Goal: Task Accomplishment & Management: Use online tool/utility

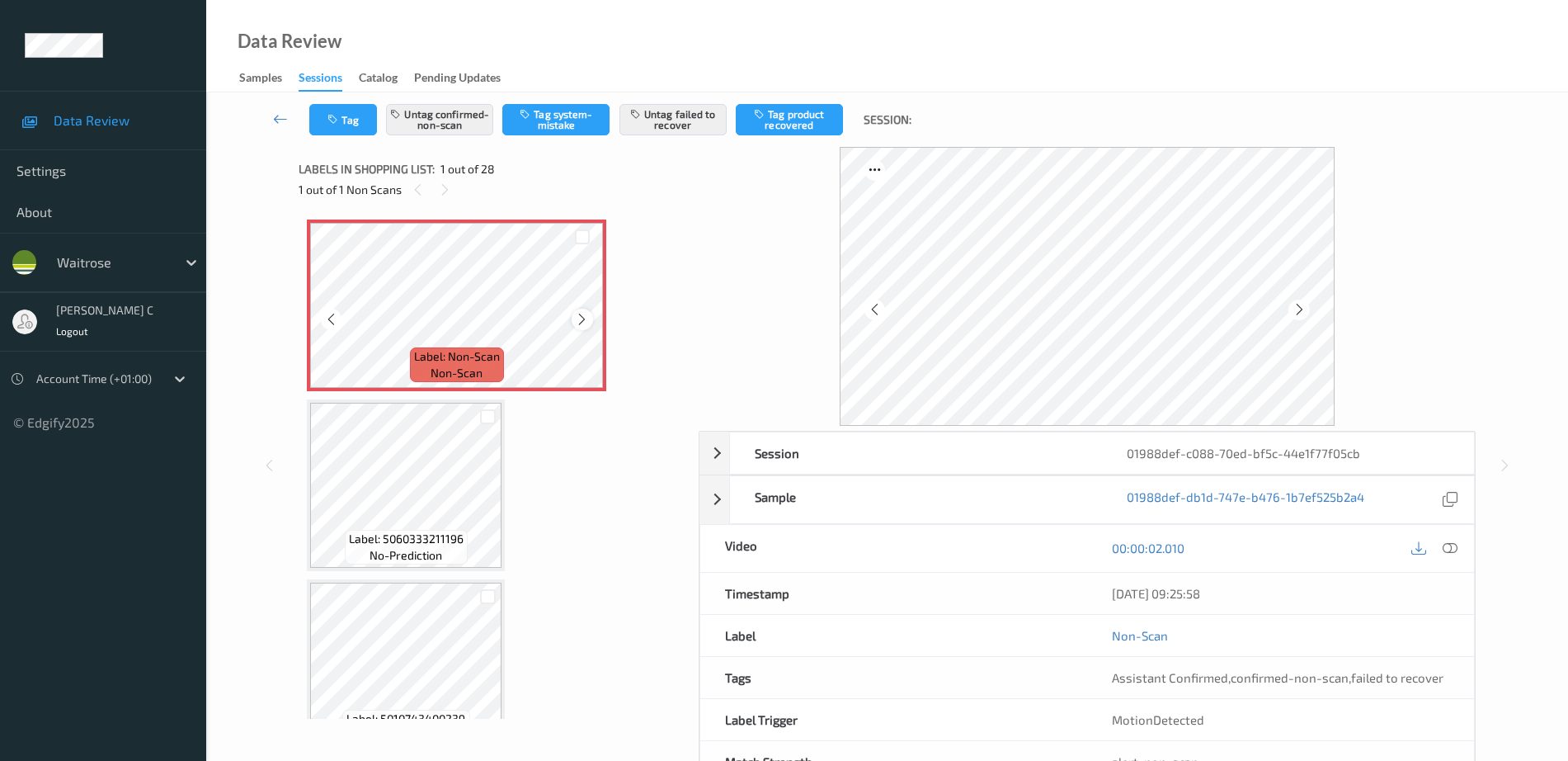
click at [582, 322] on icon at bounding box center [581, 320] width 14 height 15
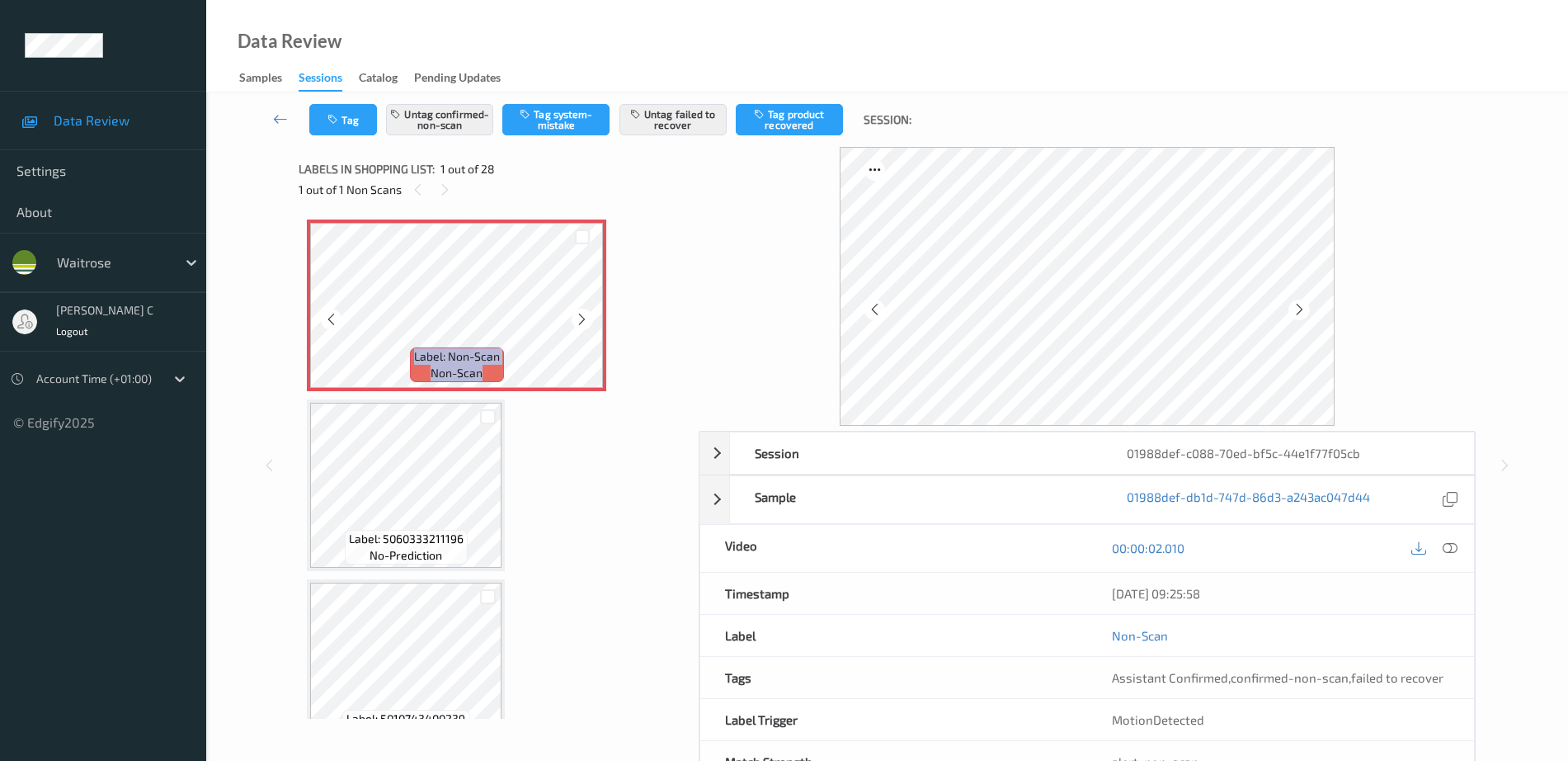
click at [582, 322] on icon at bounding box center [581, 320] width 14 height 15
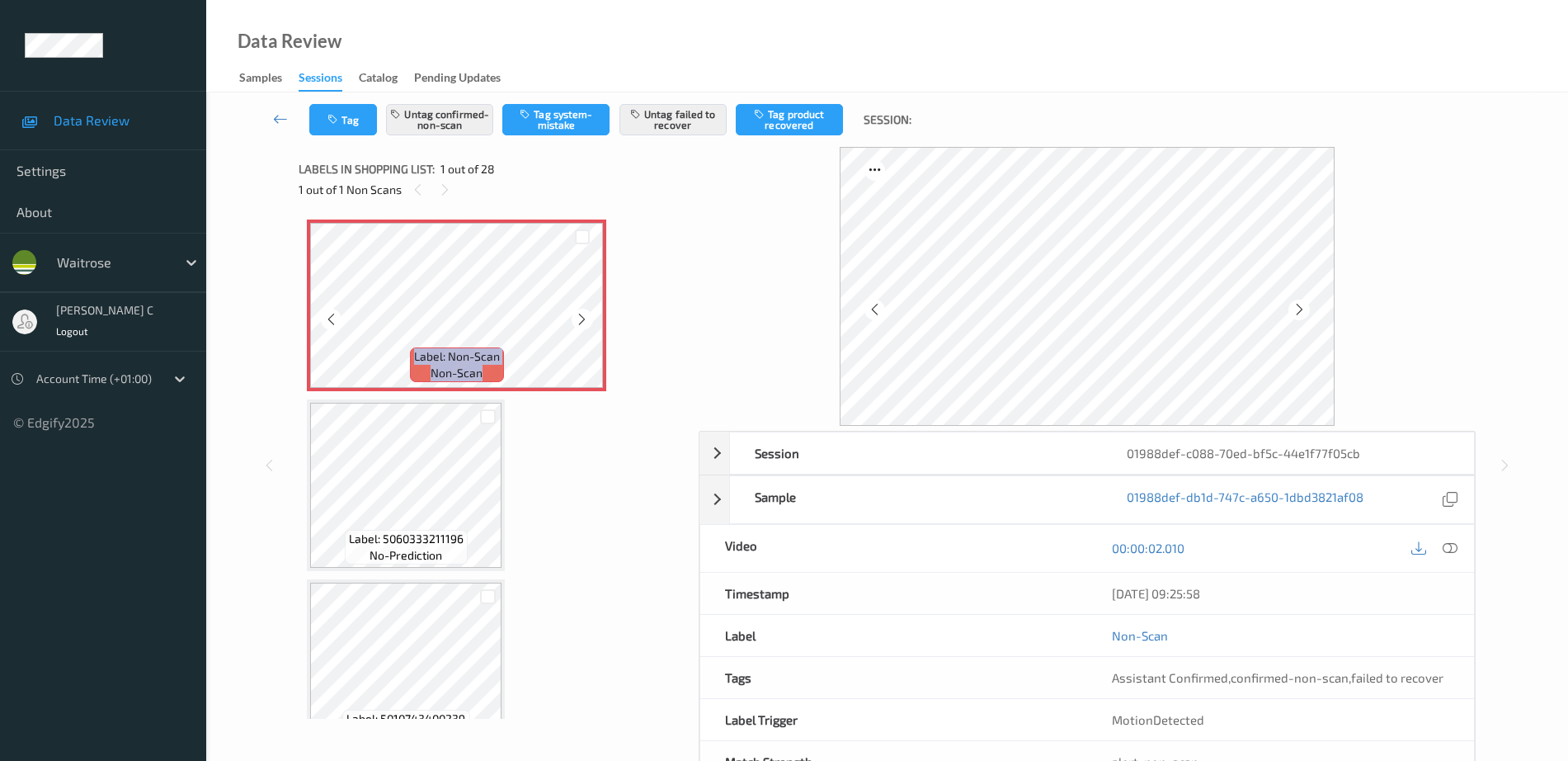
click at [582, 322] on icon at bounding box center [581, 320] width 14 height 15
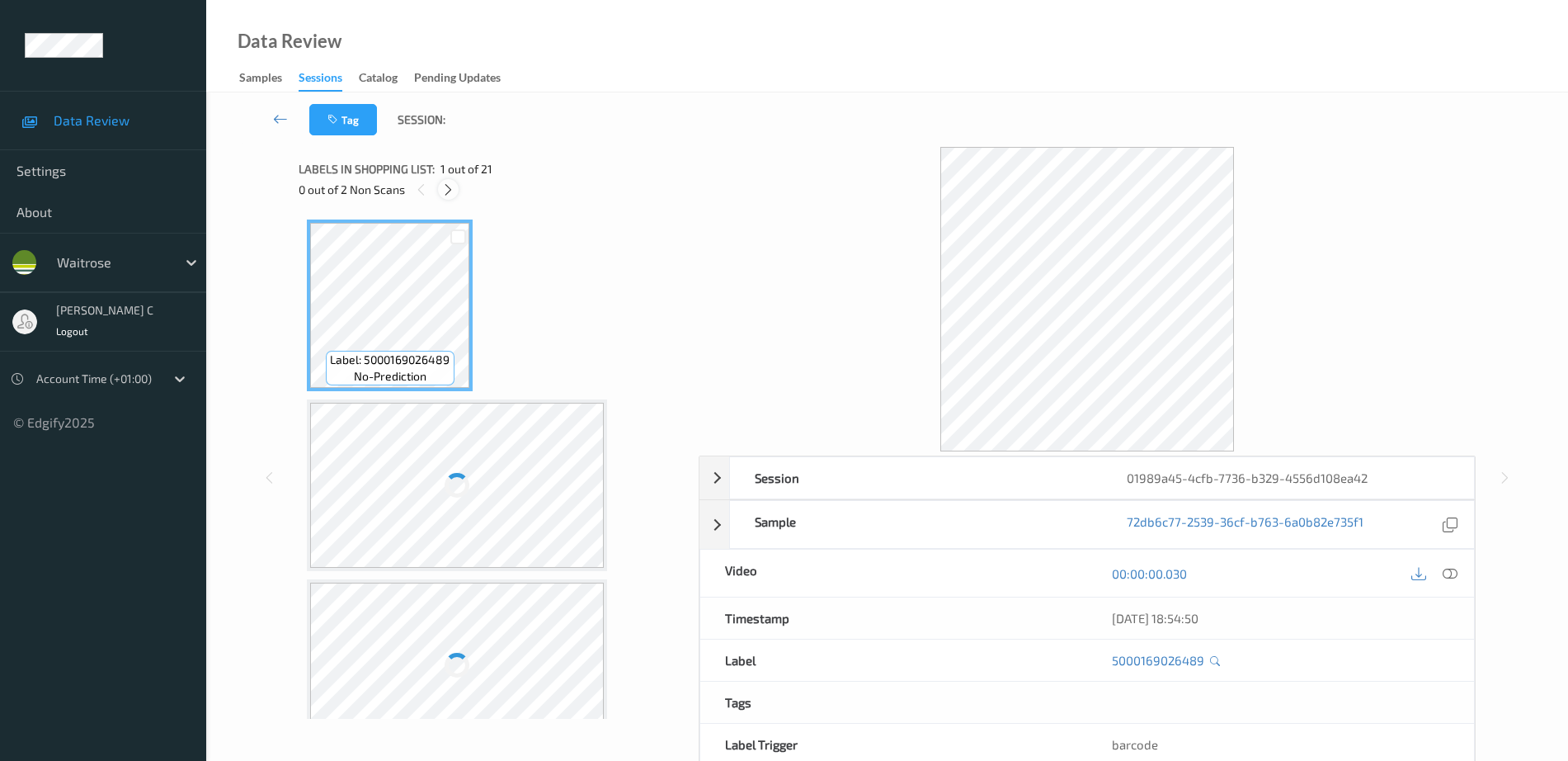
click at [445, 196] on icon at bounding box center [447, 190] width 14 height 15
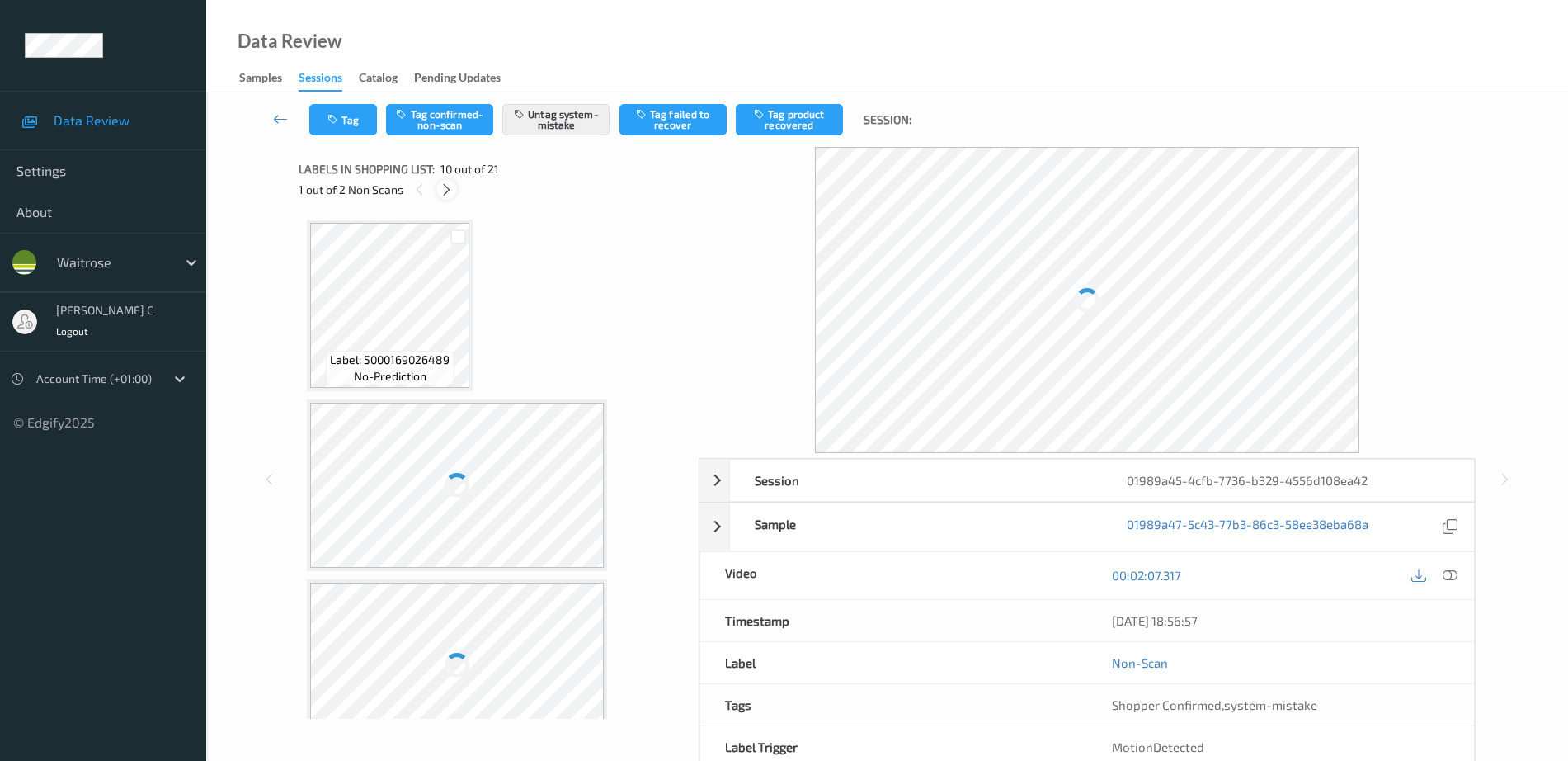
scroll to position [1268, 0]
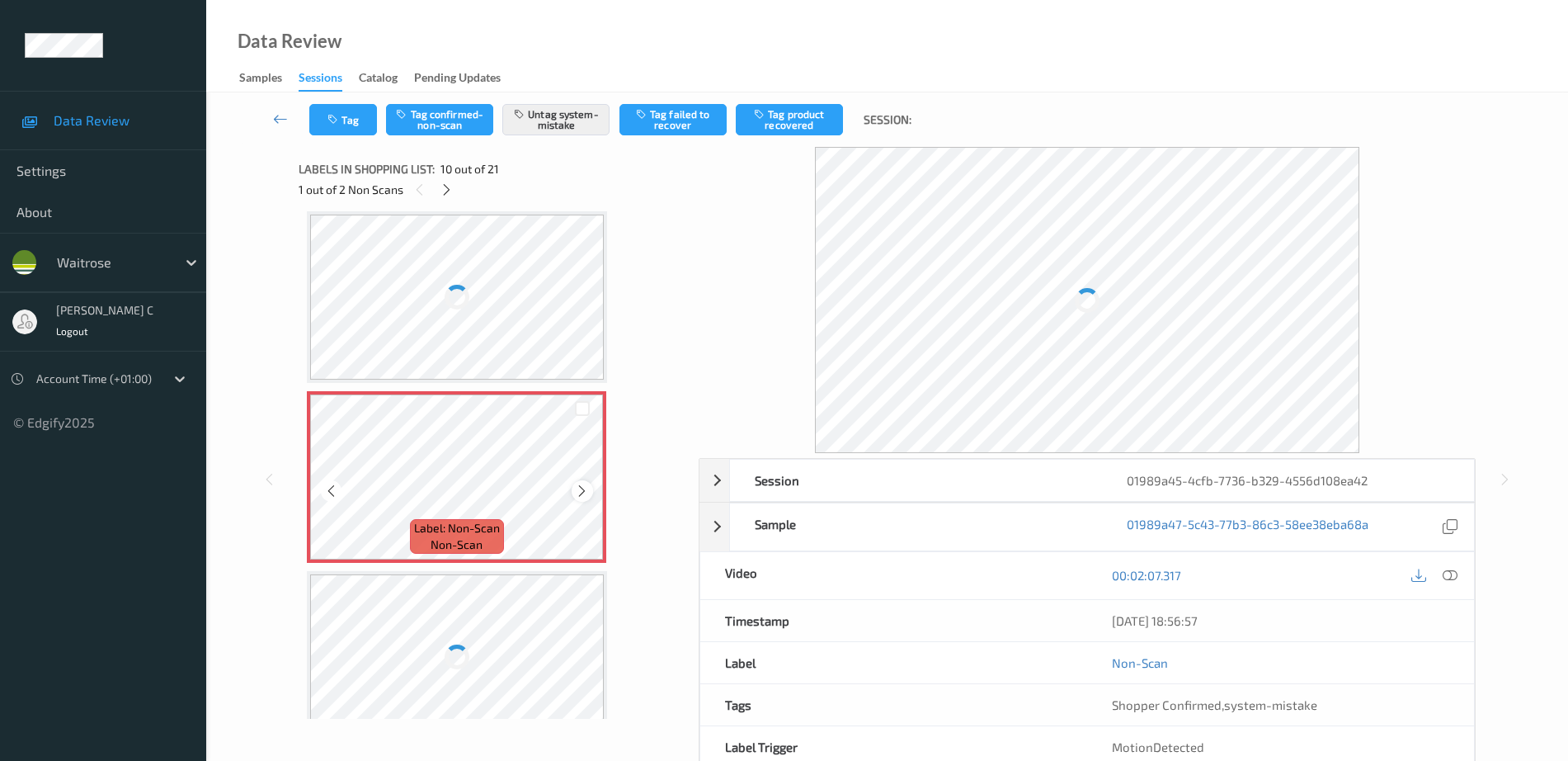
click at [579, 490] on icon at bounding box center [581, 491] width 14 height 15
click at [518, 282] on div at bounding box center [457, 297] width 294 height 165
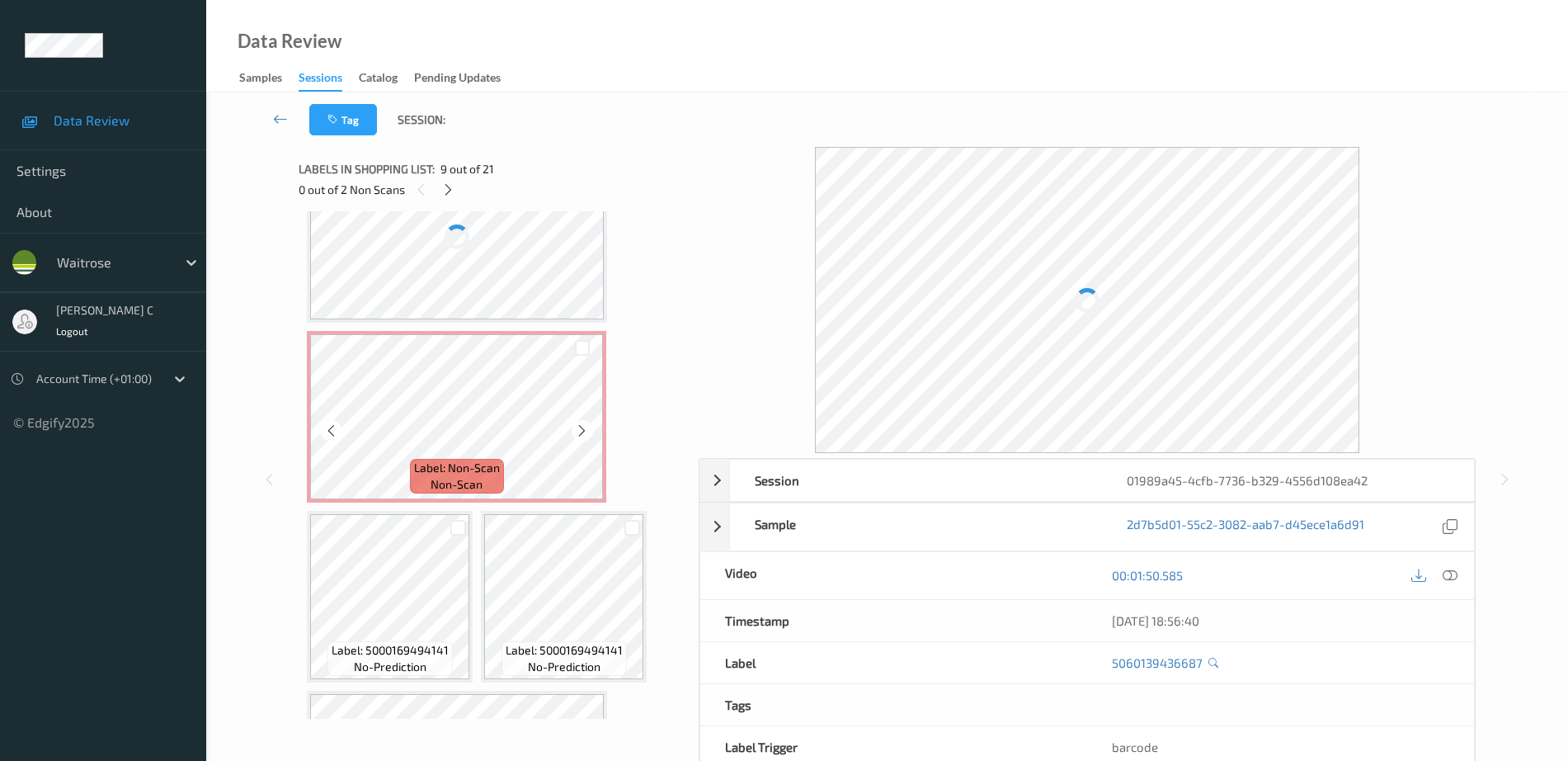
scroll to position [1577, 0]
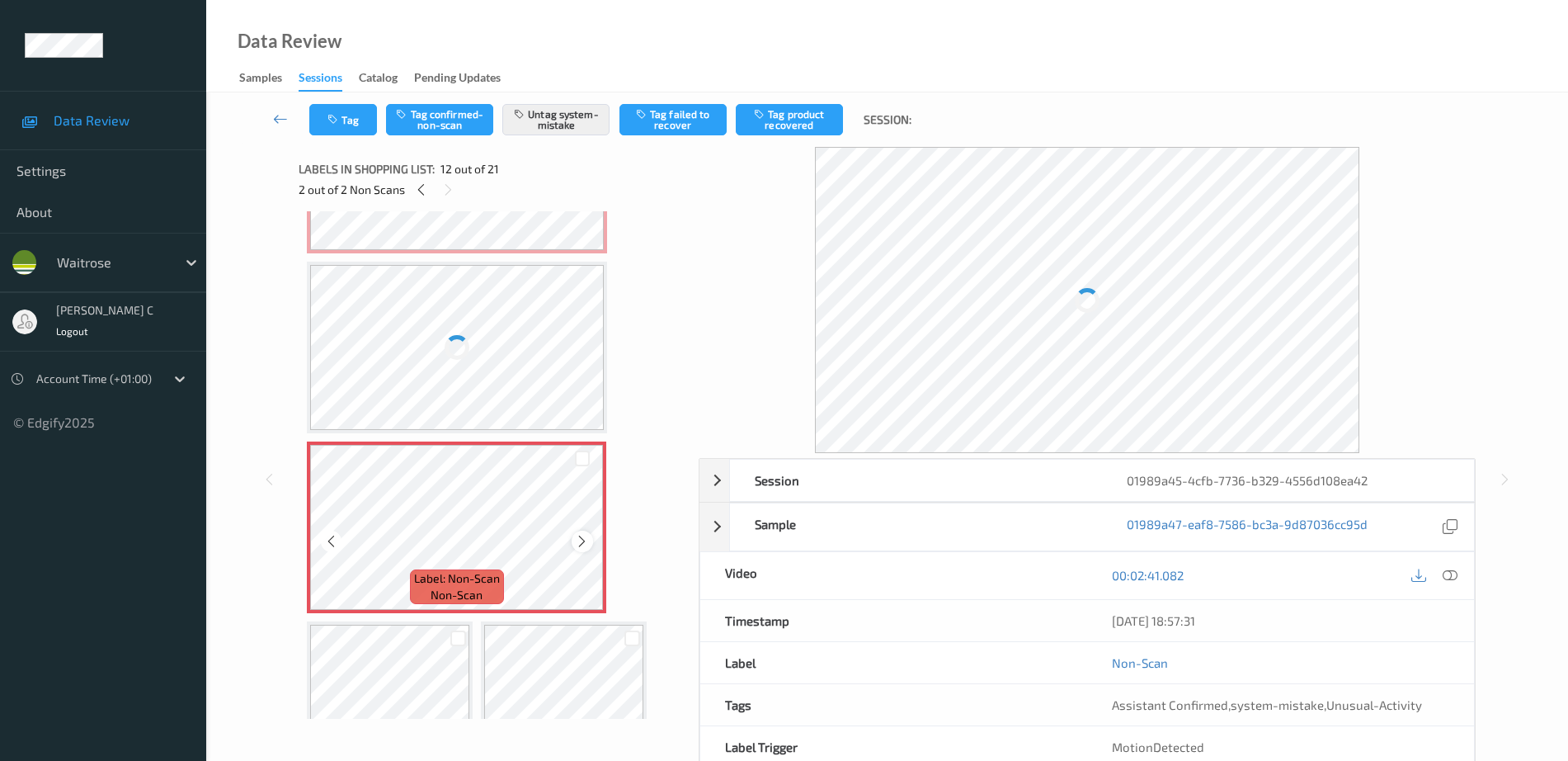
click at [580, 536] on icon at bounding box center [581, 542] width 14 height 15
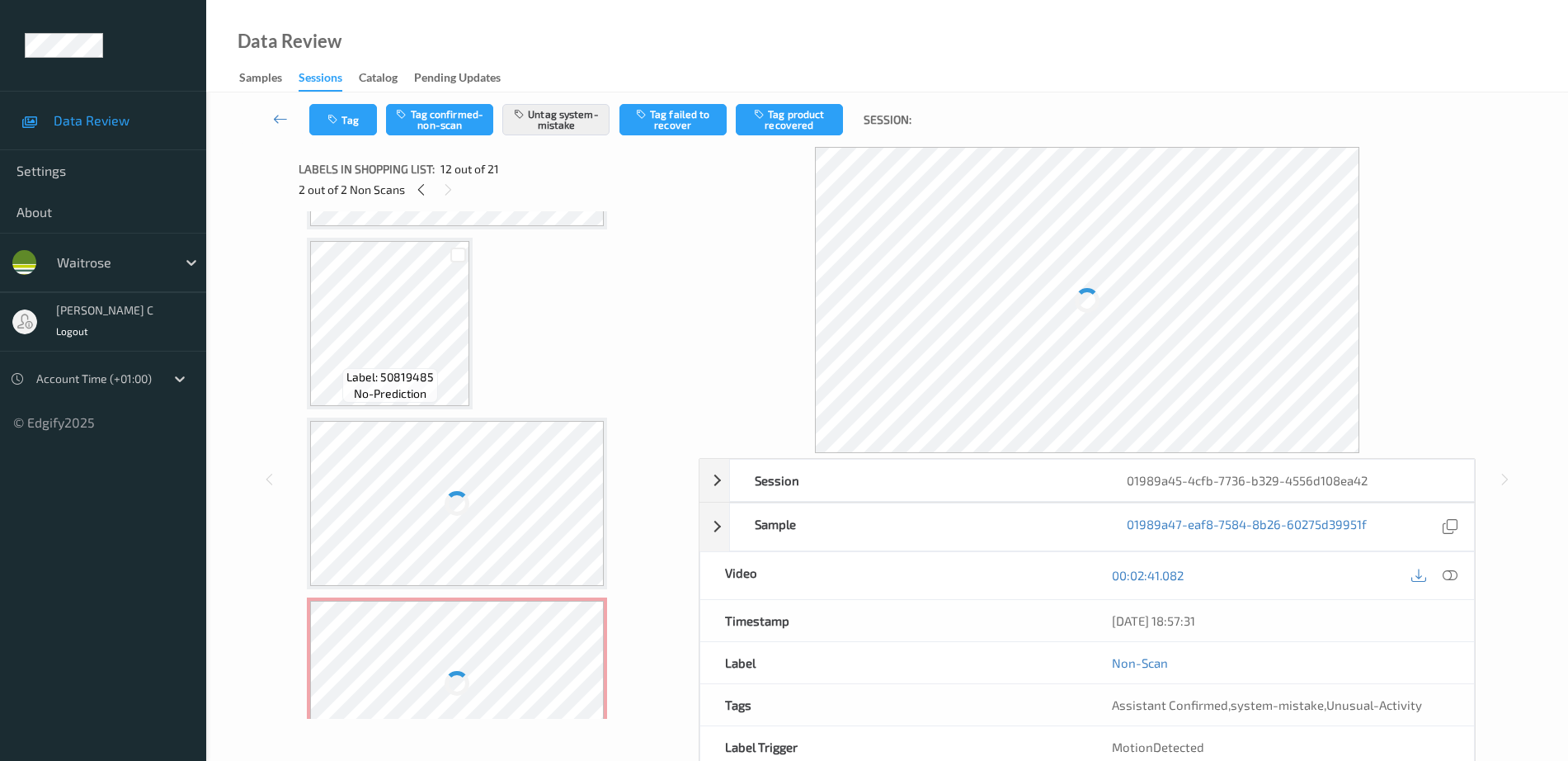
click at [505, 427] on div at bounding box center [457, 503] width 294 height 165
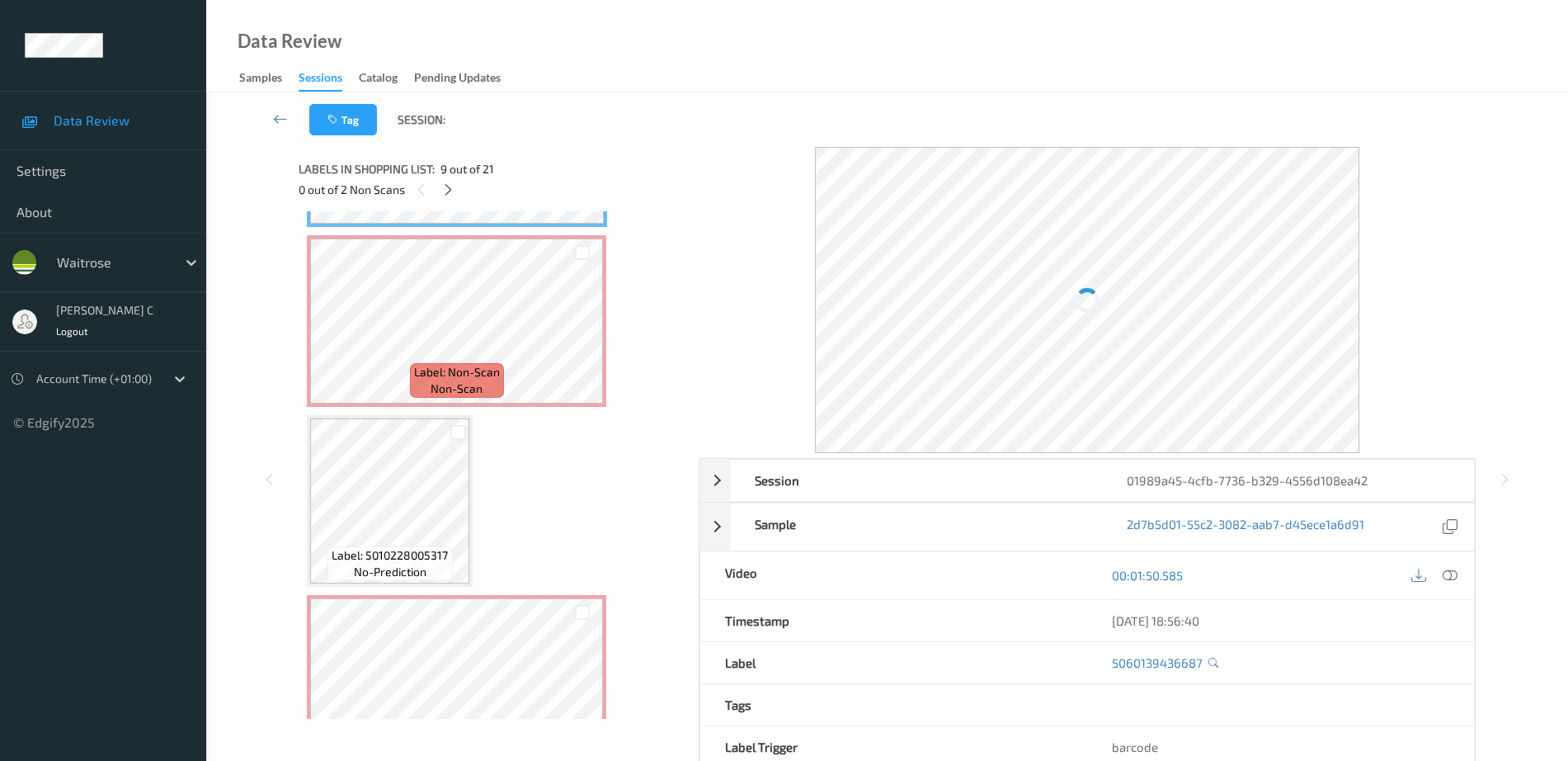
click at [470, 158] on div at bounding box center [457, 141] width 35 height 35
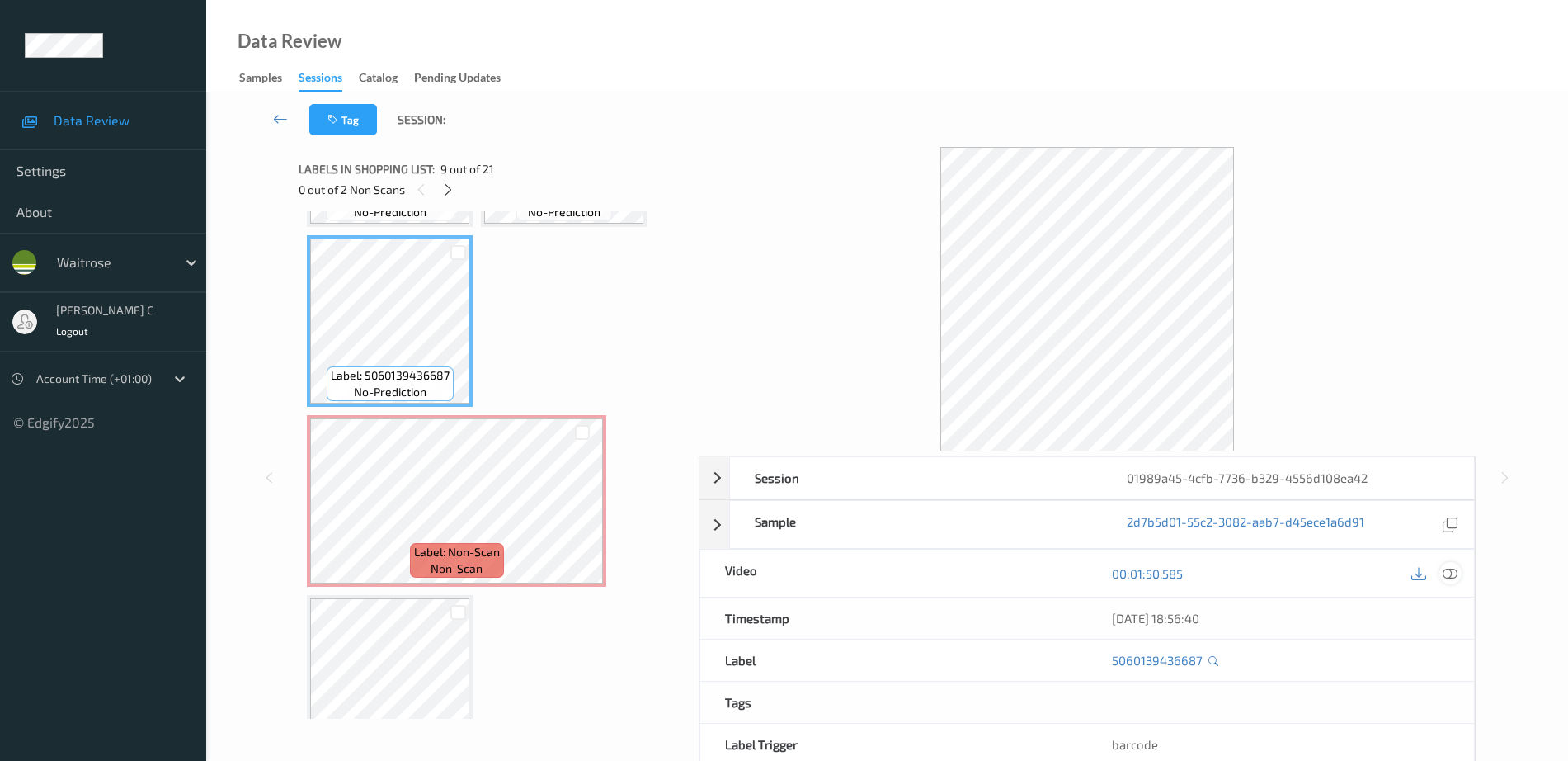
click at [1452, 577] on icon at bounding box center [1450, 574] width 15 height 15
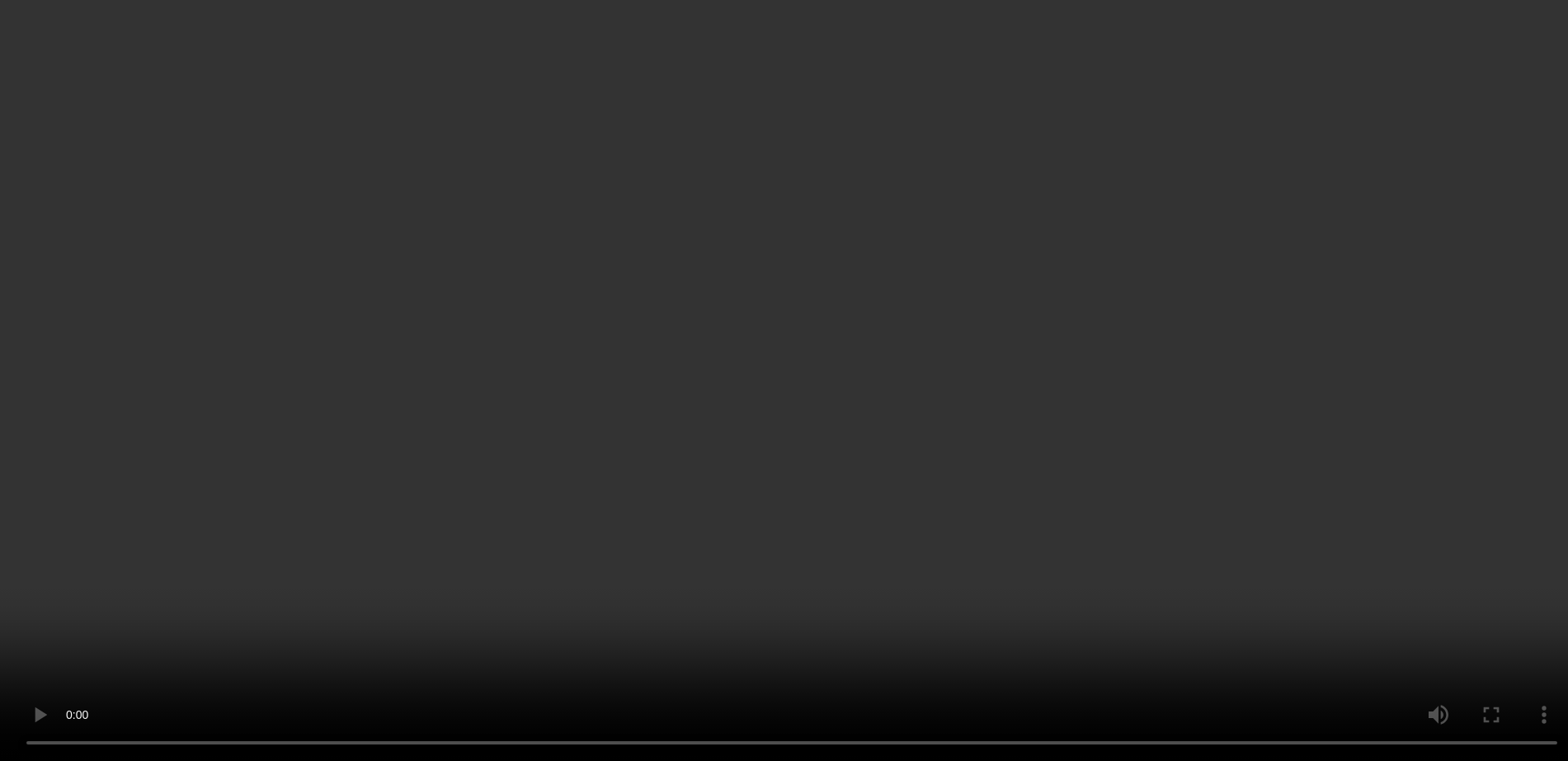
scroll to position [1013, 0]
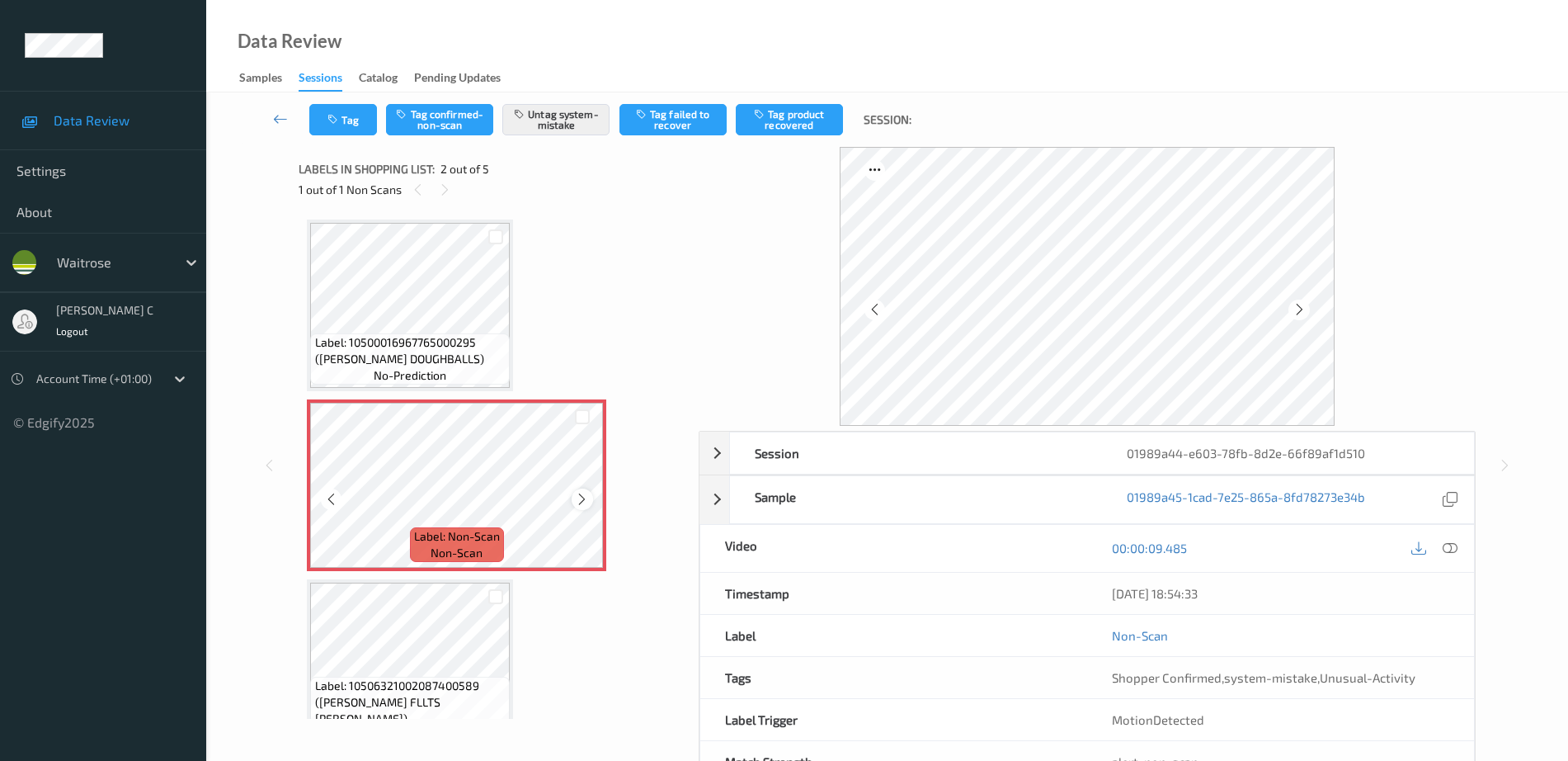
click at [583, 504] on icon at bounding box center [581, 499] width 14 height 15
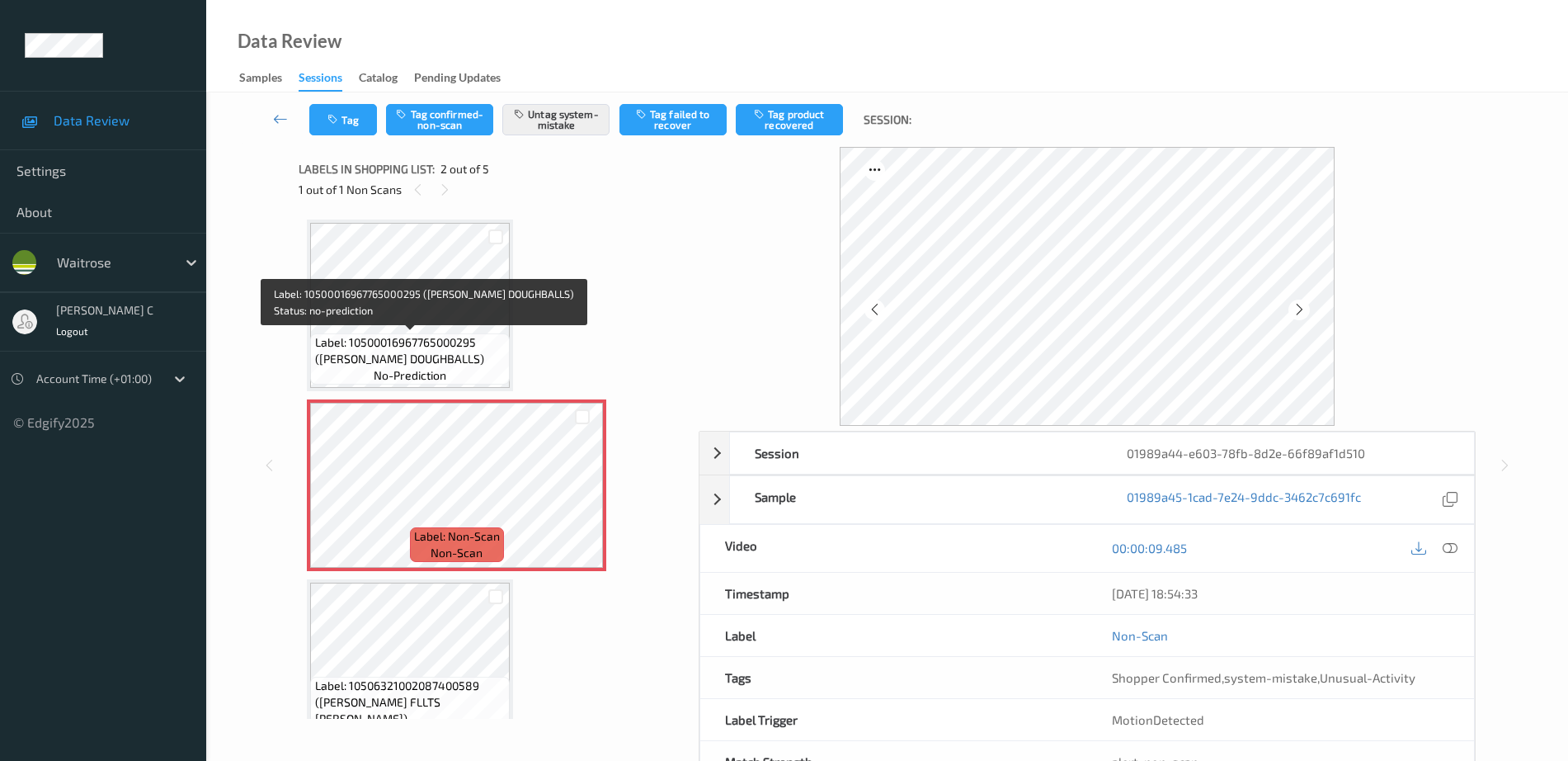
click at [455, 349] on span "Label: 10500016967765000295 (WR URBAN DOUGHBALLS)" at bounding box center [411, 351] width 192 height 33
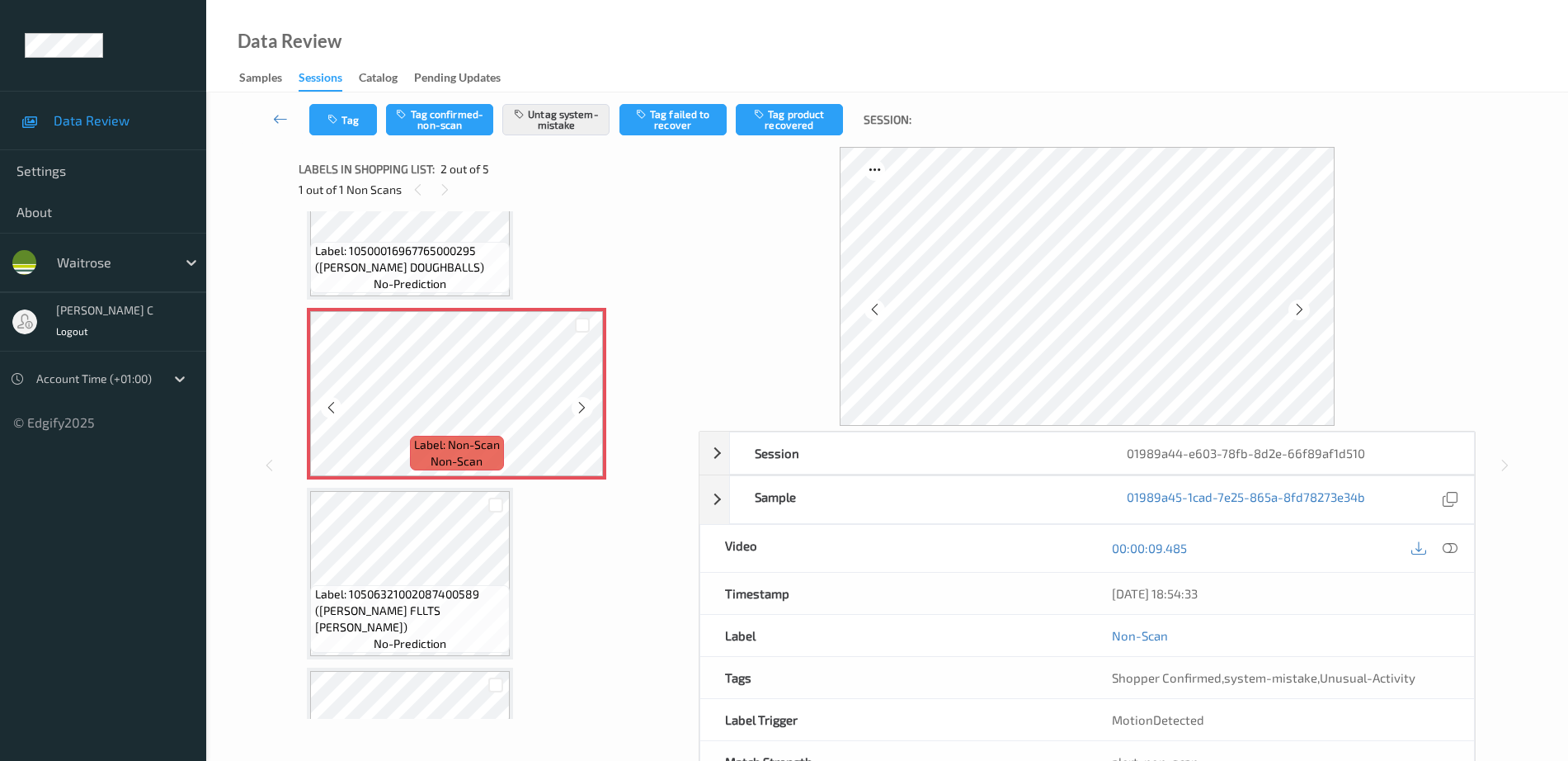
scroll to position [206, 0]
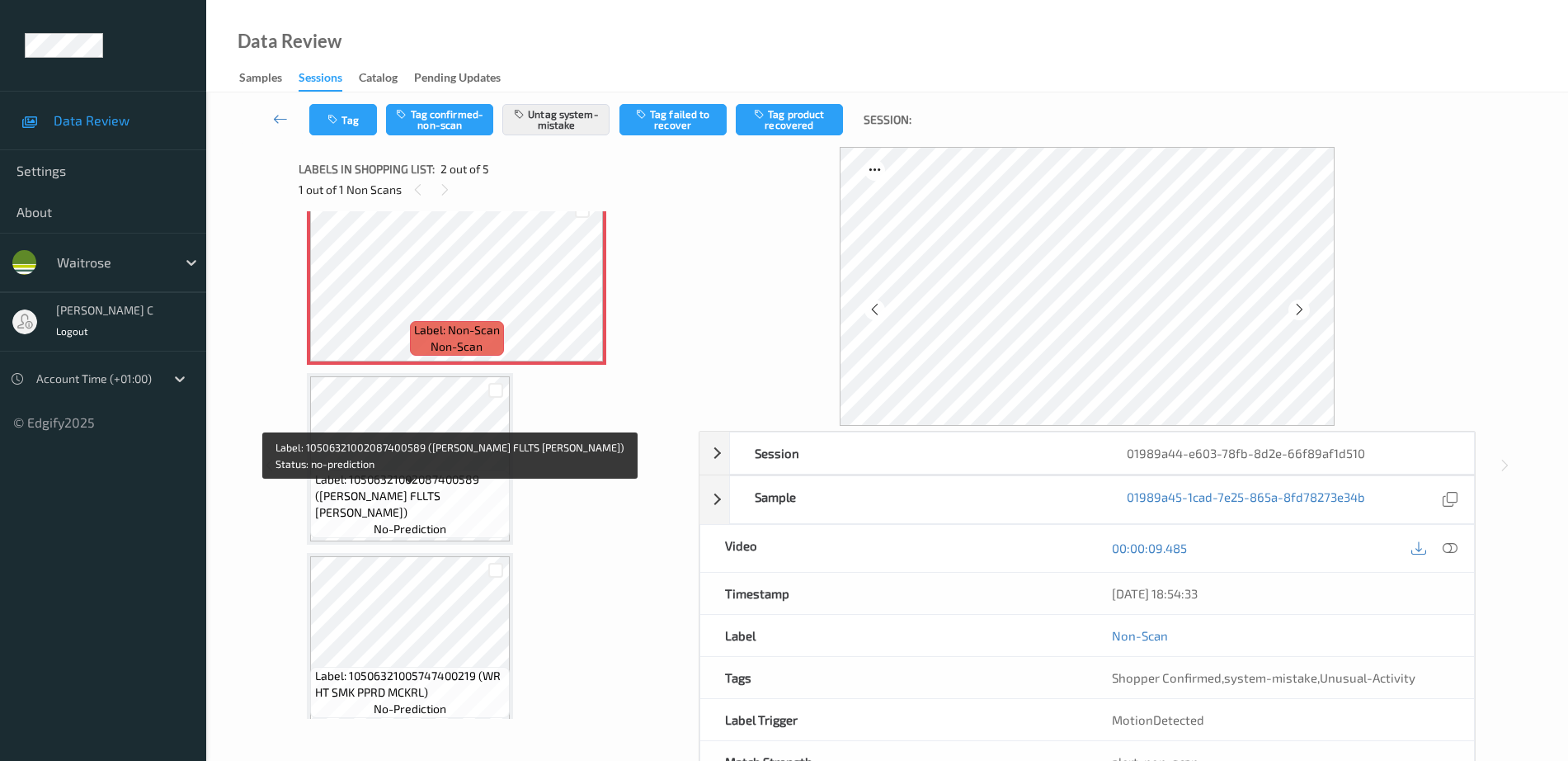
click at [406, 524] on span "no-prediction" at bounding box center [410, 529] width 73 height 17
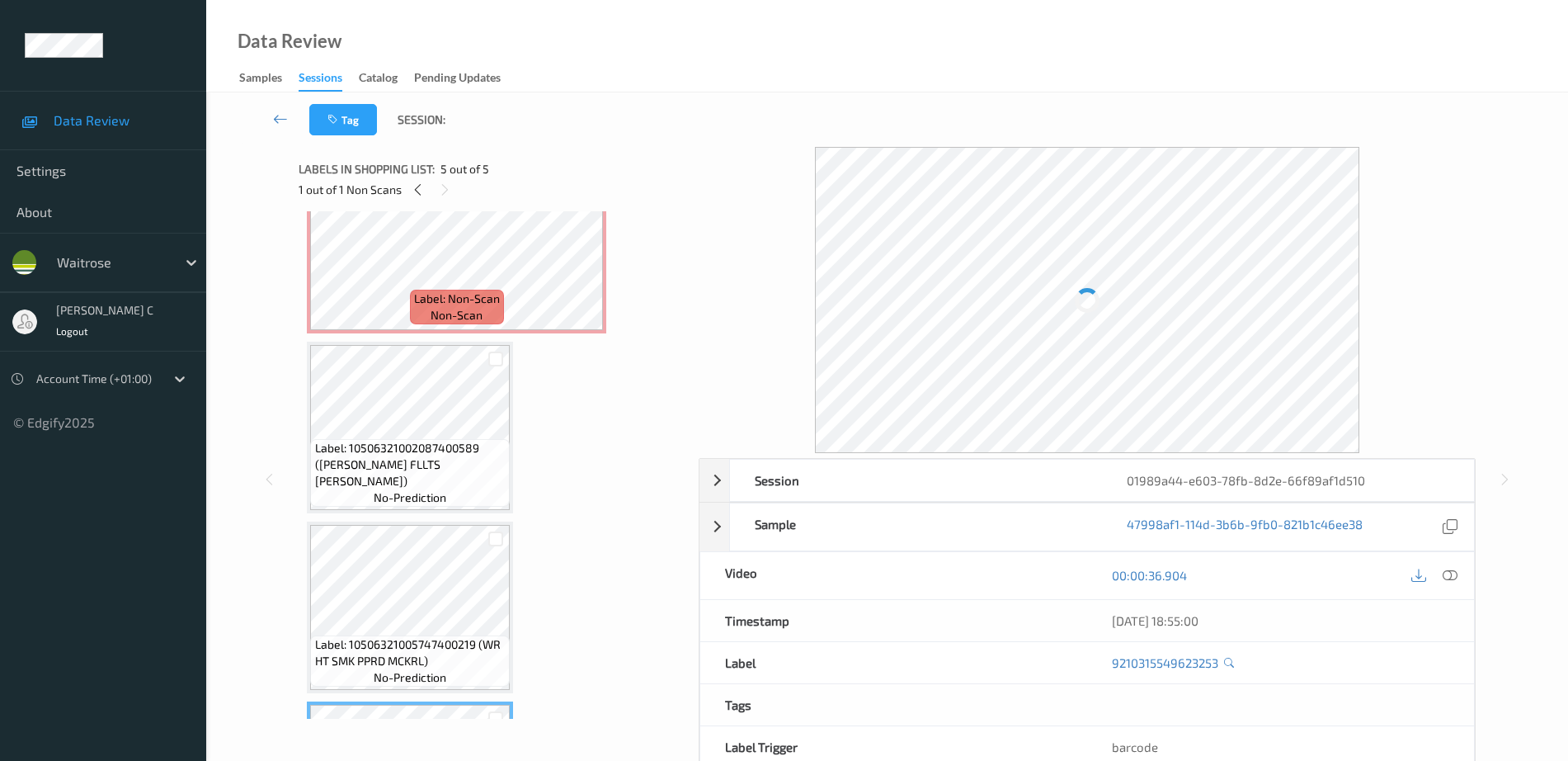
scroll to position [91, 0]
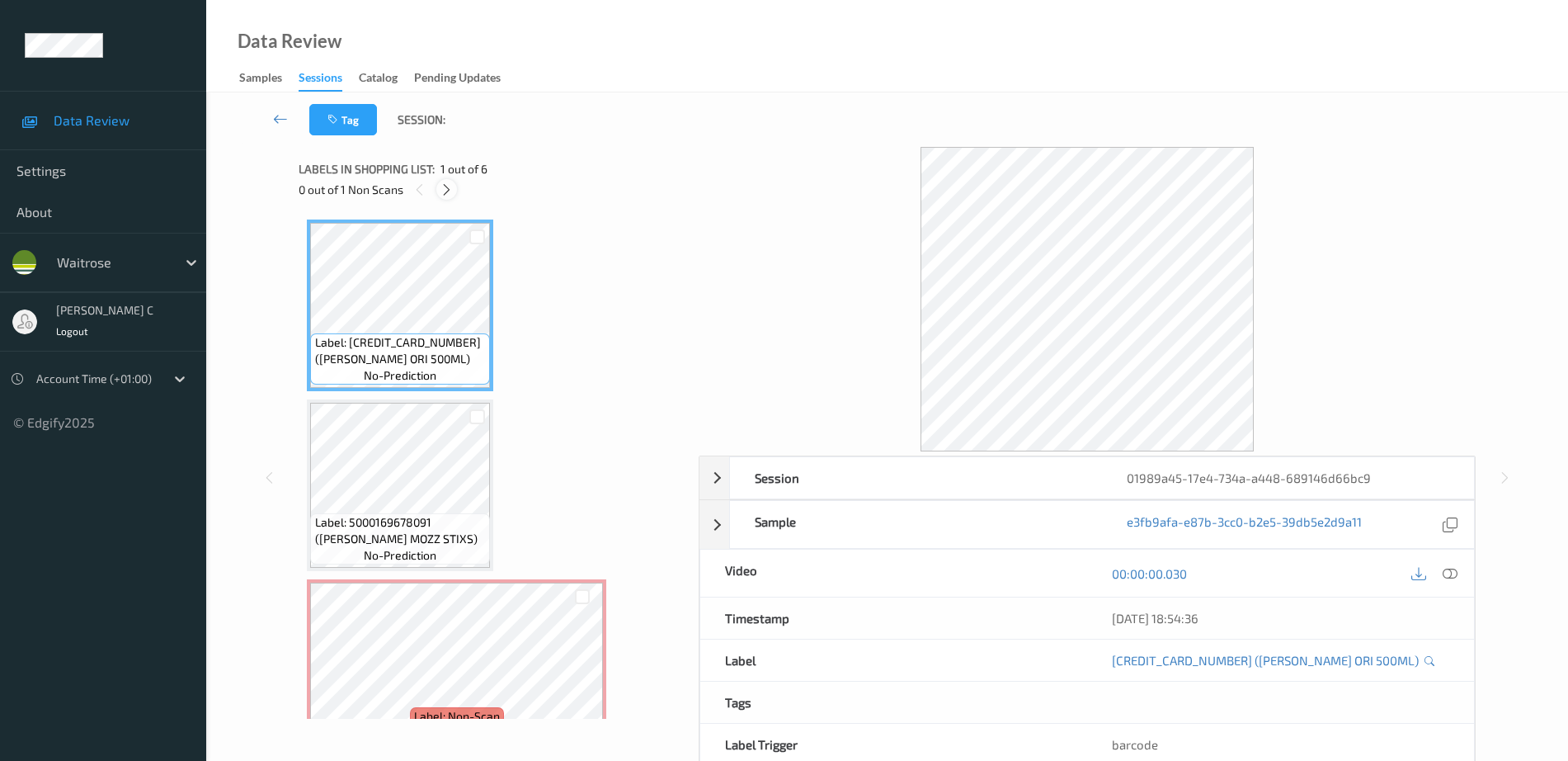
click at [453, 195] on icon at bounding box center [446, 190] width 14 height 15
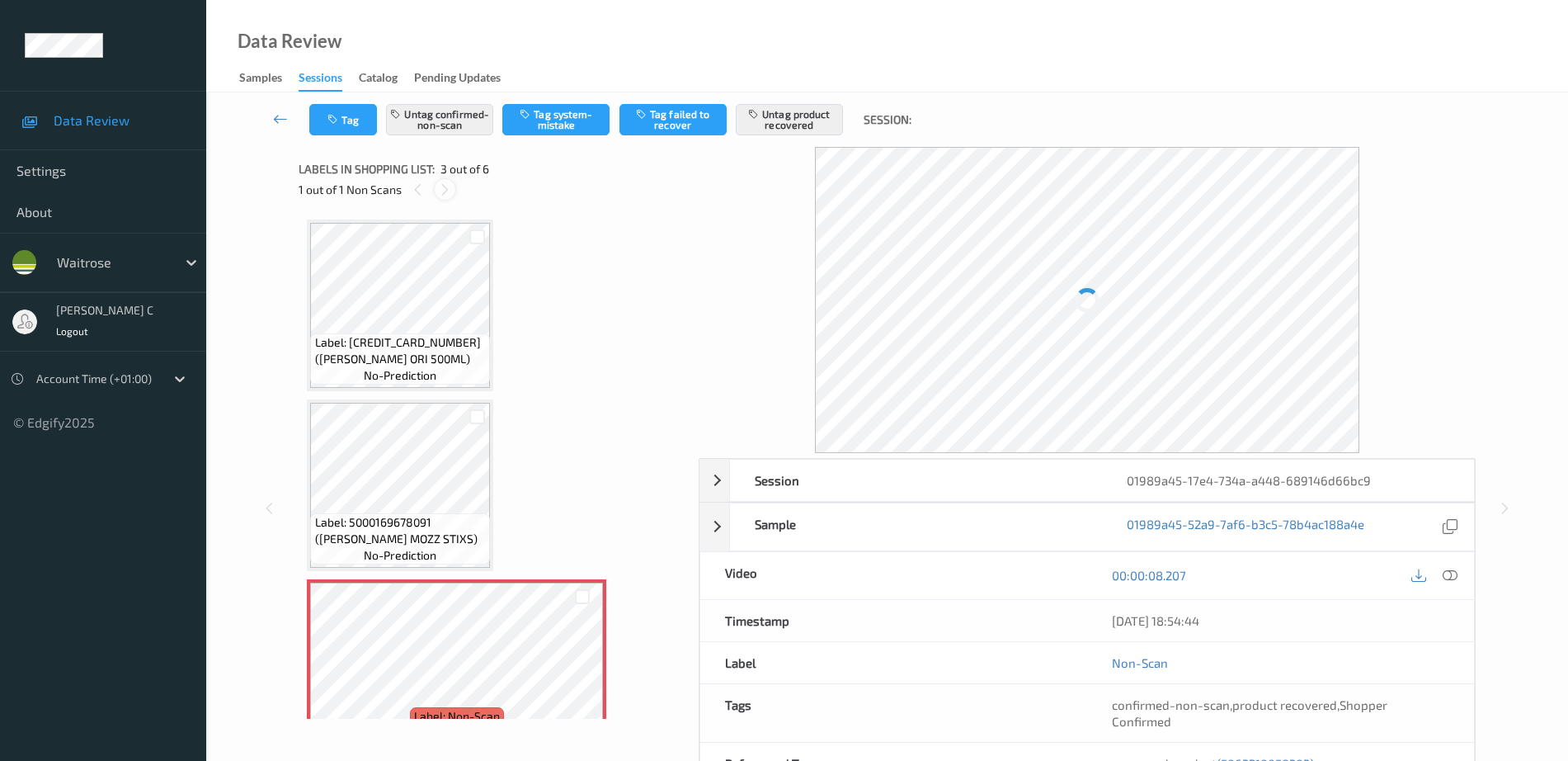
scroll to position [188, 0]
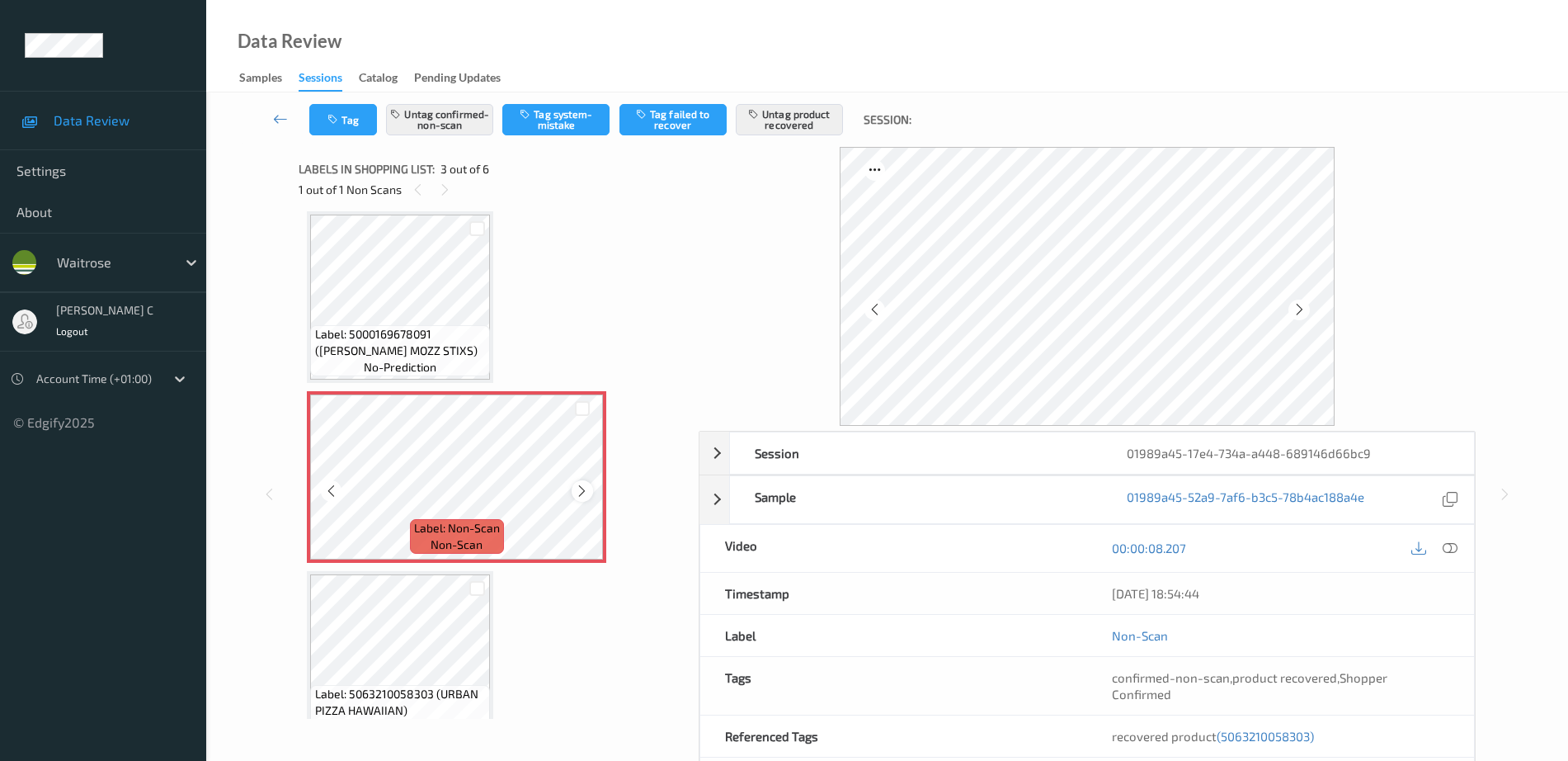
click at [590, 490] on div at bounding box center [582, 490] width 20 height 20
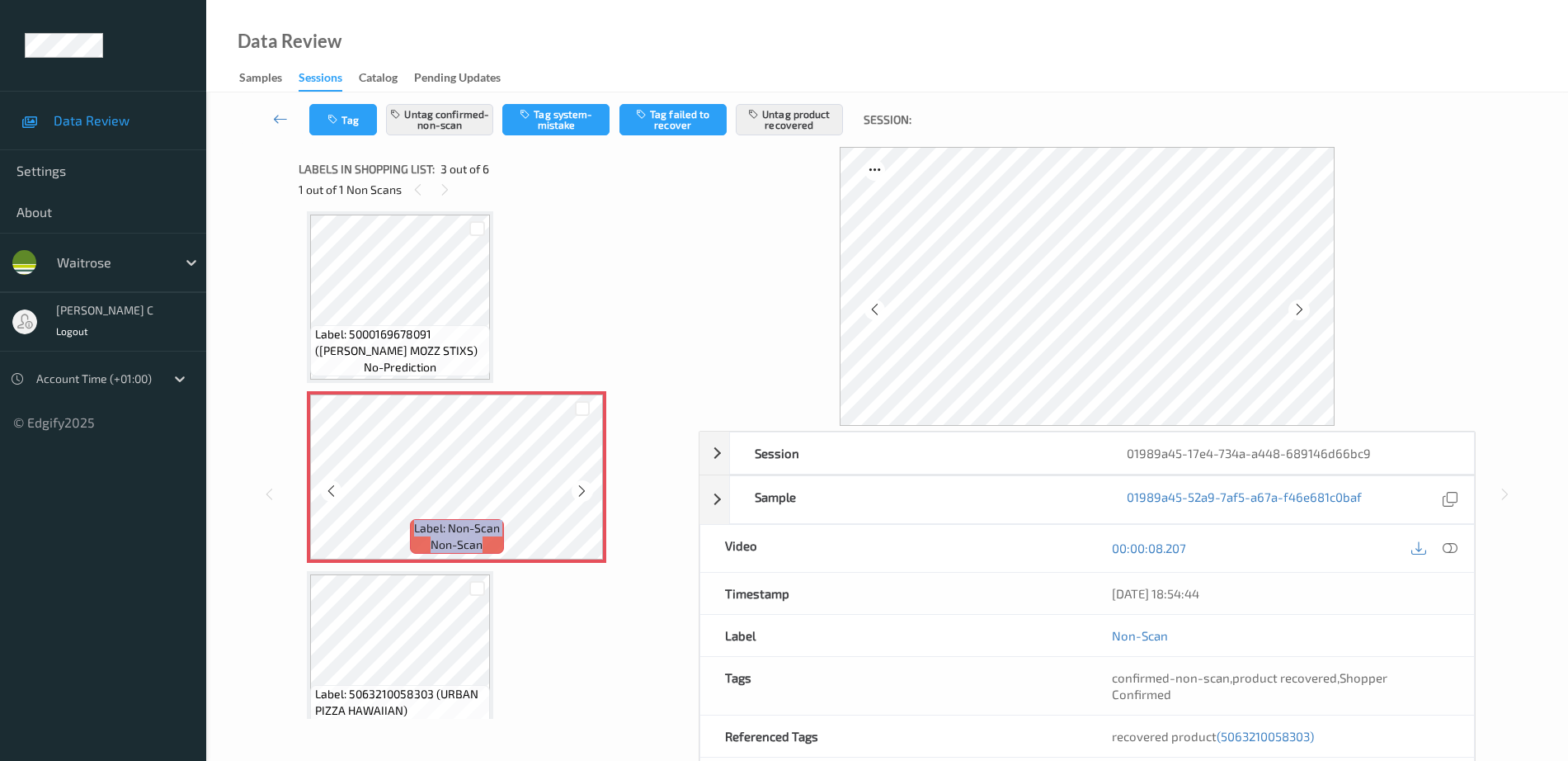
click at [590, 490] on div at bounding box center [582, 490] width 20 height 20
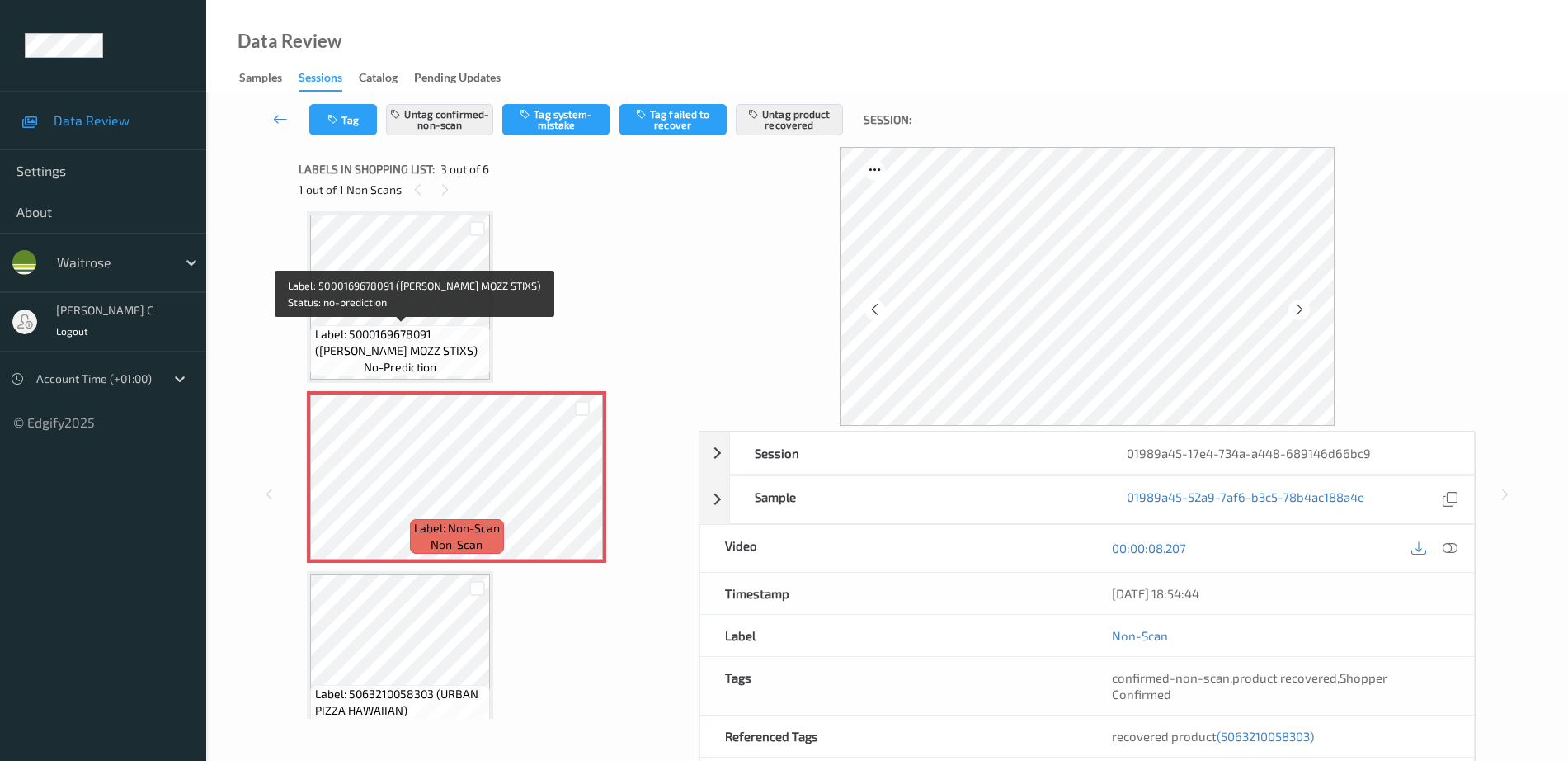
click at [426, 348] on span "Label: 5000169678091 (WR URBAN MOZZ STIXS)" at bounding box center [401, 343] width 171 height 33
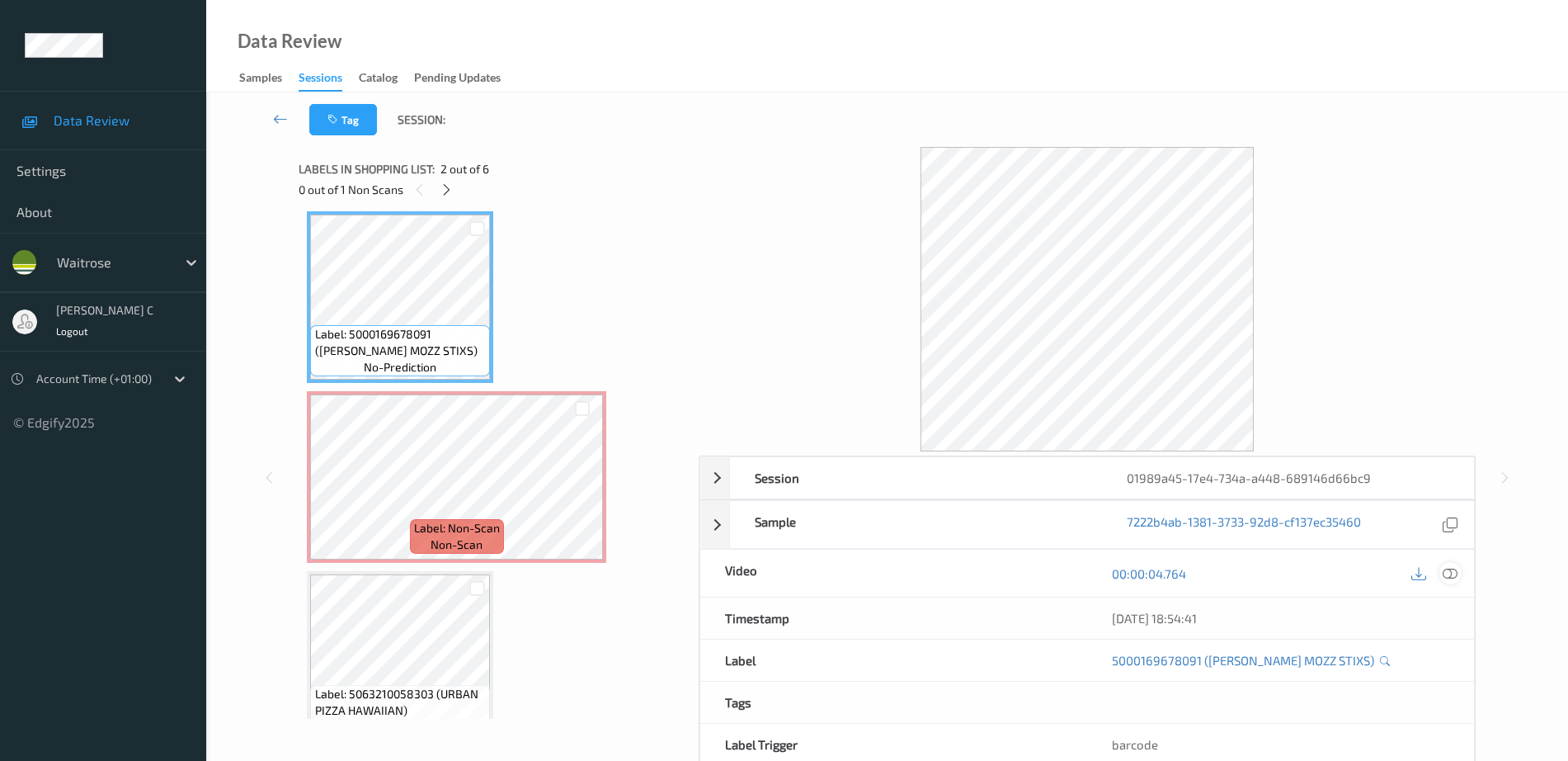
click at [1453, 568] on icon at bounding box center [1450, 574] width 15 height 15
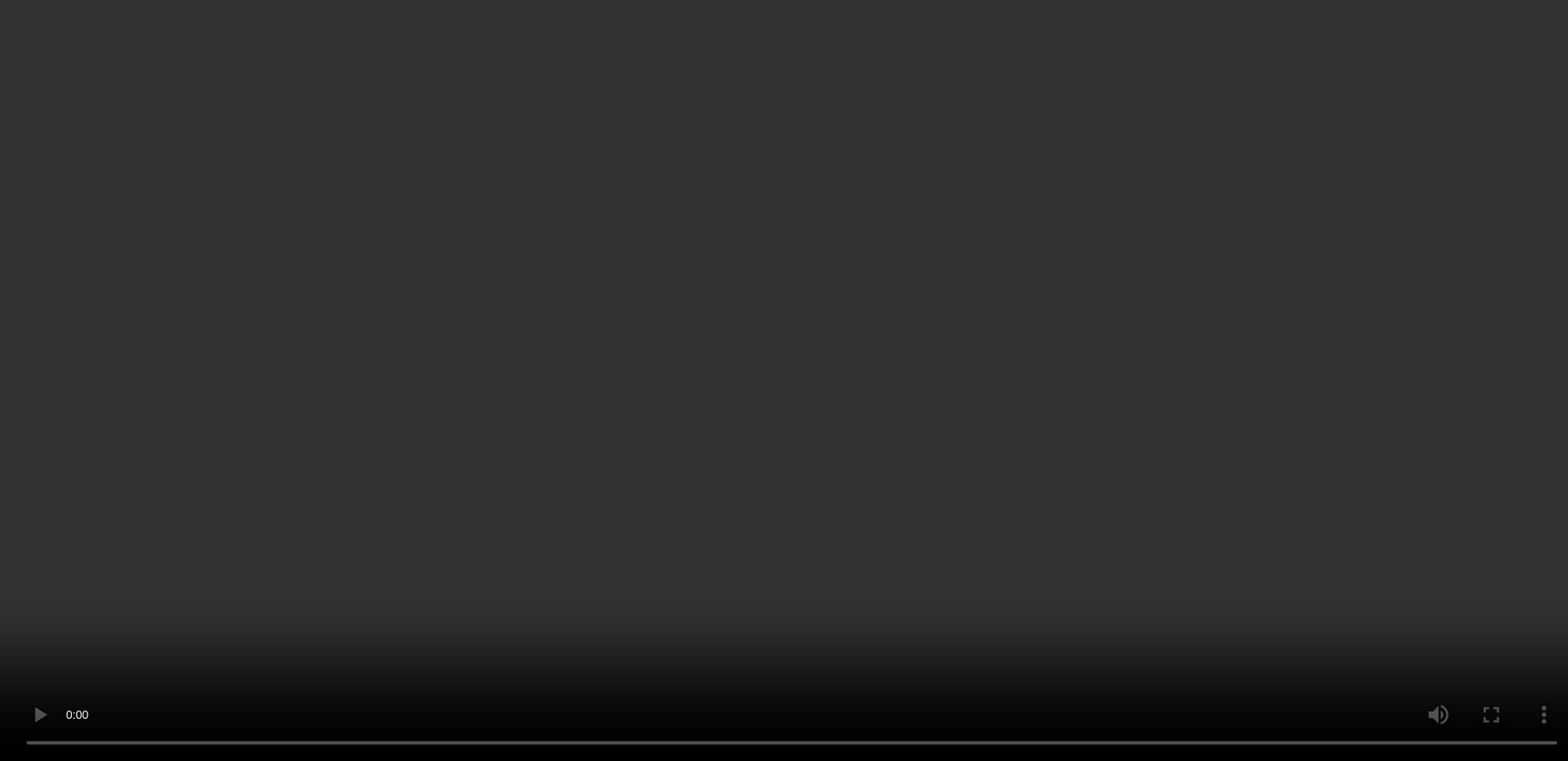
scroll to position [291, 0]
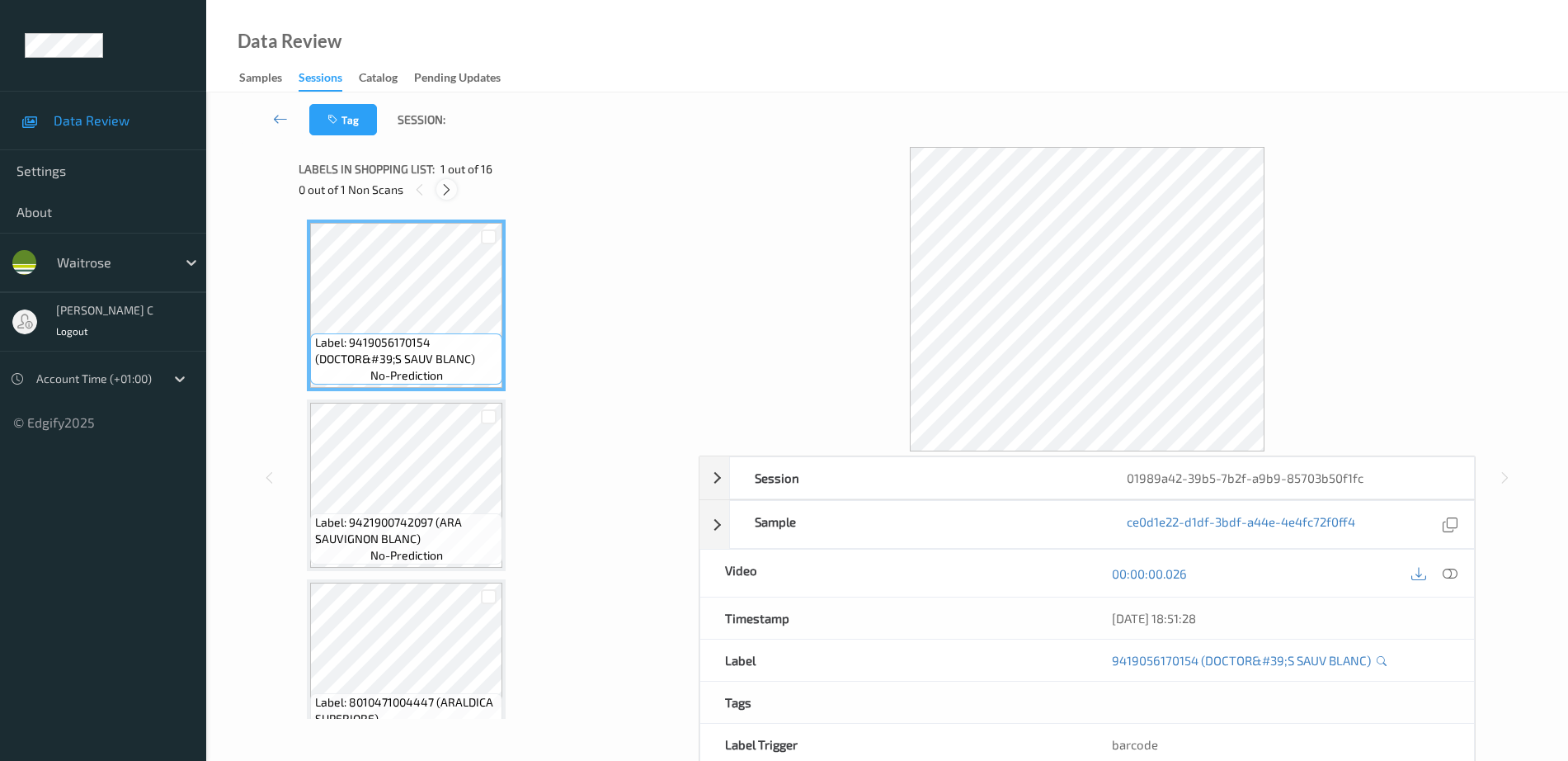
click at [442, 194] on icon at bounding box center [446, 190] width 14 height 15
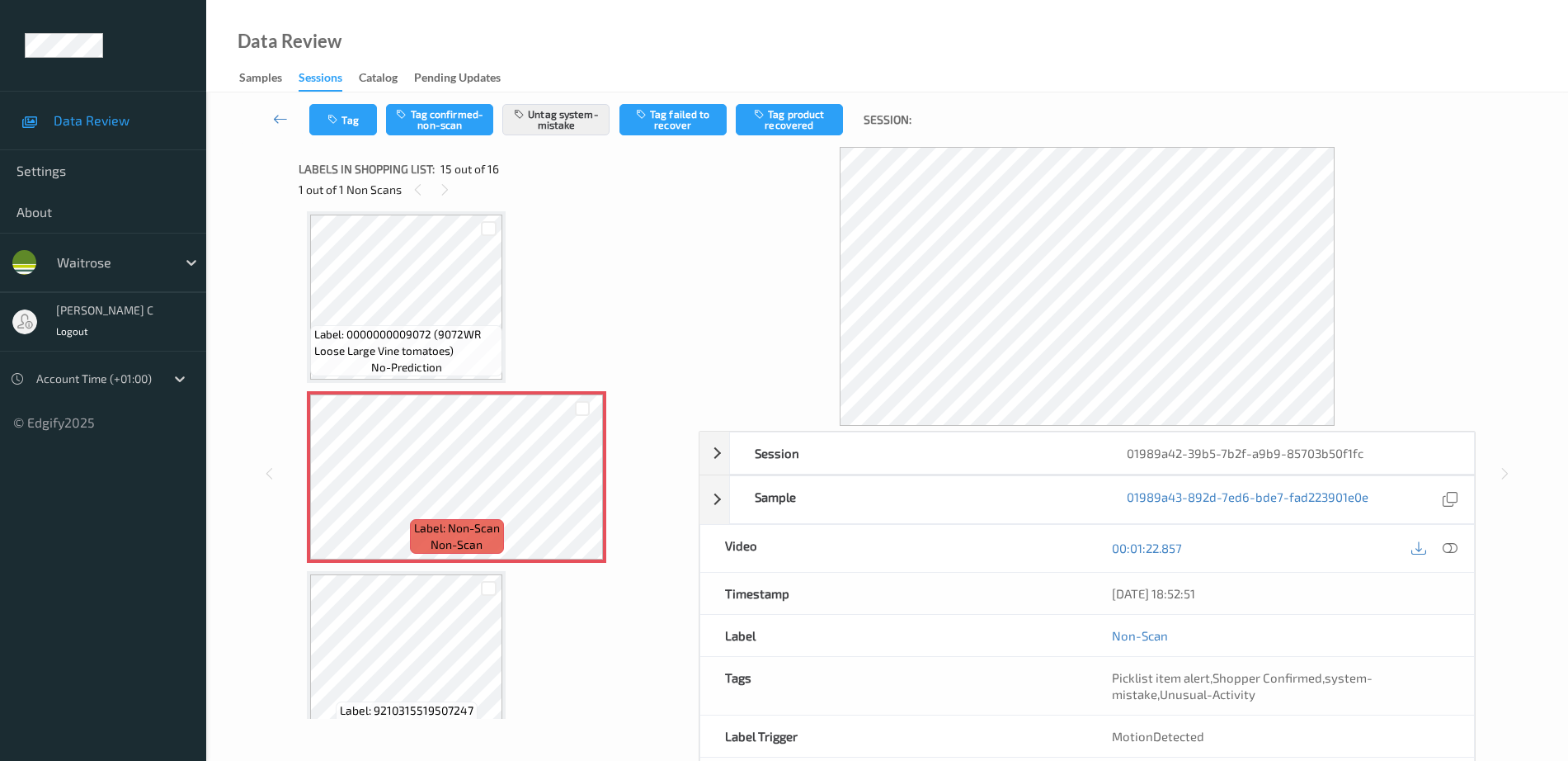
click at [432, 353] on span "Label: 0000000009072 (9072WR Loose Large Vine tomatoes)" at bounding box center [406, 343] width 184 height 33
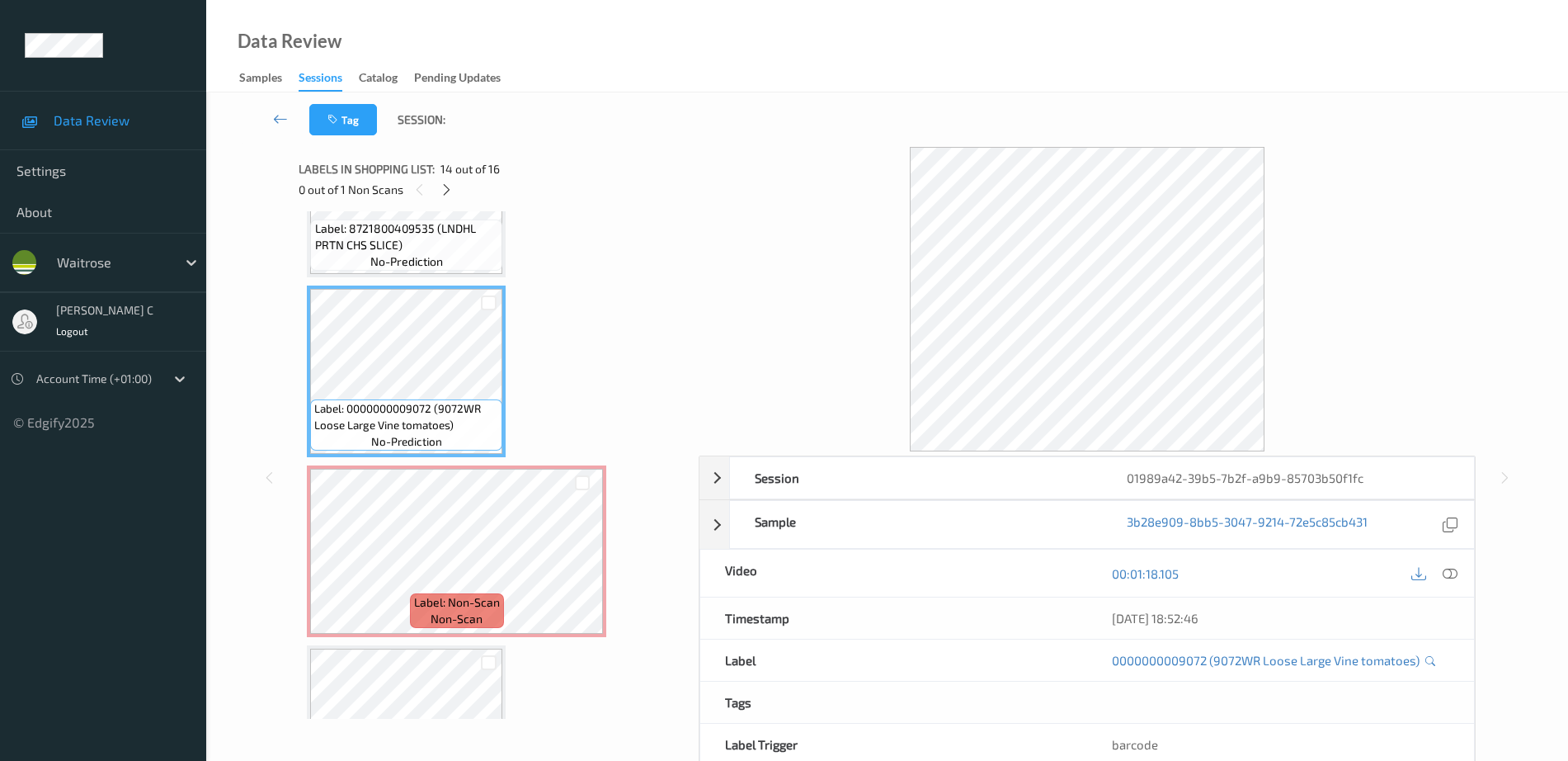
scroll to position [2277, 0]
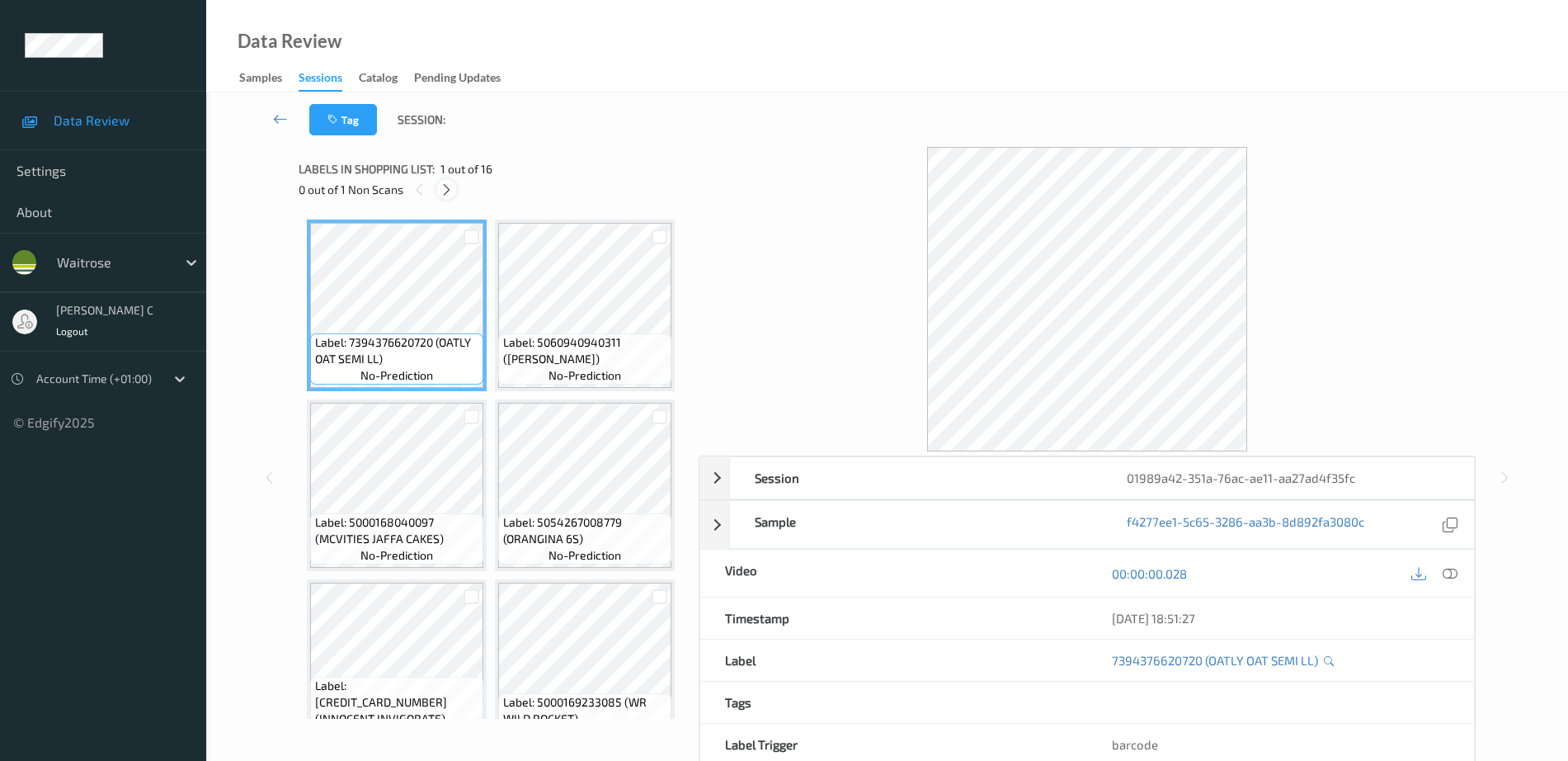
click at [447, 181] on div at bounding box center [447, 189] width 20 height 20
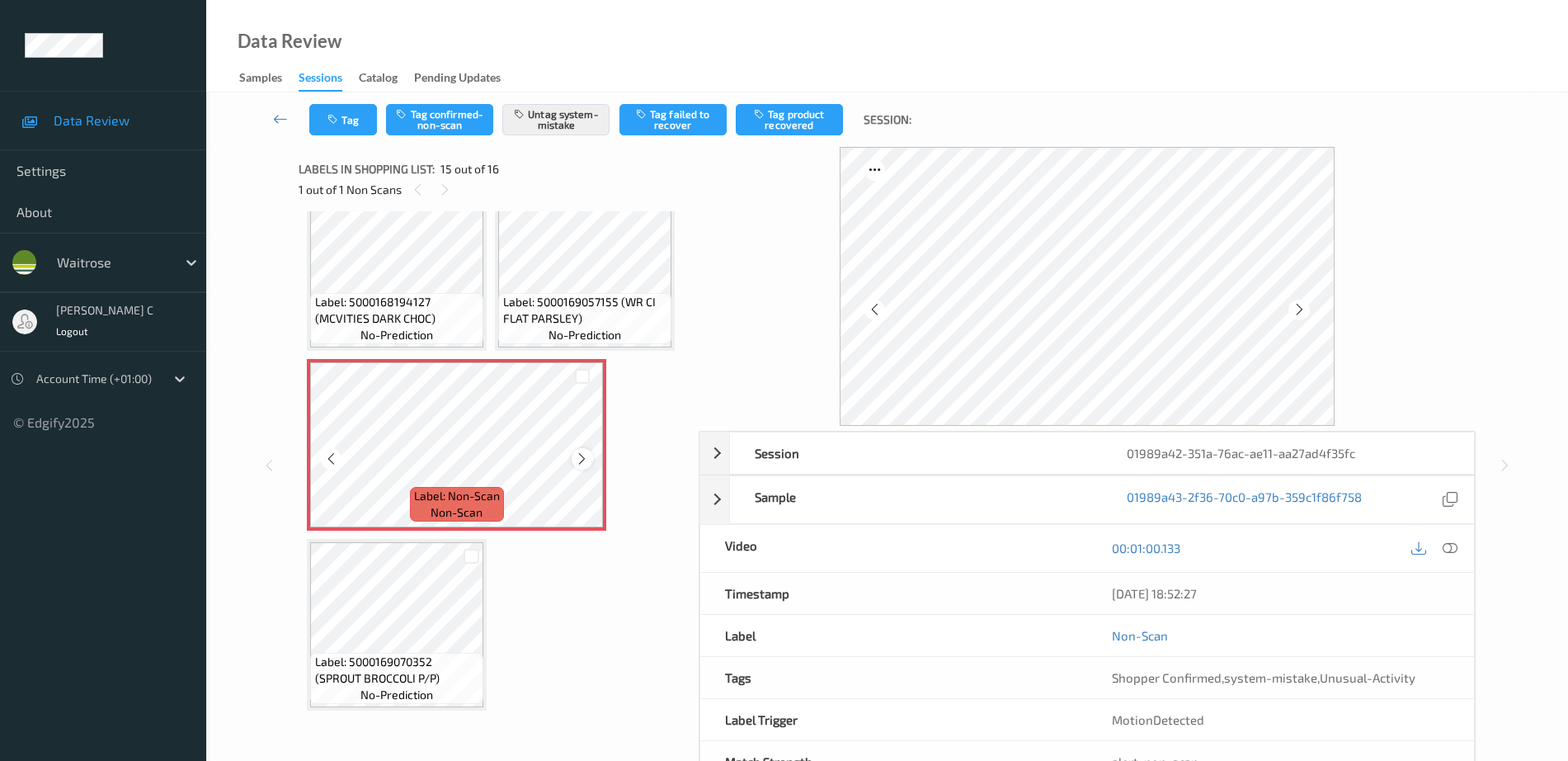
click at [585, 466] on icon at bounding box center [581, 459] width 14 height 15
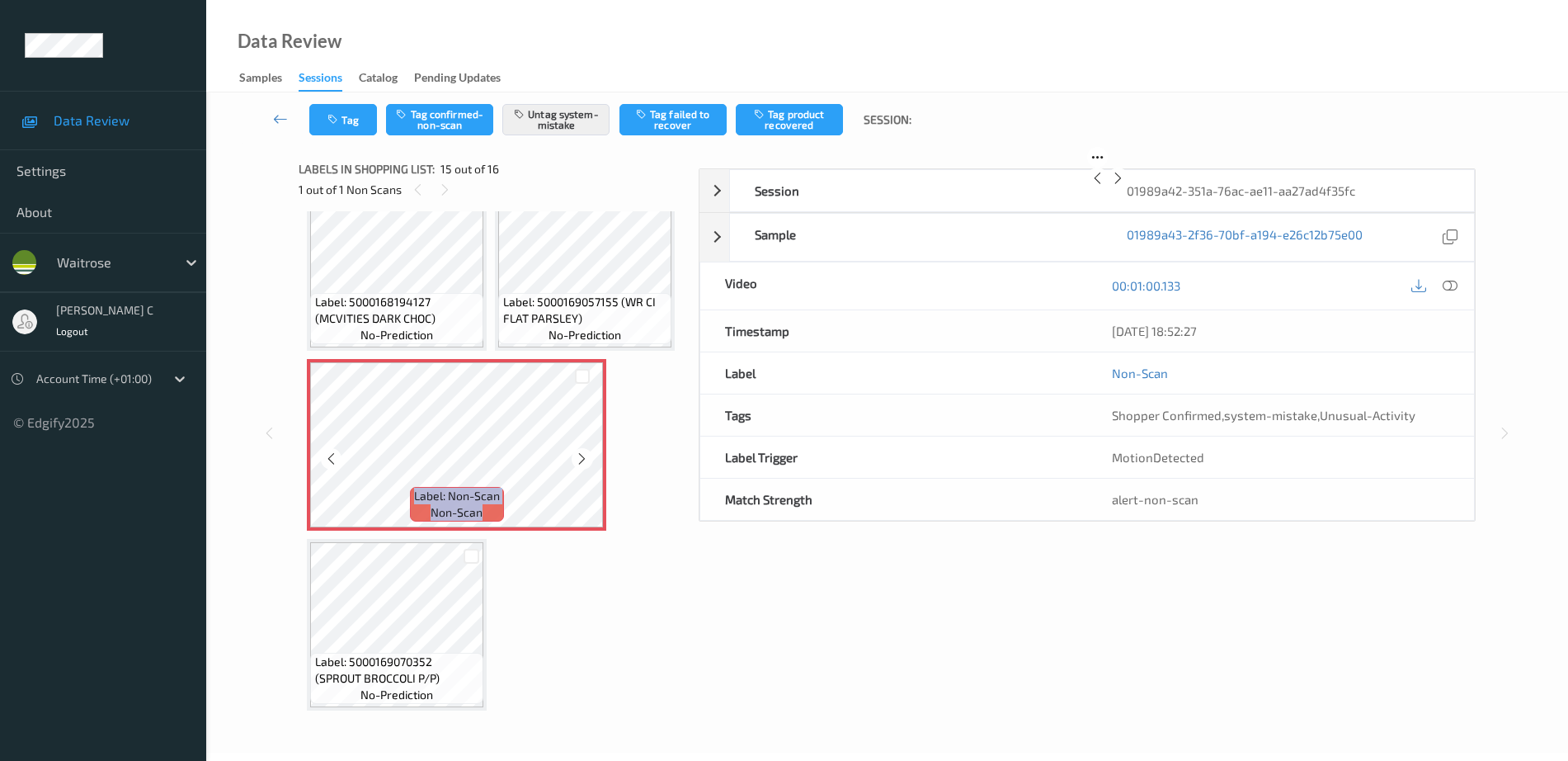
click at [585, 466] on icon at bounding box center [581, 459] width 14 height 15
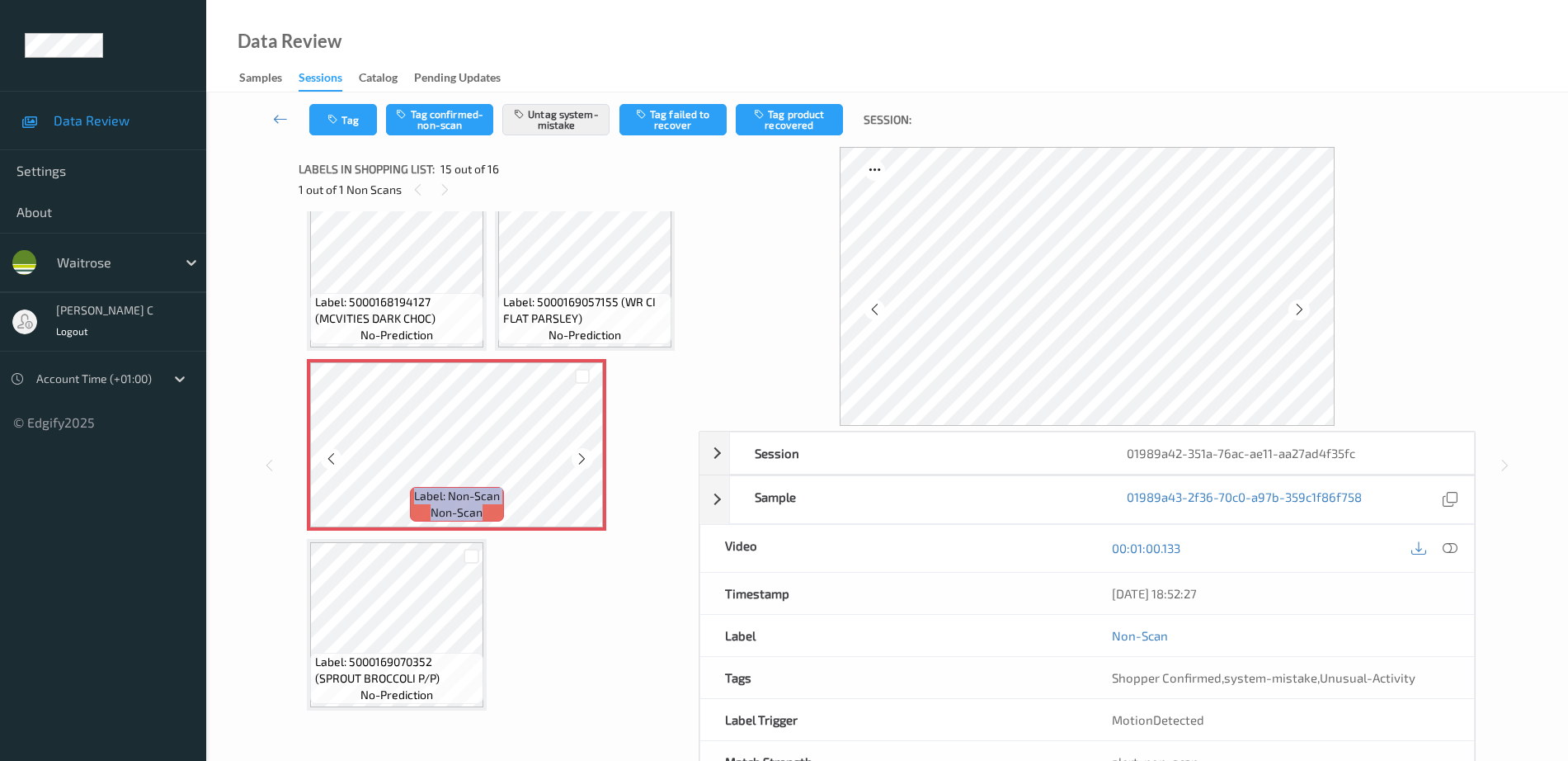
click at [585, 466] on icon at bounding box center [581, 459] width 14 height 15
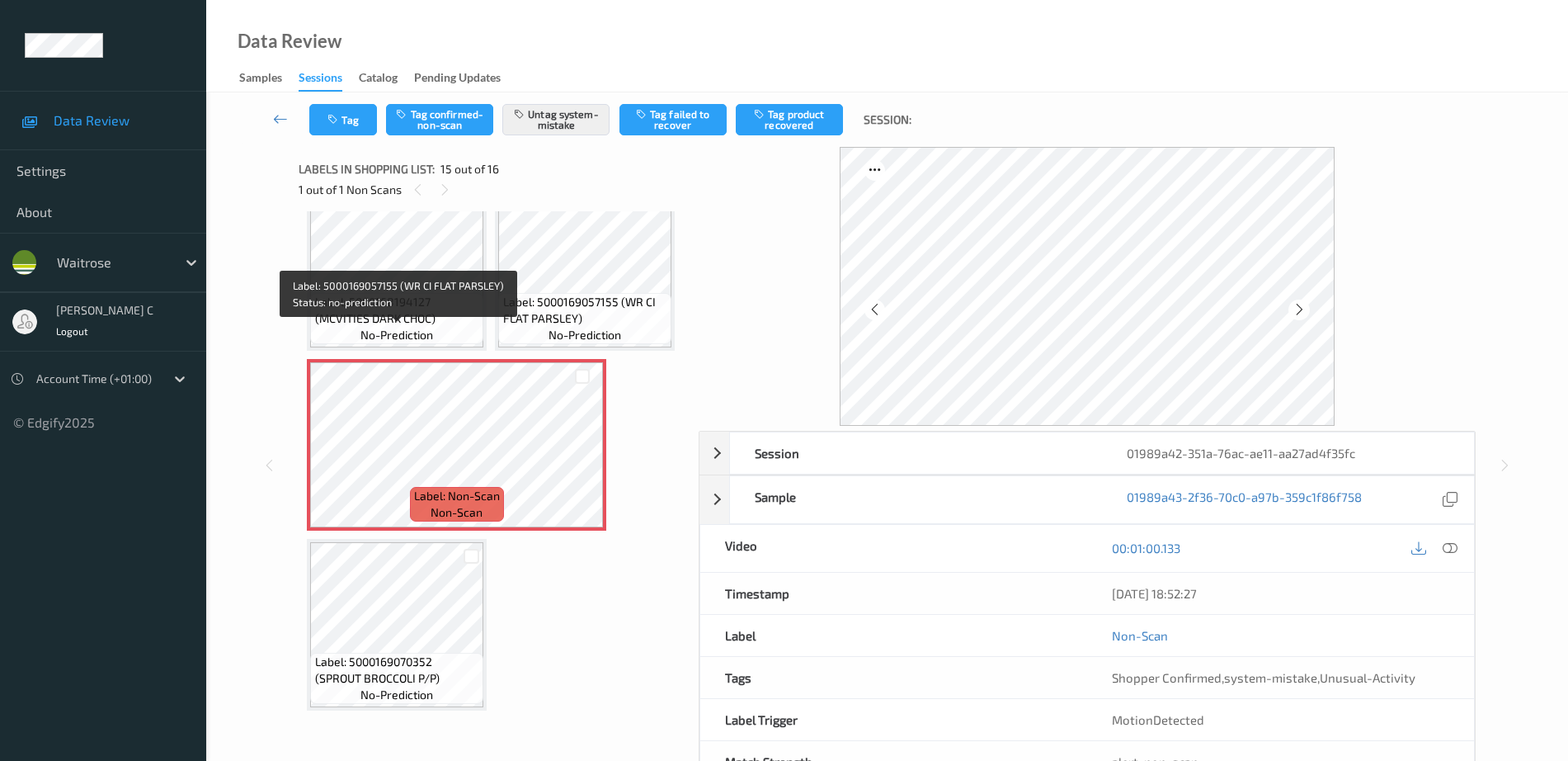
click at [503, 327] on span "Label: 5000169057155 (WR CI FLAT PARSLEY)" at bounding box center [585, 310] width 165 height 33
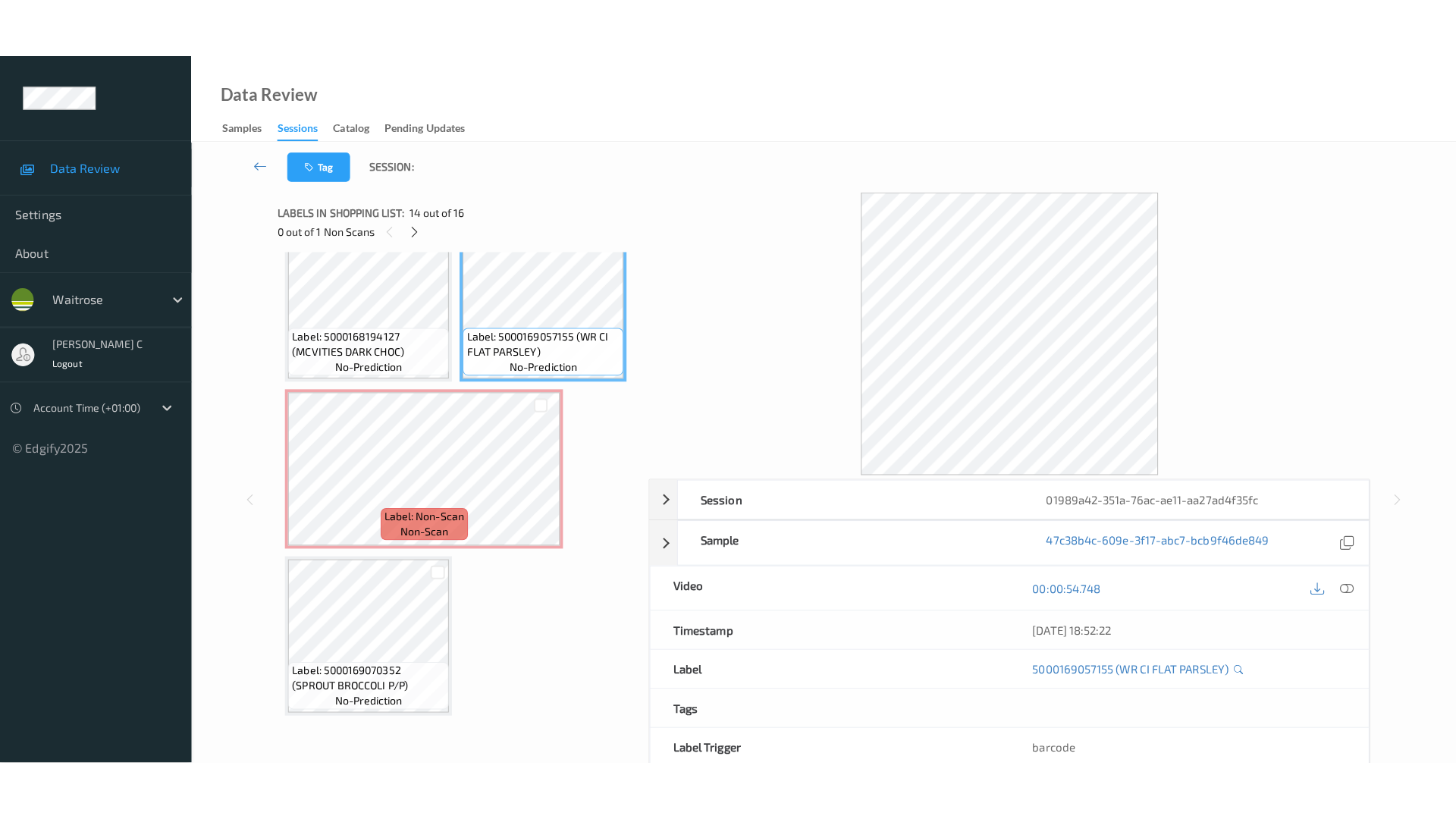
scroll to position [1998, 0]
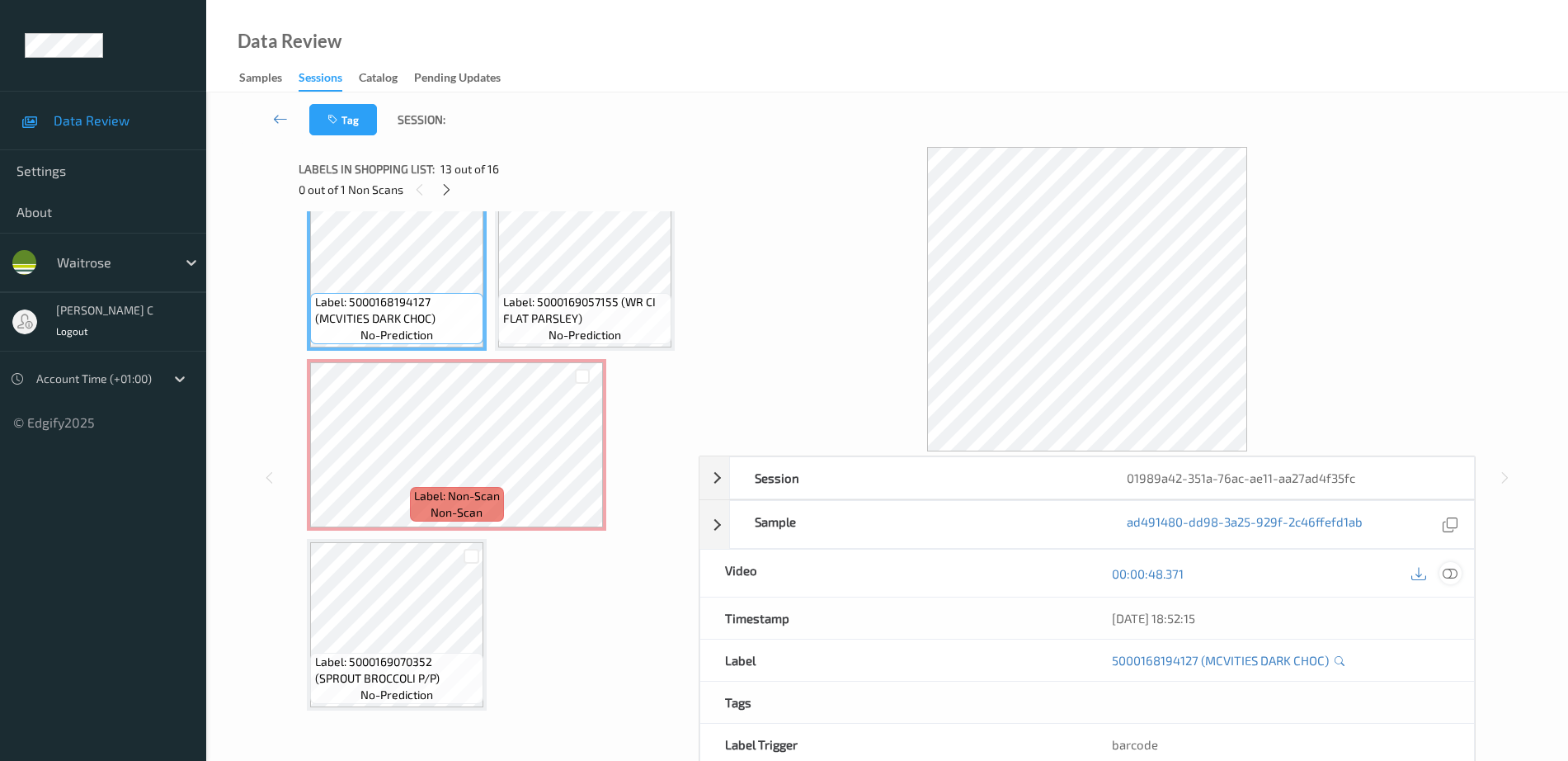
click at [1445, 574] on icon at bounding box center [1450, 574] width 15 height 15
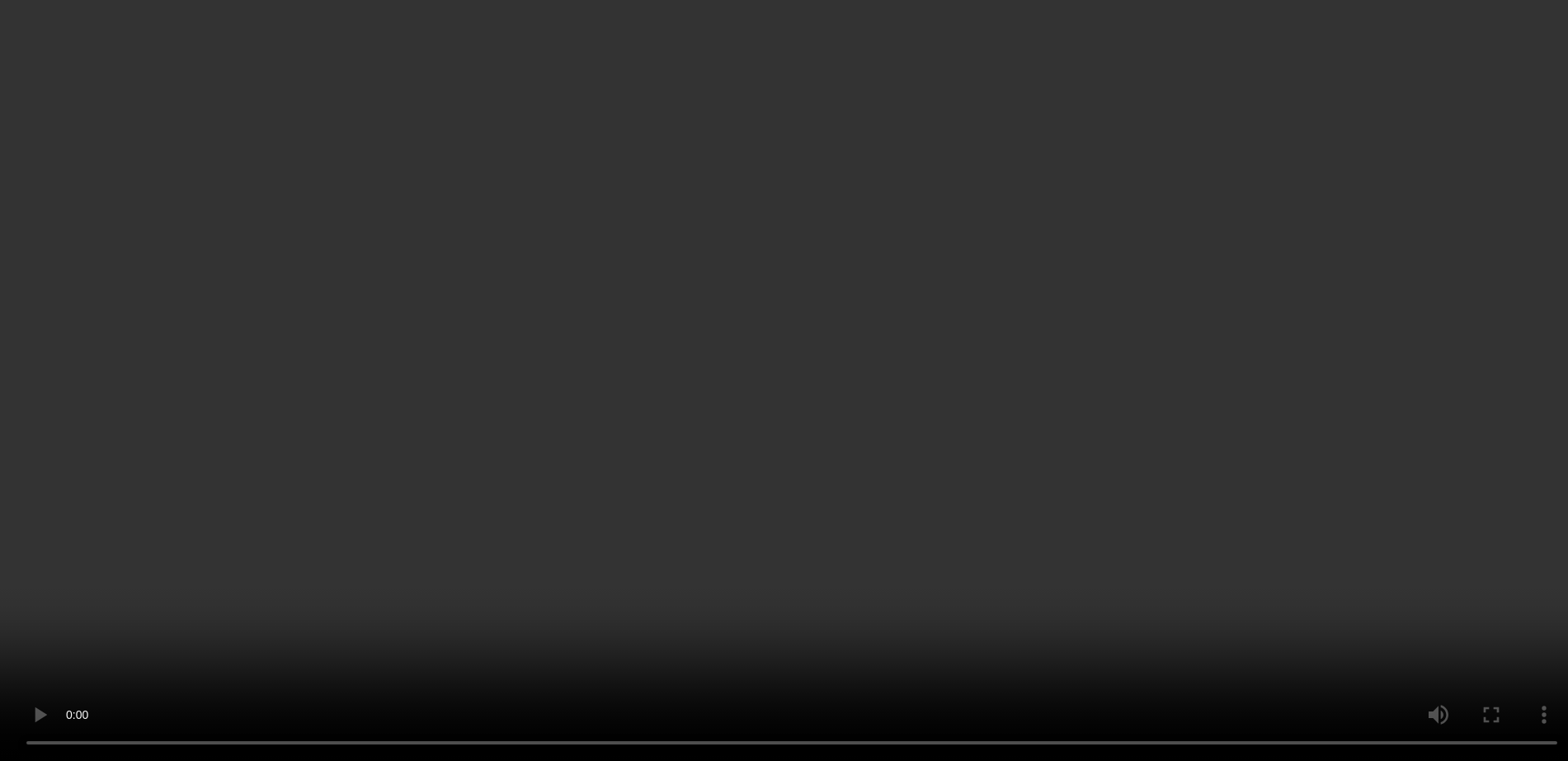
scroll to position [2331, 0]
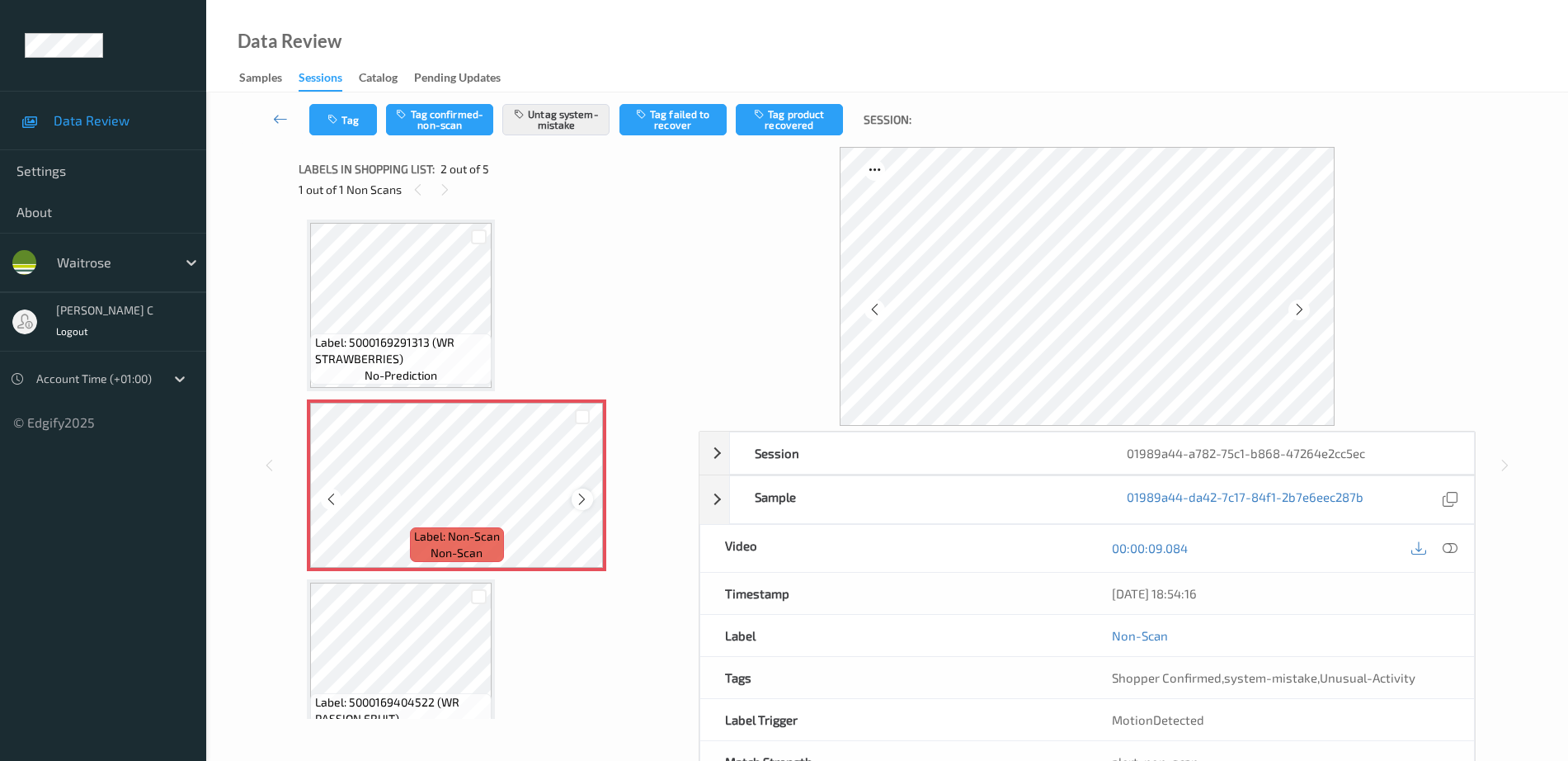
click at [579, 499] on icon at bounding box center [581, 499] width 14 height 15
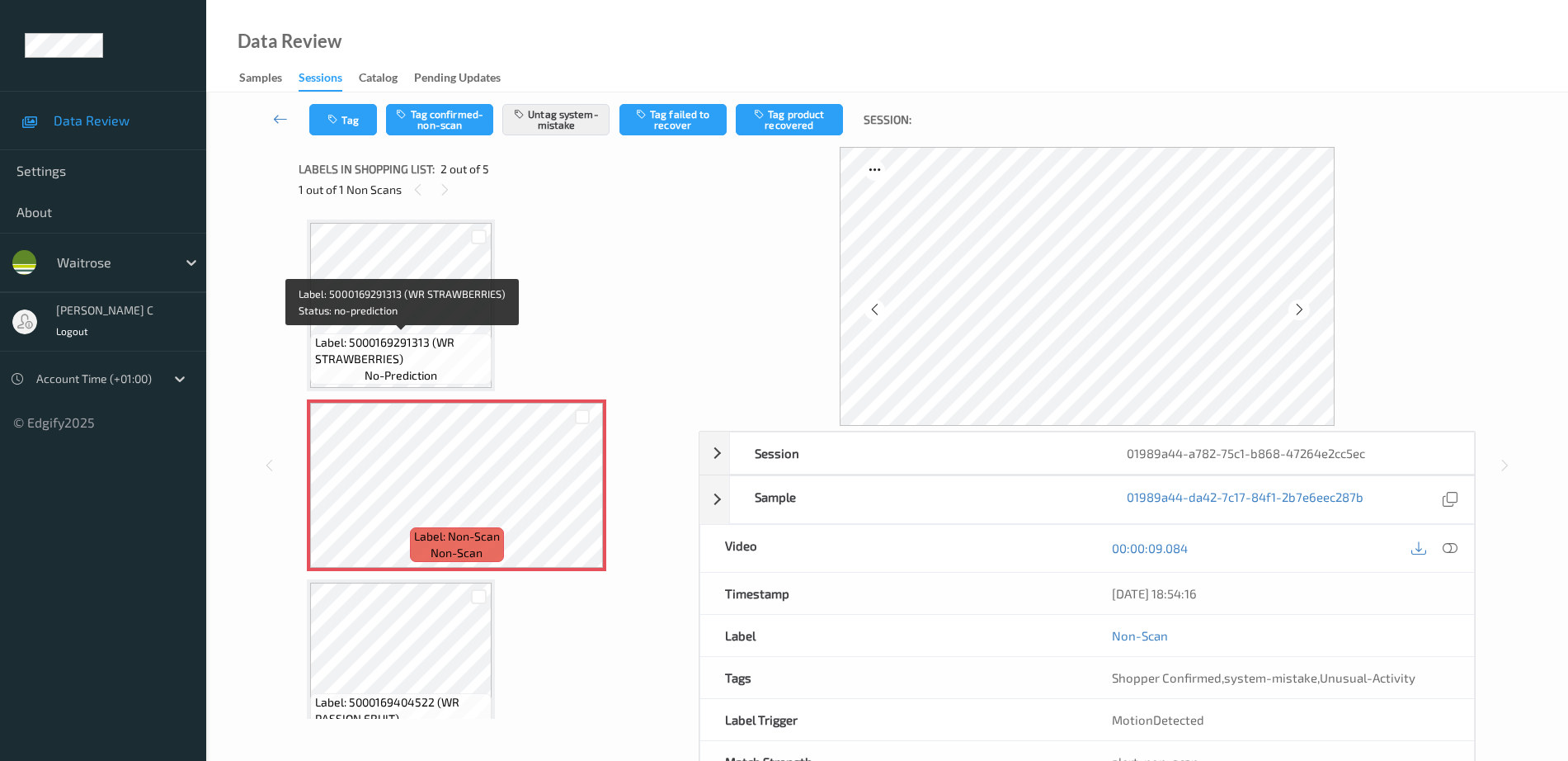
click at [449, 373] on div "Label: 5000169291313 (WR STRAWBERRIES) no-prediction" at bounding box center [401, 359] width 181 height 52
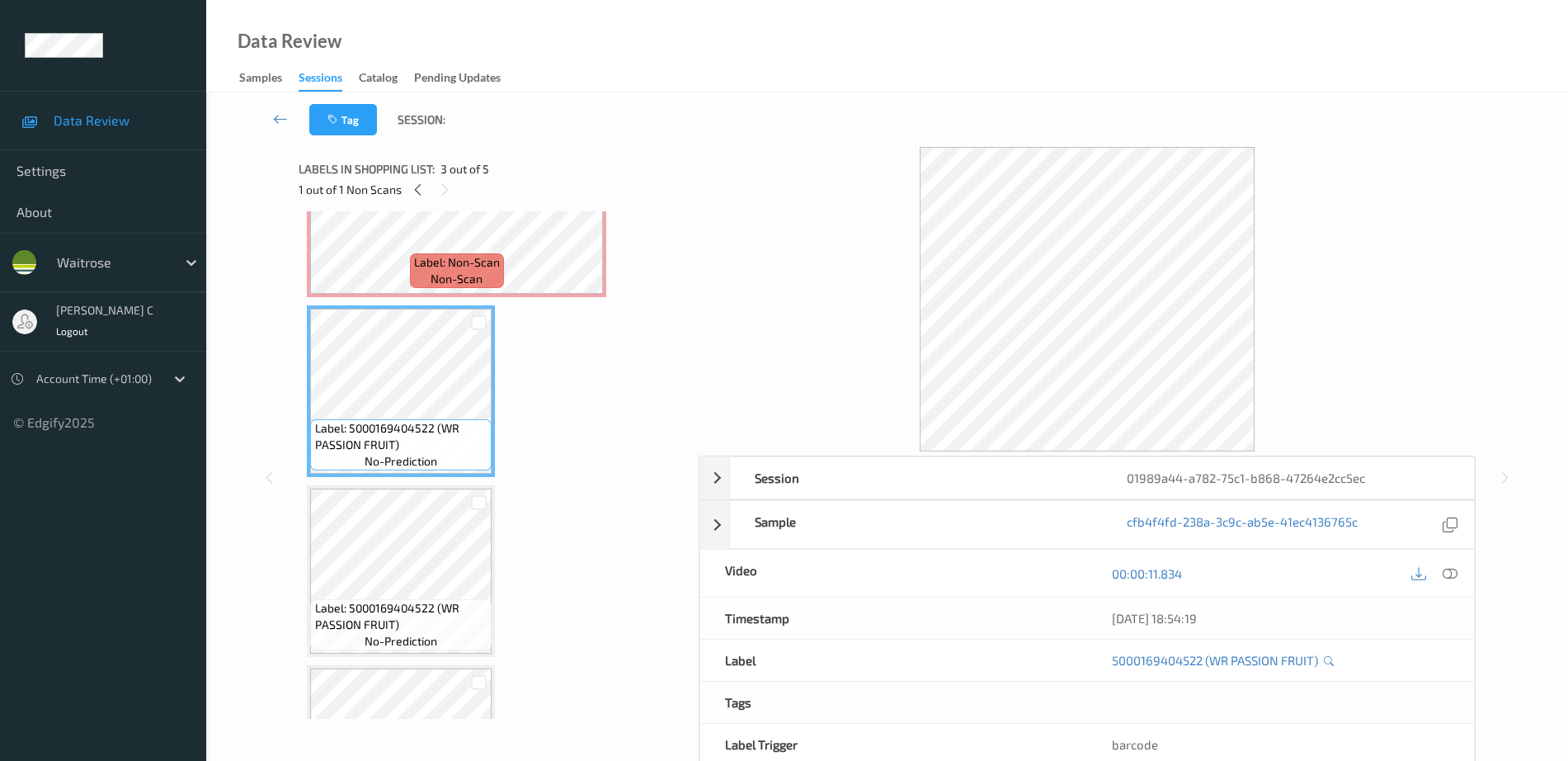
scroll to position [310, 0]
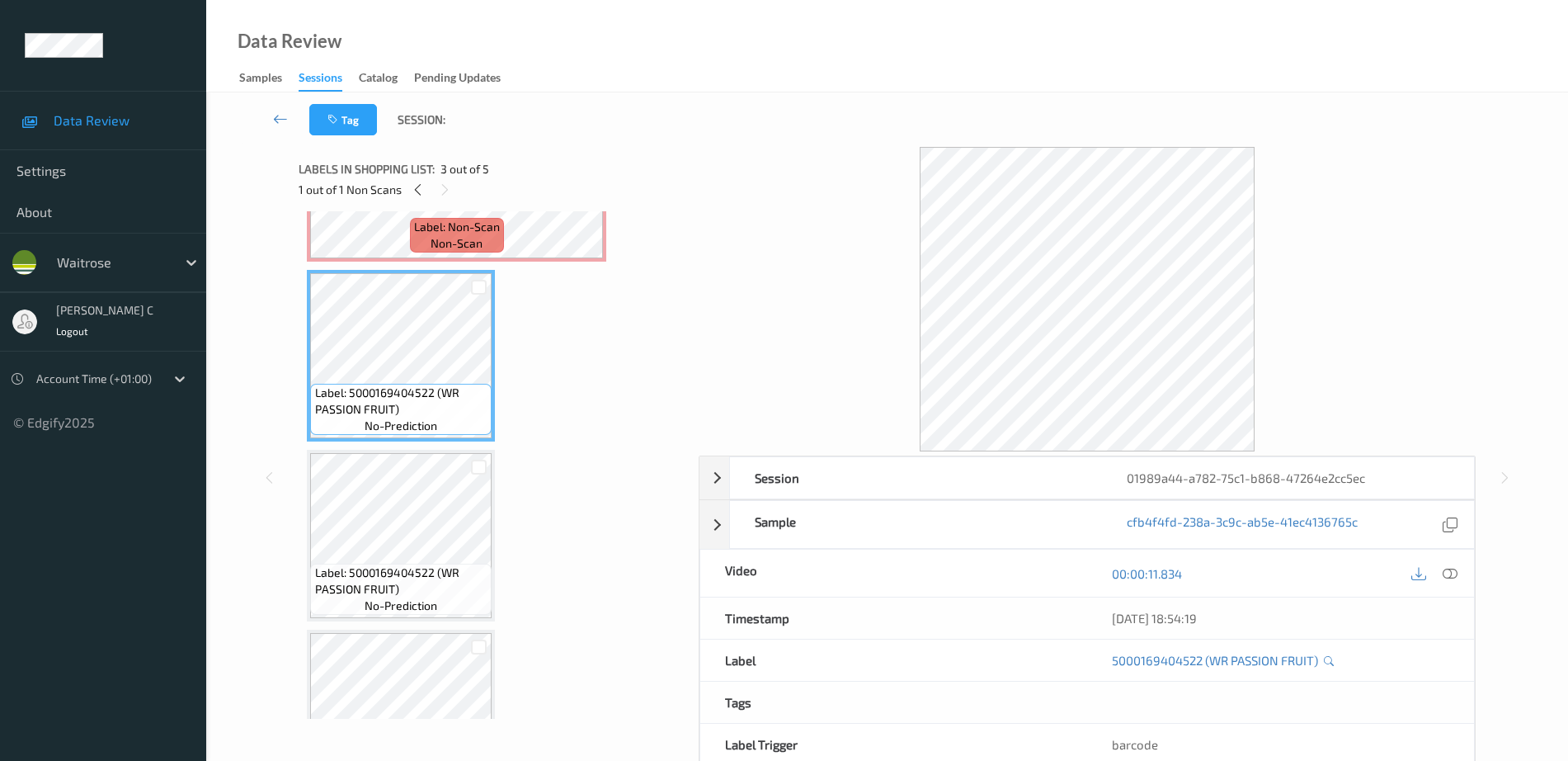
click at [429, 570] on span "Label: 5000169404522 (WR PASSION FRUIT)" at bounding box center [401, 581] width 173 height 33
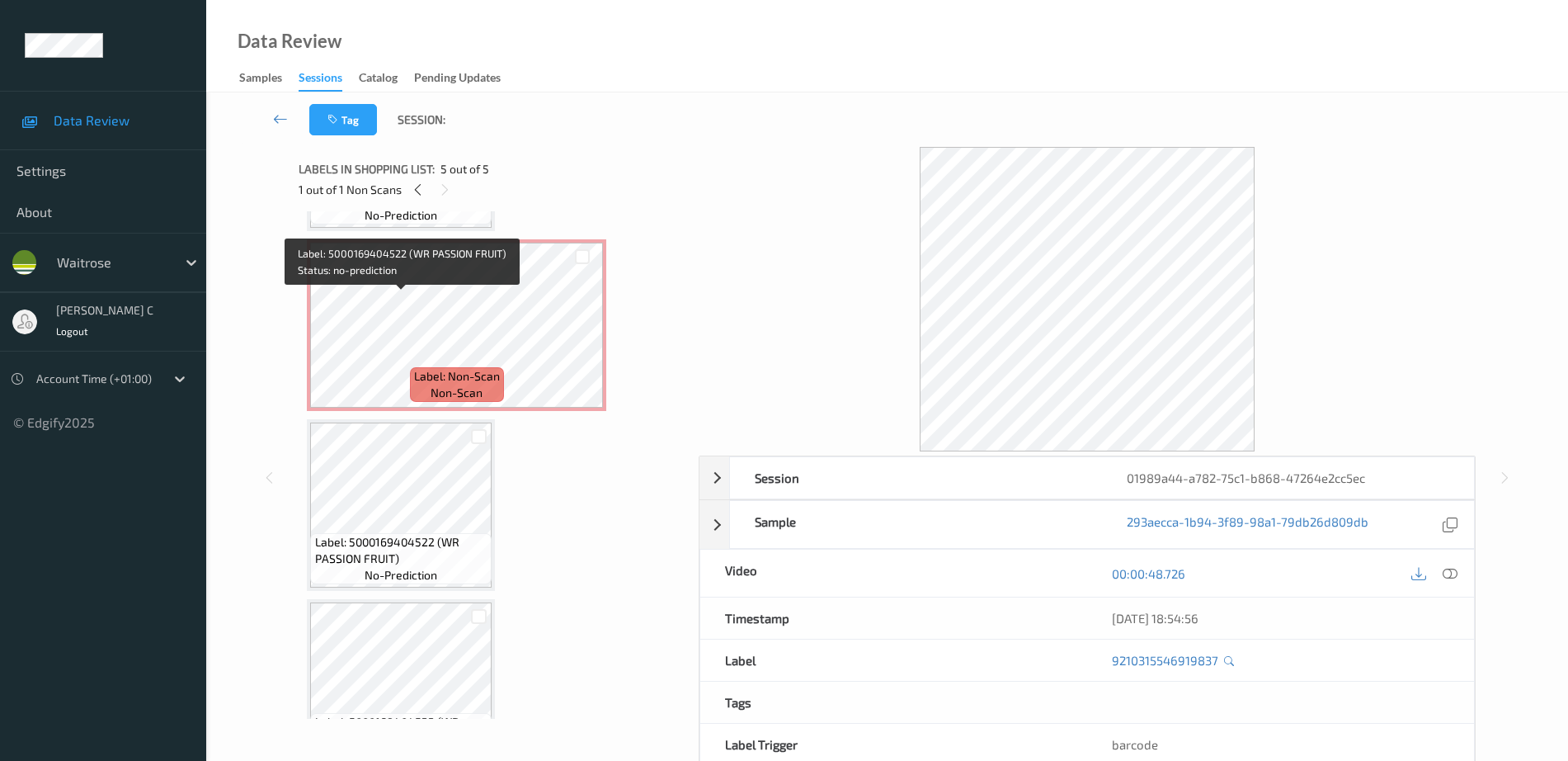
scroll to position [0, 0]
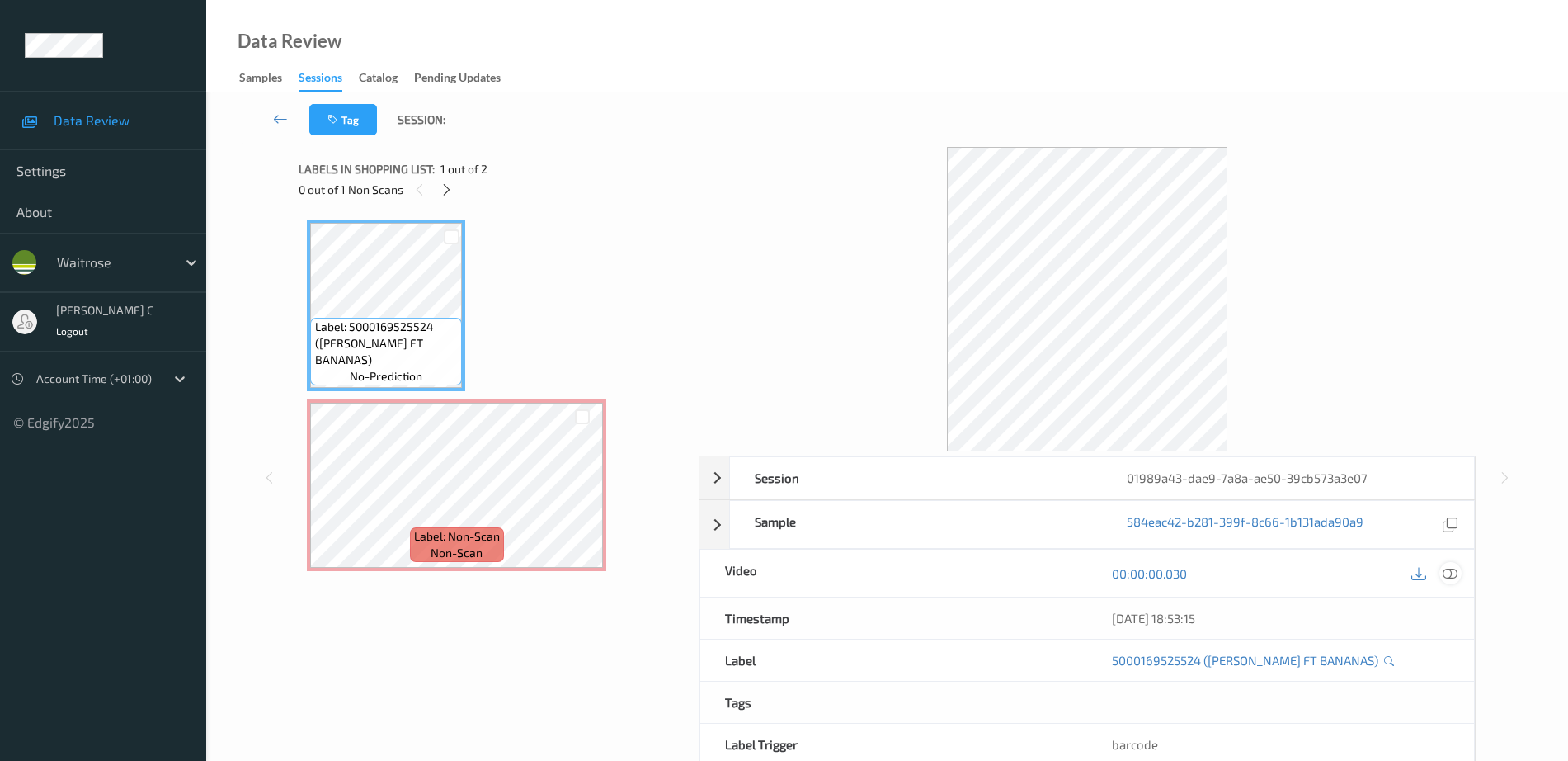
click at [1453, 572] on icon at bounding box center [1450, 574] width 15 height 15
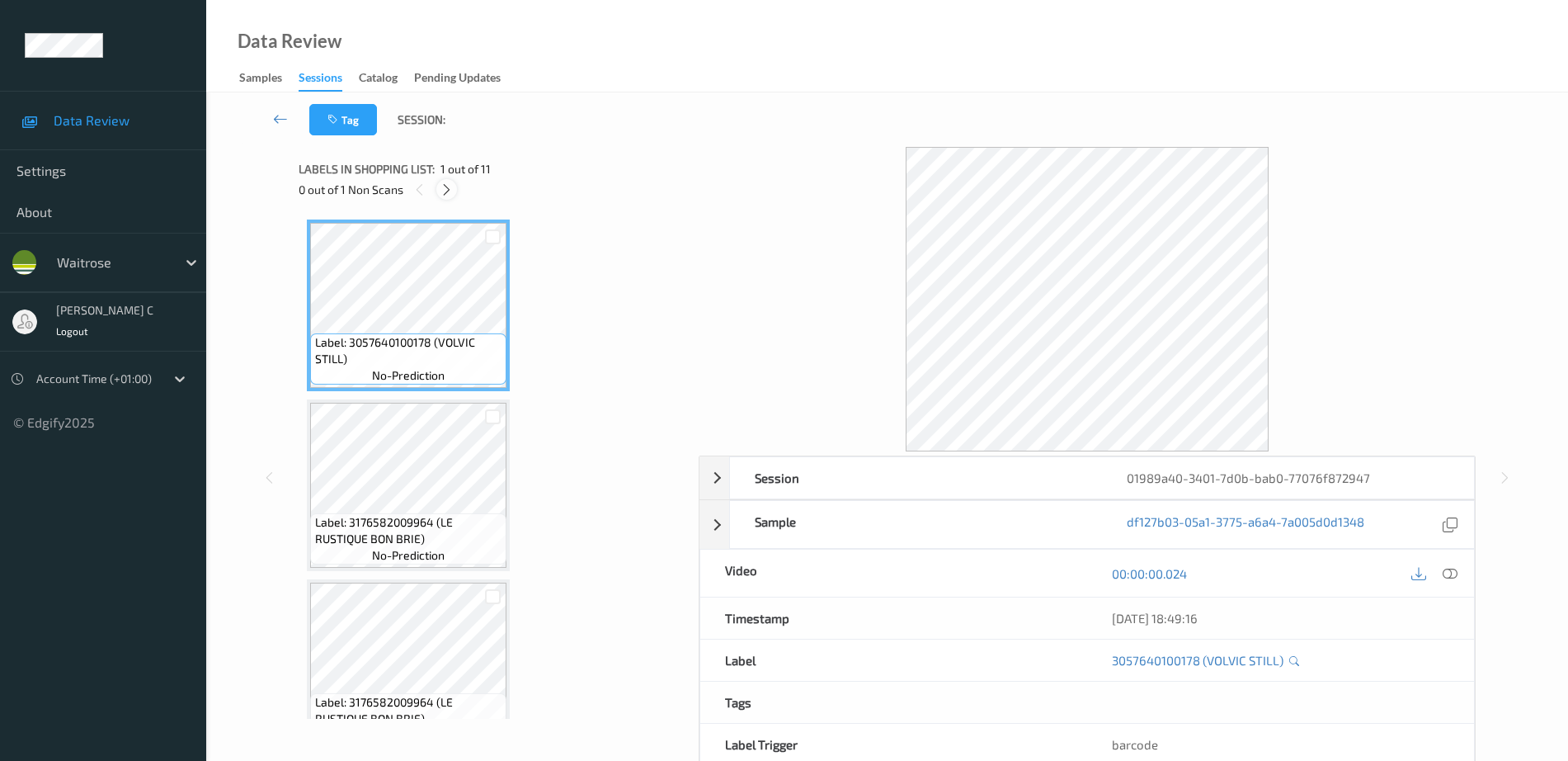
click at [442, 193] on icon at bounding box center [446, 190] width 14 height 15
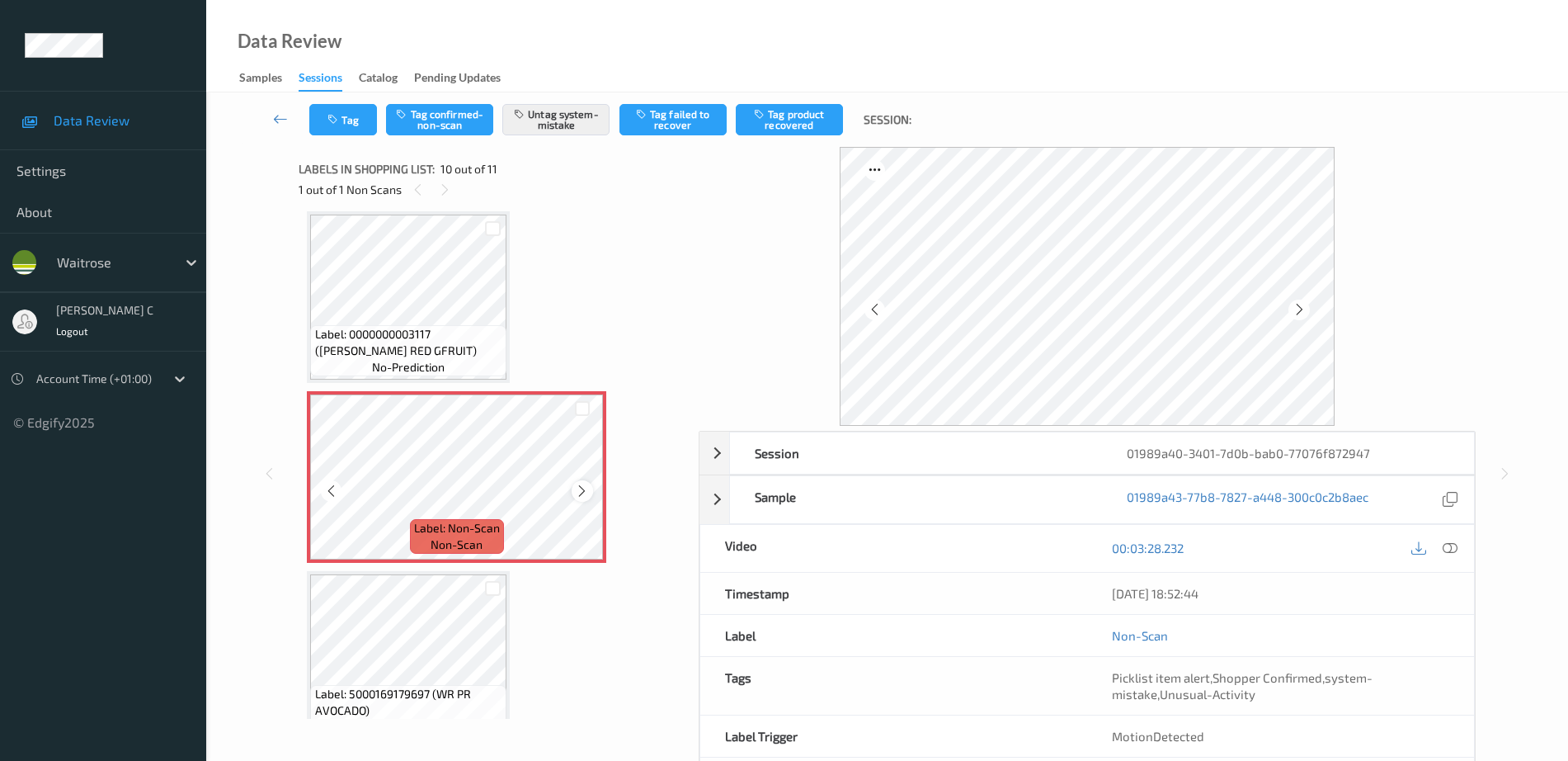
click at [582, 486] on icon at bounding box center [581, 491] width 14 height 15
click at [582, 486] on icon at bounding box center [581, 491] width 14 height 15
click at [385, 345] on span "Label: 0000000003117 ([PERSON_NAME] RED GFRUIT)" at bounding box center [409, 343] width 188 height 33
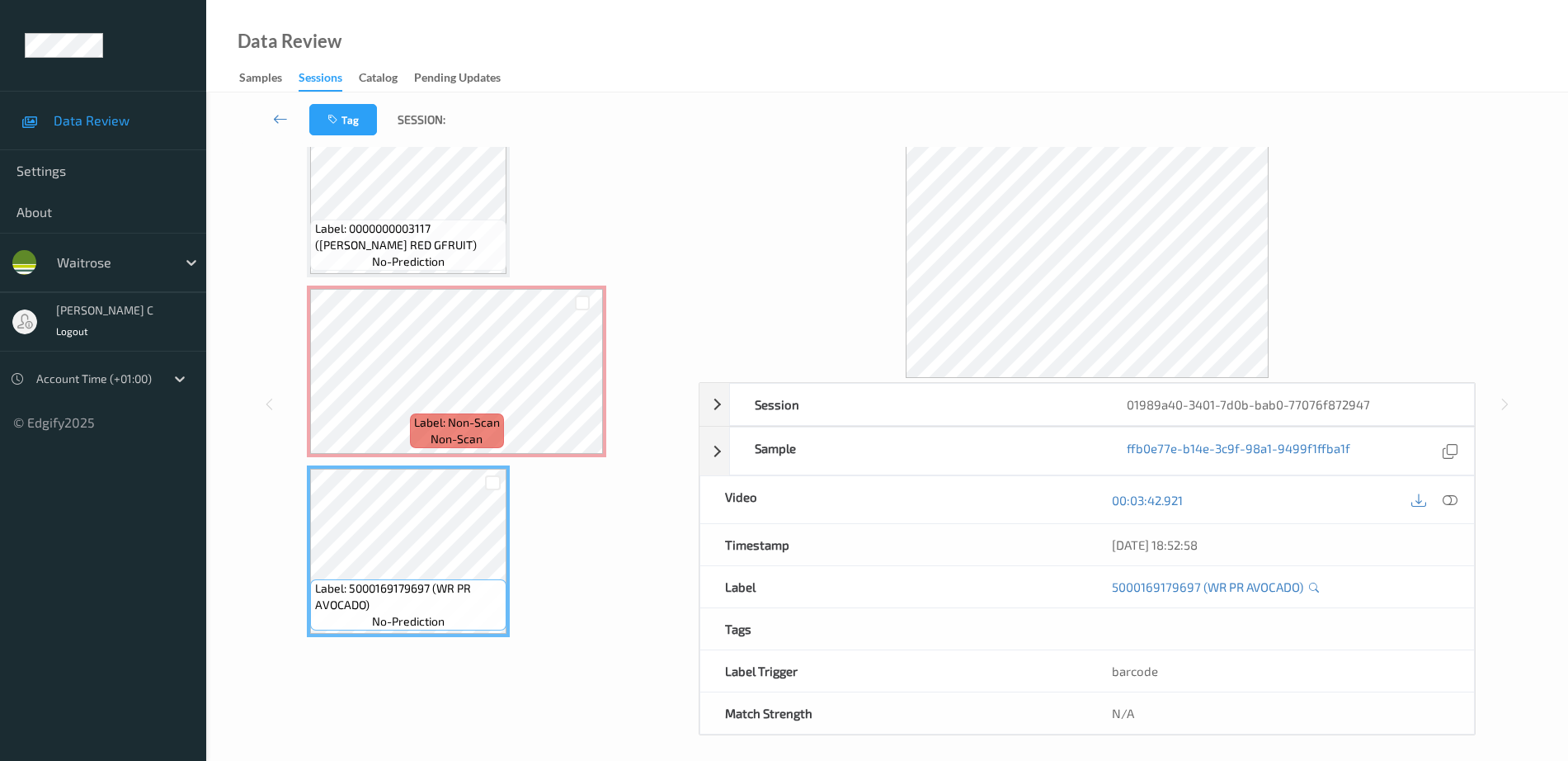
scroll to position [1376, 0]
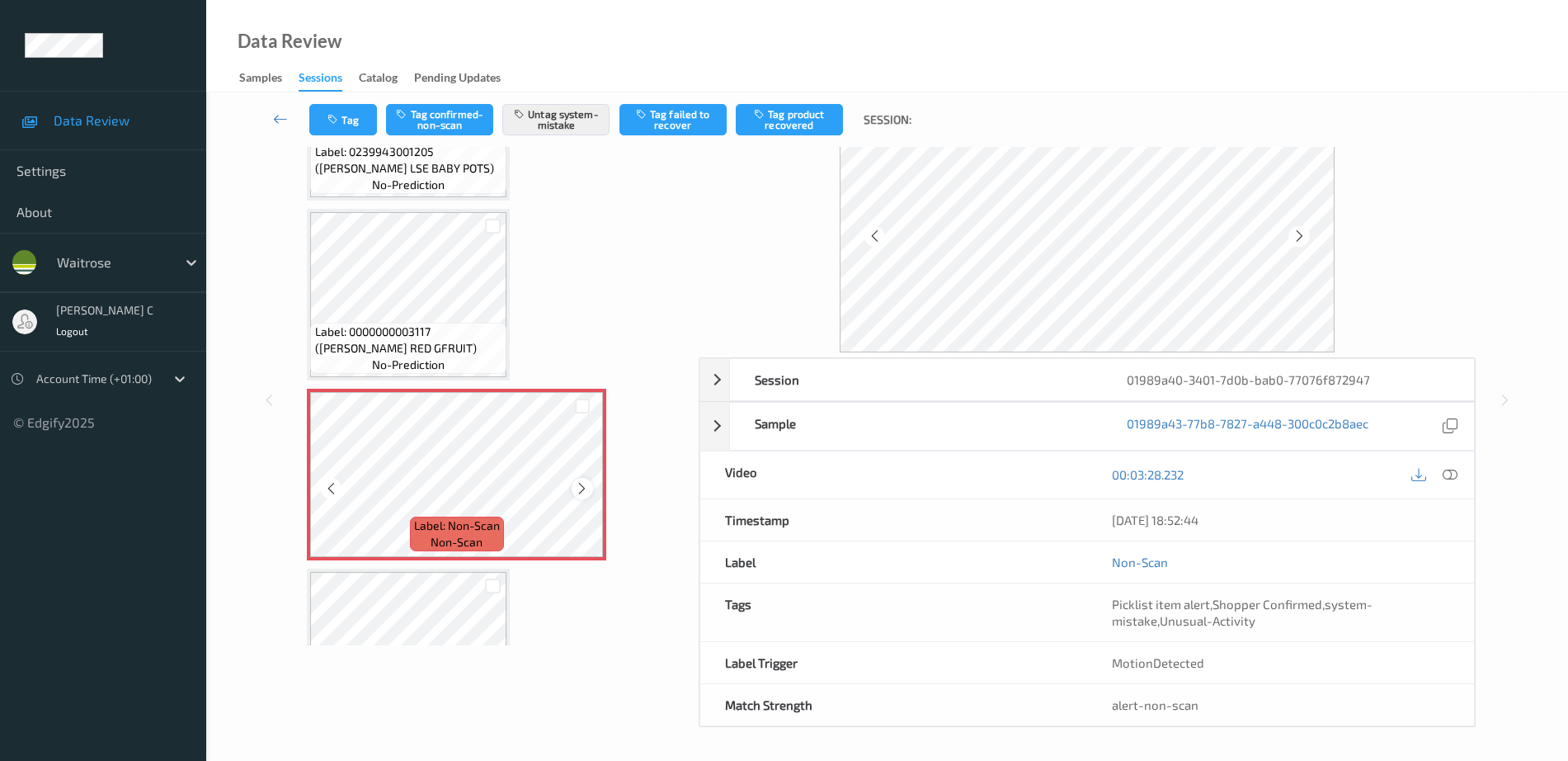
click at [583, 484] on icon at bounding box center [581, 488] width 14 height 15
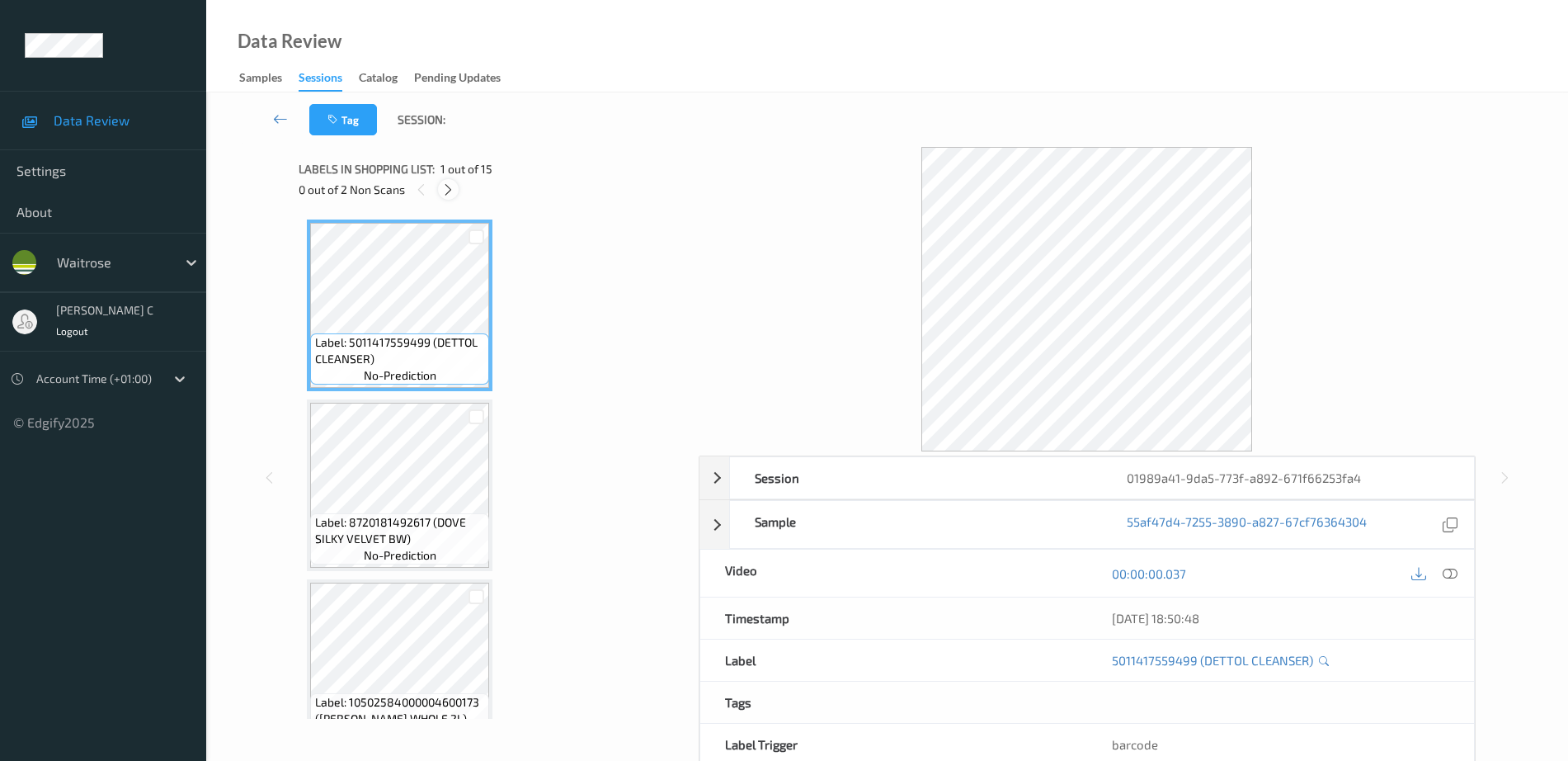
click at [450, 189] on icon at bounding box center [447, 190] width 14 height 15
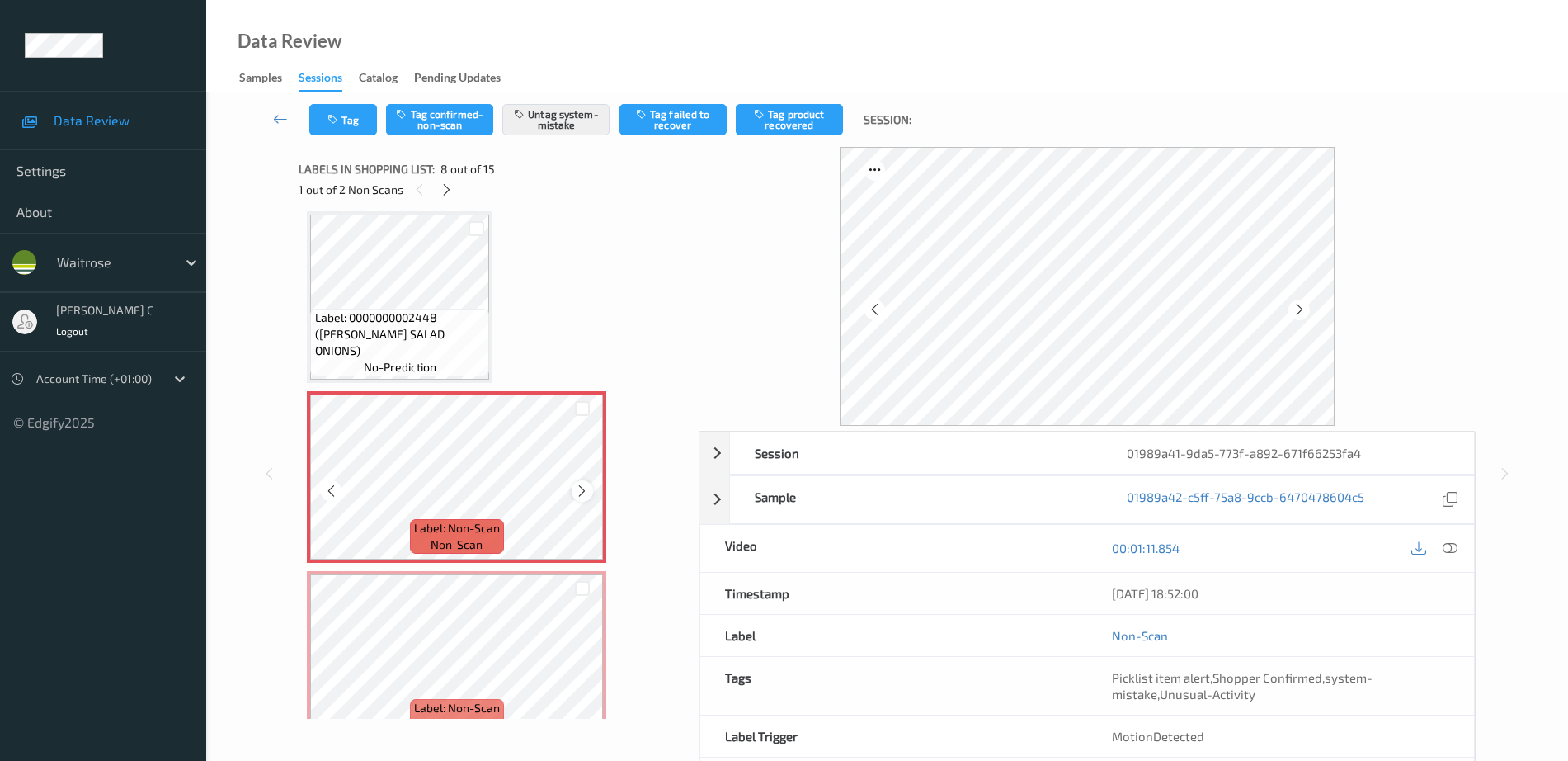
click at [585, 495] on icon at bounding box center [581, 491] width 14 height 15
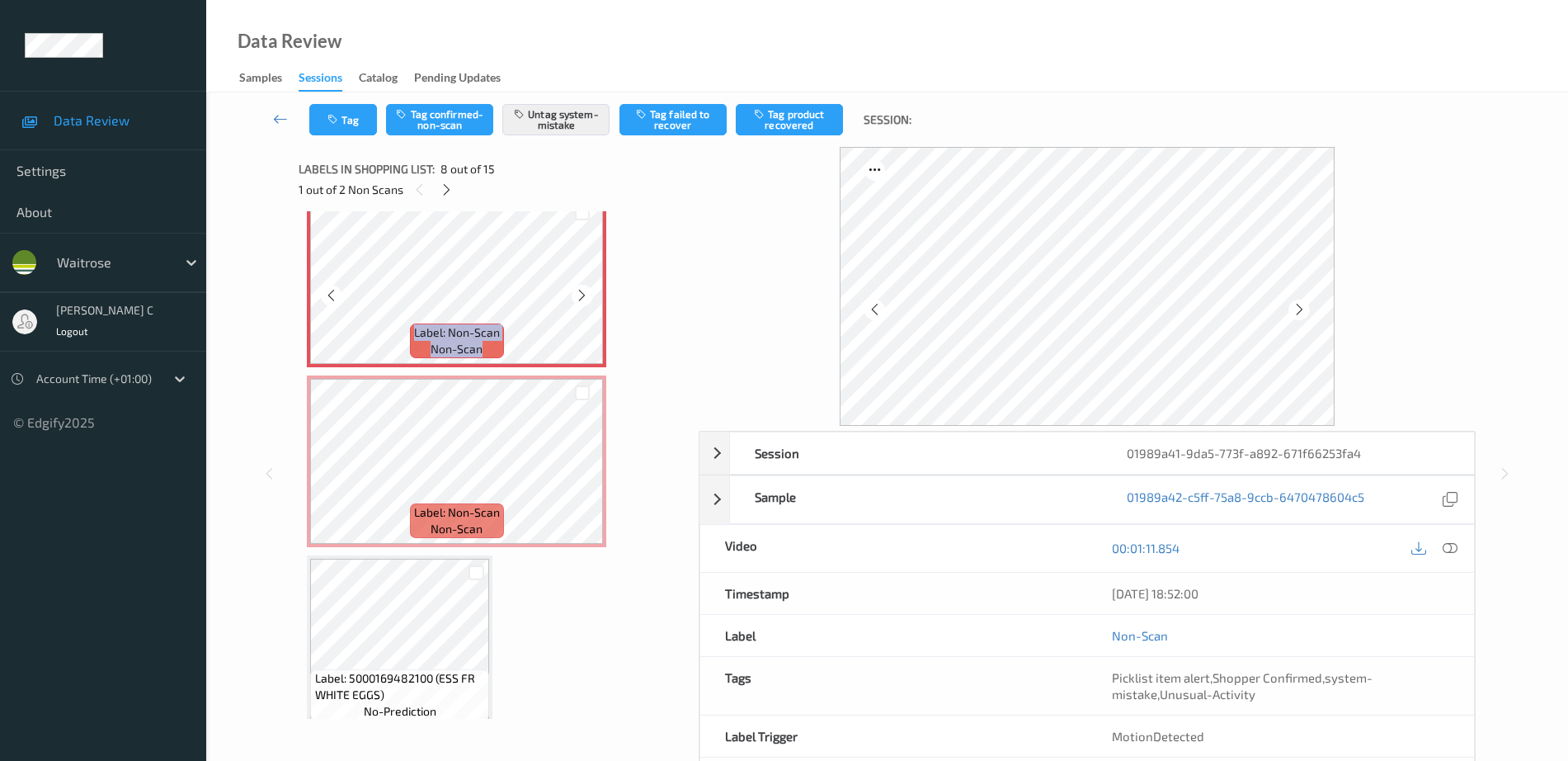
scroll to position [1294, 0]
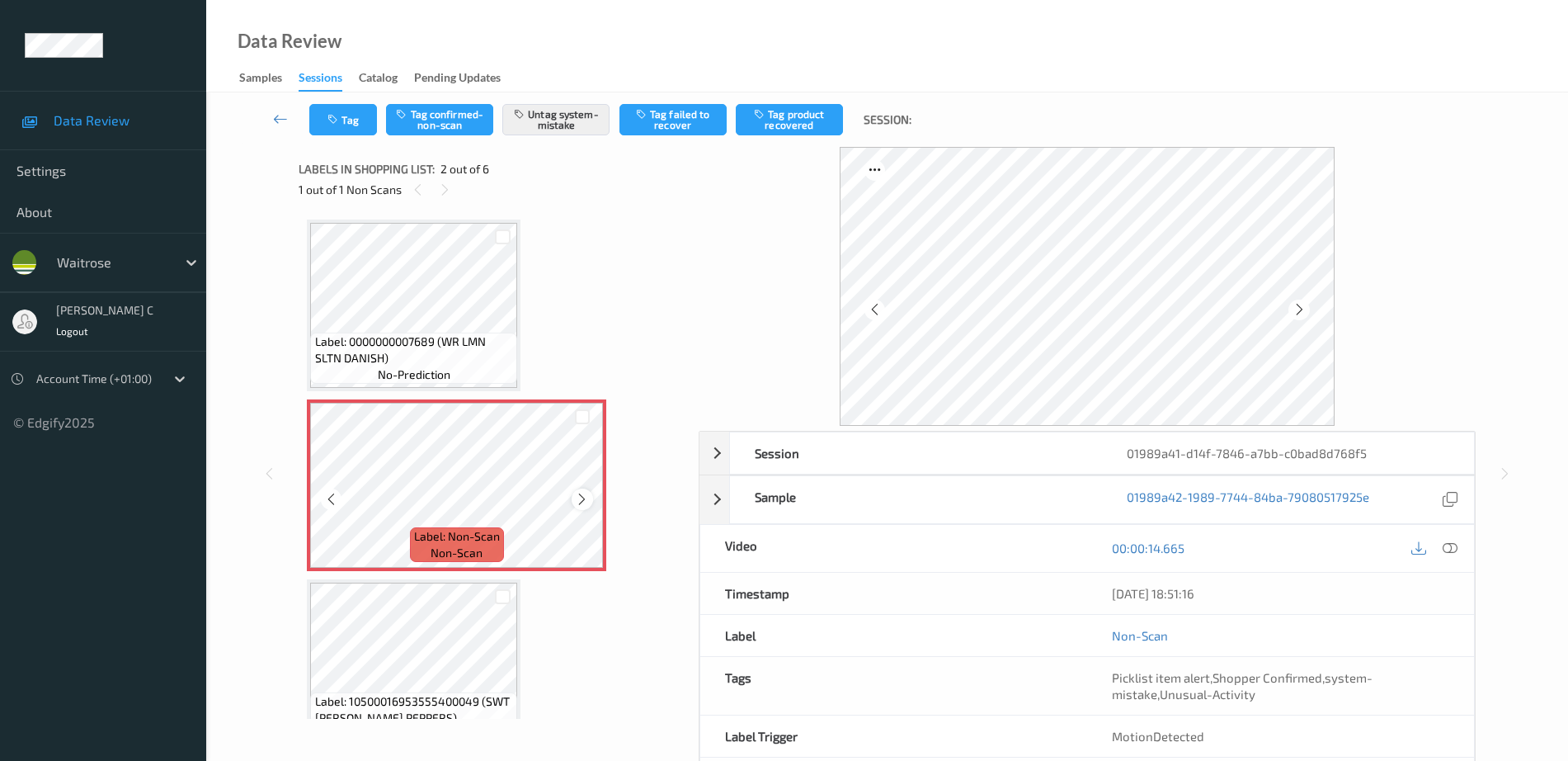
click at [582, 499] on icon at bounding box center [581, 499] width 14 height 15
click at [430, 336] on span "Label: 0000000007689 (WR LMN SLTN DANISH)" at bounding box center [414, 350] width 199 height 33
click at [582, 495] on icon at bounding box center [581, 499] width 14 height 15
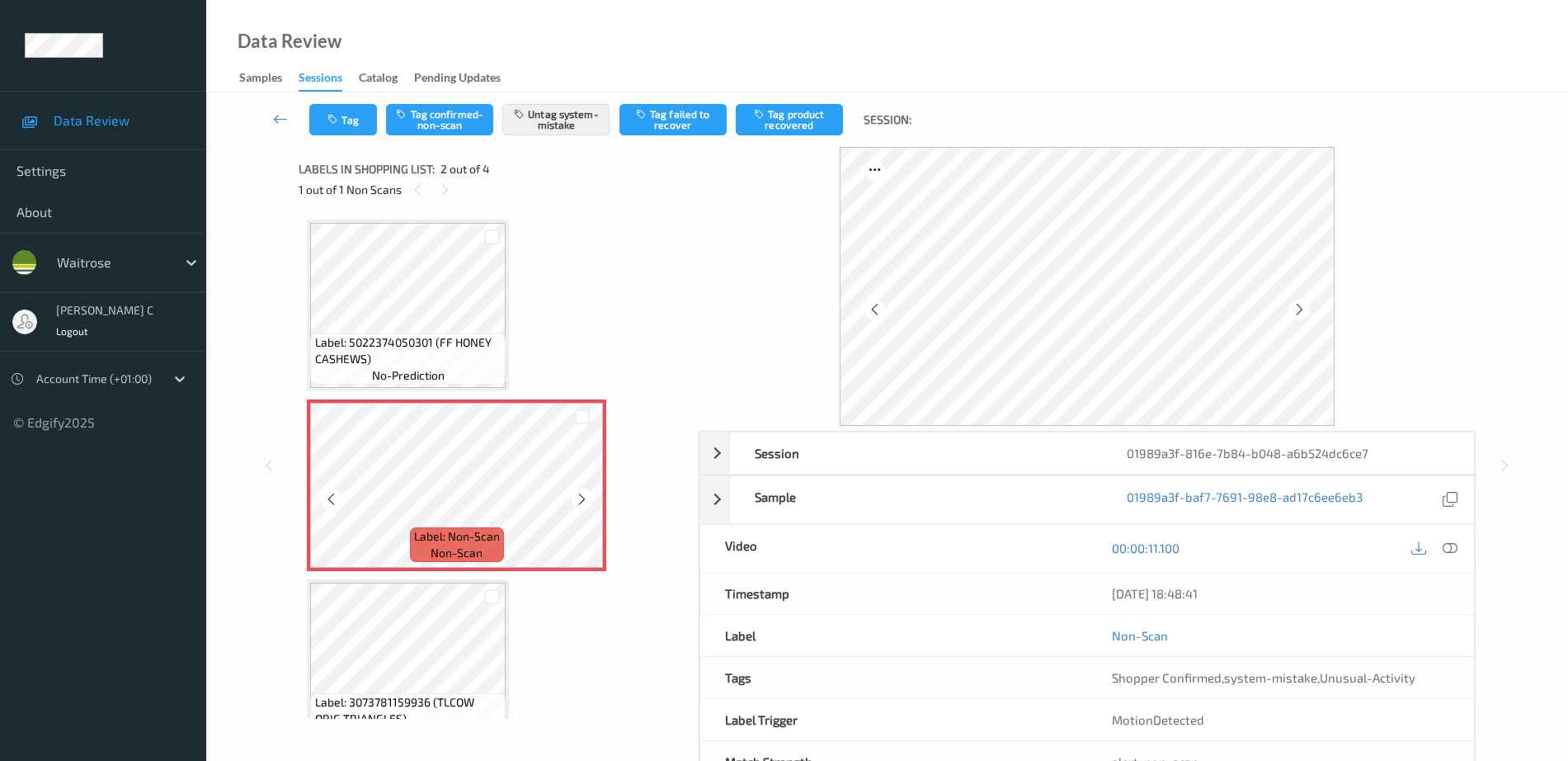
click at [582, 495] on icon at bounding box center [581, 499] width 14 height 15
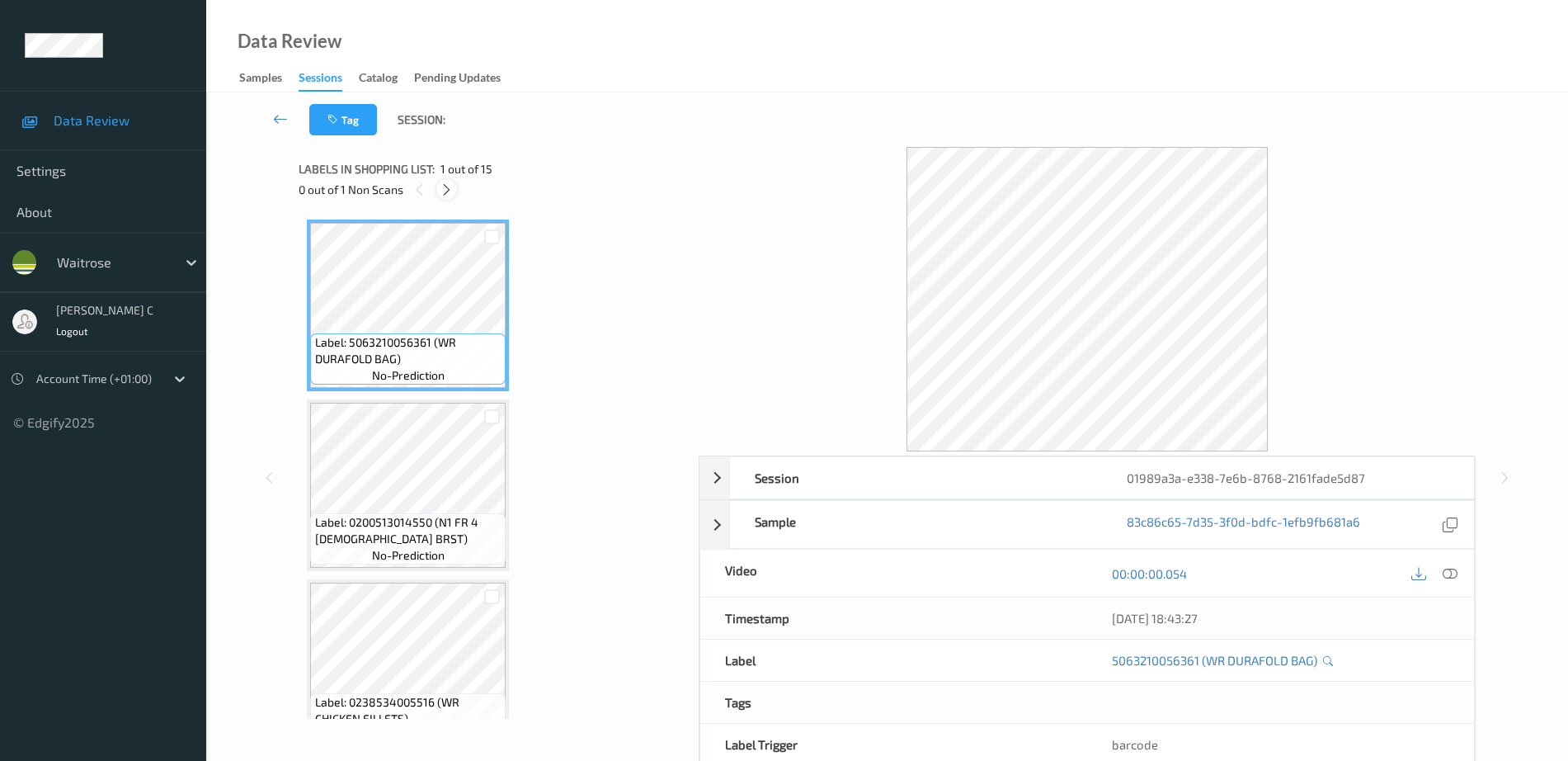
click at [447, 190] on icon at bounding box center [446, 190] width 14 height 15
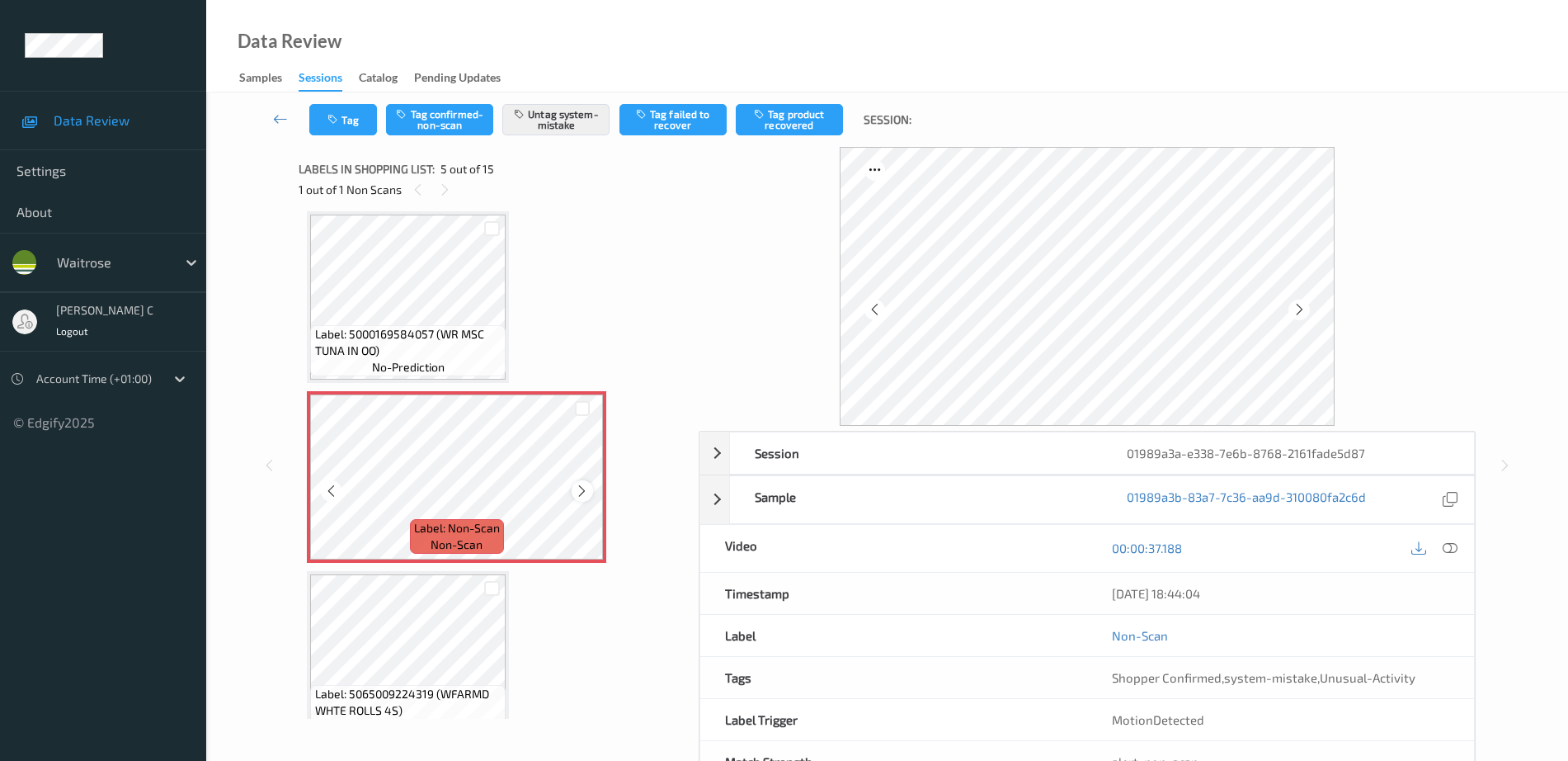
click at [582, 495] on icon at bounding box center [581, 491] width 14 height 15
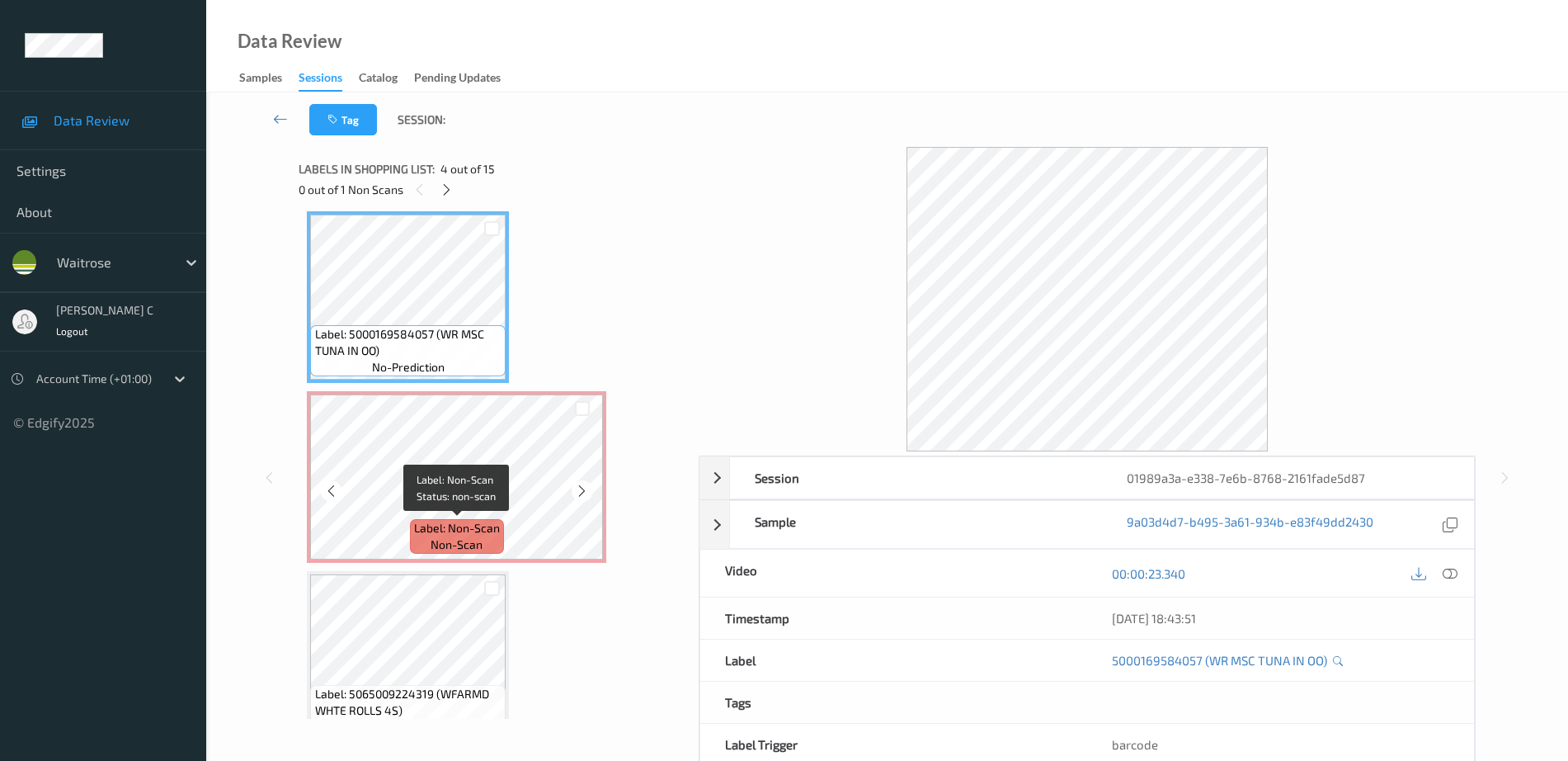
click at [499, 525] on span "Label: Non-Scan" at bounding box center [457, 528] width 86 height 17
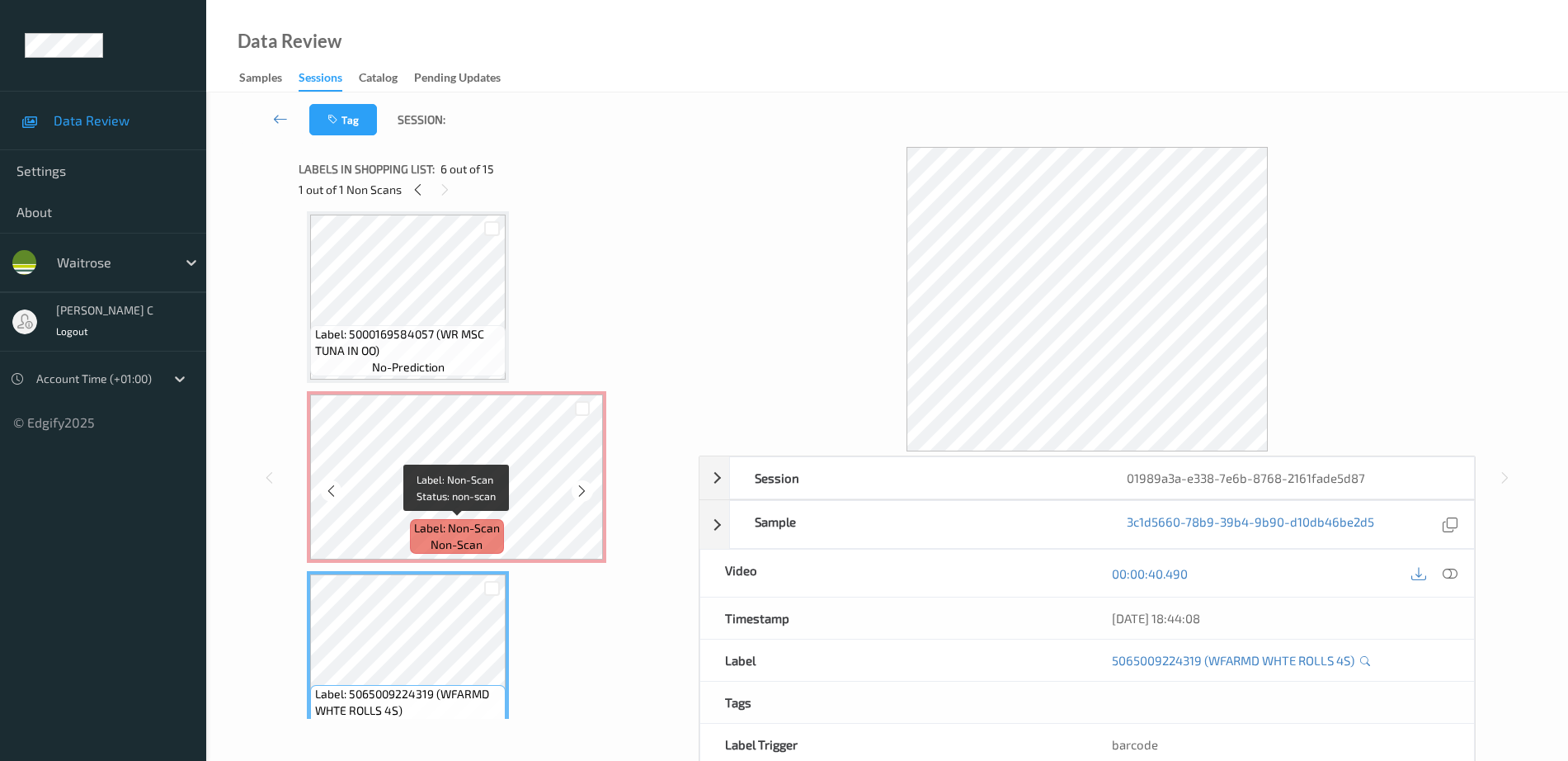
scroll to position [651, 0]
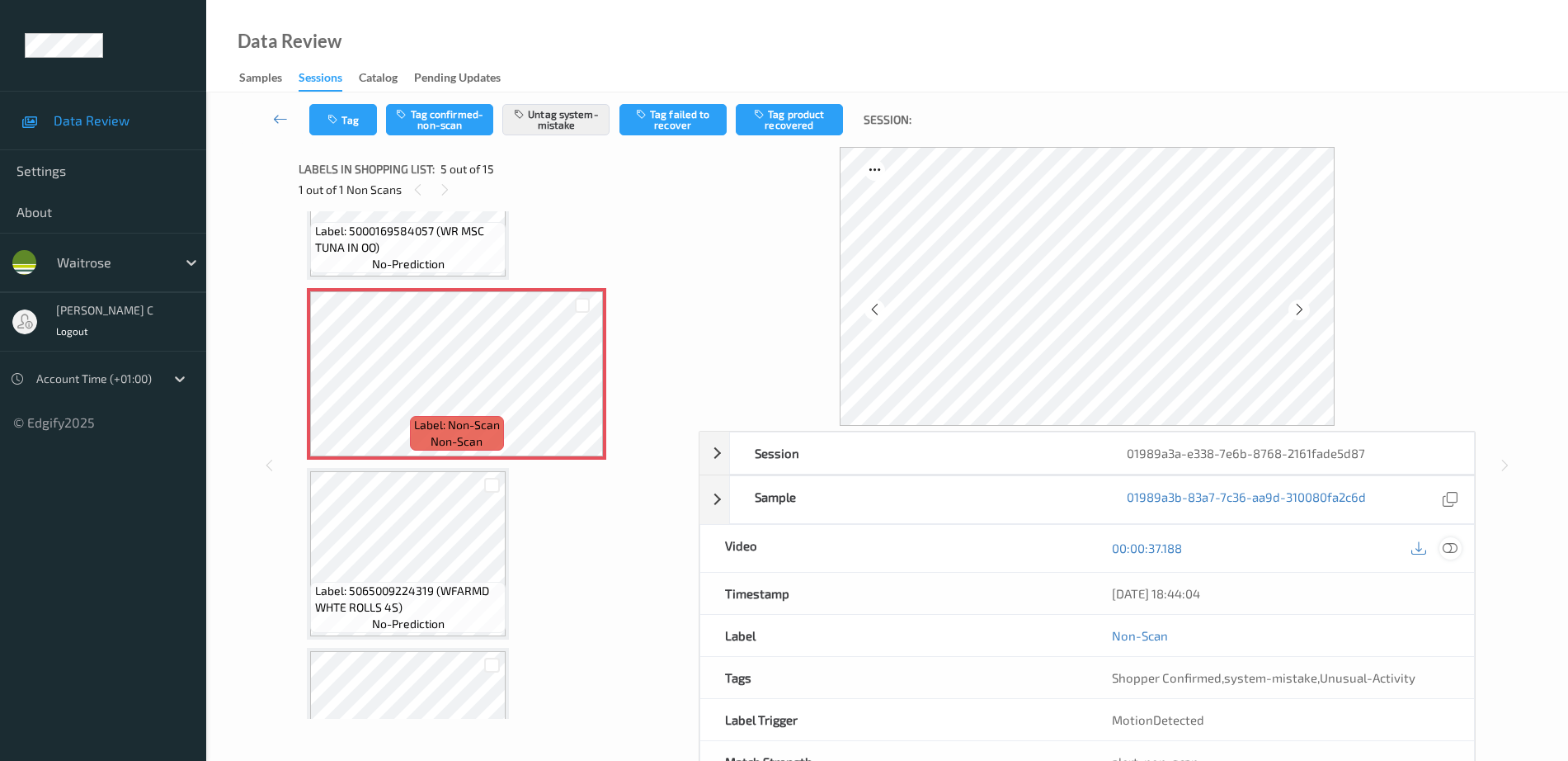
click at [1453, 550] on icon at bounding box center [1450, 548] width 15 height 15
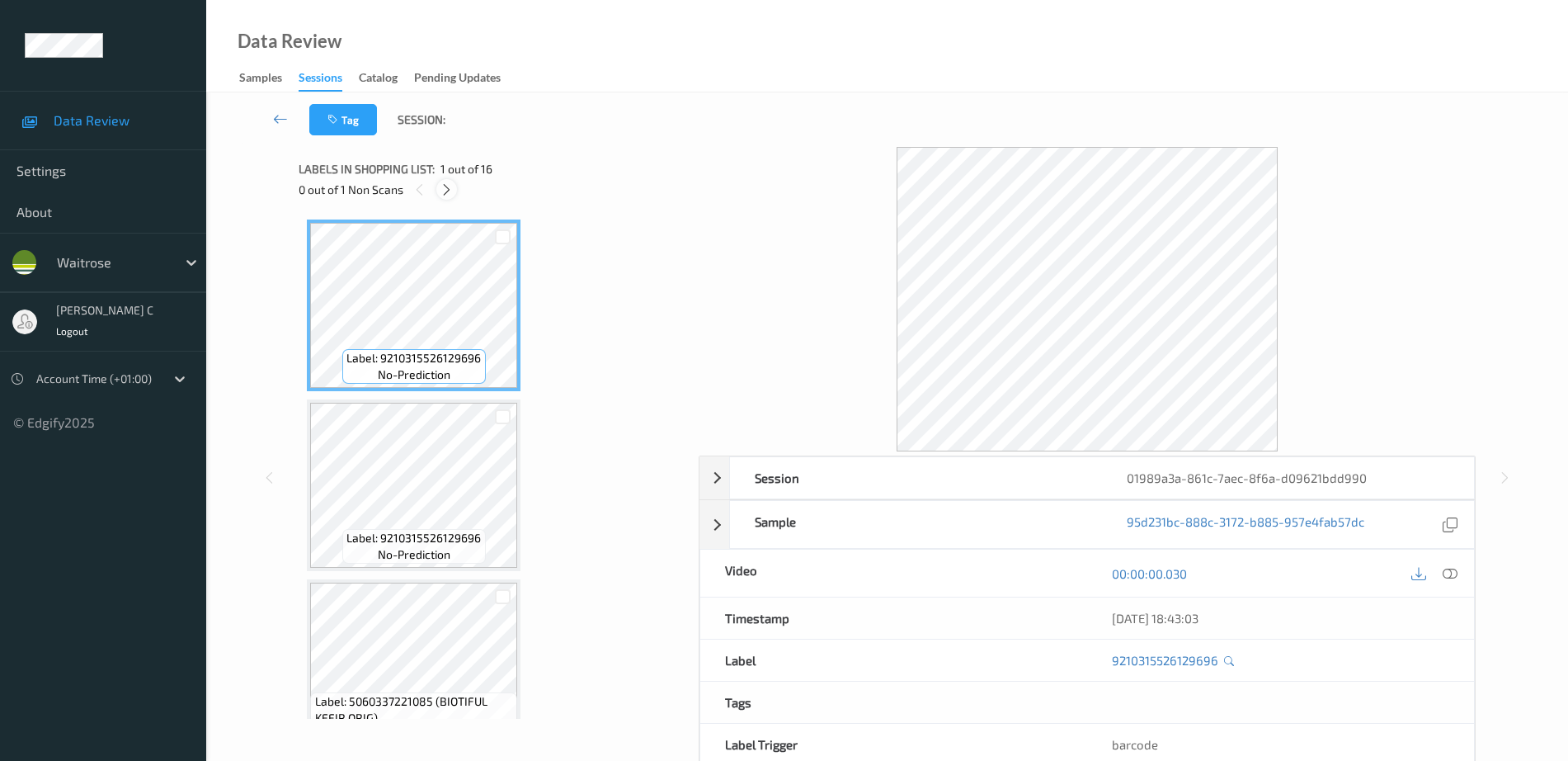
click at [454, 196] on div at bounding box center [447, 189] width 20 height 20
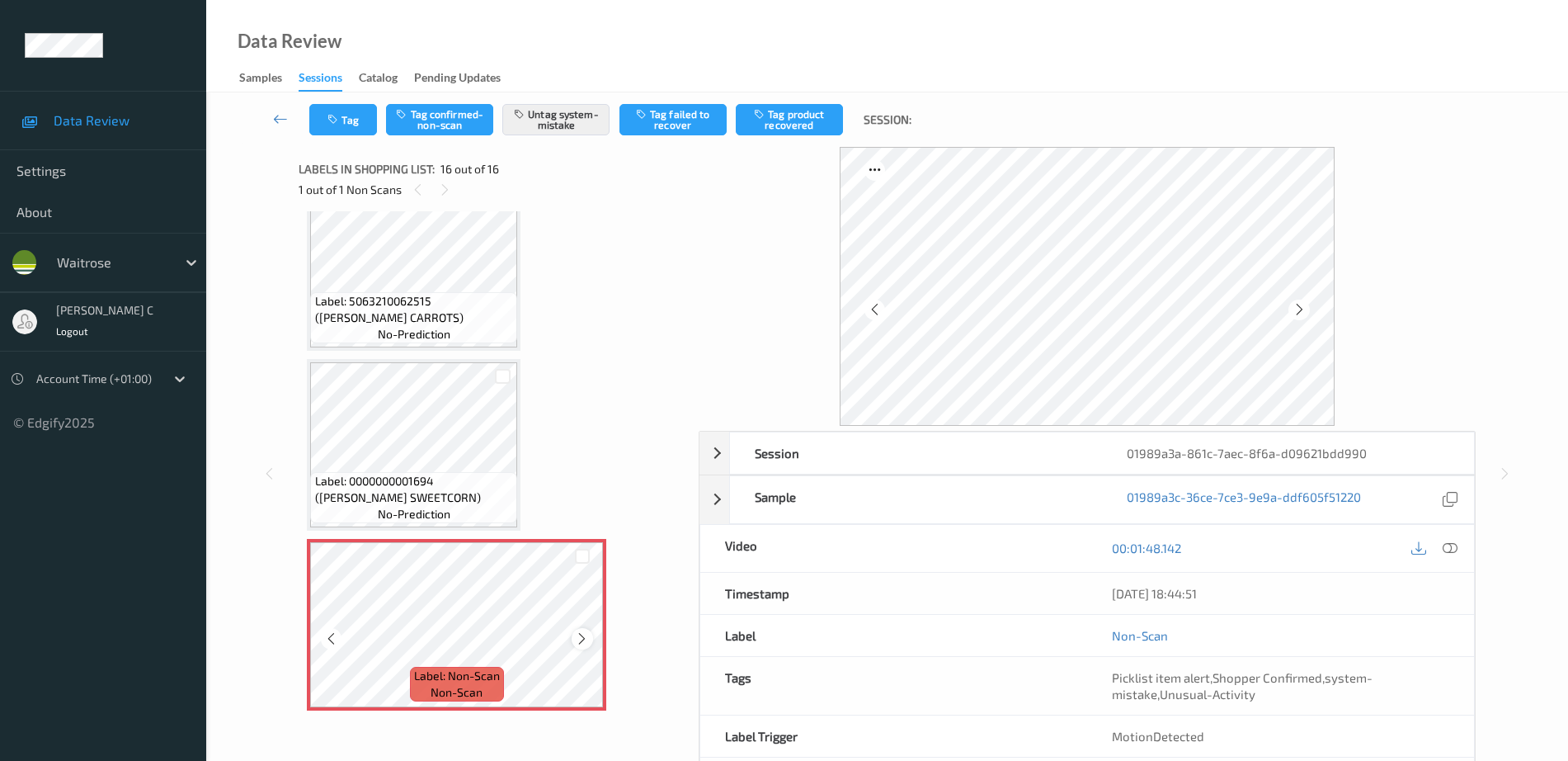
click at [579, 631] on icon at bounding box center [581, 638] width 14 height 15
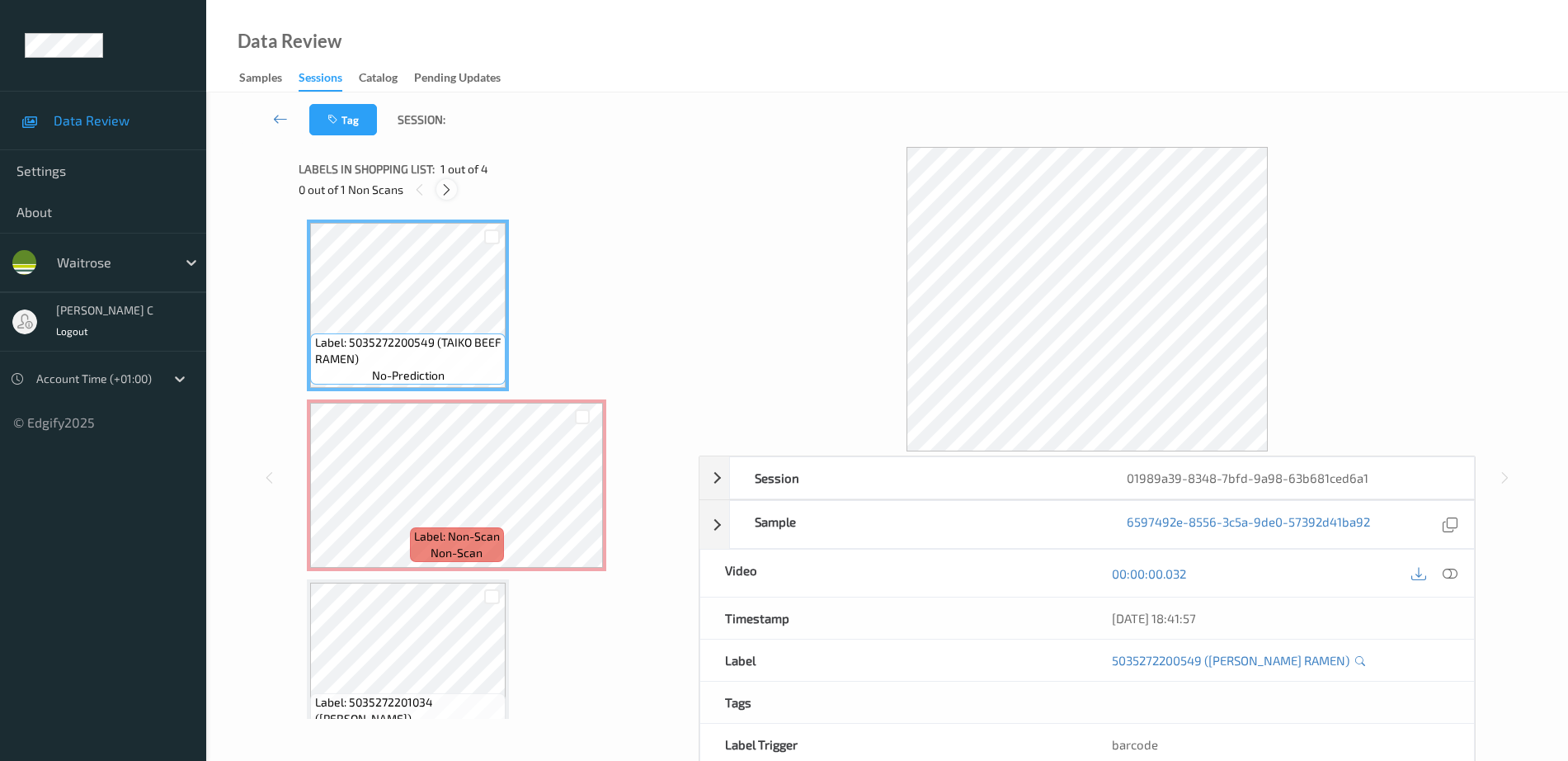
click at [447, 190] on icon at bounding box center [446, 190] width 14 height 15
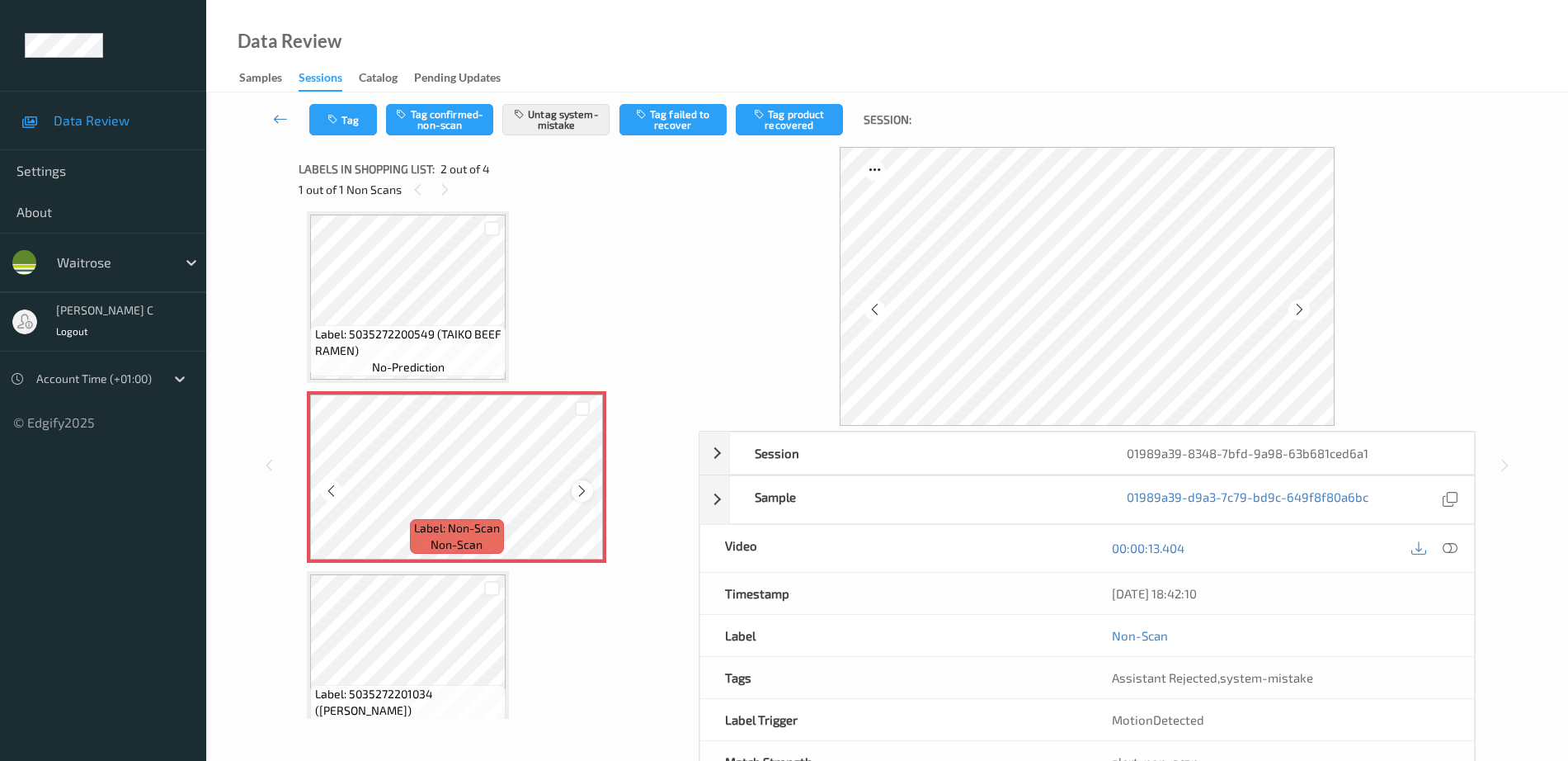
click at [579, 488] on icon at bounding box center [581, 491] width 14 height 15
click at [454, 342] on span "Label: 5035272200549 (TAIKO BEEF RAMEN)" at bounding box center [408, 343] width 187 height 33
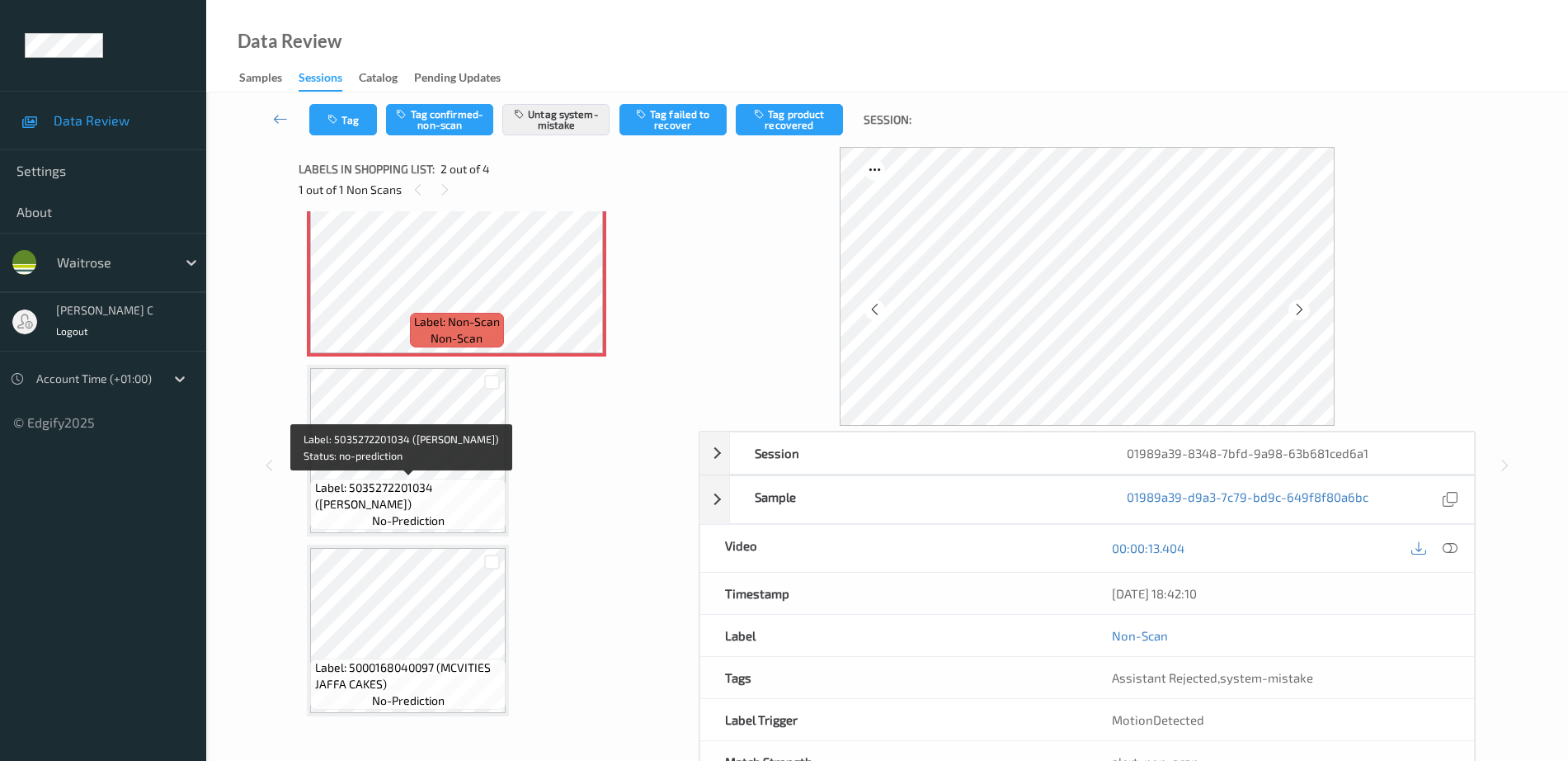
click at [480, 528] on div "Label: 5035272201034 (TAIKO CHKN RAMEN) no-prediction" at bounding box center [408, 505] width 195 height 52
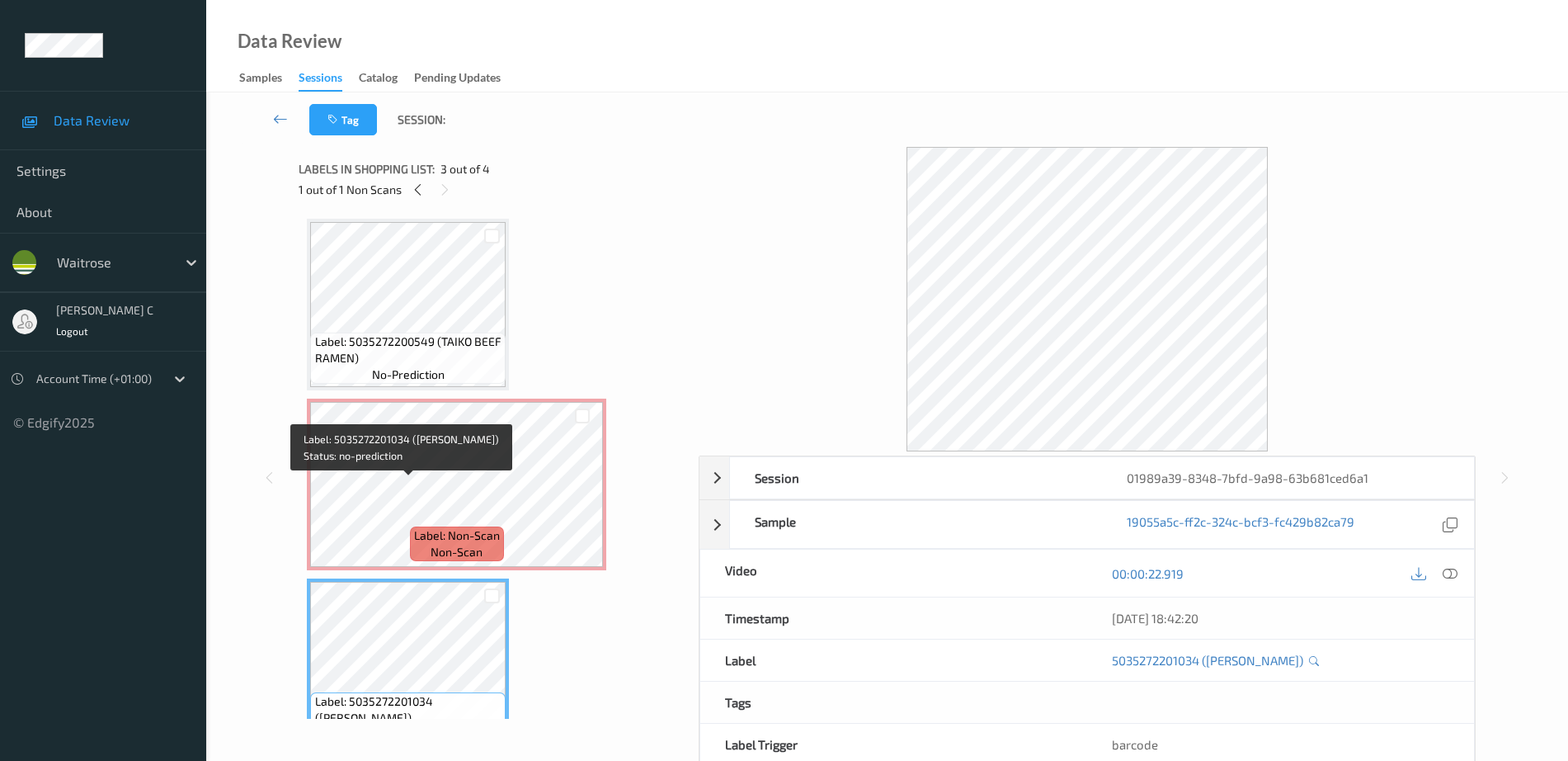
scroll to position [0, 0]
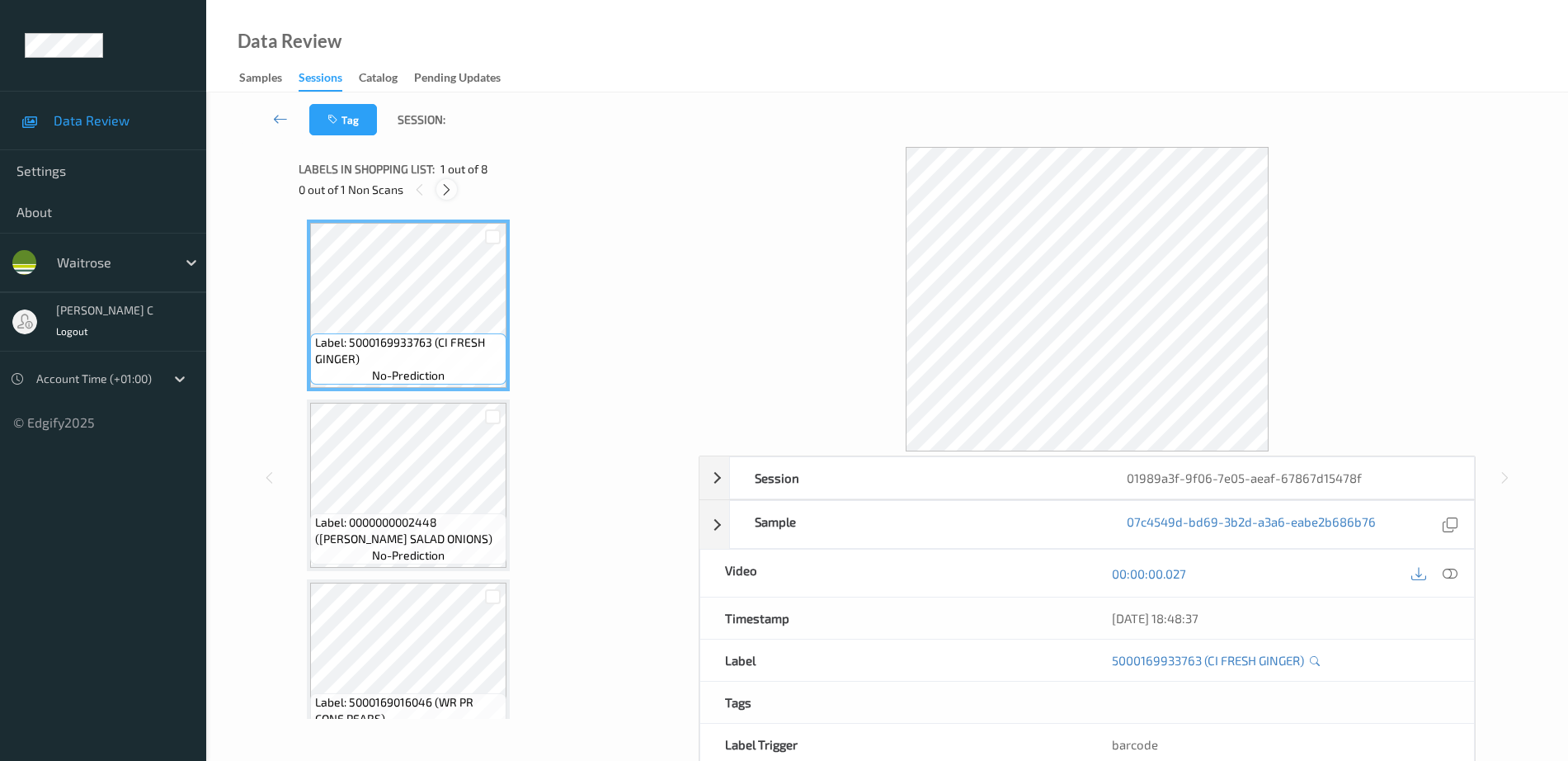
click at [441, 186] on icon at bounding box center [446, 190] width 14 height 15
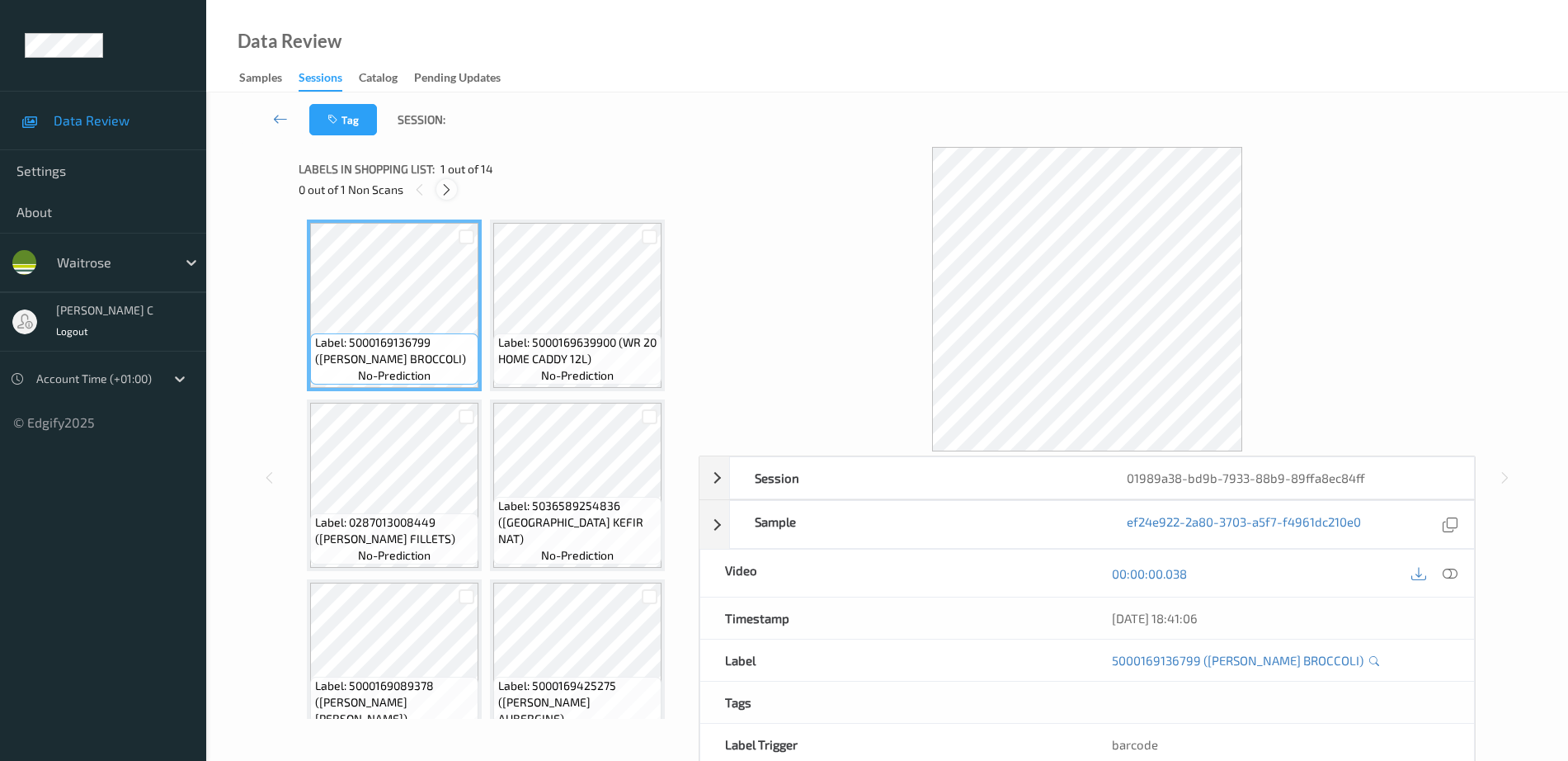
click at [440, 189] on icon at bounding box center [446, 190] width 14 height 15
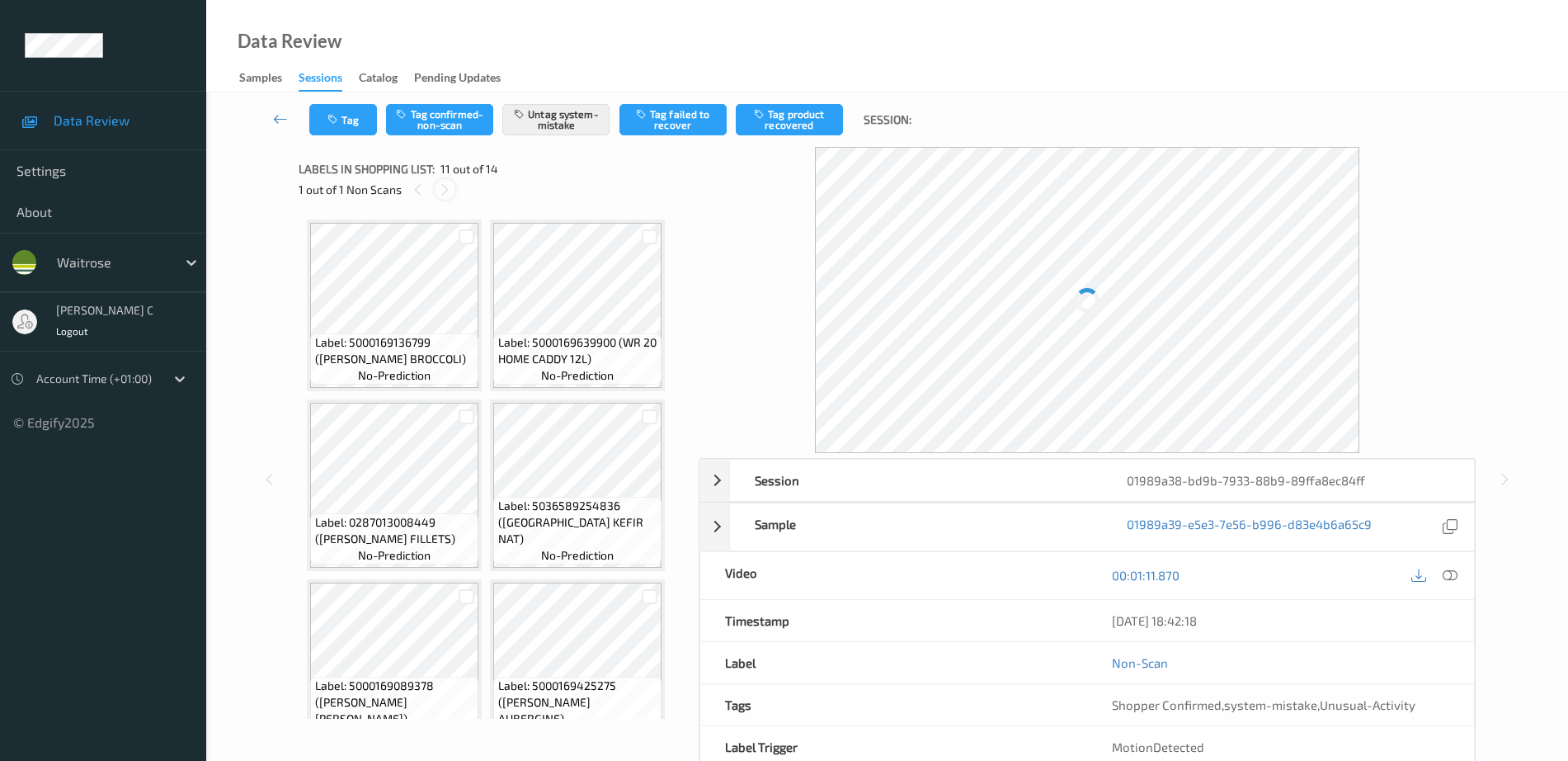
scroll to position [728, 0]
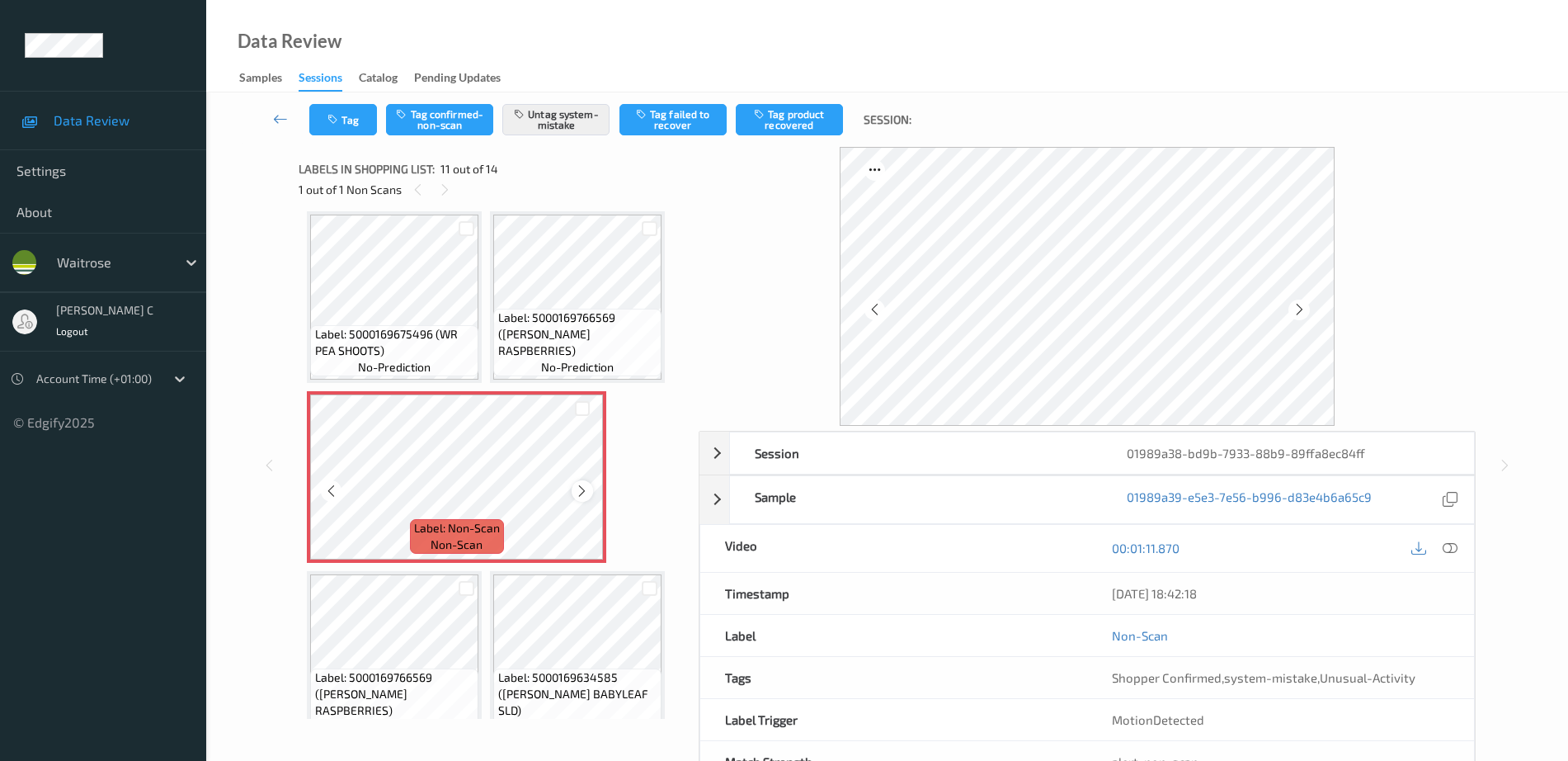
click at [583, 491] on icon at bounding box center [581, 491] width 14 height 15
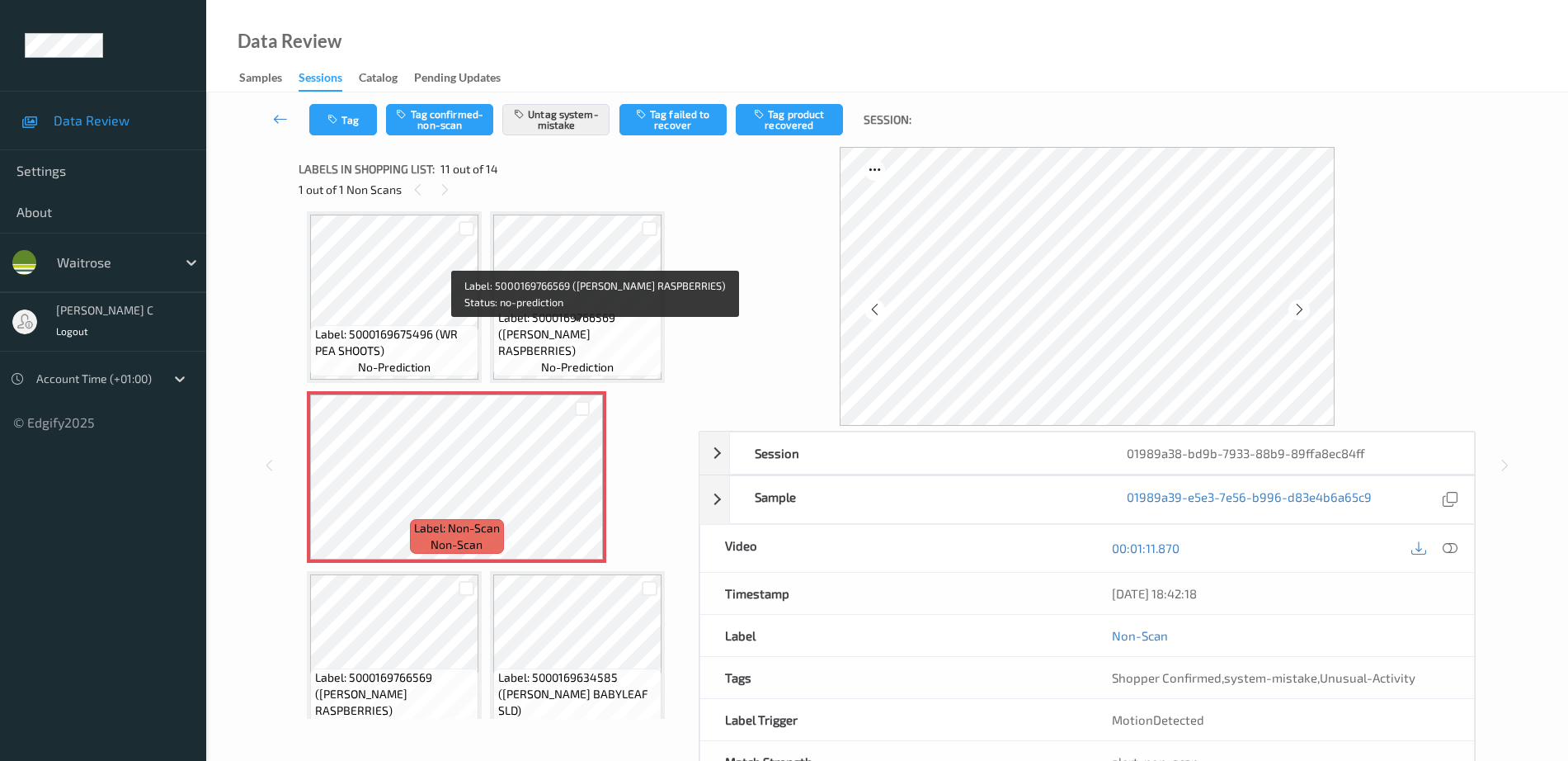
click at [522, 346] on span "Label: 5000169766569 (WR DORG RASPBERRIES)" at bounding box center [578, 334] width 160 height 50
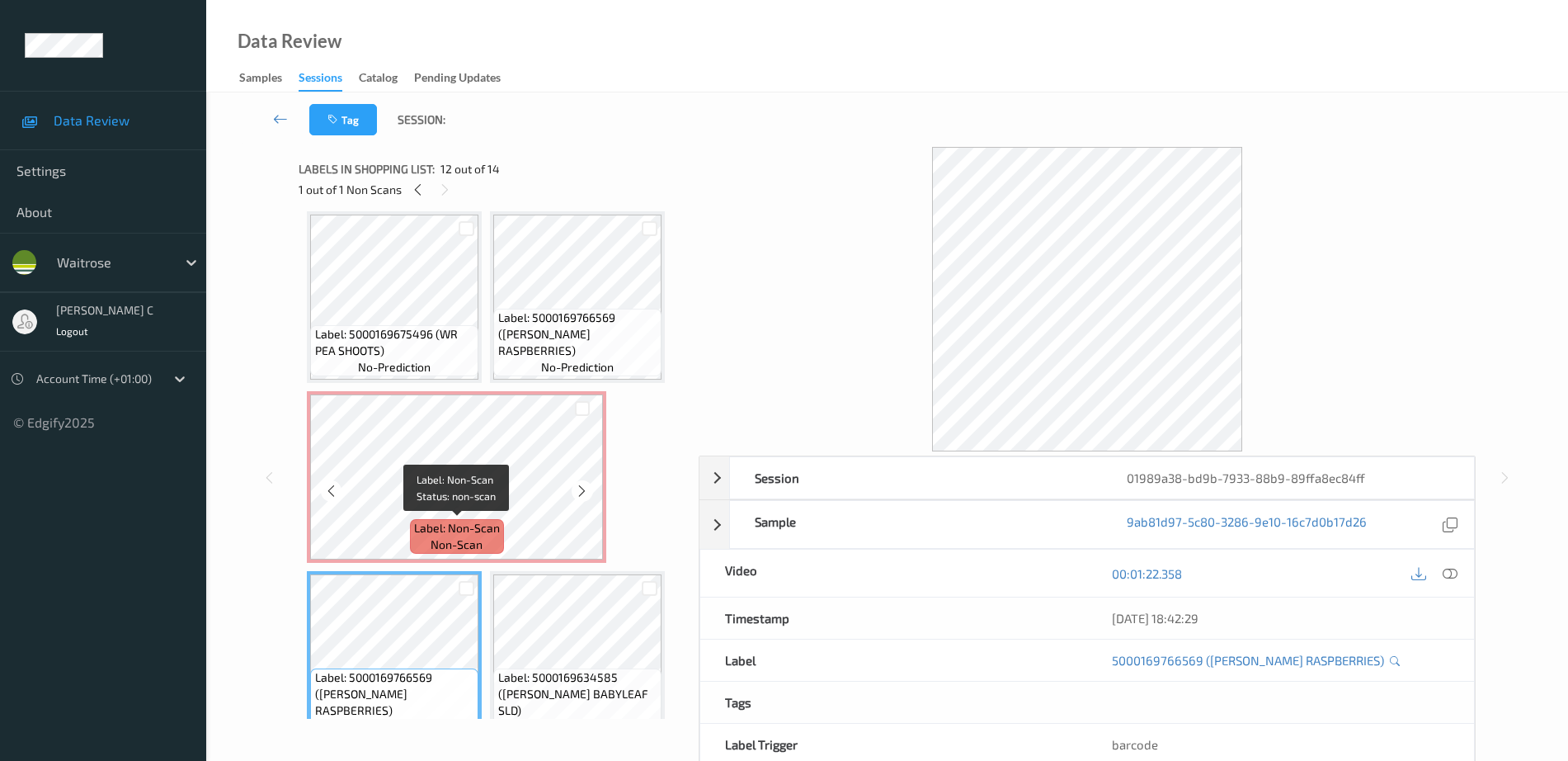
click at [412, 370] on span "no-prediction" at bounding box center [394, 368] width 73 height 17
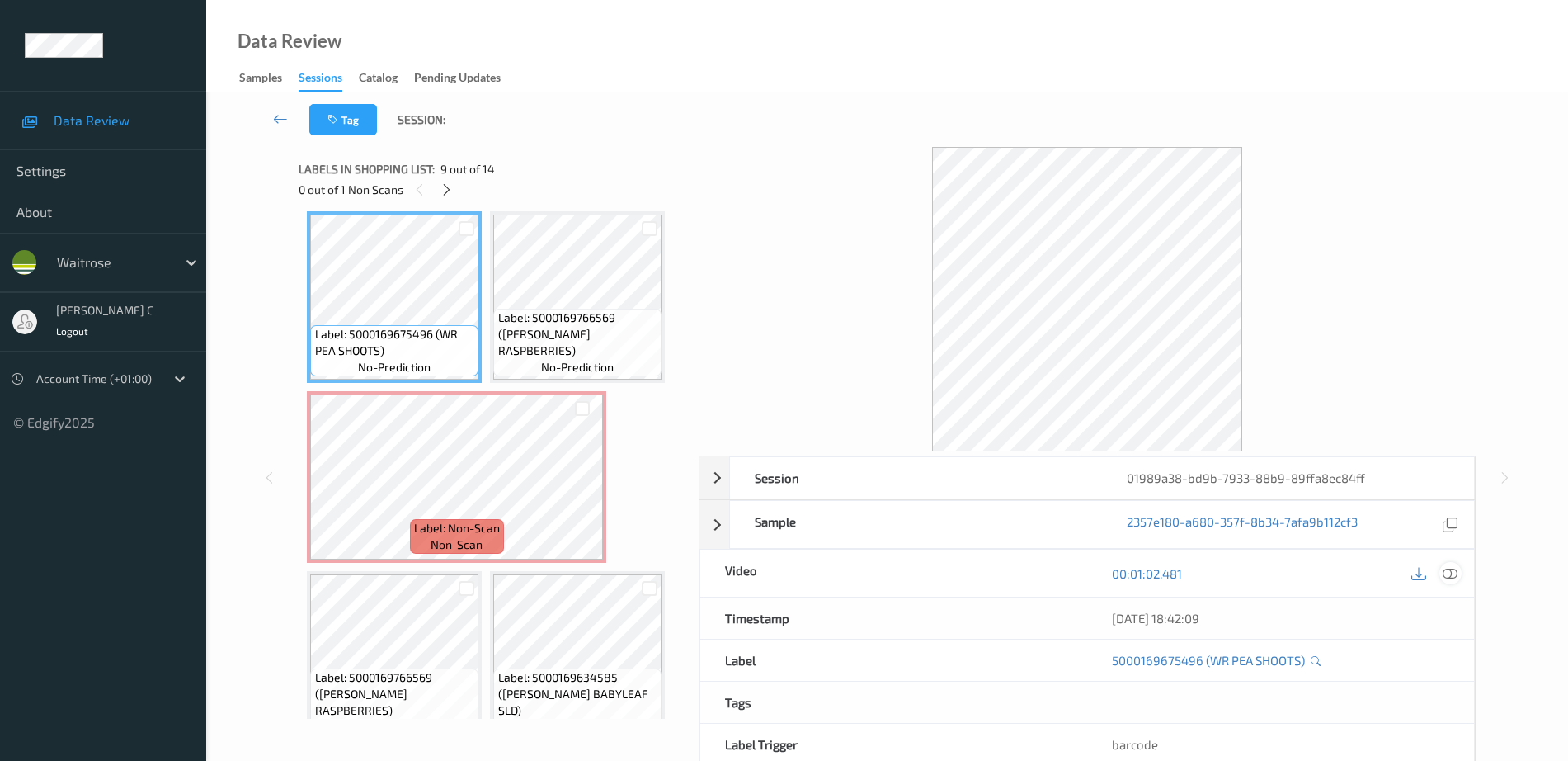
click at [1445, 582] on div at bounding box center [1450, 573] width 22 height 22
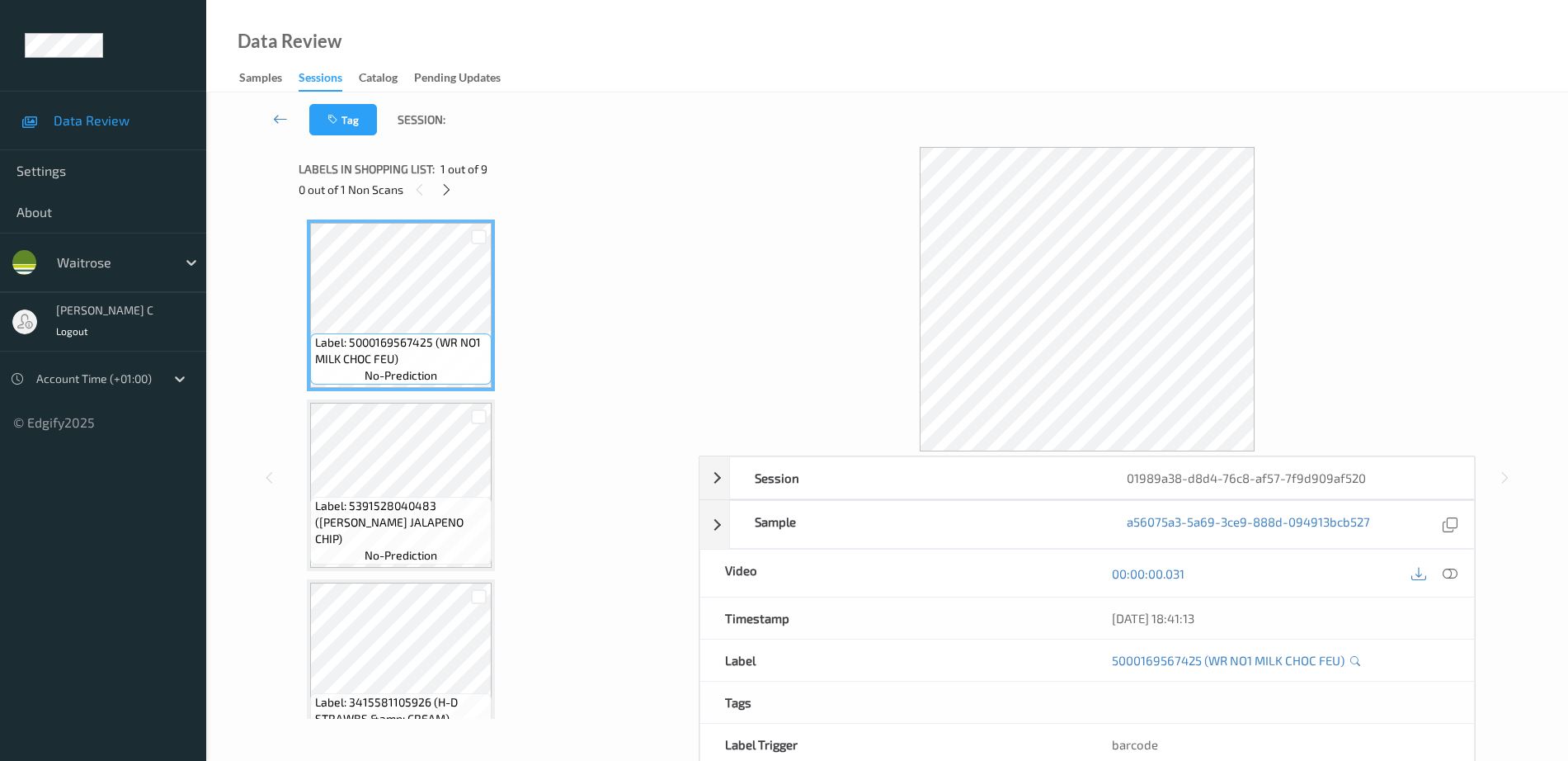
click at [457, 182] on div "0 out of 1 Non Scans" at bounding box center [493, 189] width 389 height 20
click at [451, 183] on icon at bounding box center [446, 190] width 14 height 15
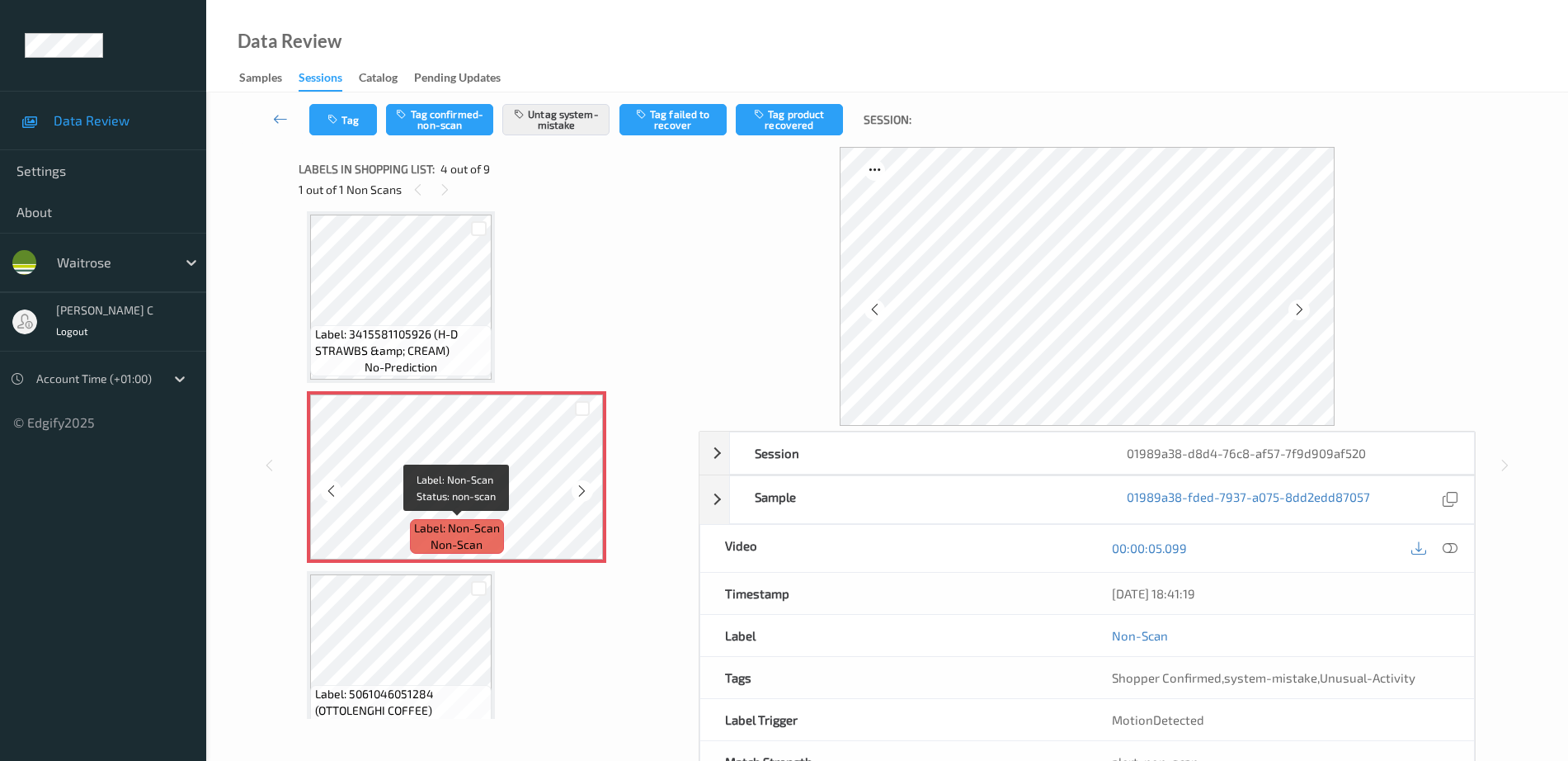
click at [475, 519] on div "Label: Non-Scan non-scan" at bounding box center [457, 536] width 94 height 35
click at [584, 491] on icon at bounding box center [581, 491] width 14 height 15
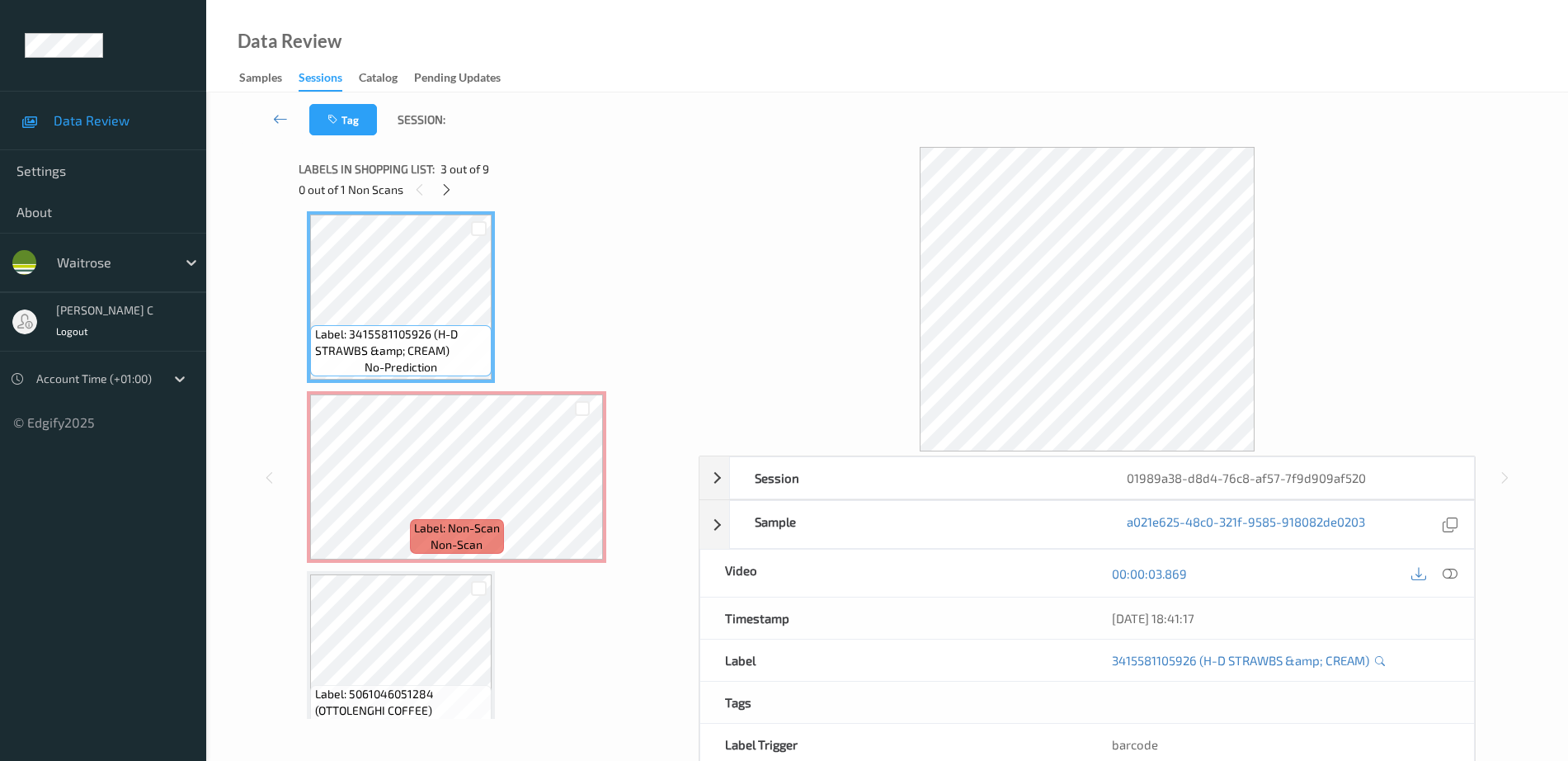
scroll to position [265, 0]
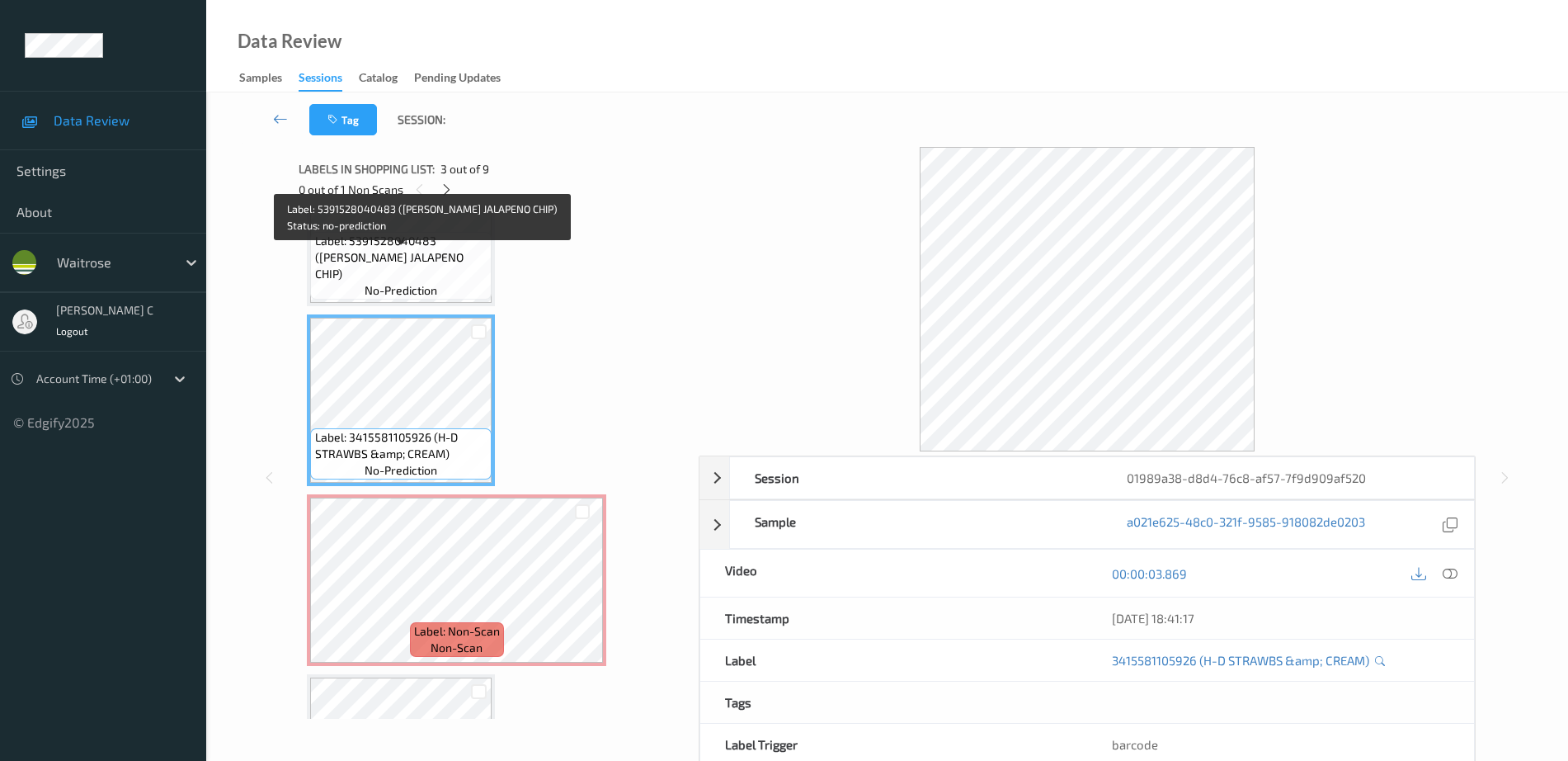
click at [392, 251] on span "Label: 5391528040483 (BLANCO JALAPENO CHIP)" at bounding box center [401, 258] width 173 height 50
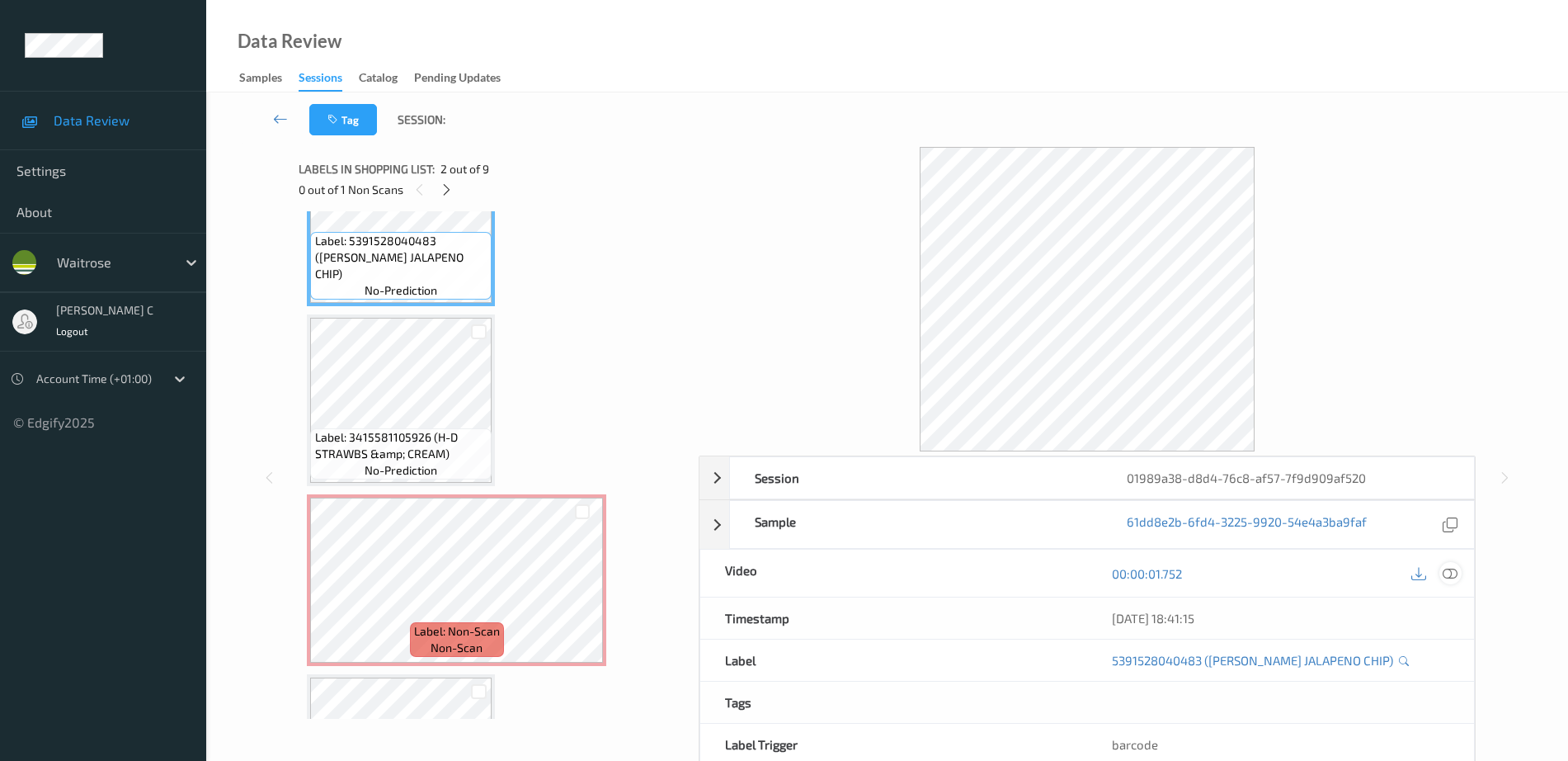
click at [1458, 568] on div at bounding box center [1450, 573] width 22 height 22
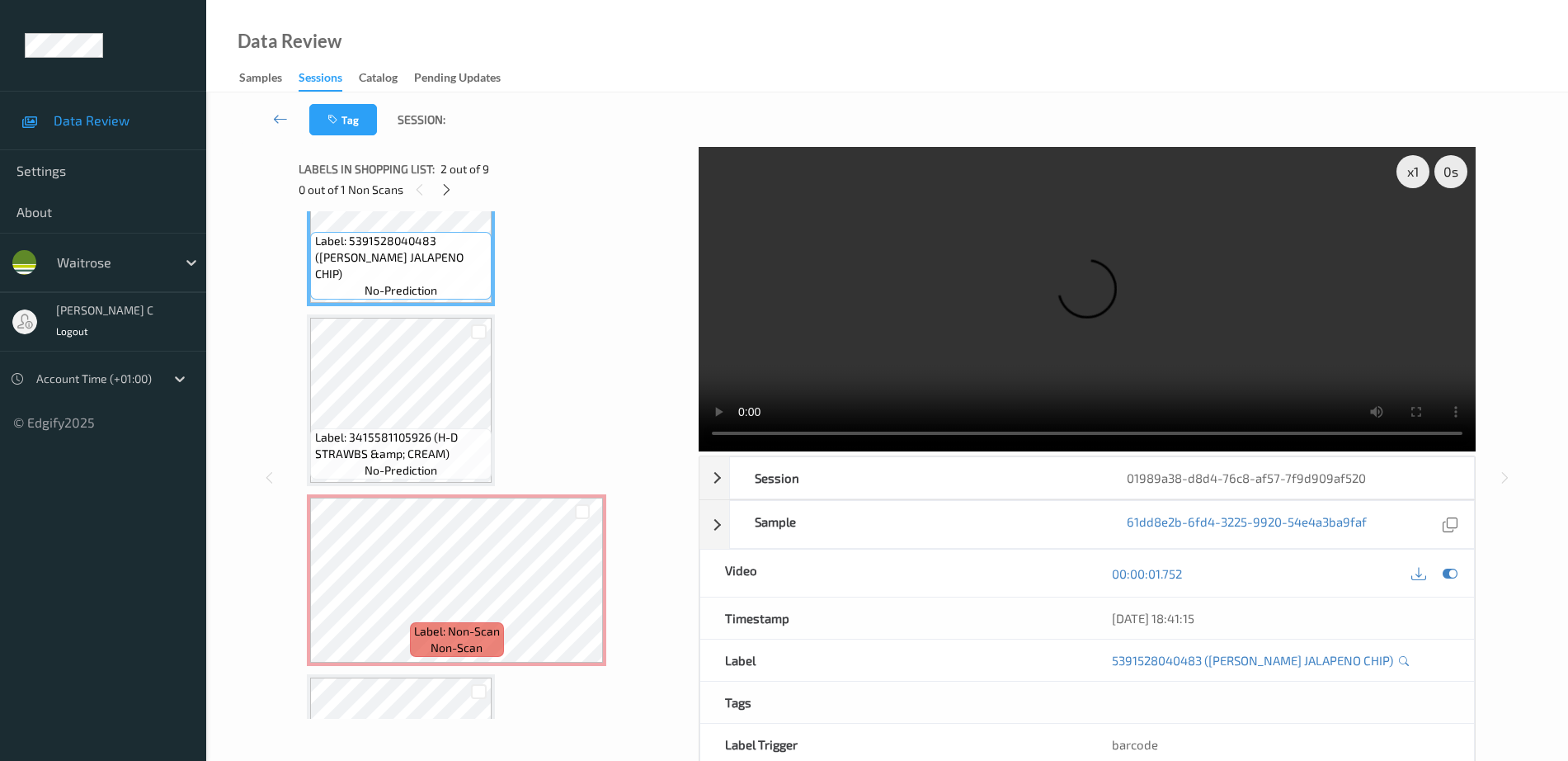
click at [439, 265] on span "Label: 5391528040483 (BLANCO JALAPENO CHIP)" at bounding box center [401, 258] width 173 height 50
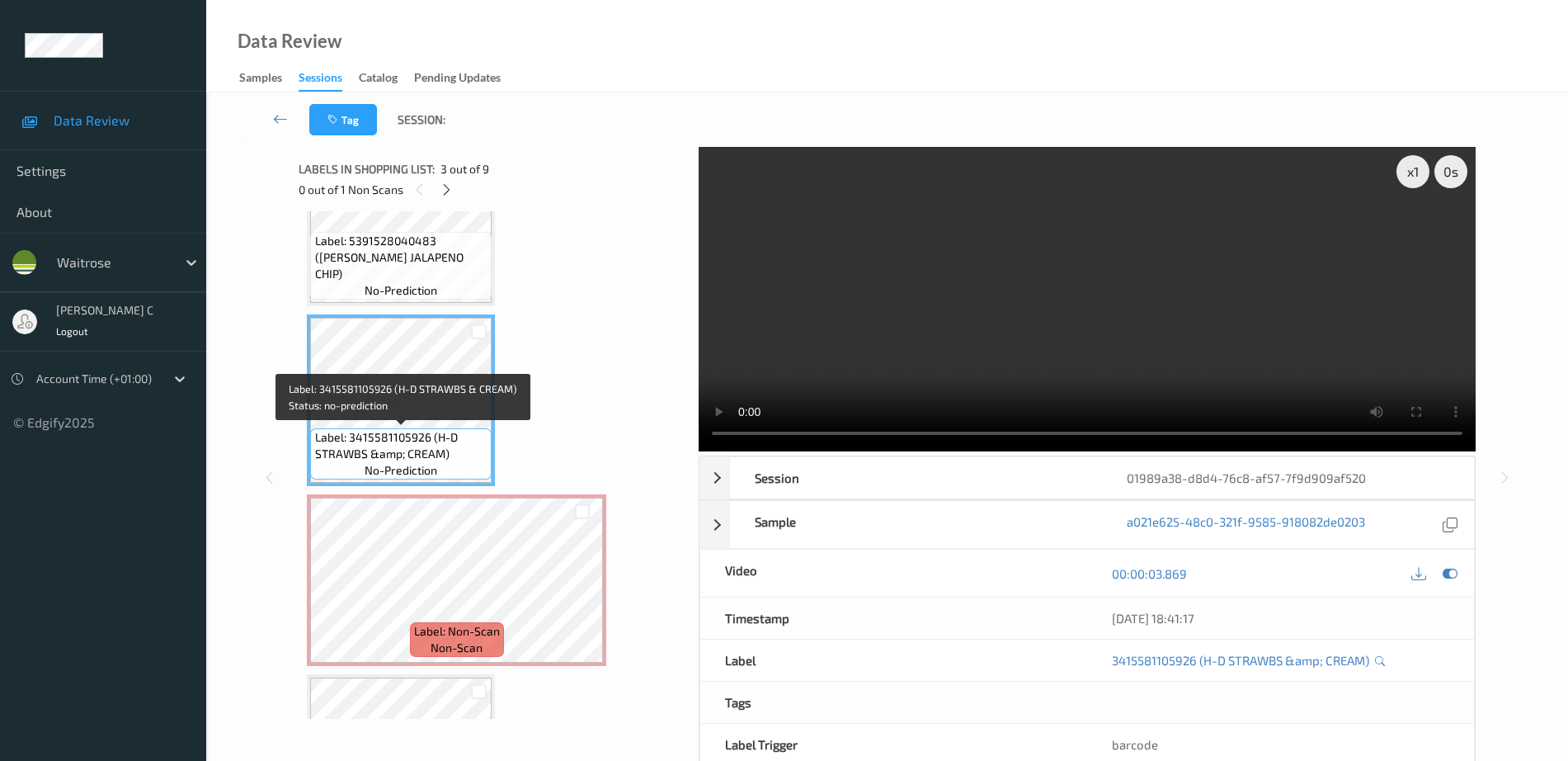
click at [413, 437] on span "Label: 3415581105926 (H-D STRAWBS &amp; CREAM)" at bounding box center [401, 446] width 173 height 33
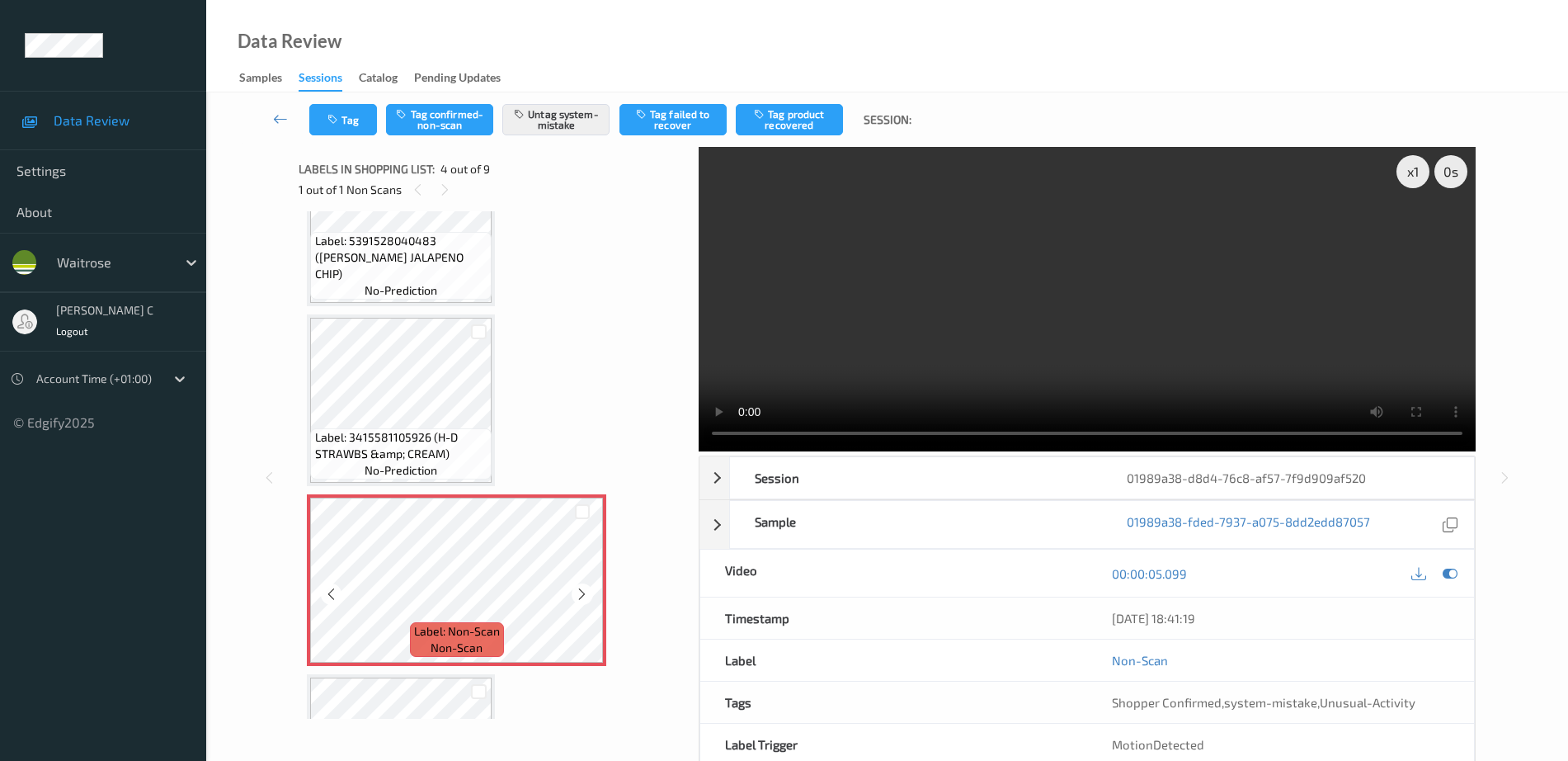
scroll to position [472, 0]
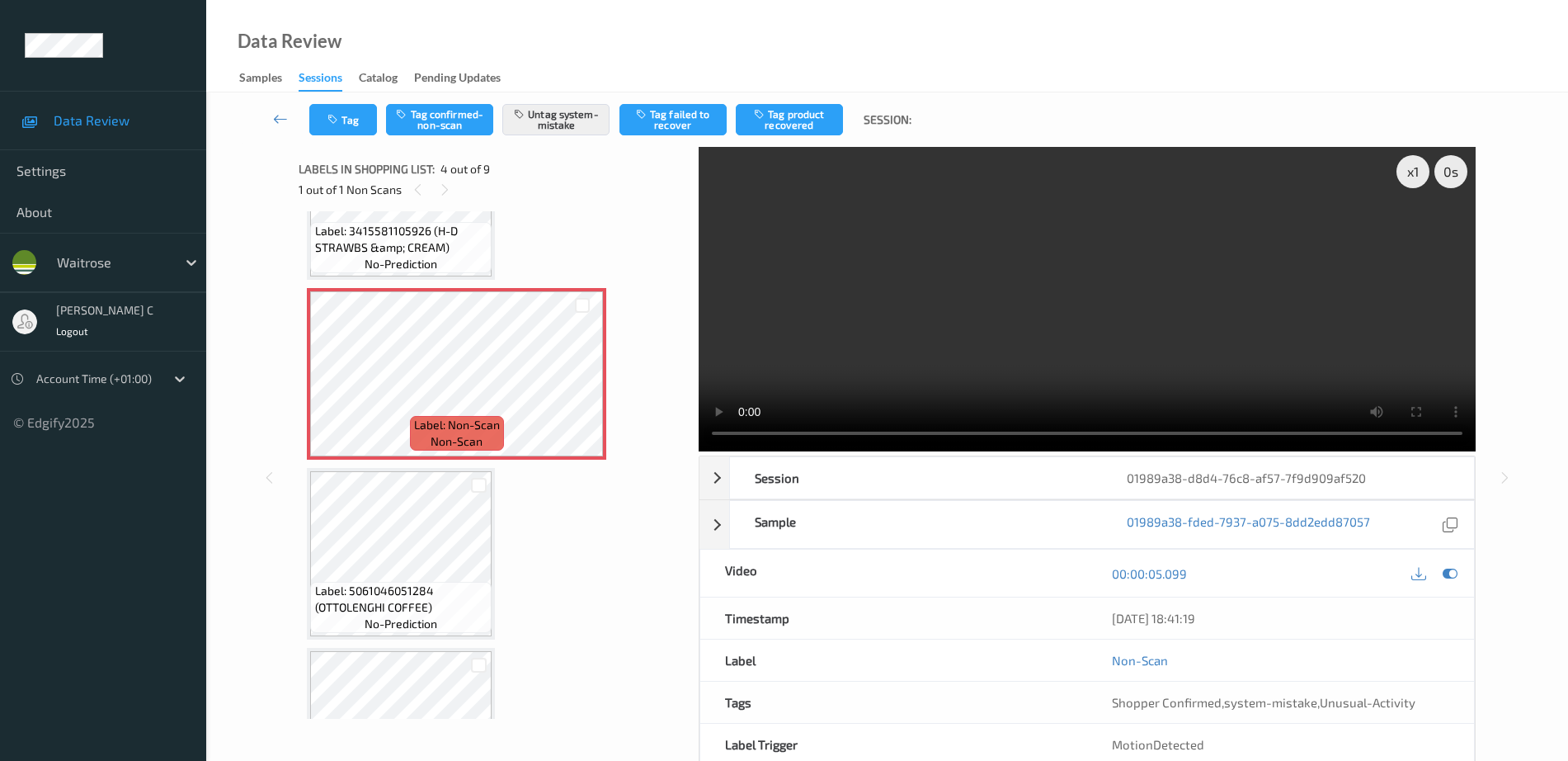
click at [425, 614] on span "Label: 5061046051284 (OTTOLENGHI COFFEE)" at bounding box center [401, 599] width 173 height 33
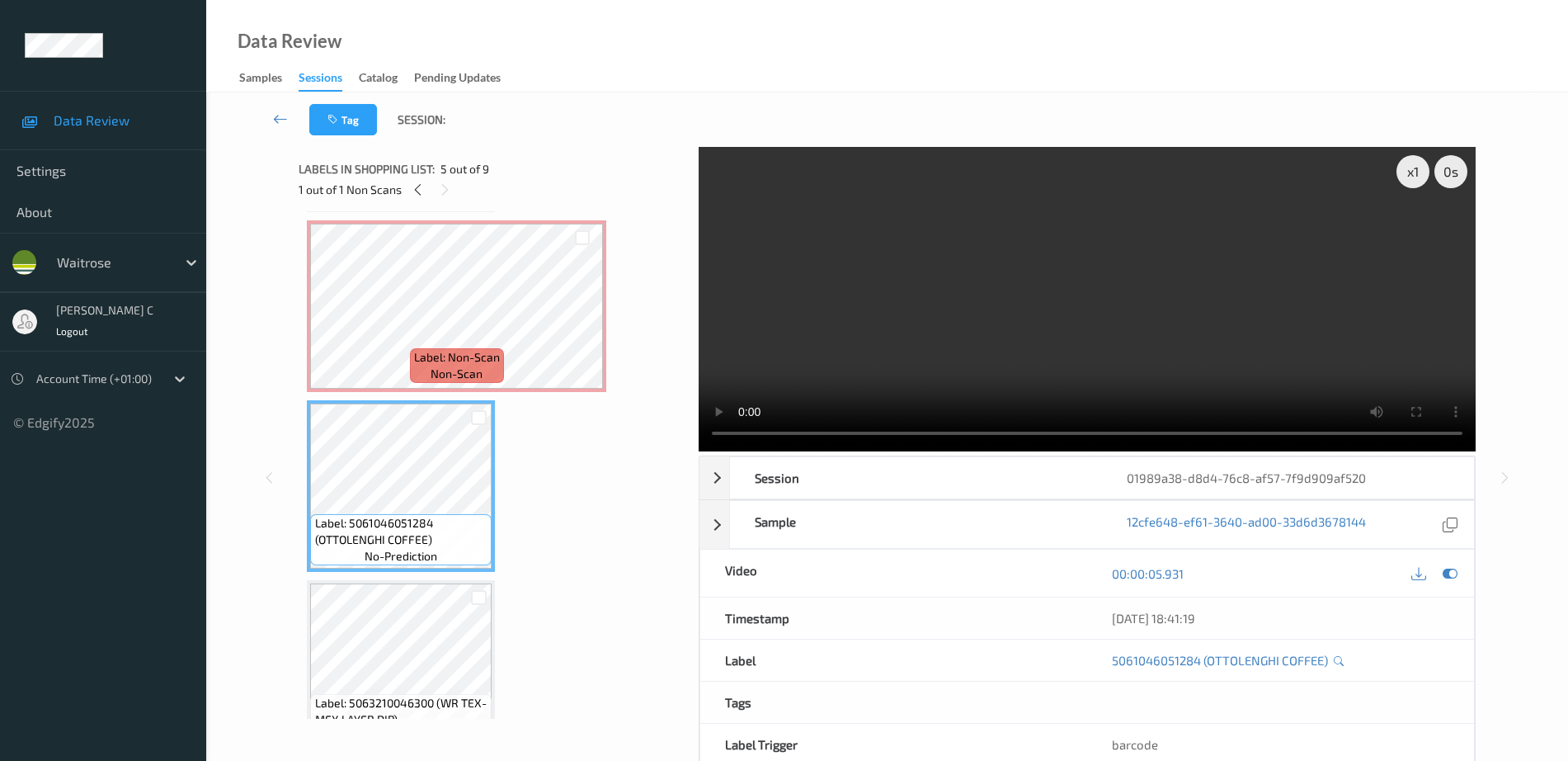
scroll to position [574, 0]
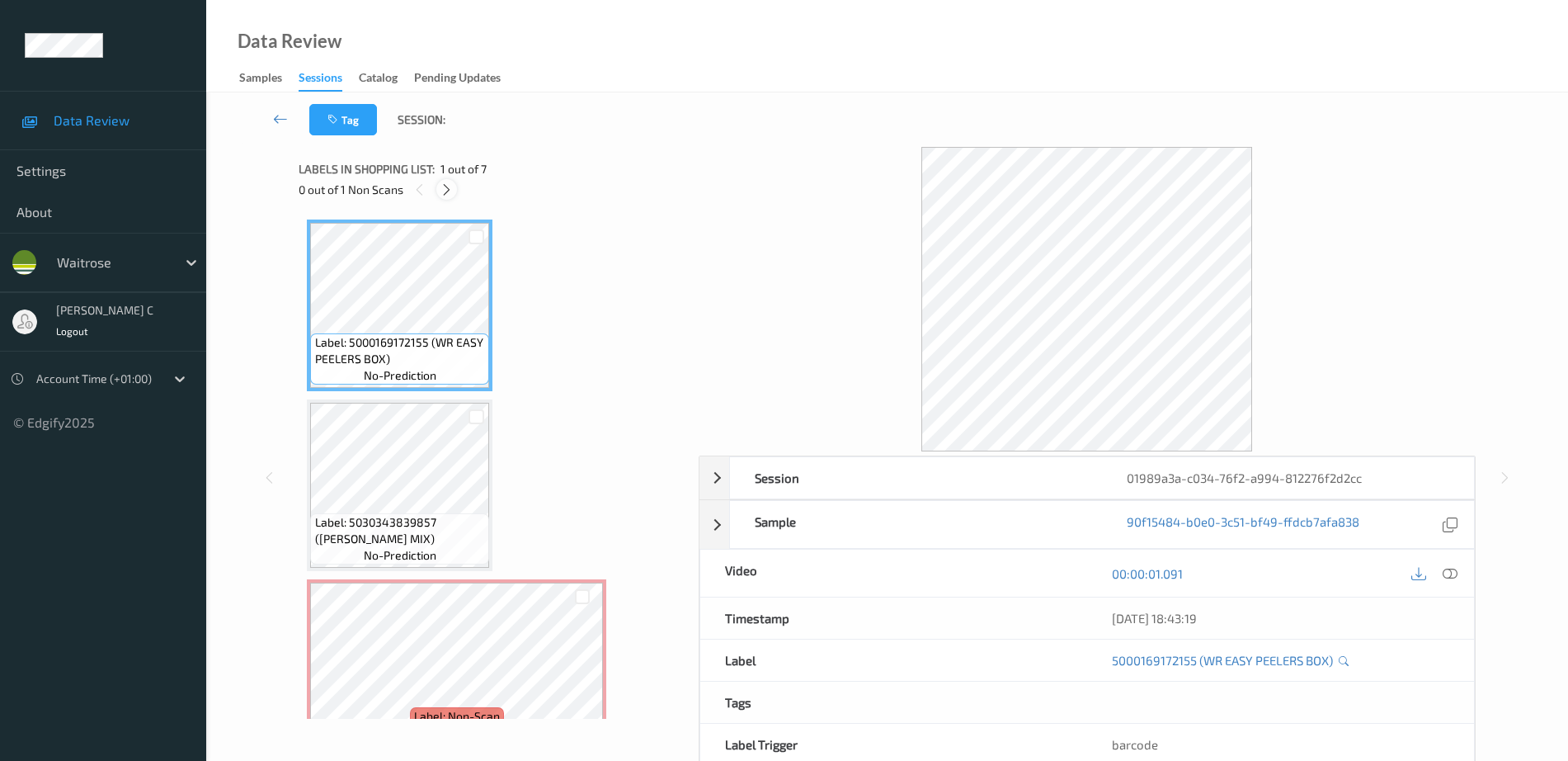
click at [447, 191] on icon at bounding box center [446, 190] width 14 height 15
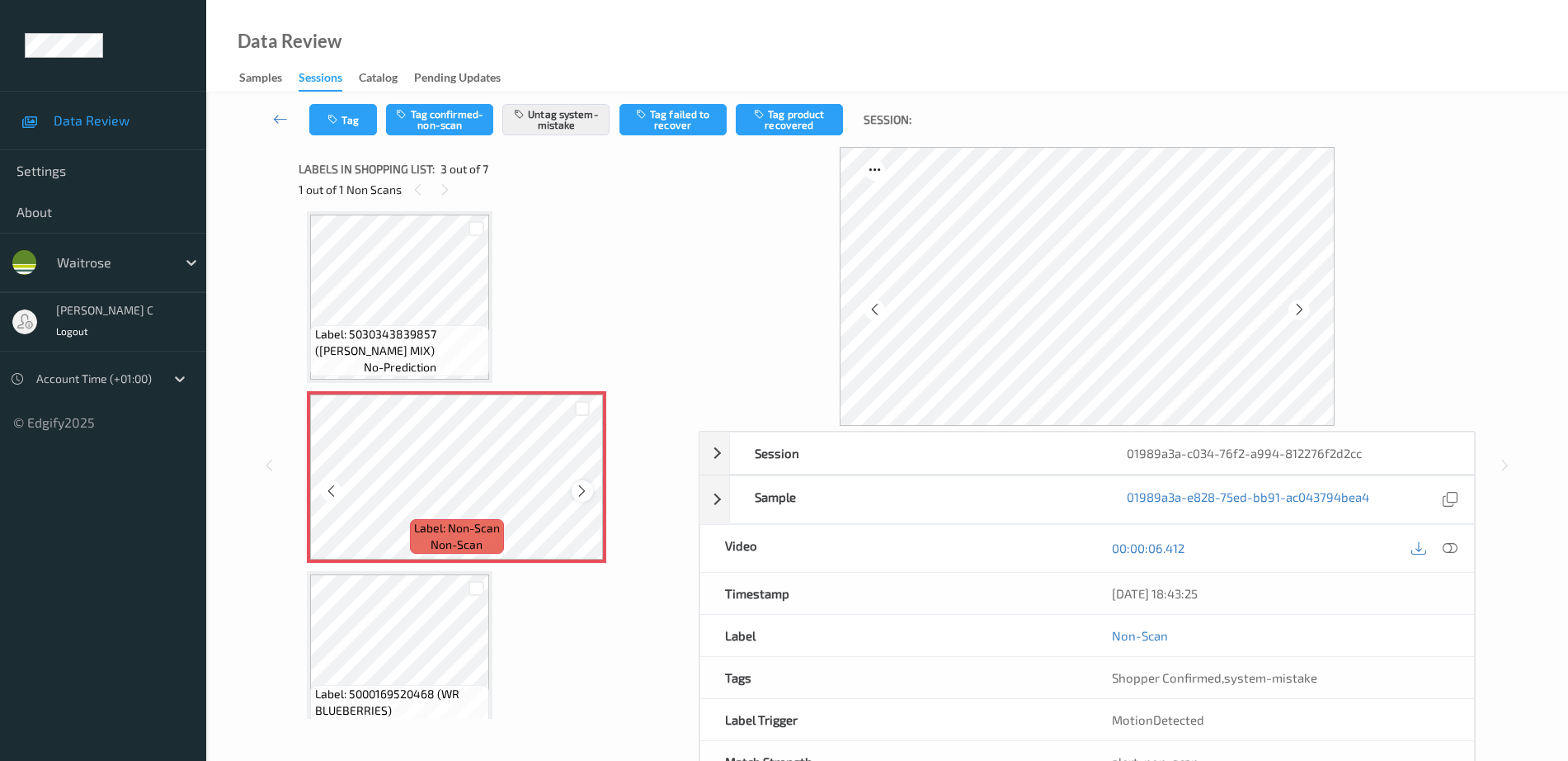
click at [583, 490] on icon at bounding box center [581, 491] width 14 height 15
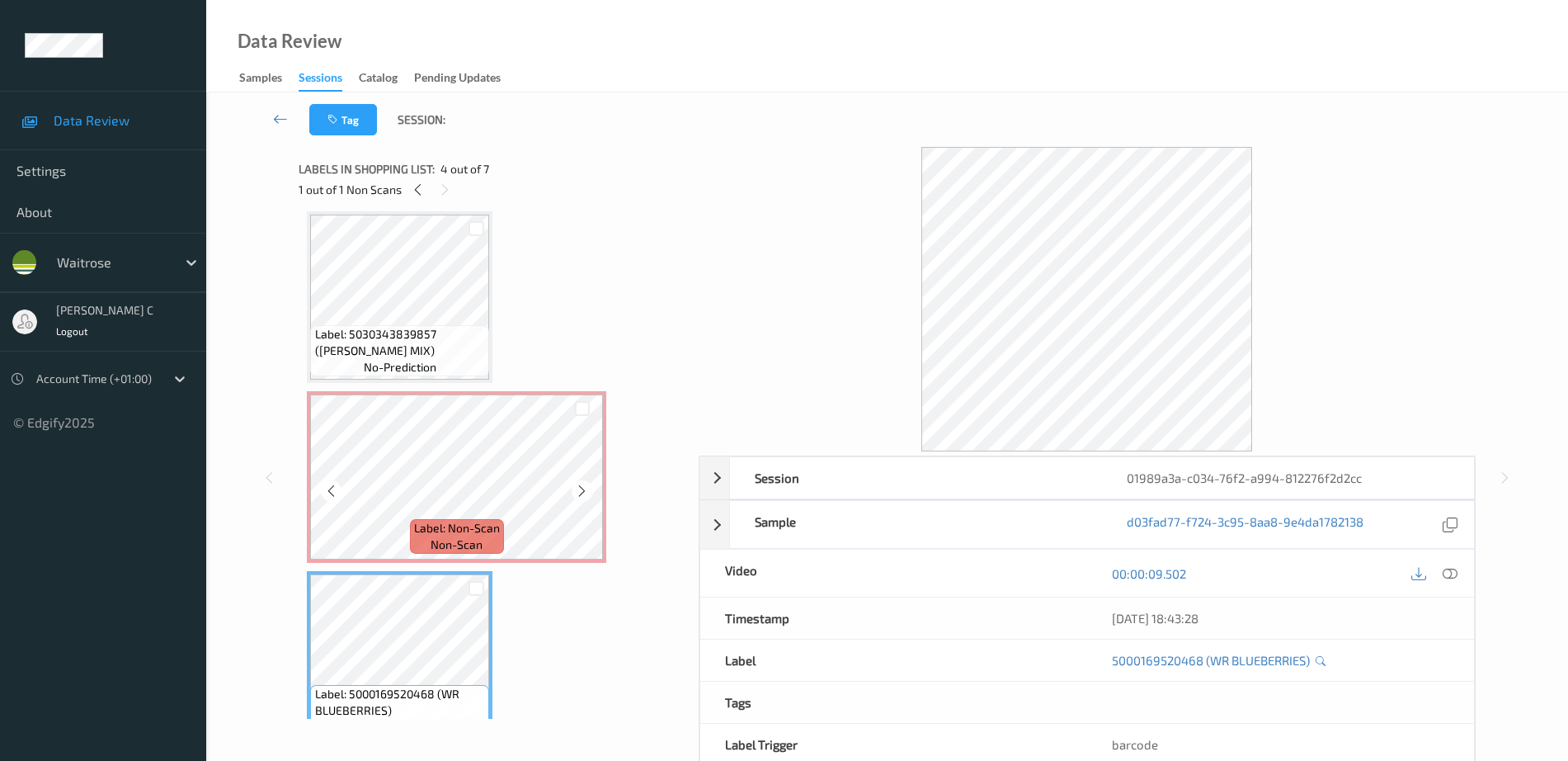
click at [431, 344] on span "Label: 5030343839857 ([PERSON_NAME] MIX)" at bounding box center [400, 343] width 170 height 33
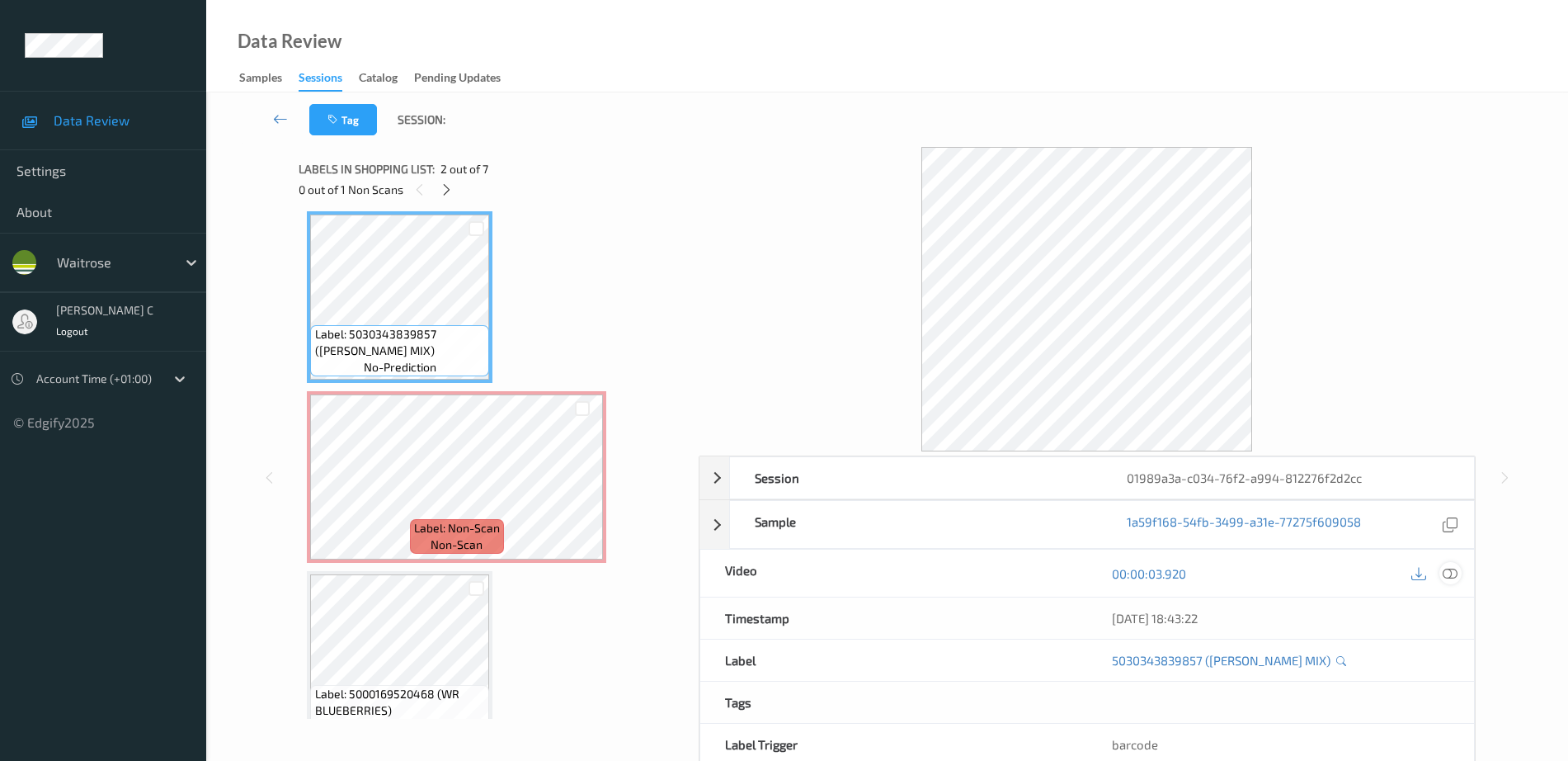
click at [1453, 574] on icon at bounding box center [1450, 574] width 15 height 15
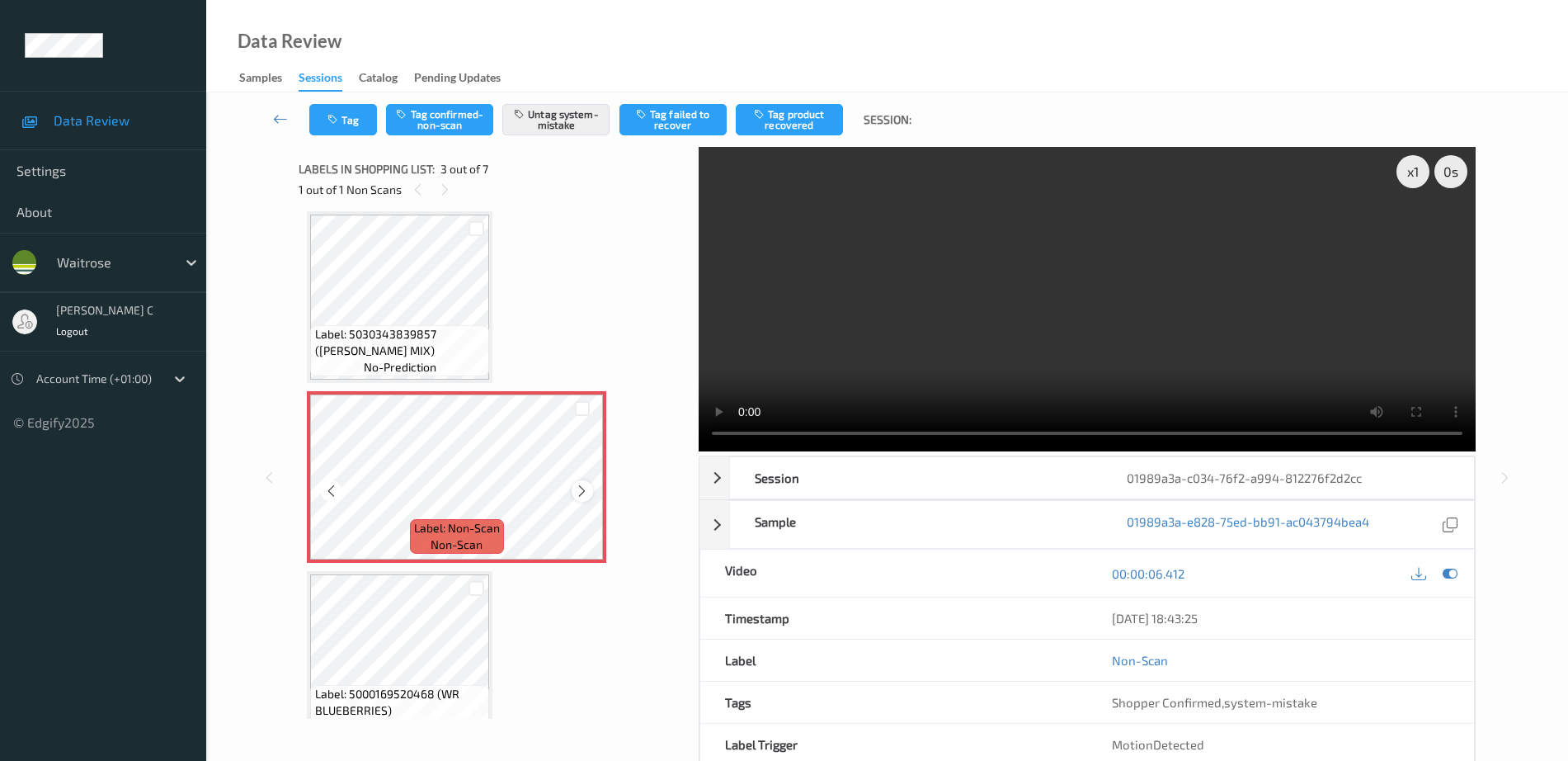
click at [580, 491] on icon at bounding box center [581, 491] width 14 height 15
click at [402, 326] on span "Label: 5030343839857 ([PERSON_NAME] MIX)" at bounding box center [400, 343] width 170 height 33
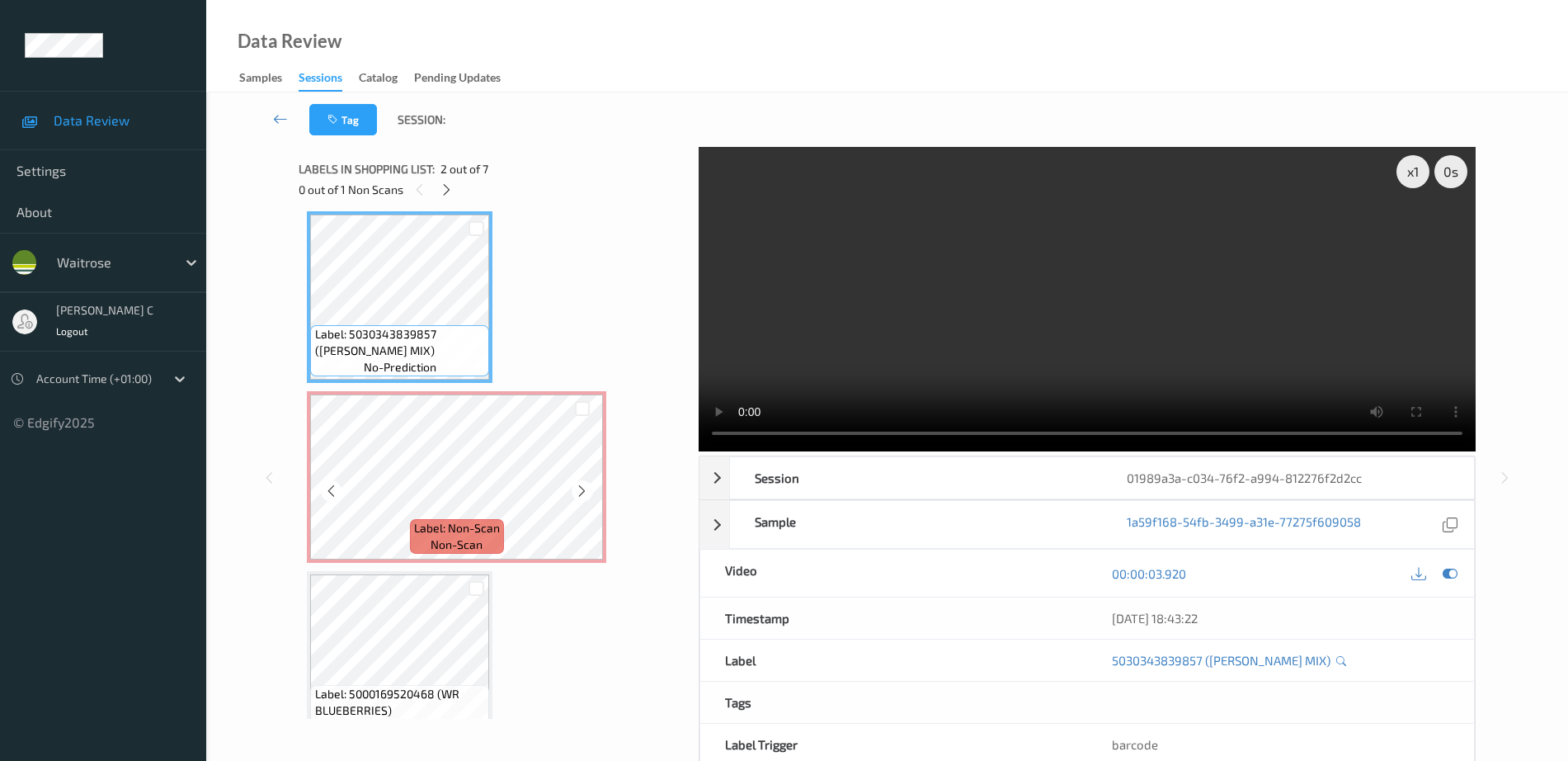
click at [418, 539] on div "Label: Non-Scan non-scan" at bounding box center [457, 536] width 94 height 35
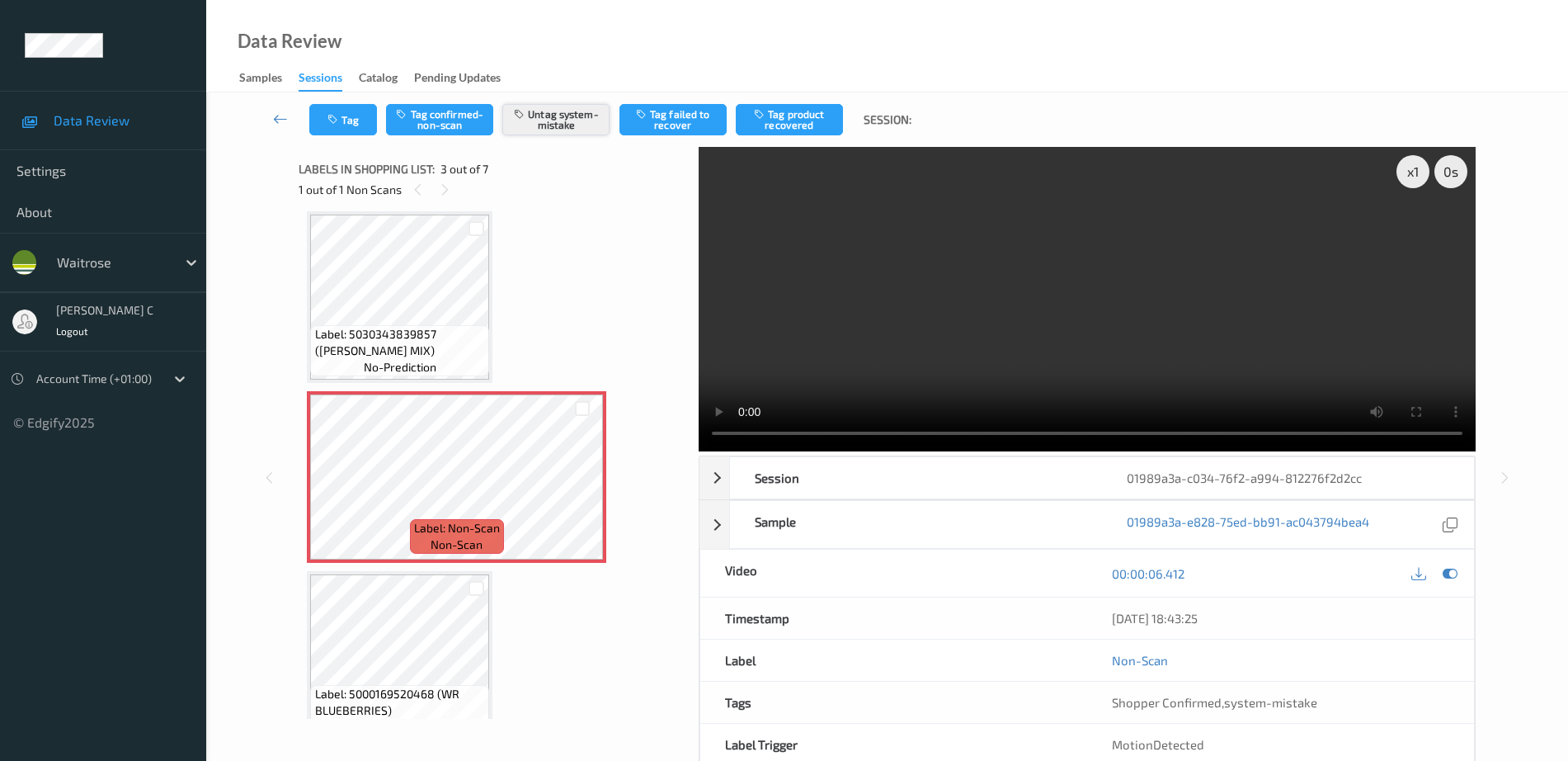
click at [550, 123] on button "Untag system-mistake" at bounding box center [556, 120] width 107 height 31
click at [458, 120] on button "Tag confirmed-non-scan" at bounding box center [439, 120] width 107 height 31
click at [692, 122] on button "Tag failed to recover" at bounding box center [673, 120] width 107 height 31
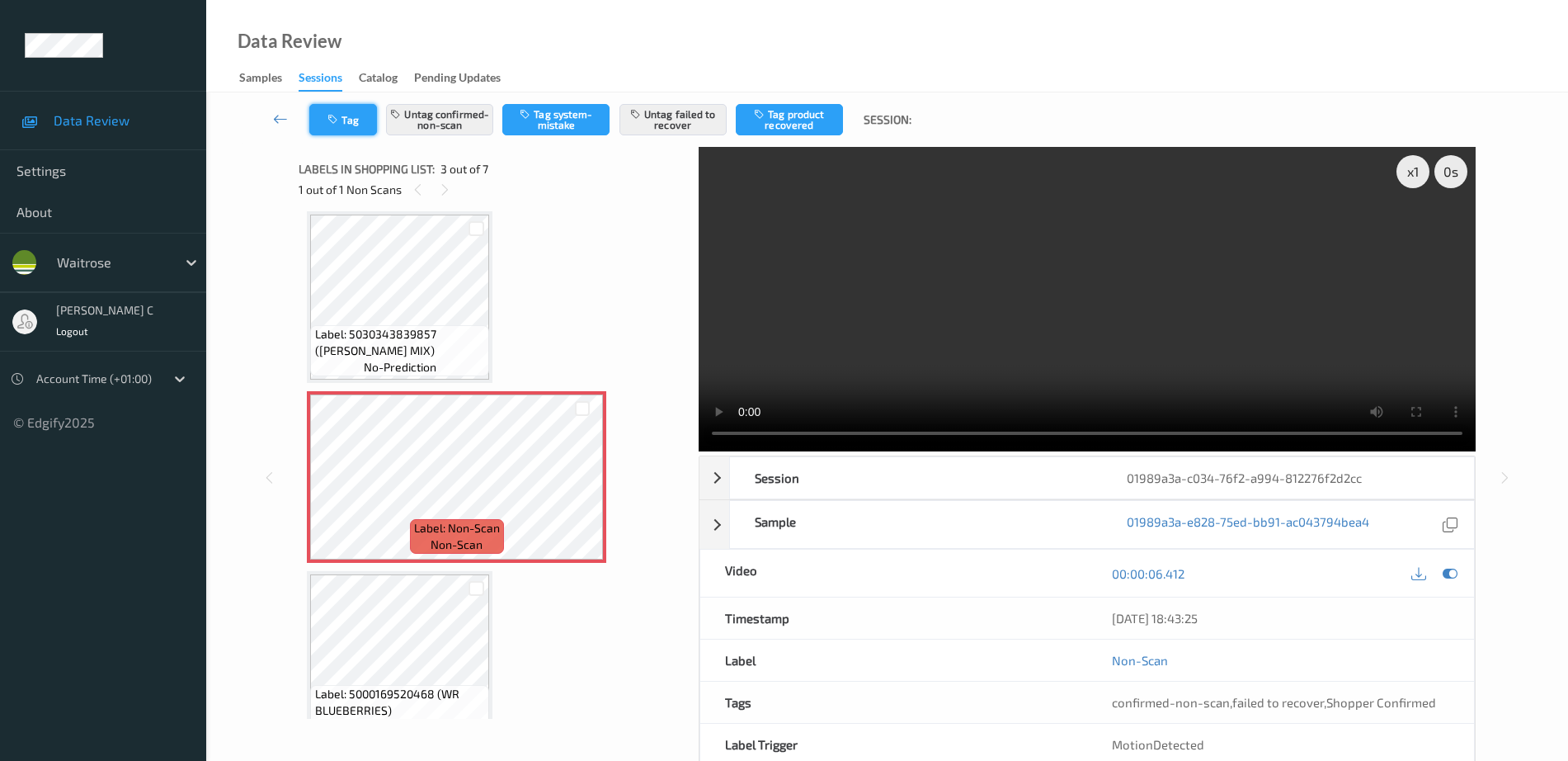
click at [340, 124] on icon "button" at bounding box center [334, 120] width 14 height 12
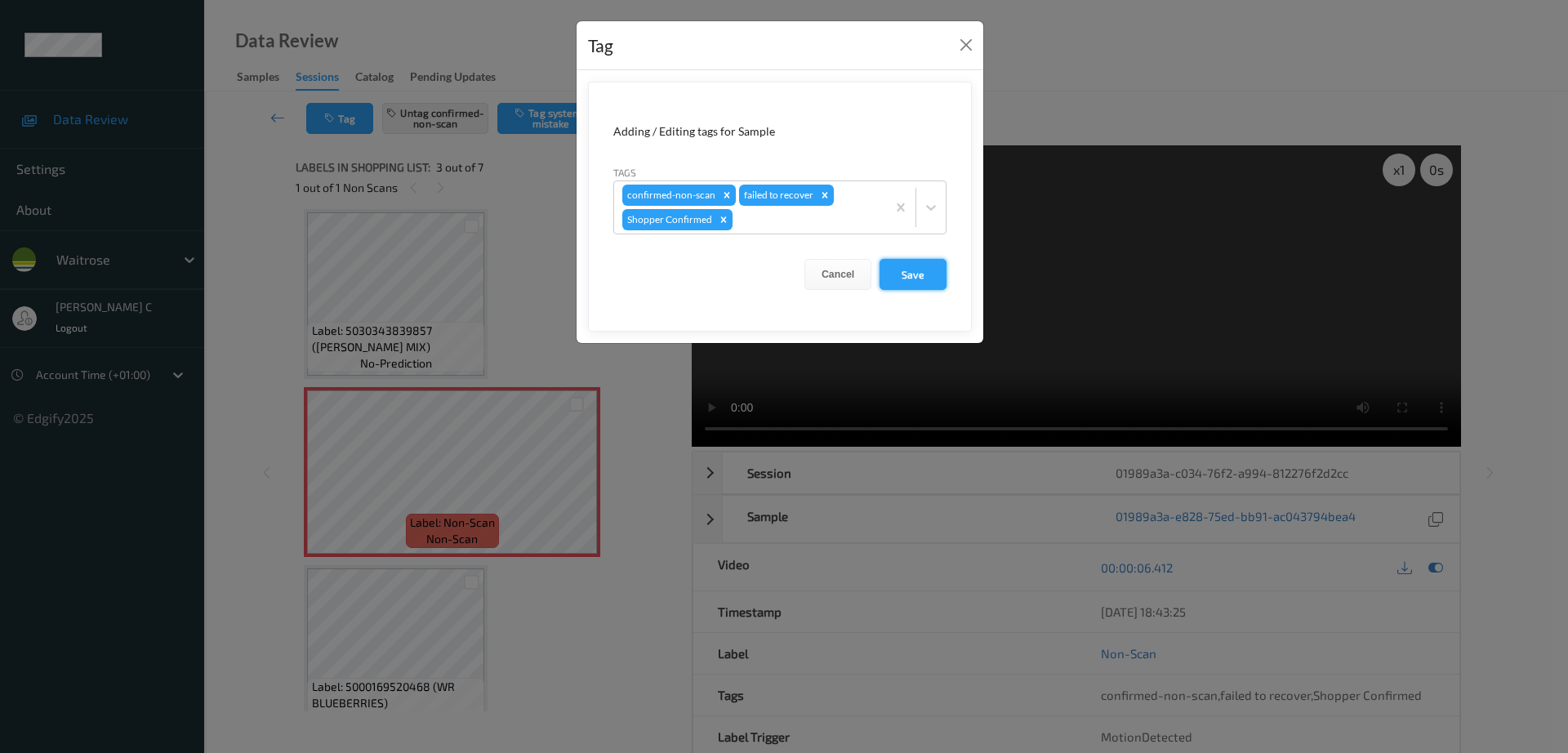
click at [927, 274] on button "Save" at bounding box center [913, 274] width 67 height 31
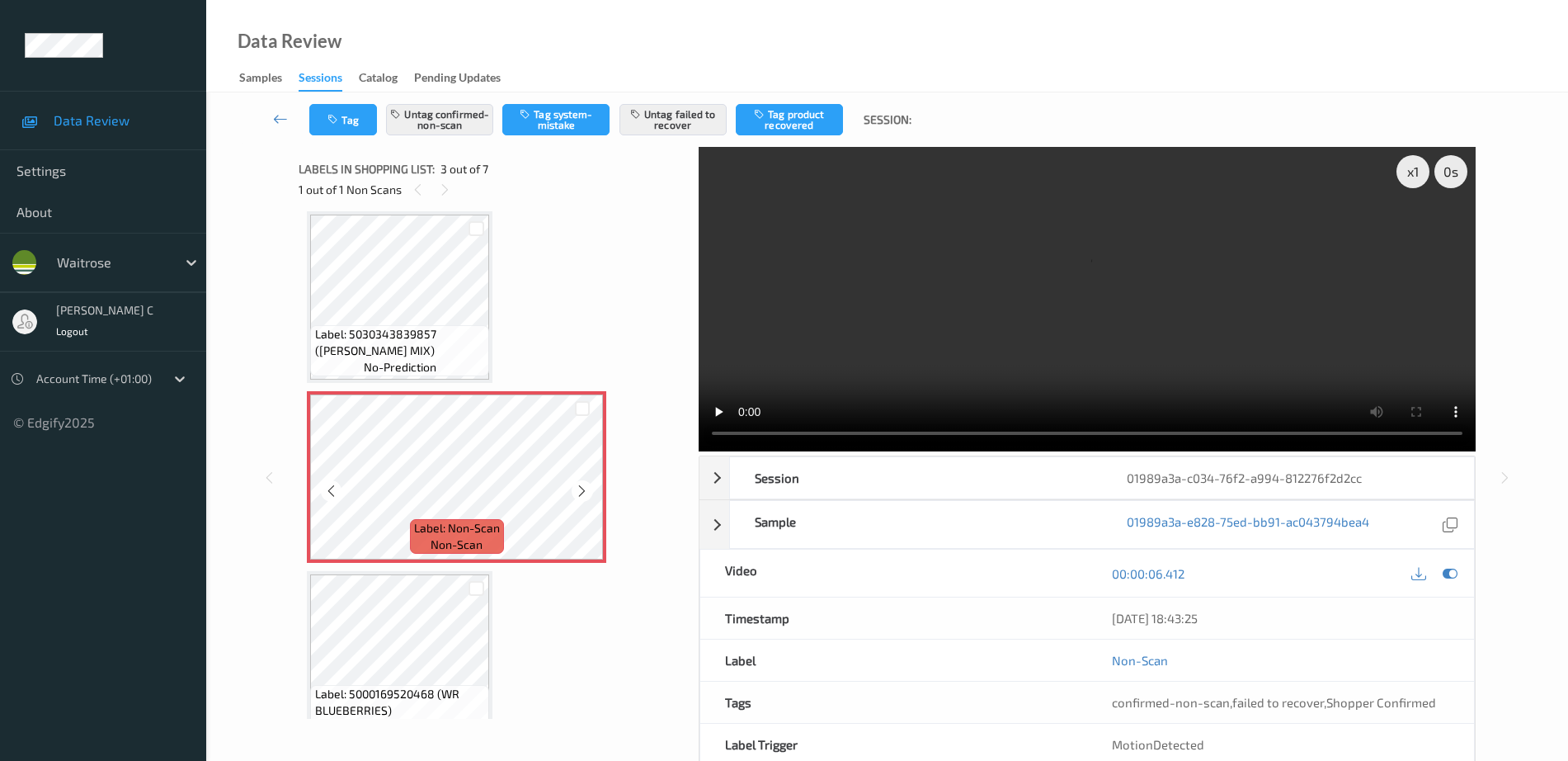
scroll to position [394, 0]
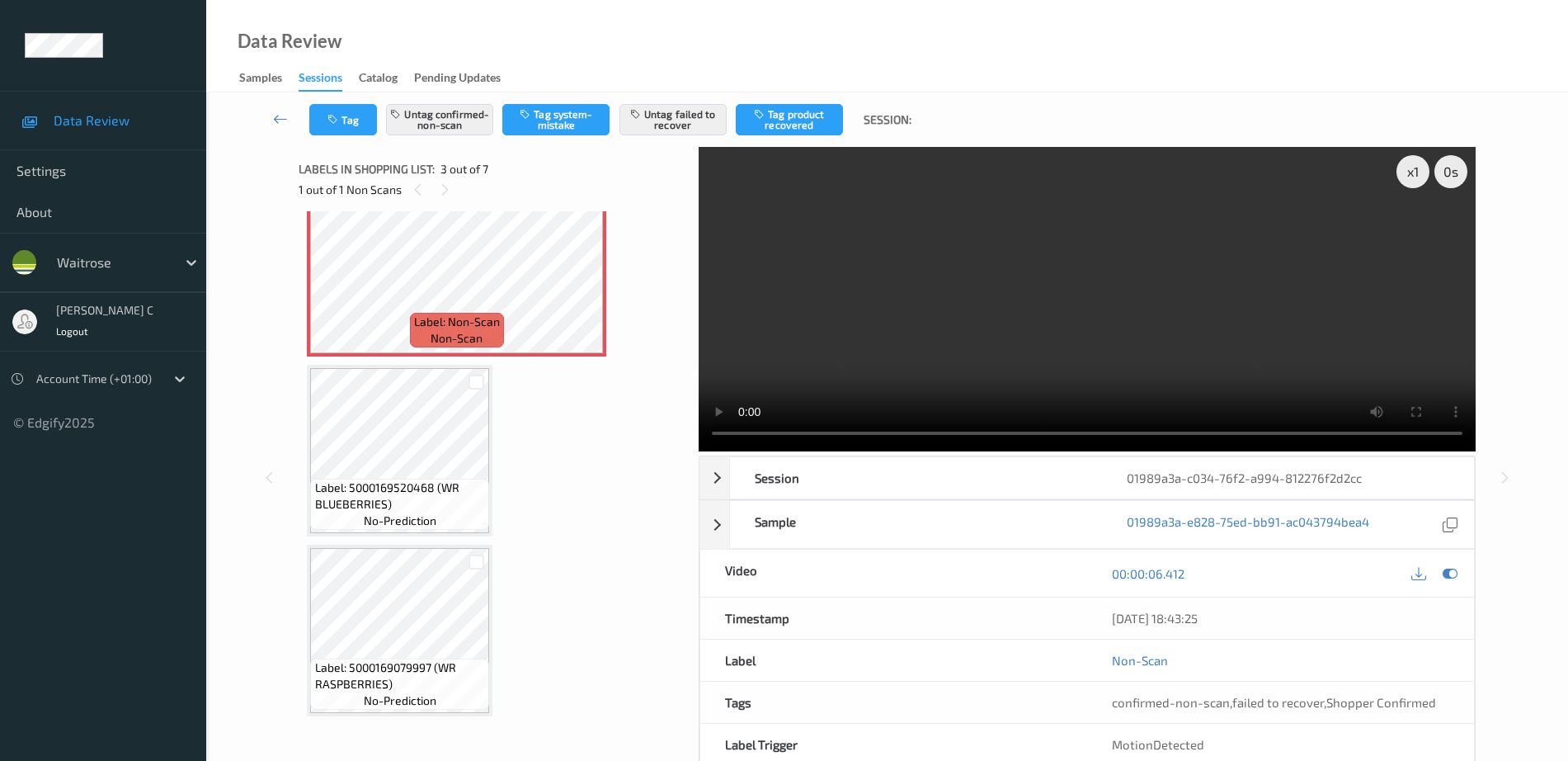
click at [424, 543] on div "Label: 5000169172155 (WR EASY PEELERS BOX) no-prediction Label: 5030343839857 (…" at bounding box center [493, 451] width 372 height 1251
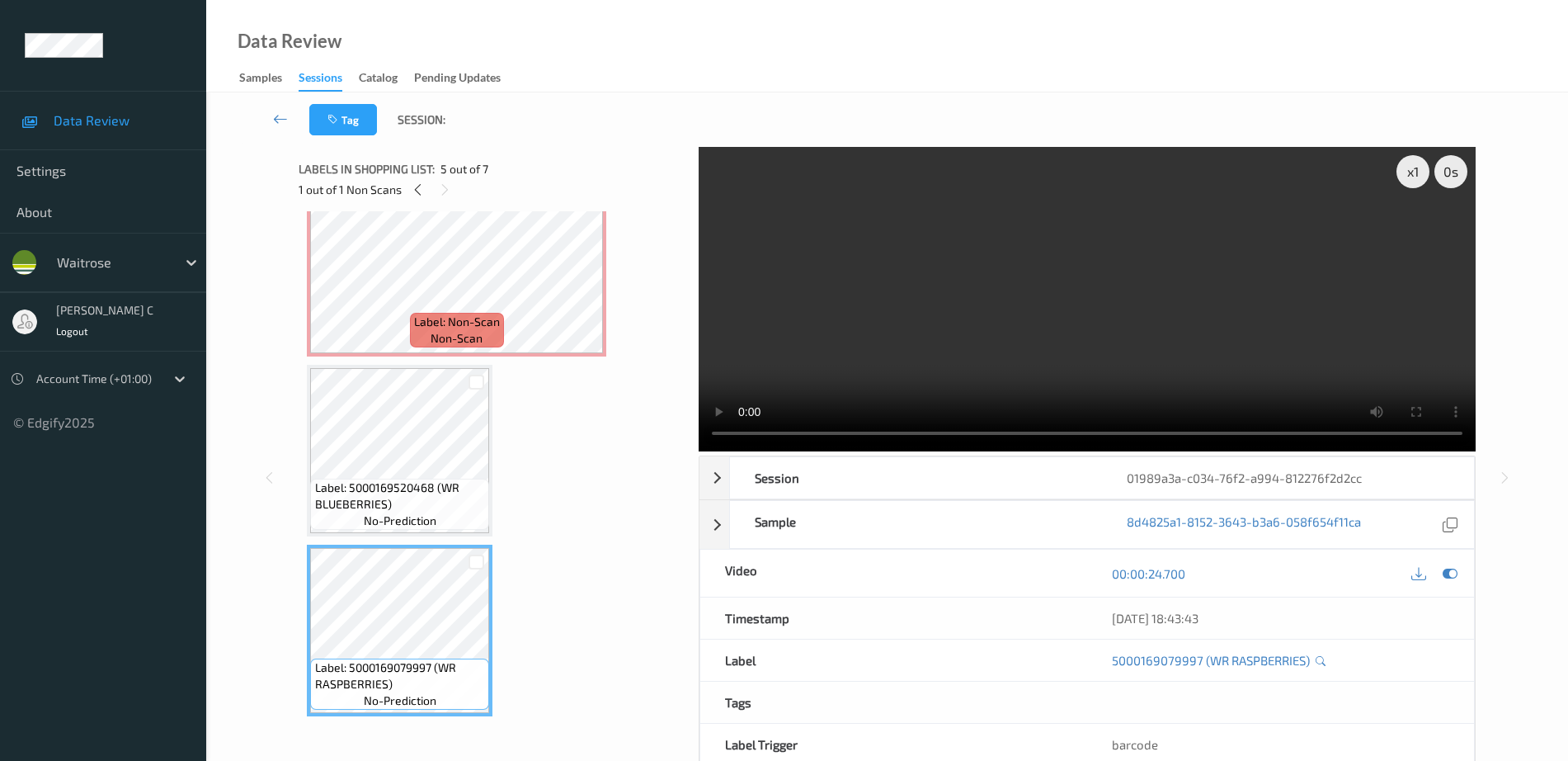
scroll to position [601, 0]
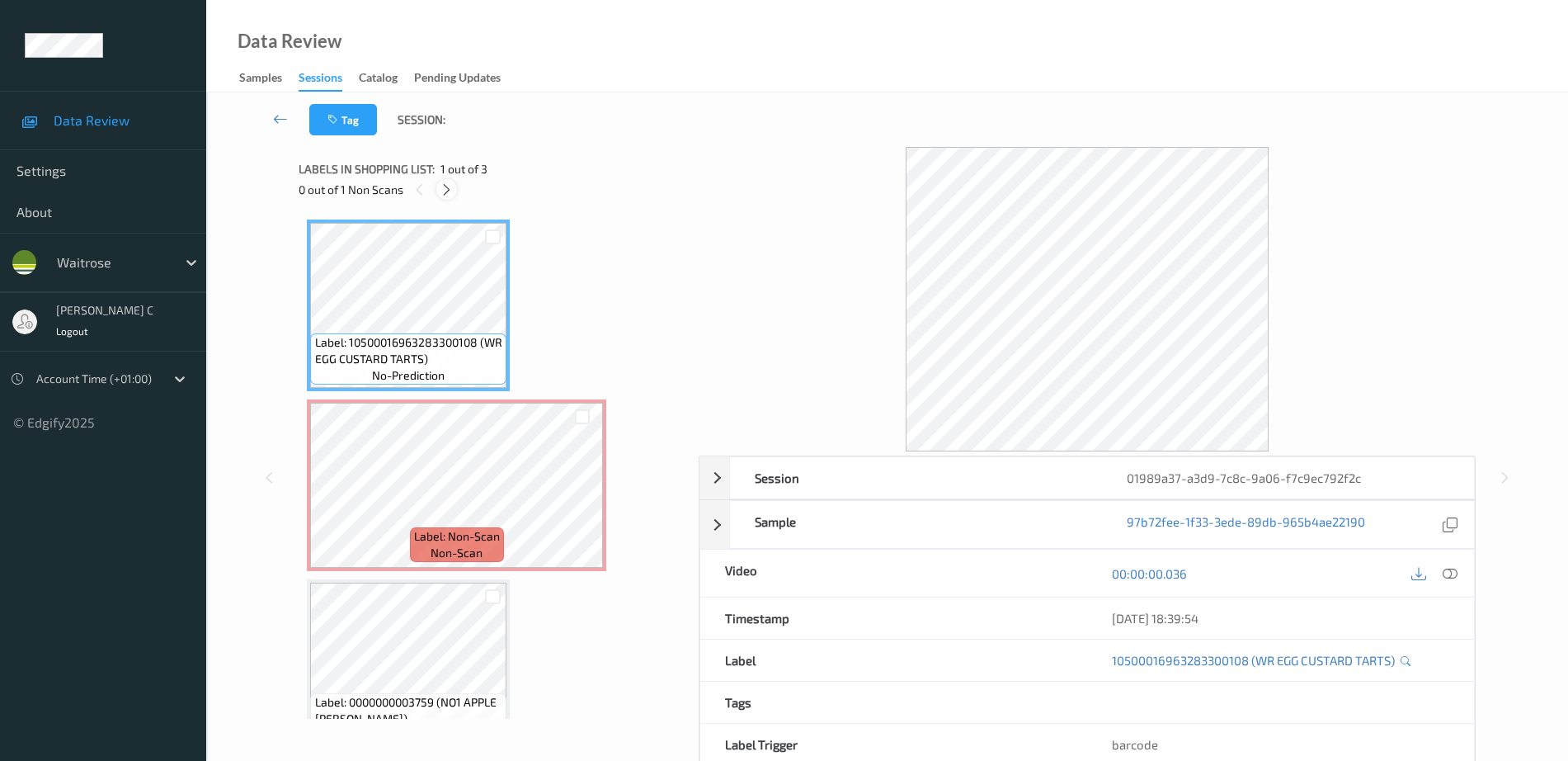
click at [445, 187] on icon at bounding box center [446, 190] width 14 height 15
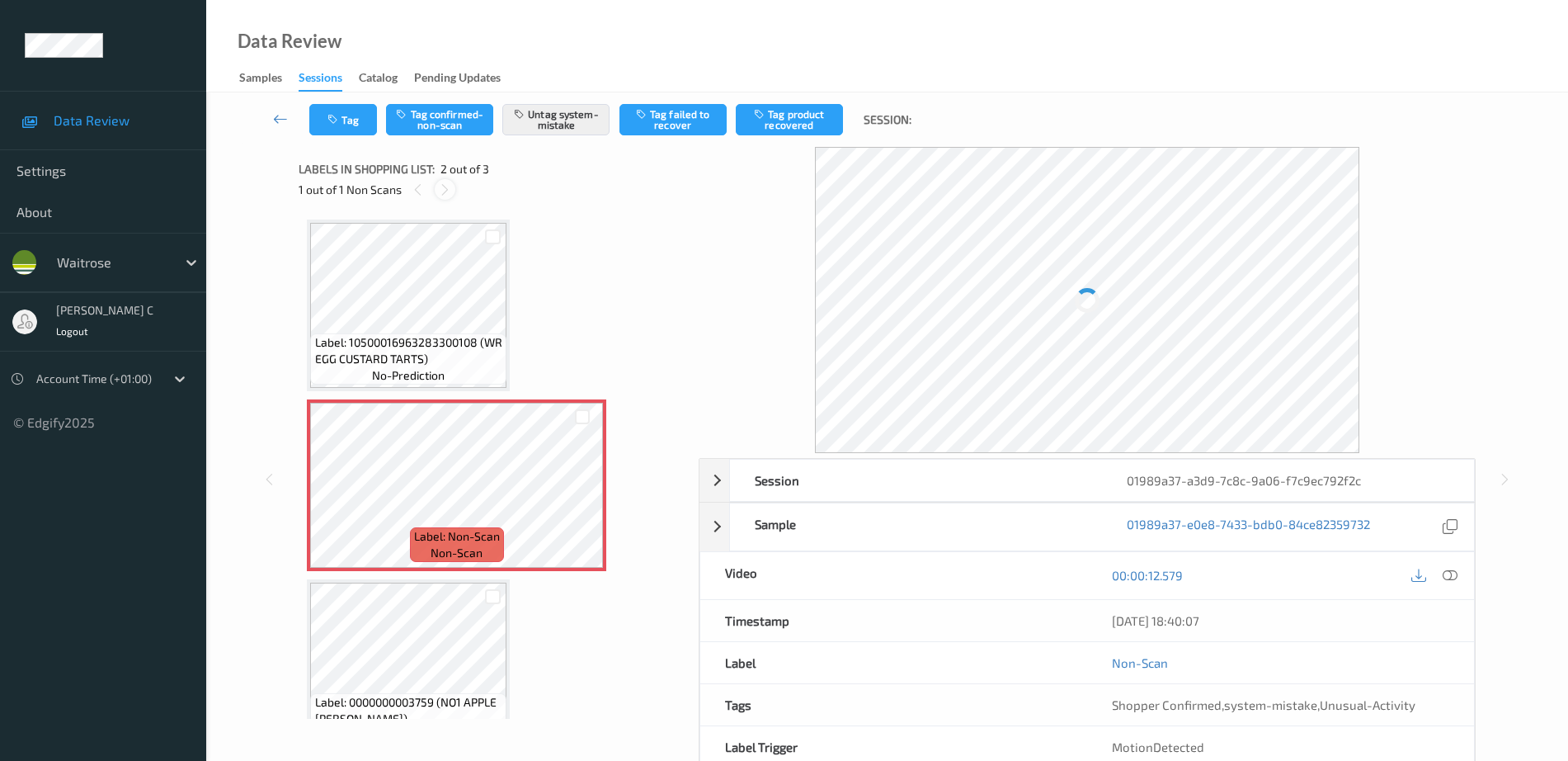
scroll to position [8, 0]
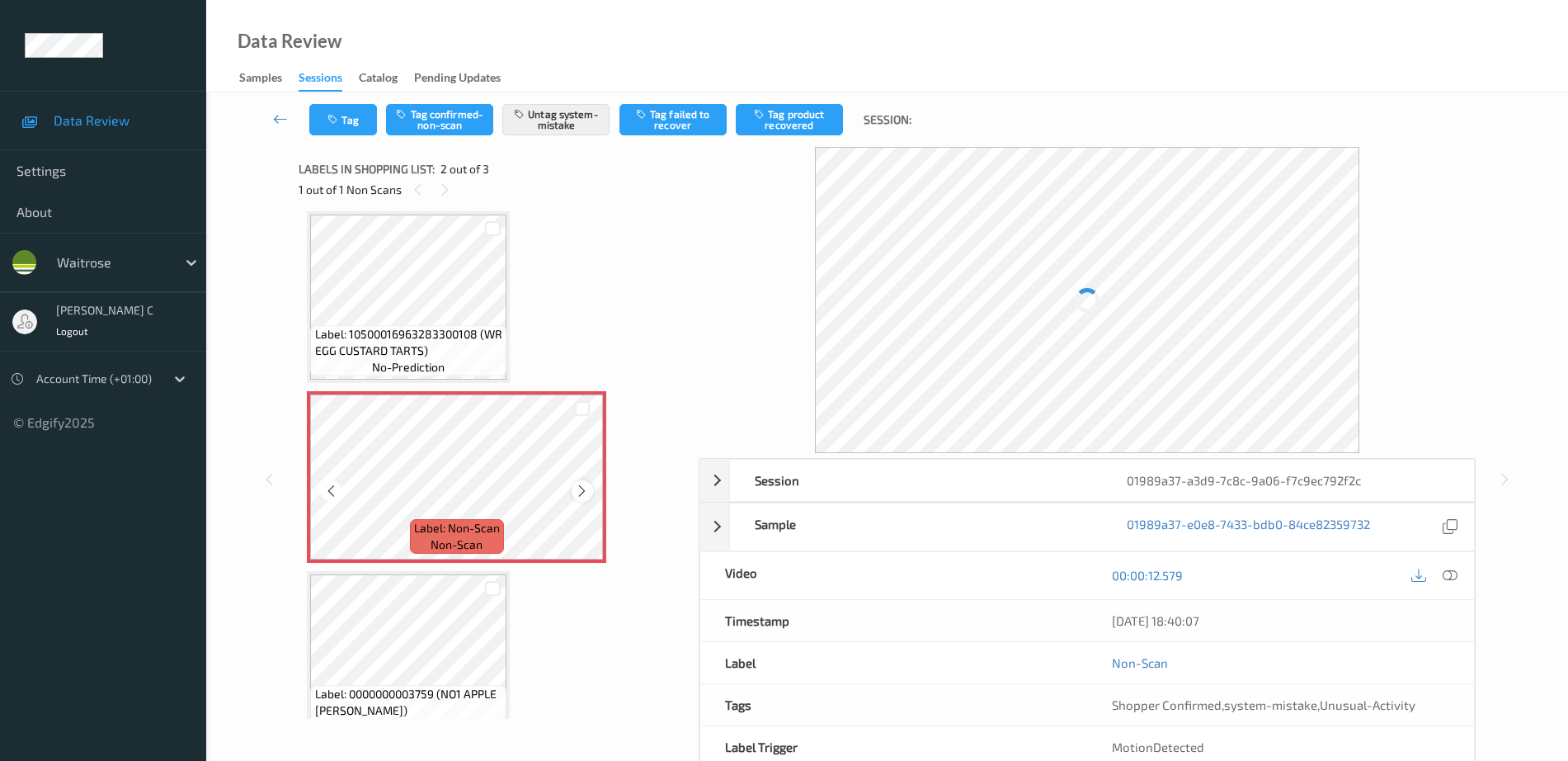
drag, startPoint x: 605, startPoint y: 508, endPoint x: 587, endPoint y: 490, distance: 25.5
click at [587, 490] on icon at bounding box center [581, 491] width 14 height 15
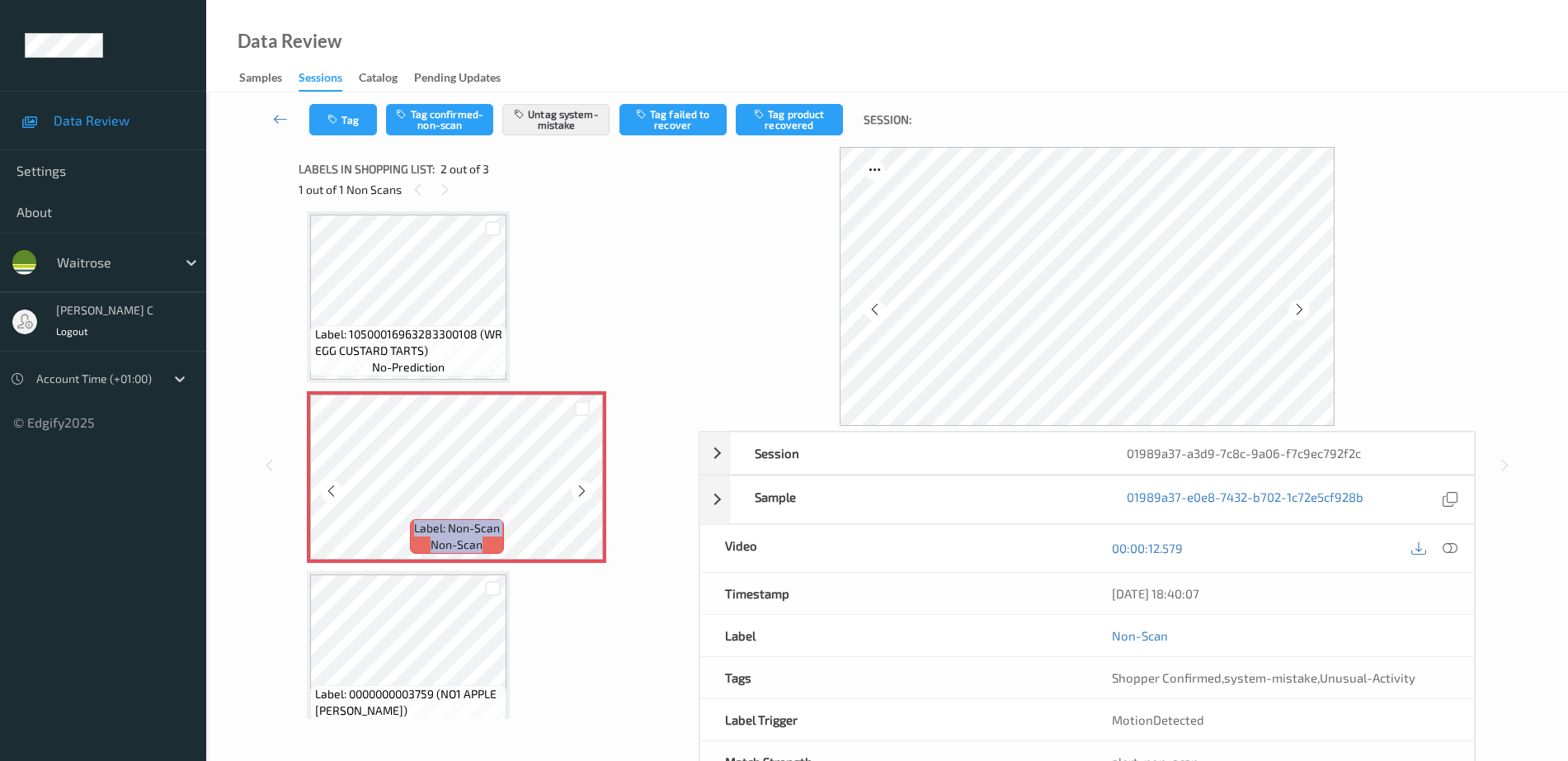
click at [587, 490] on icon at bounding box center [581, 491] width 14 height 15
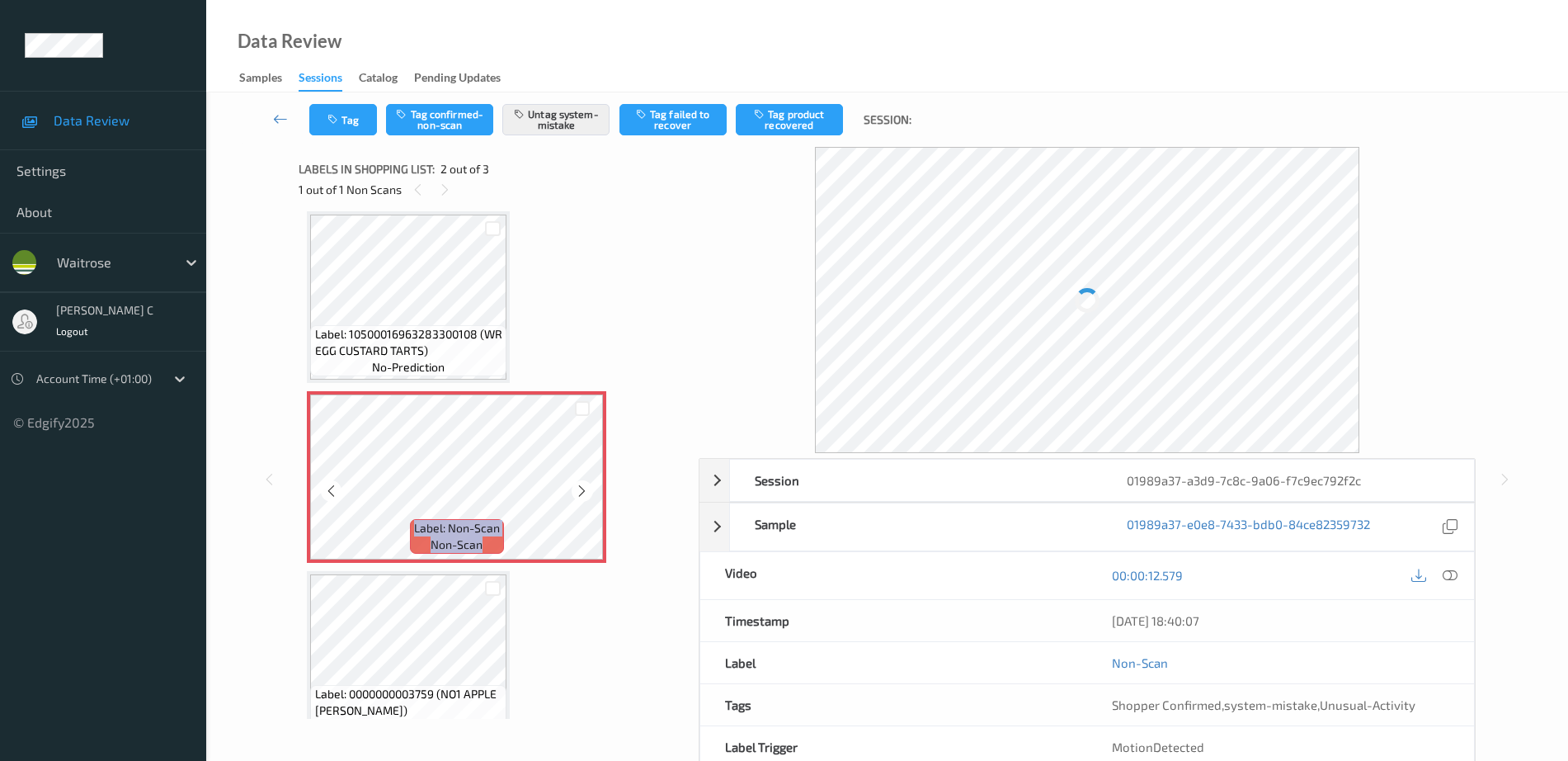
click at [587, 490] on icon at bounding box center [581, 491] width 14 height 15
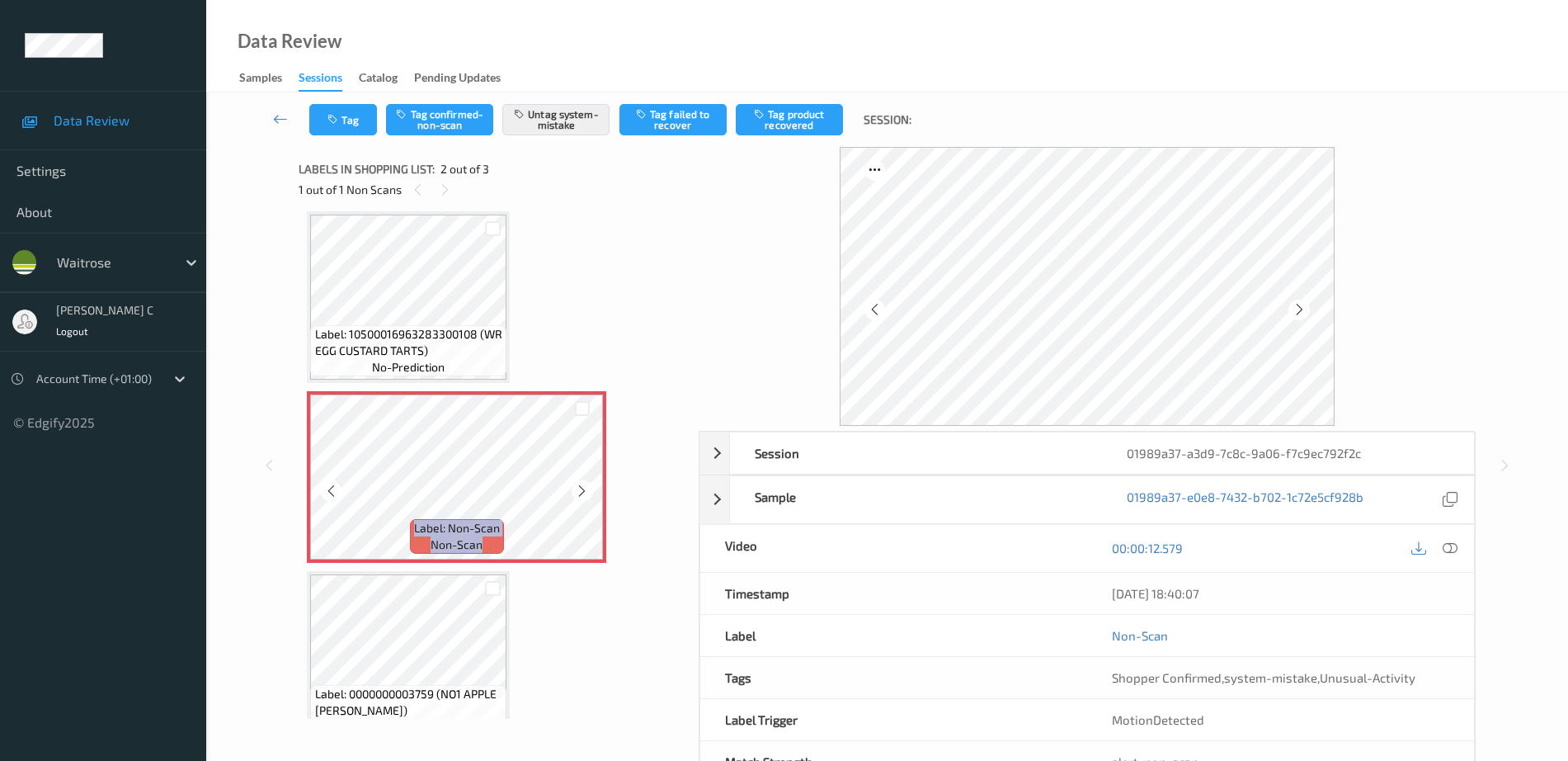
click at [587, 490] on icon at bounding box center [581, 491] width 14 height 15
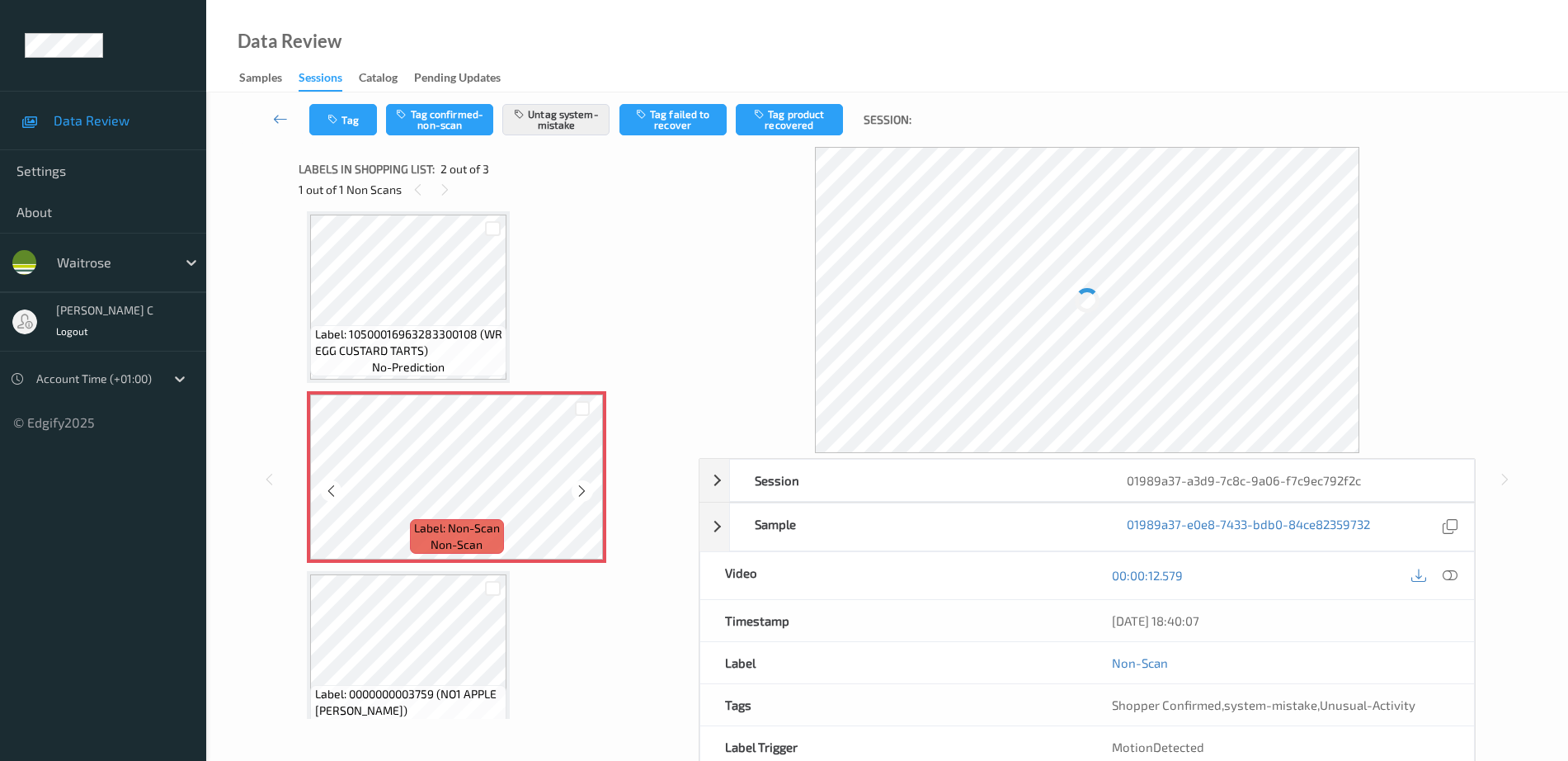
scroll to position [0, 0]
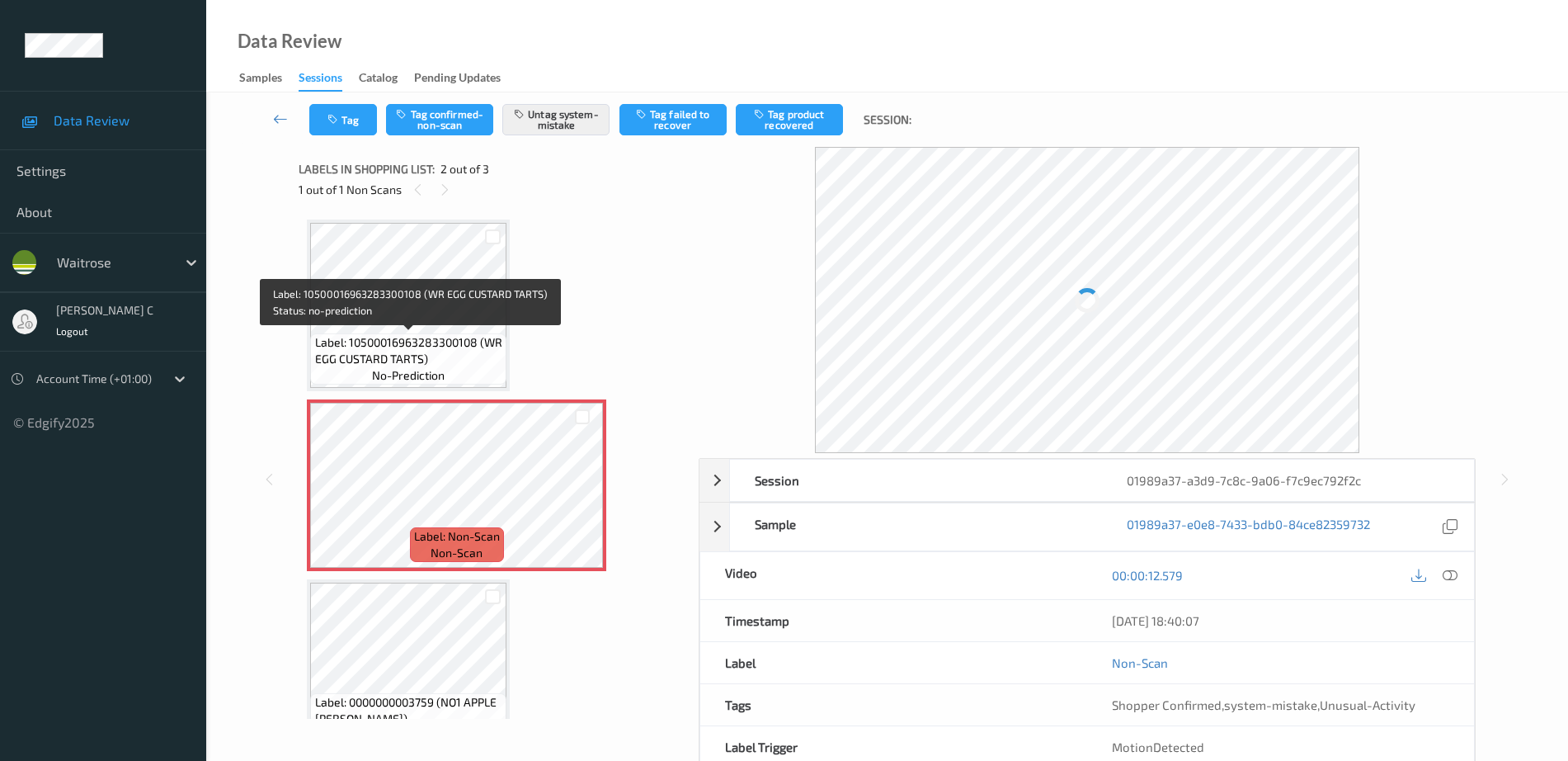
click at [364, 351] on span "Label: 10500016963283300108 (WR EGG CUSTARD TARTS)" at bounding box center [409, 351] width 188 height 33
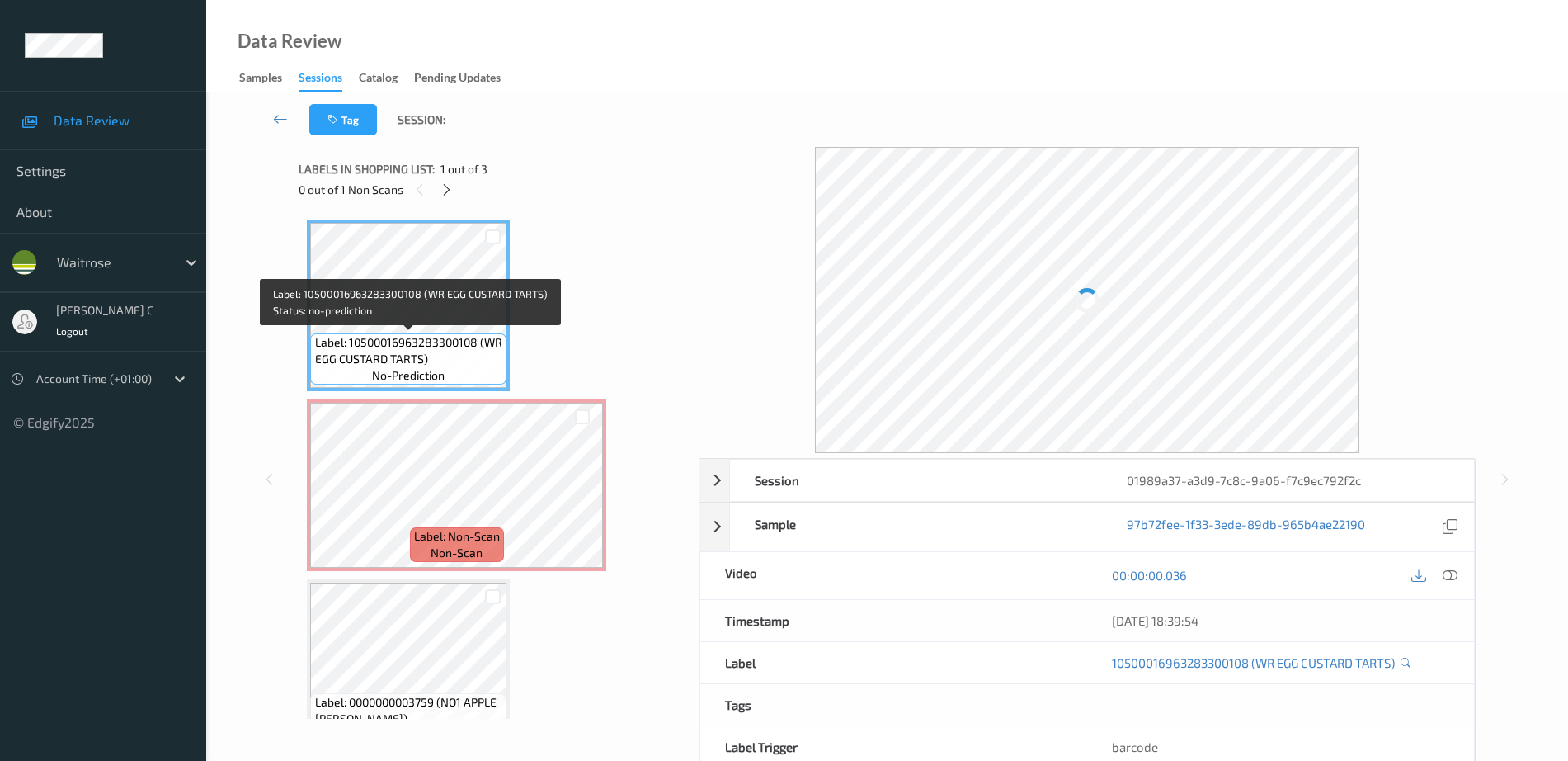
click at [364, 351] on span "Label: 10500016963283300108 (WR EGG CUSTARD TARTS)" at bounding box center [409, 351] width 188 height 33
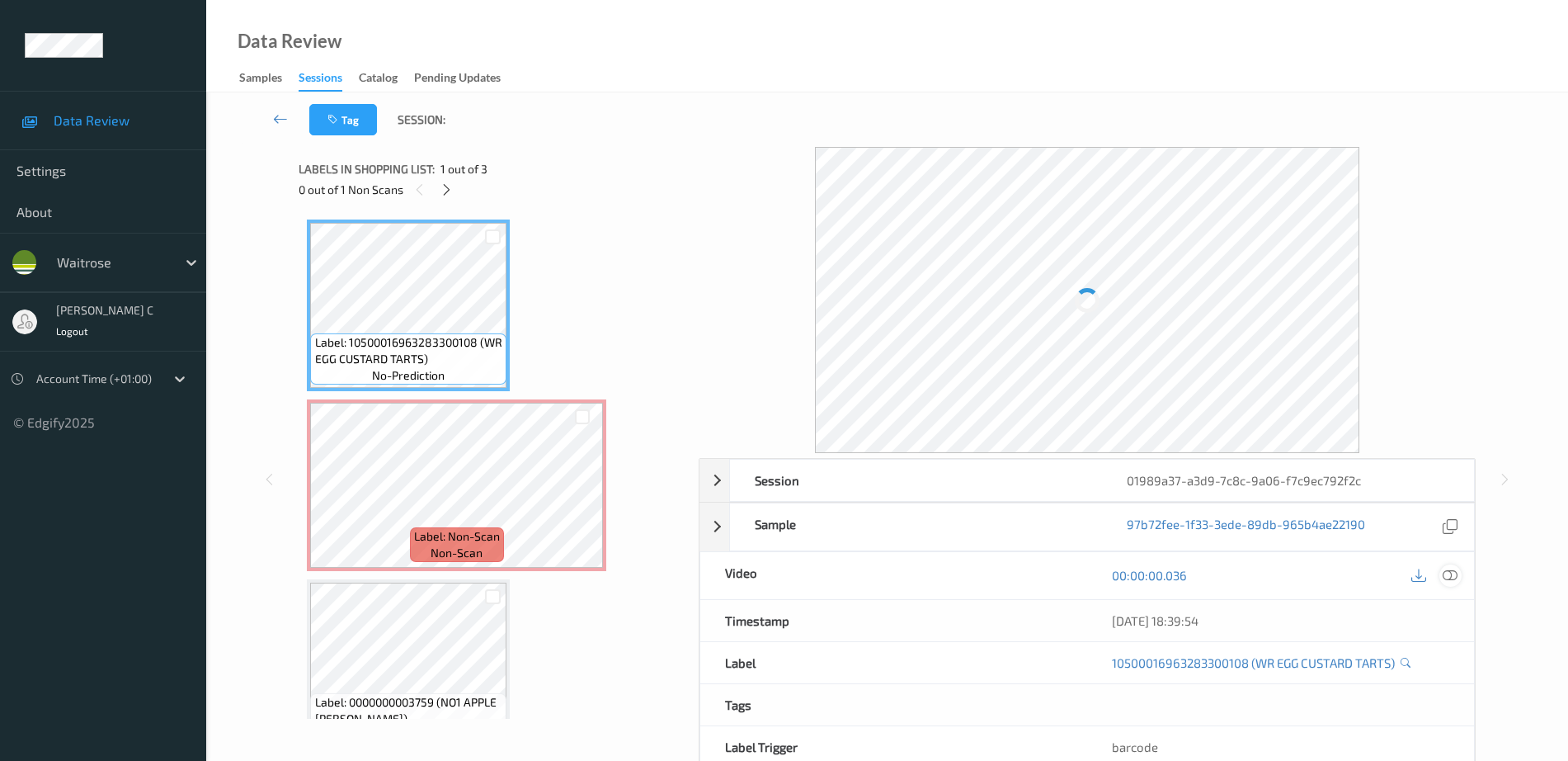
click at [1451, 571] on icon at bounding box center [1450, 575] width 15 height 15
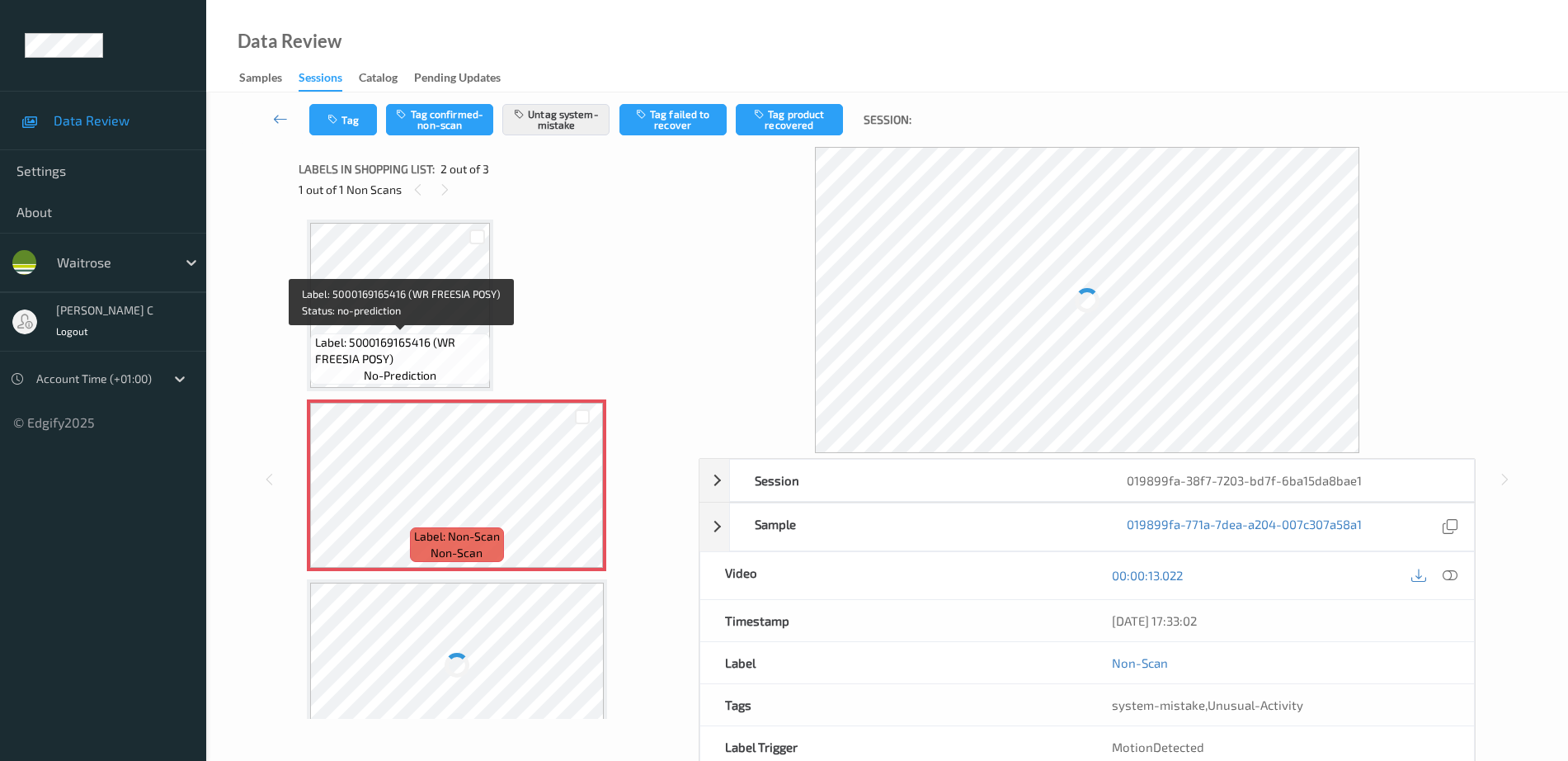
click at [381, 334] on div "Label: 5000169165416 (WR FREESIA POSY) no-prediction" at bounding box center [400, 359] width 180 height 52
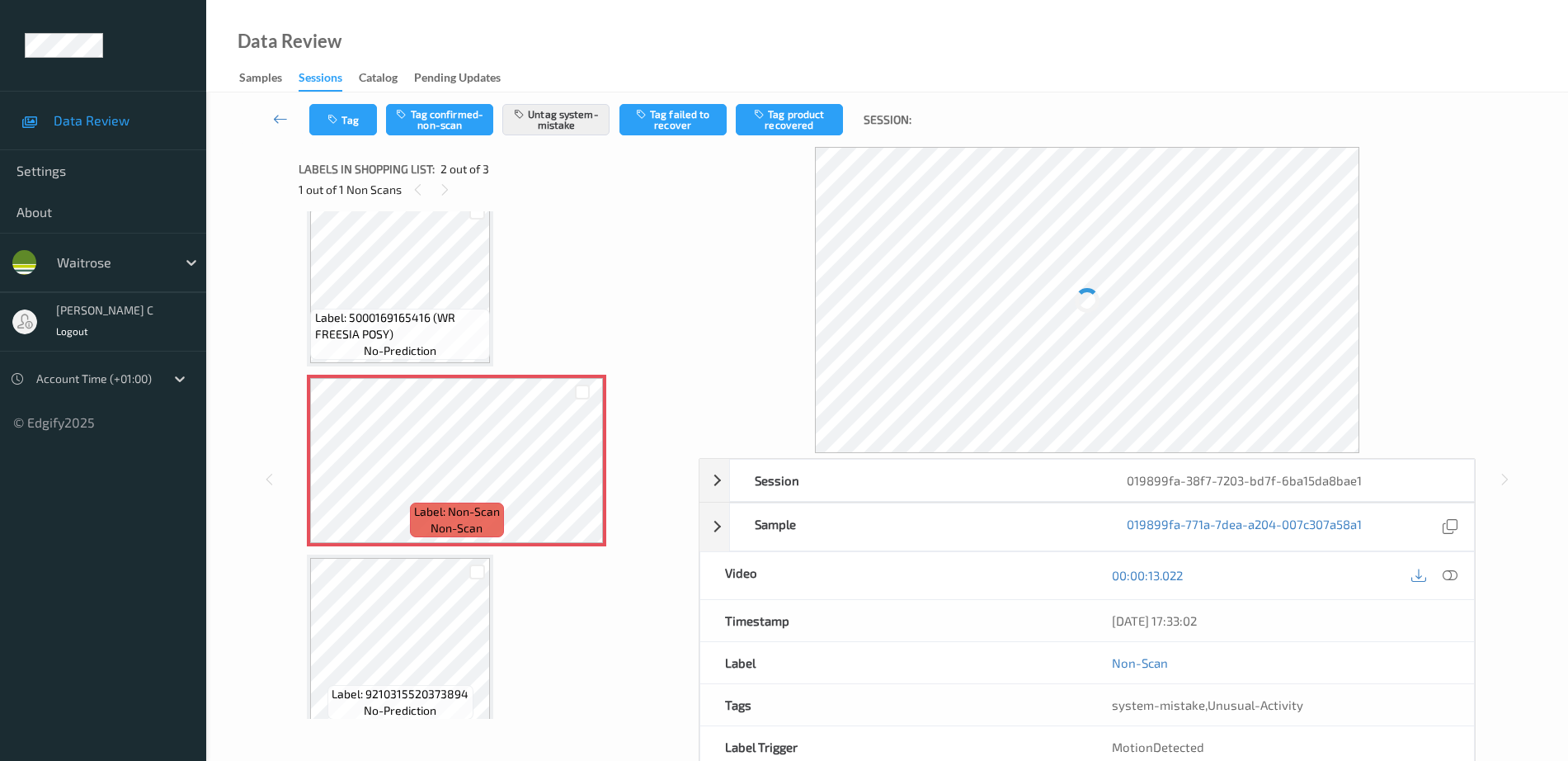
scroll to position [41, 0]
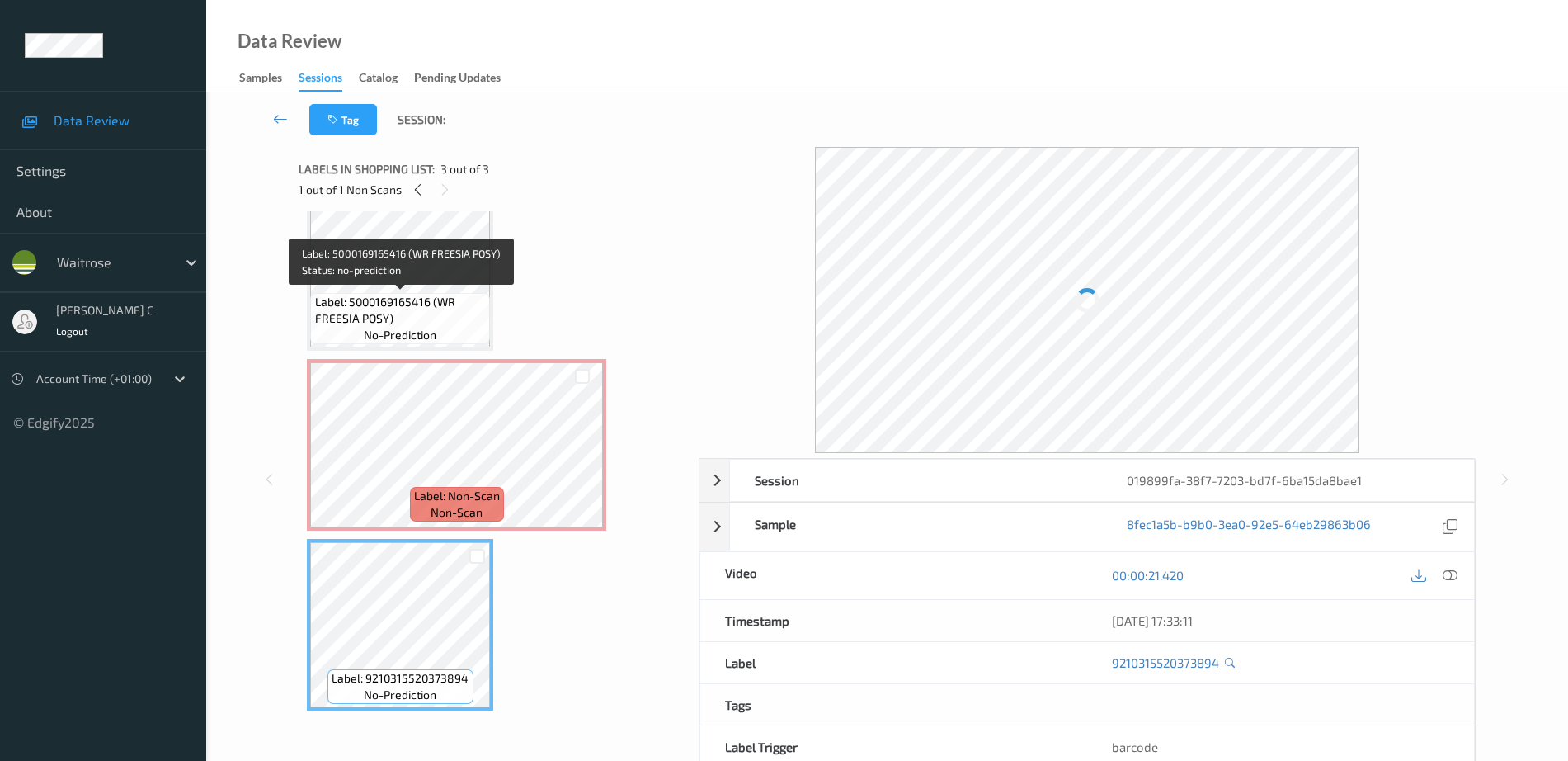
click at [362, 306] on span "Label: 5000169165416 (WR FREESIA POSY)" at bounding box center [401, 310] width 171 height 33
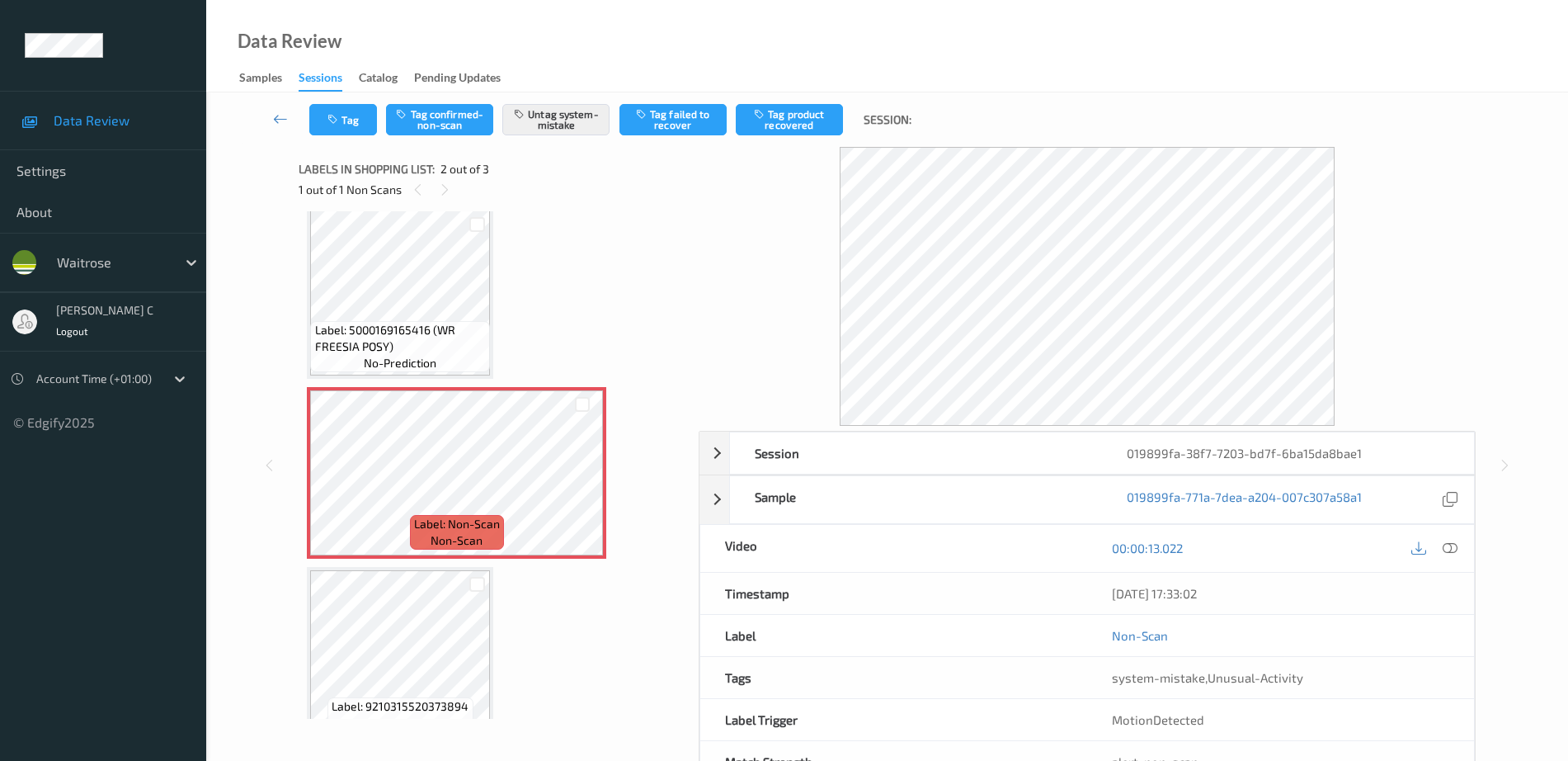
scroll to position [0, 0]
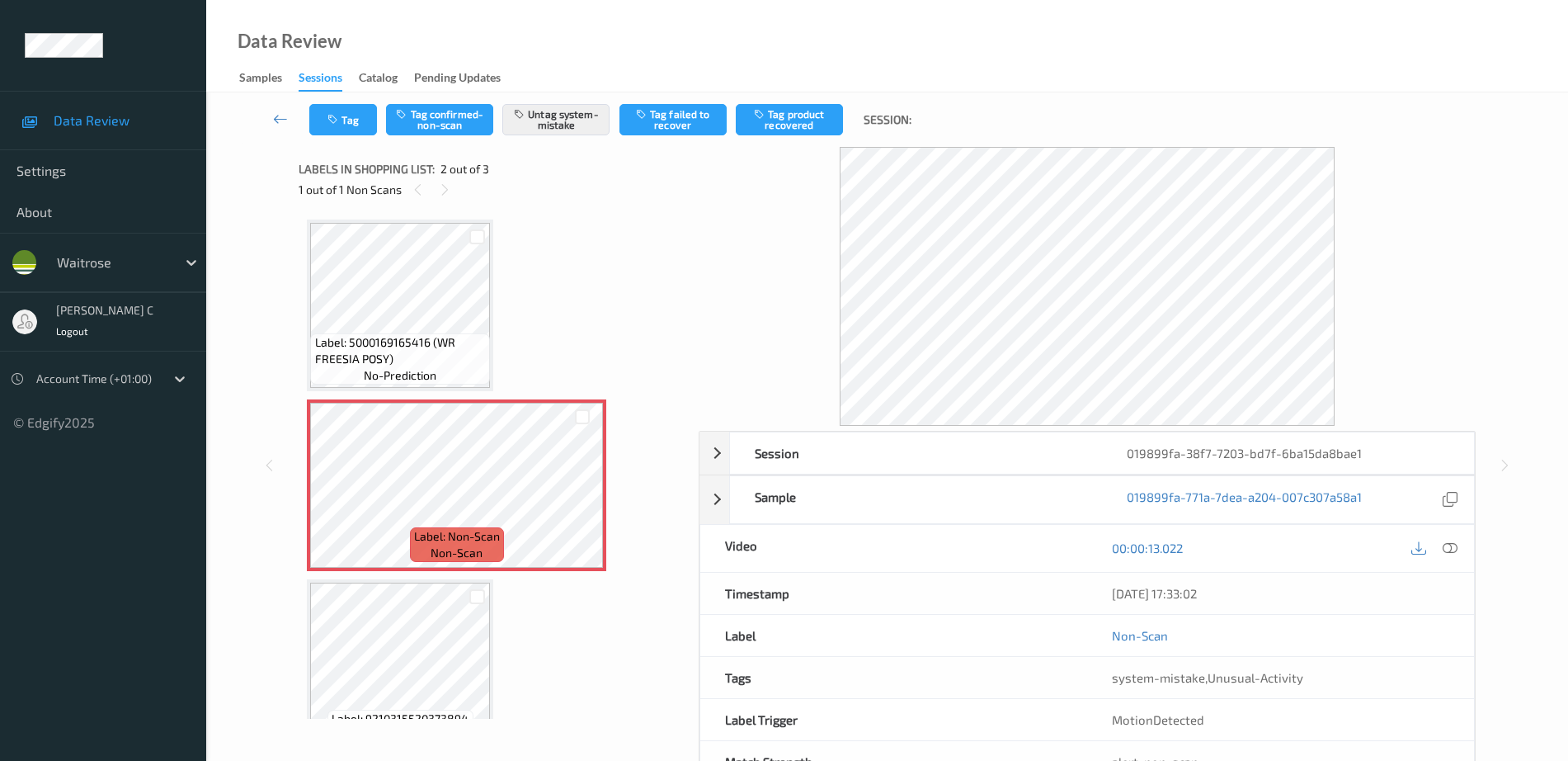
click at [509, 248] on div "Label: 5000169165416 (WR FREESIA POSY) no-prediction Label: Non-Scan non-scan L…" at bounding box center [493, 485] width 372 height 532
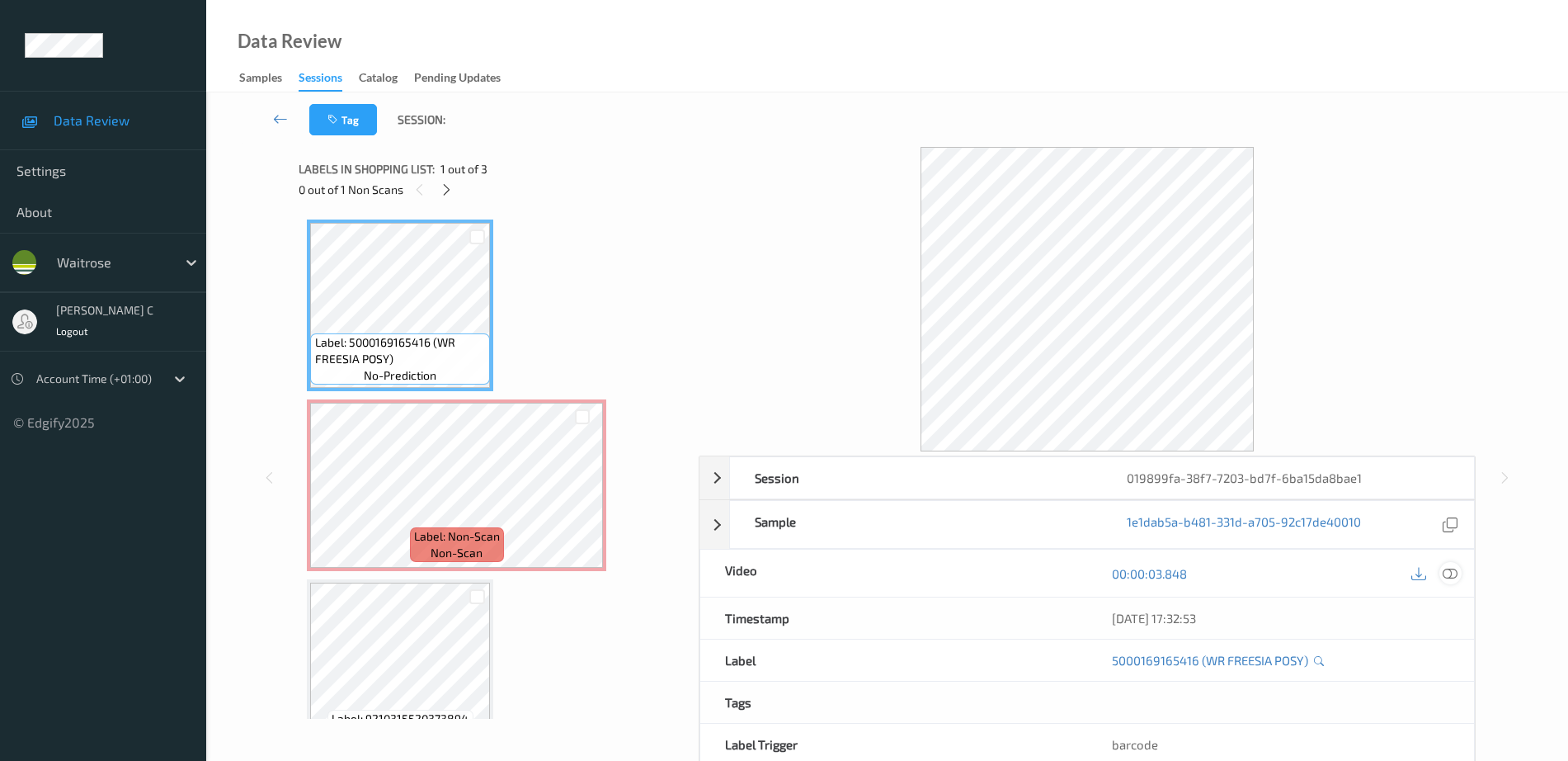
click at [1459, 566] on div at bounding box center [1450, 573] width 22 height 22
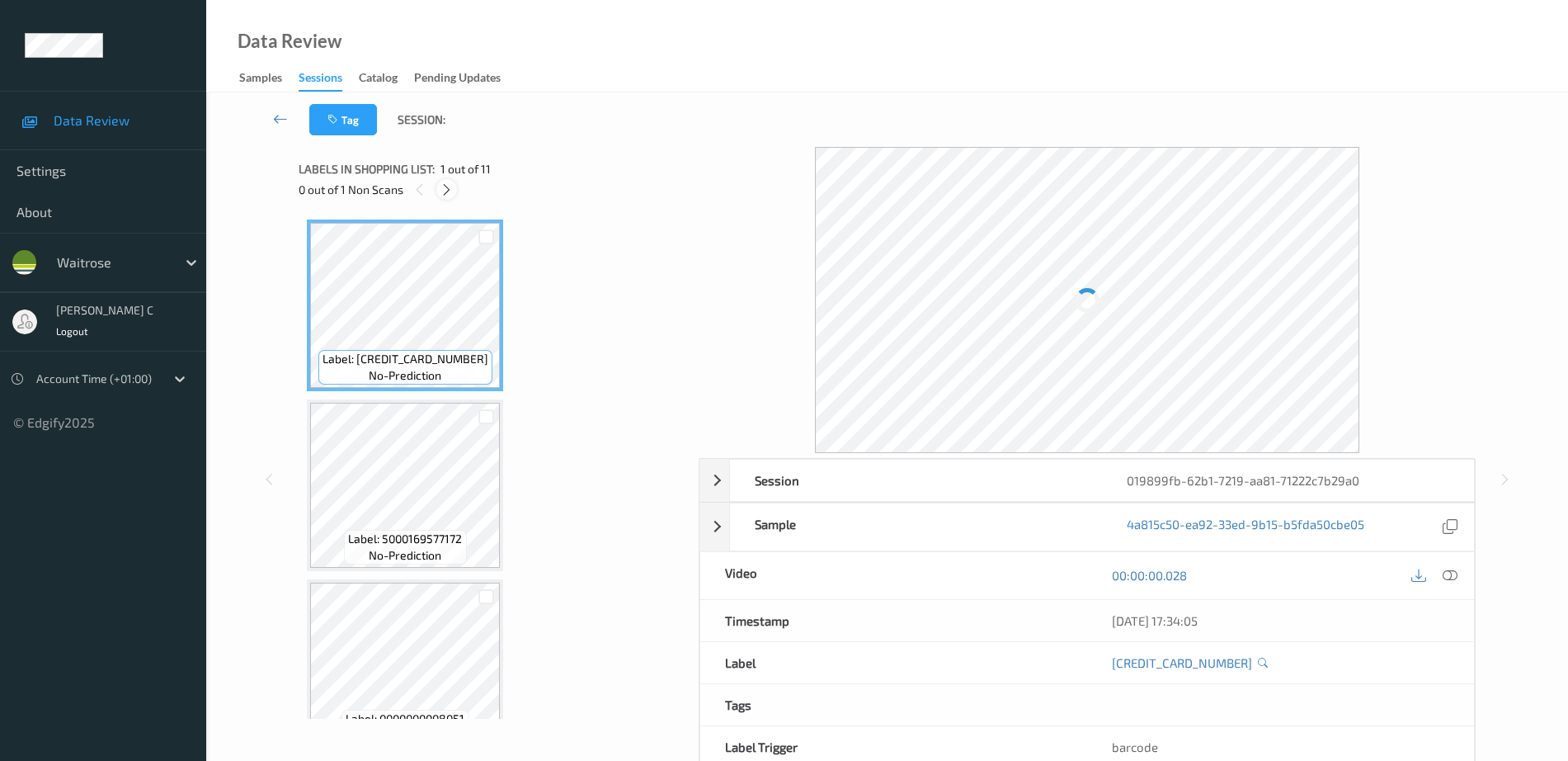
click at [442, 182] on icon at bounding box center [446, 190] width 14 height 15
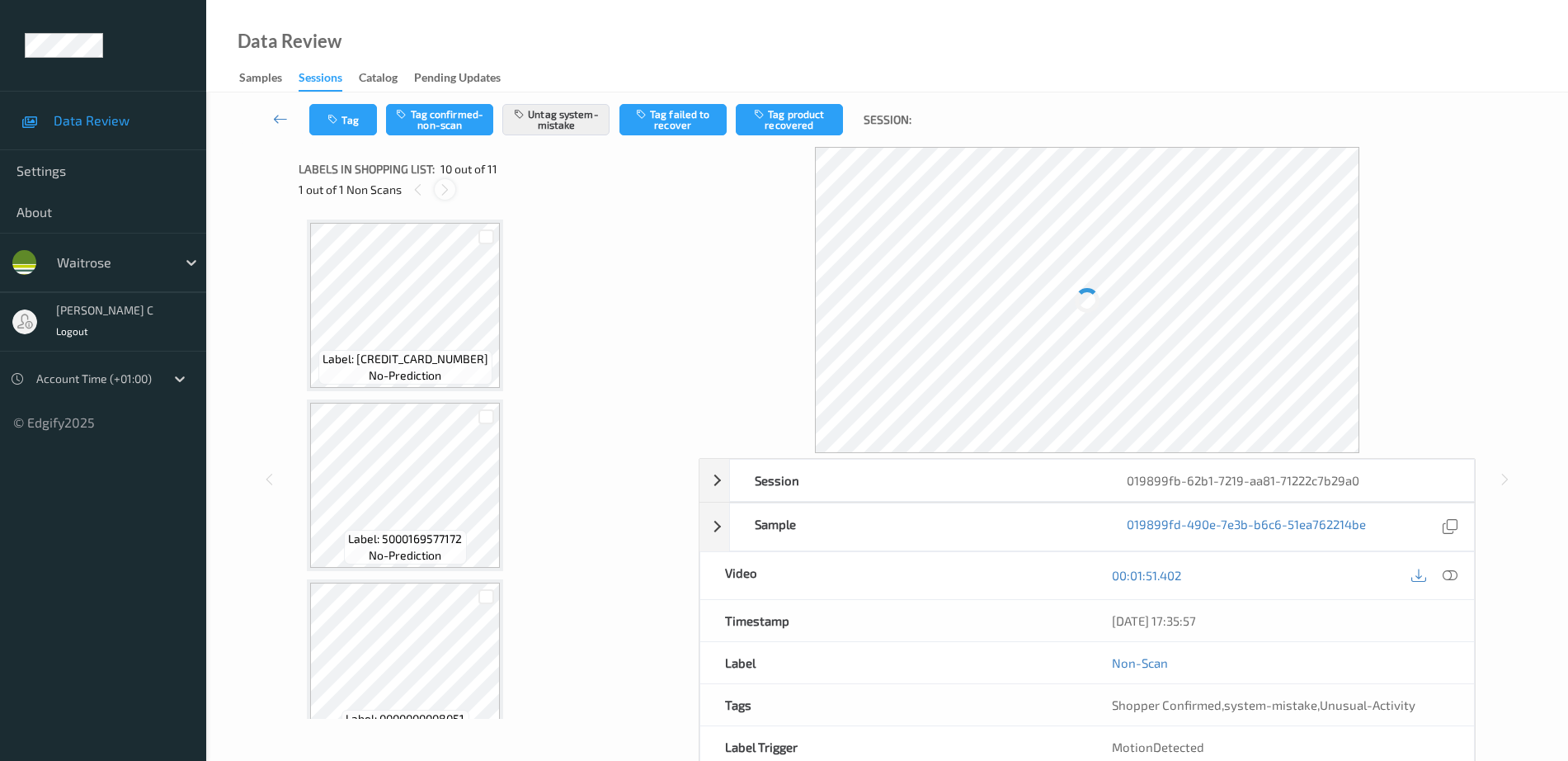
scroll to position [1447, 0]
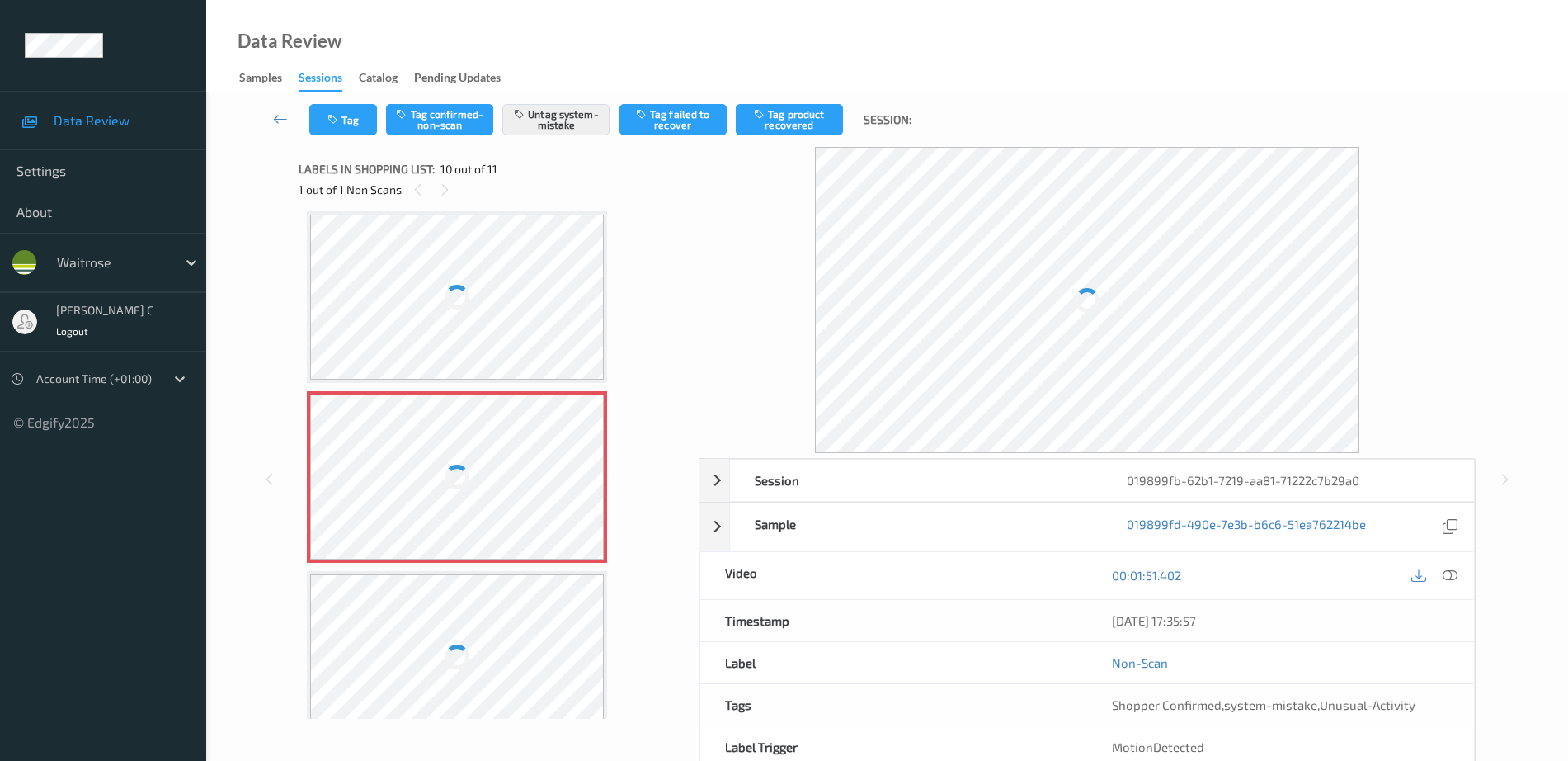
click at [476, 460] on div at bounding box center [457, 476] width 294 height 165
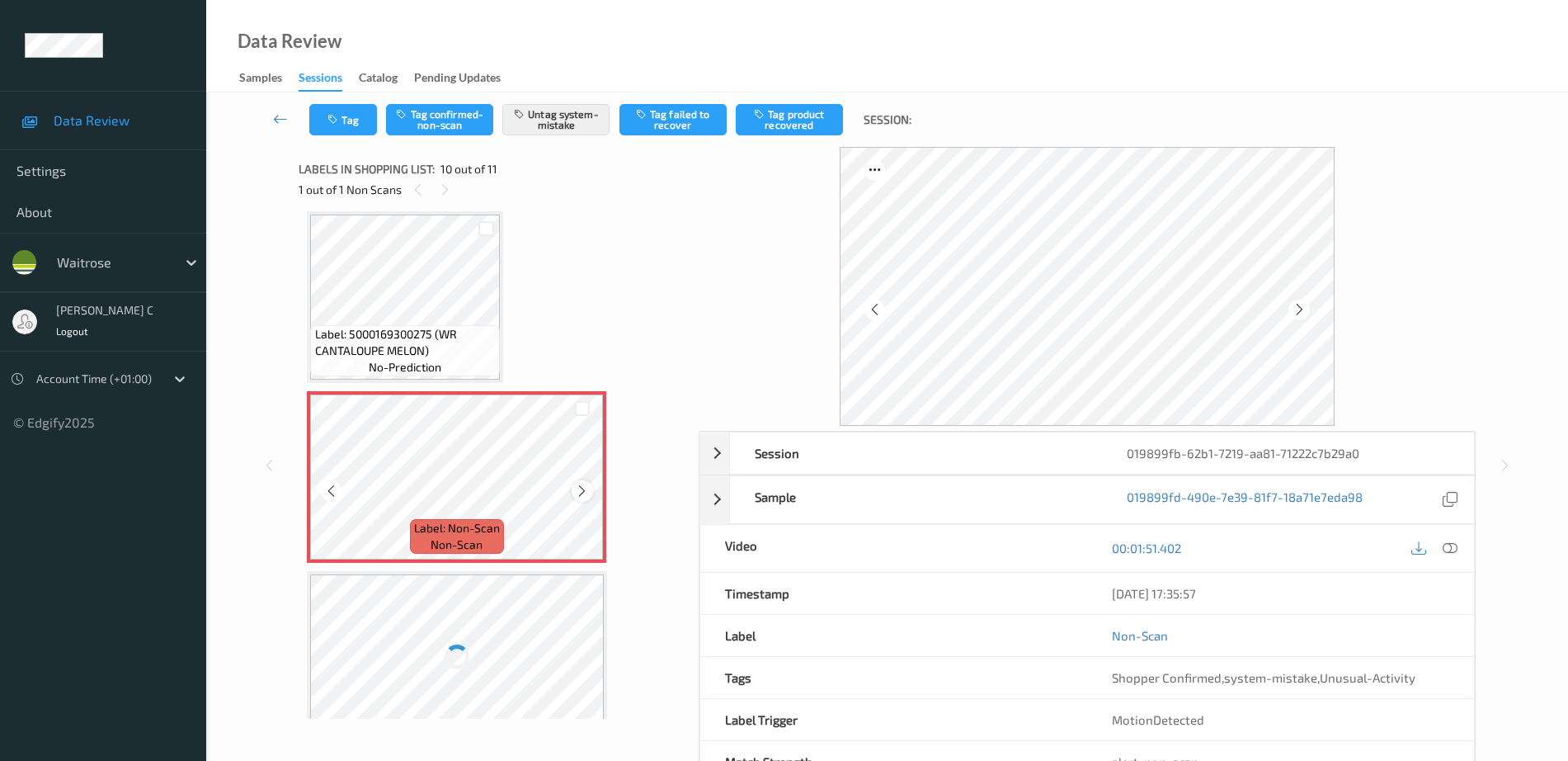
click at [580, 492] on icon at bounding box center [581, 491] width 14 height 15
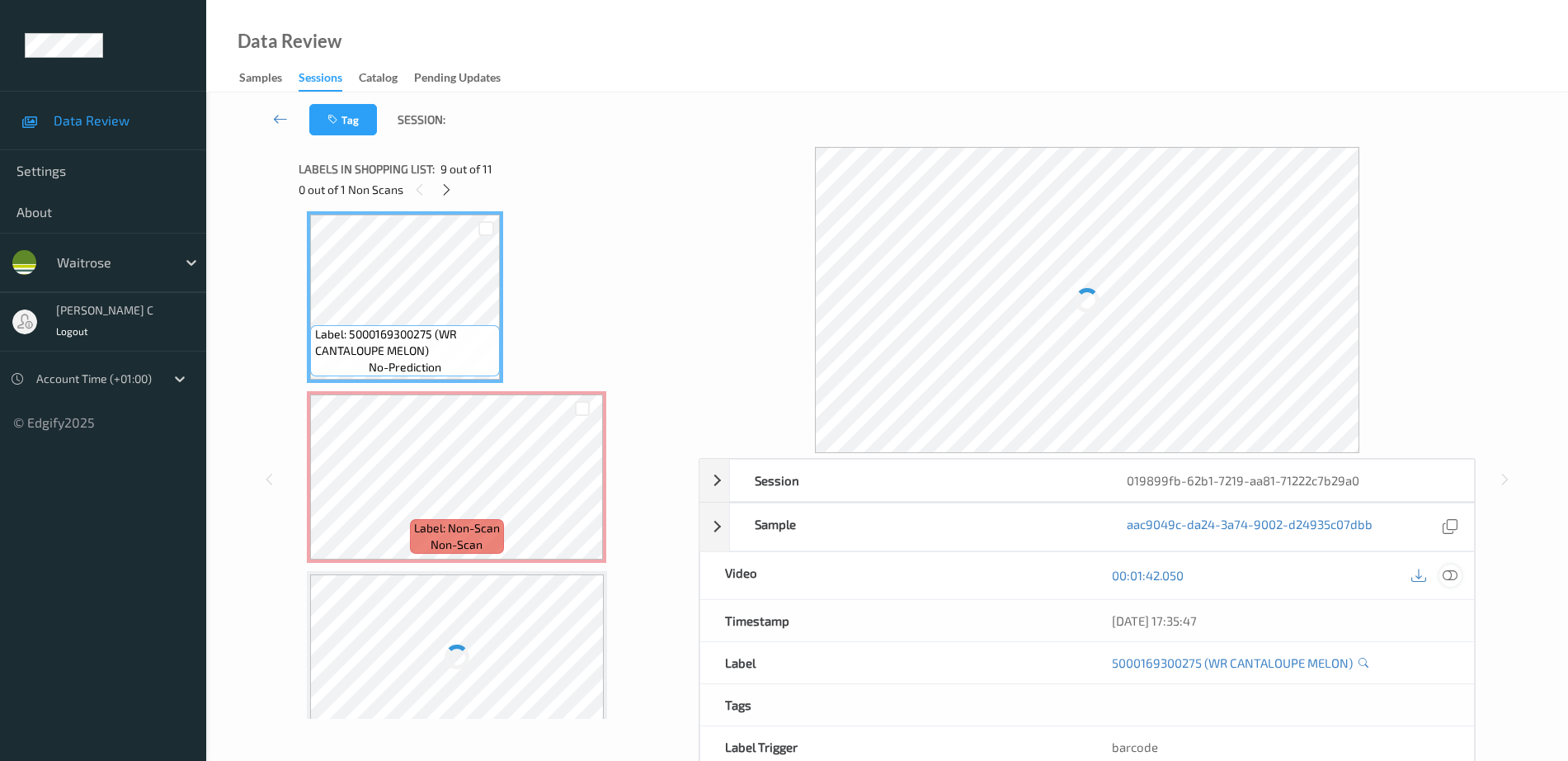
click at [1457, 574] on icon at bounding box center [1450, 575] width 15 height 15
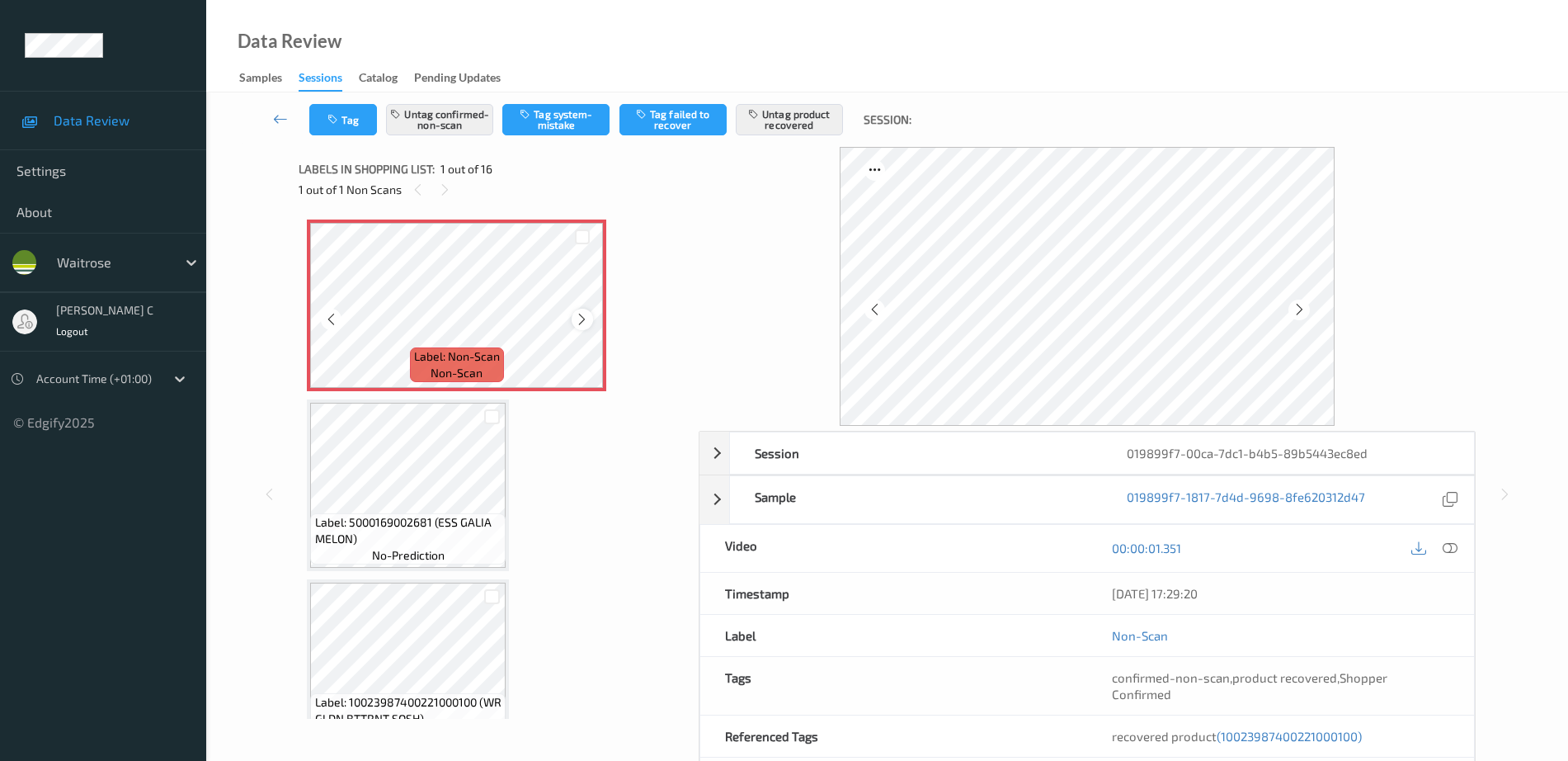
click at [587, 323] on icon at bounding box center [581, 320] width 14 height 15
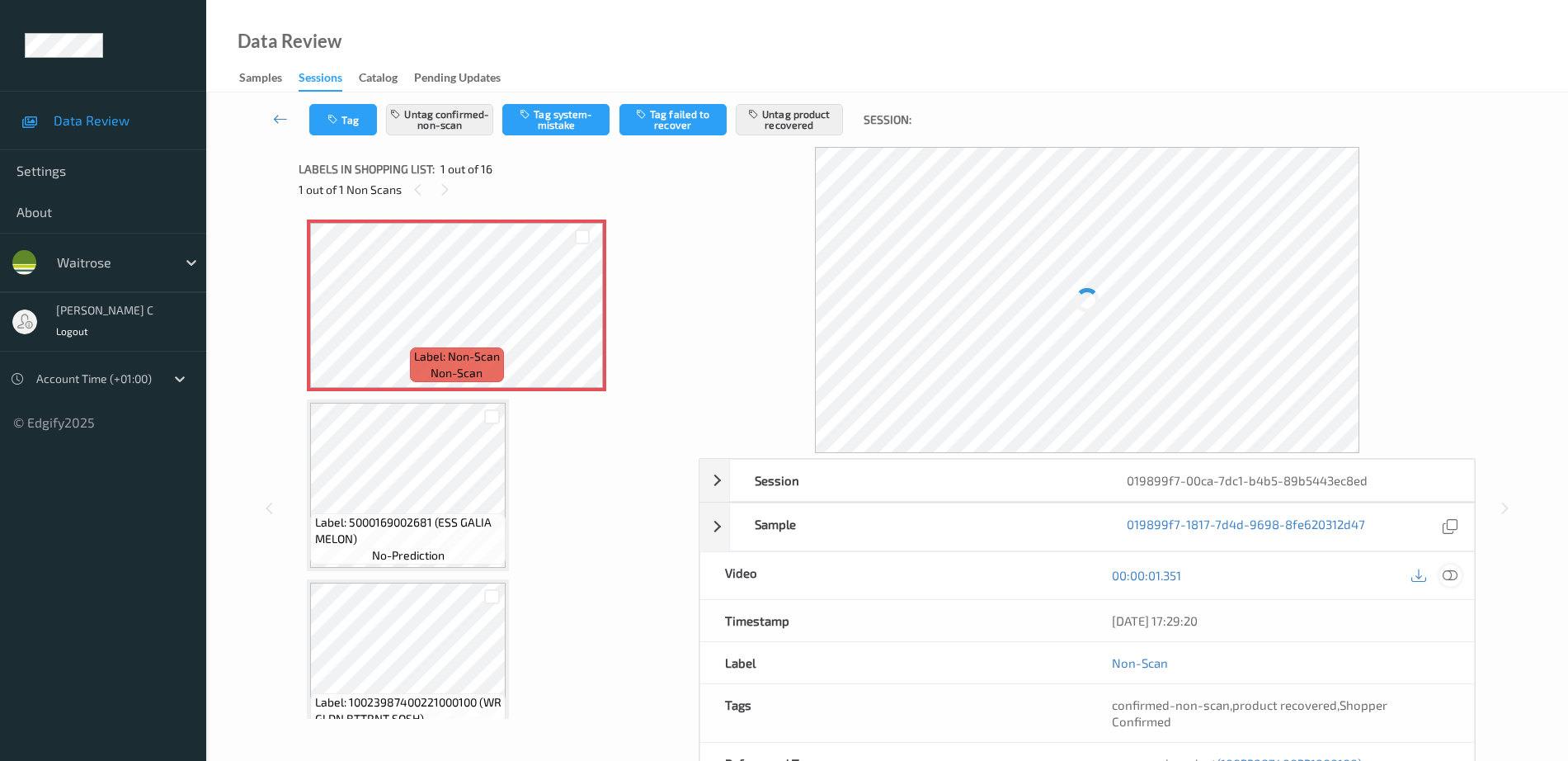
click at [1449, 582] on icon at bounding box center [1450, 575] width 15 height 15
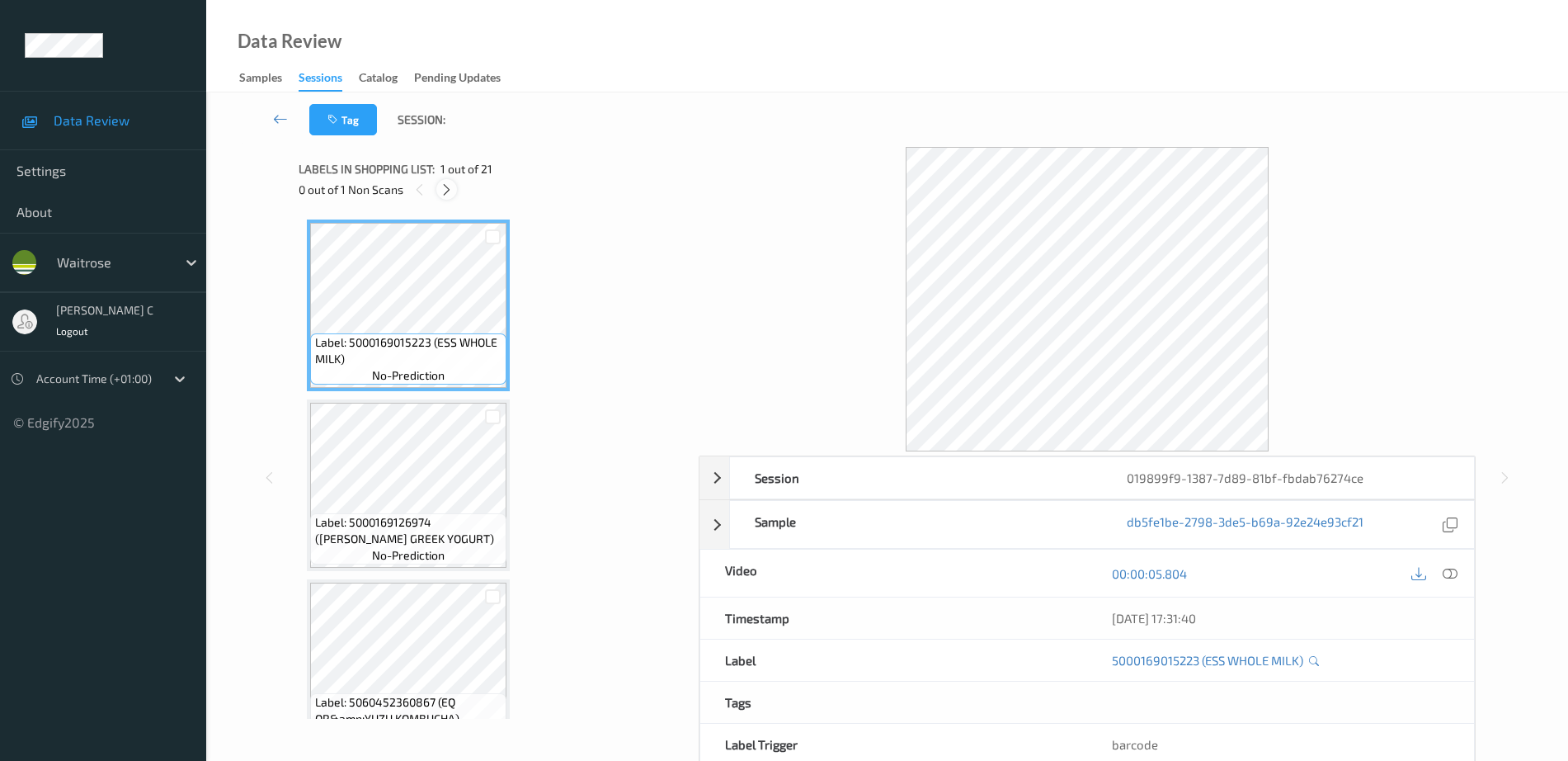
click at [442, 181] on div at bounding box center [447, 189] width 20 height 20
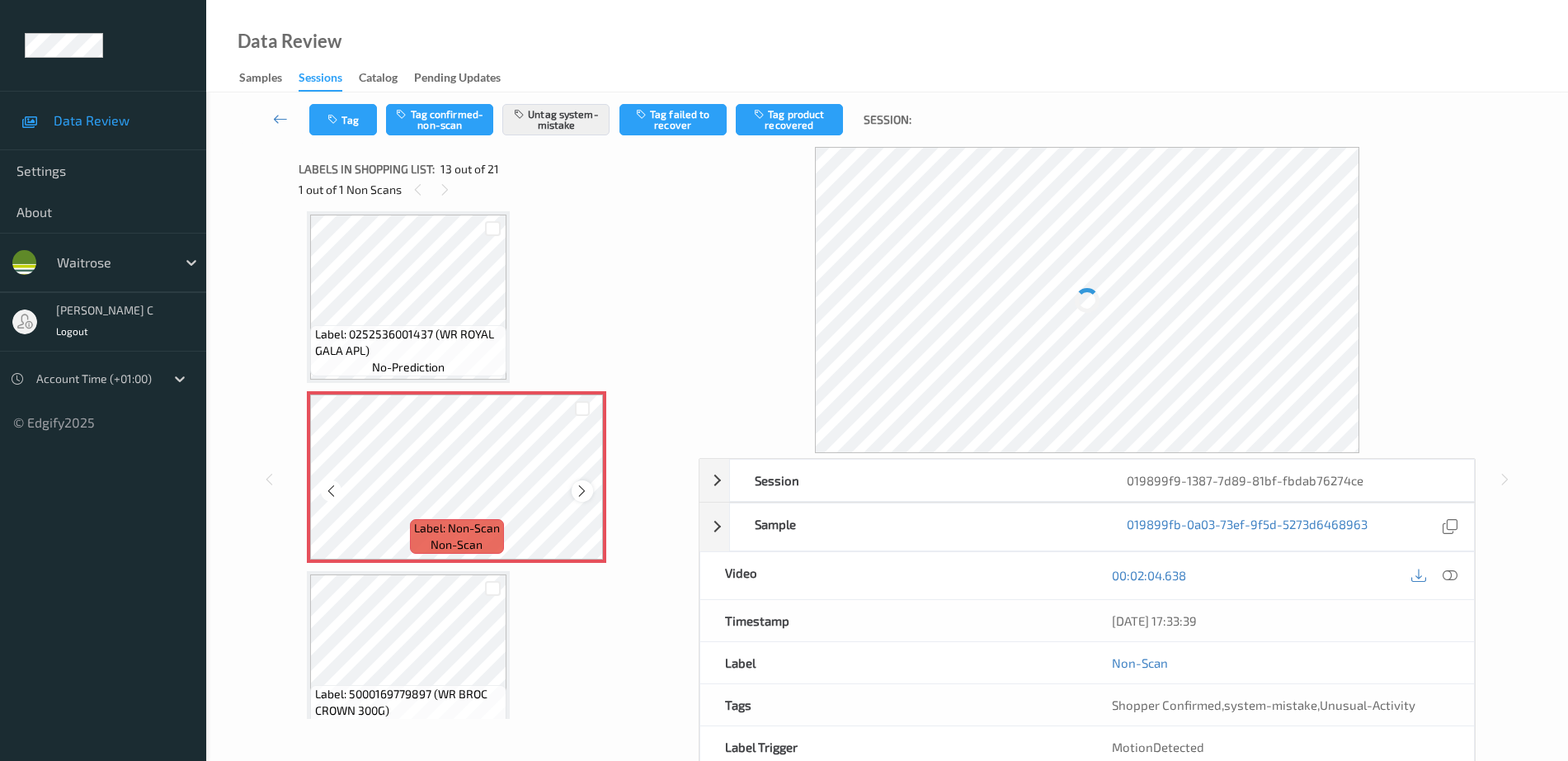
click at [584, 493] on icon at bounding box center [581, 491] width 14 height 15
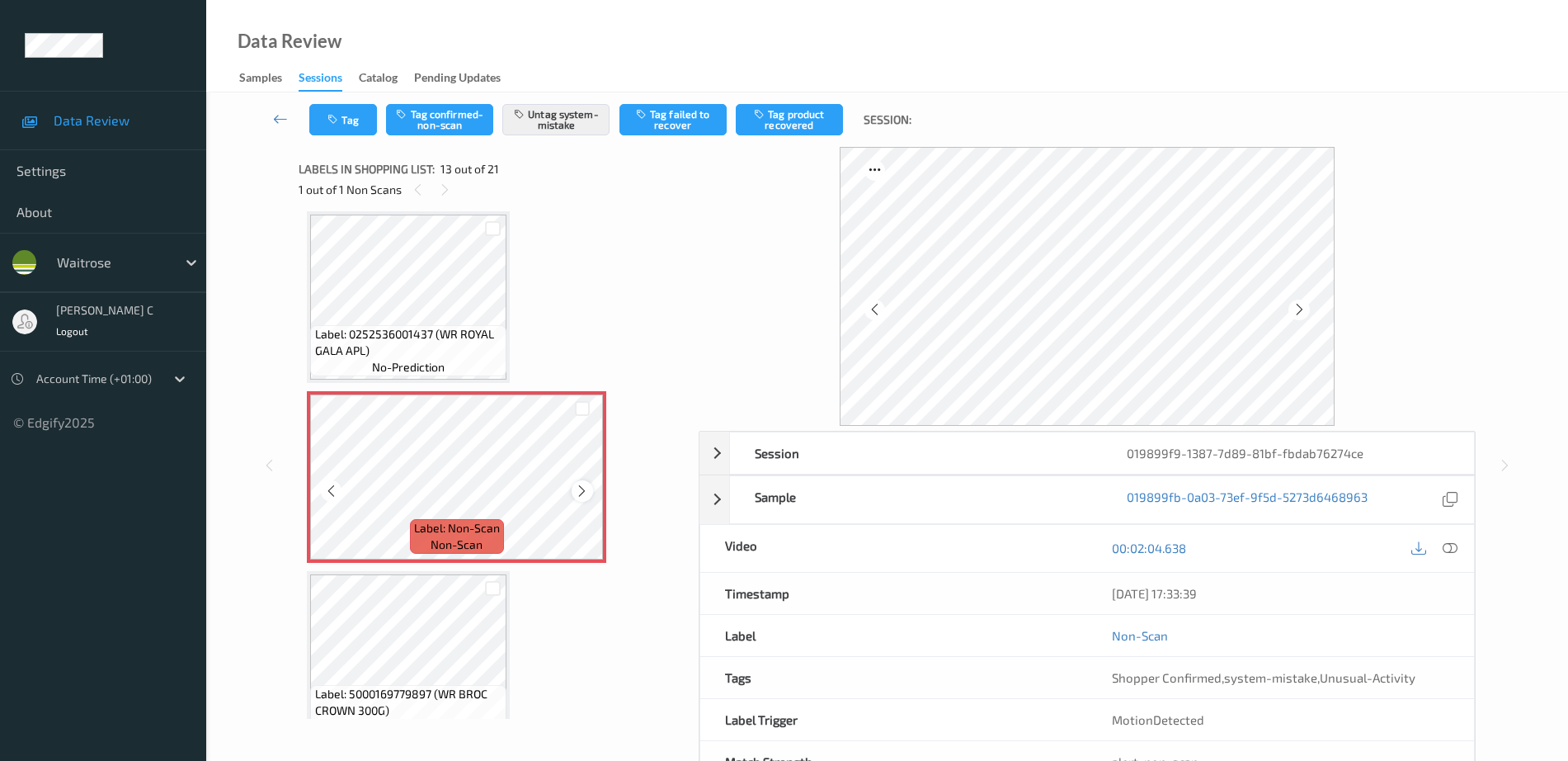
click at [583, 490] on icon at bounding box center [581, 491] width 14 height 15
click at [583, 489] on icon at bounding box center [581, 491] width 14 height 15
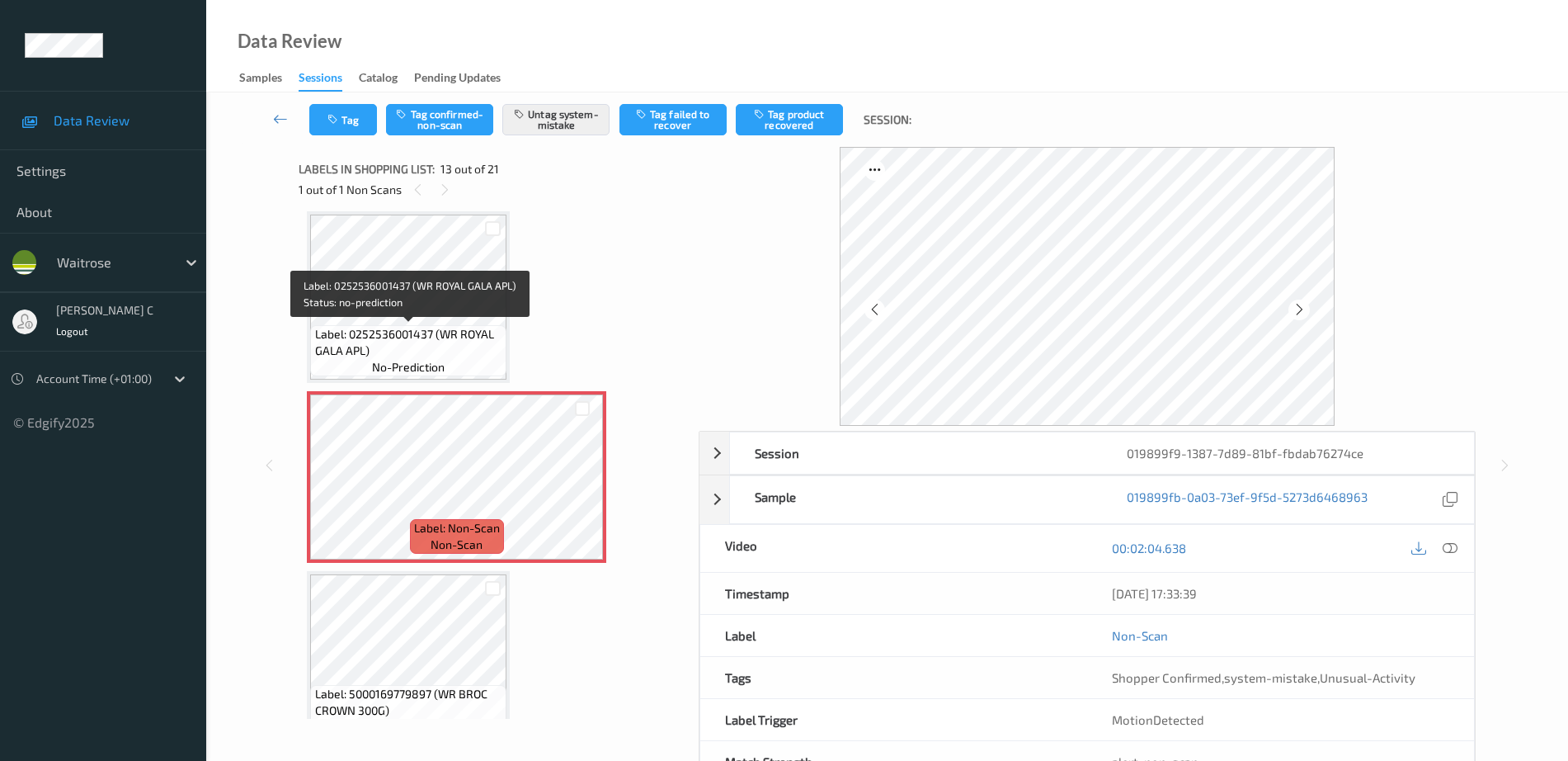
click at [423, 348] on span "Label: 0252536001437 (WR ROYAL GALA APL)" at bounding box center [409, 343] width 188 height 33
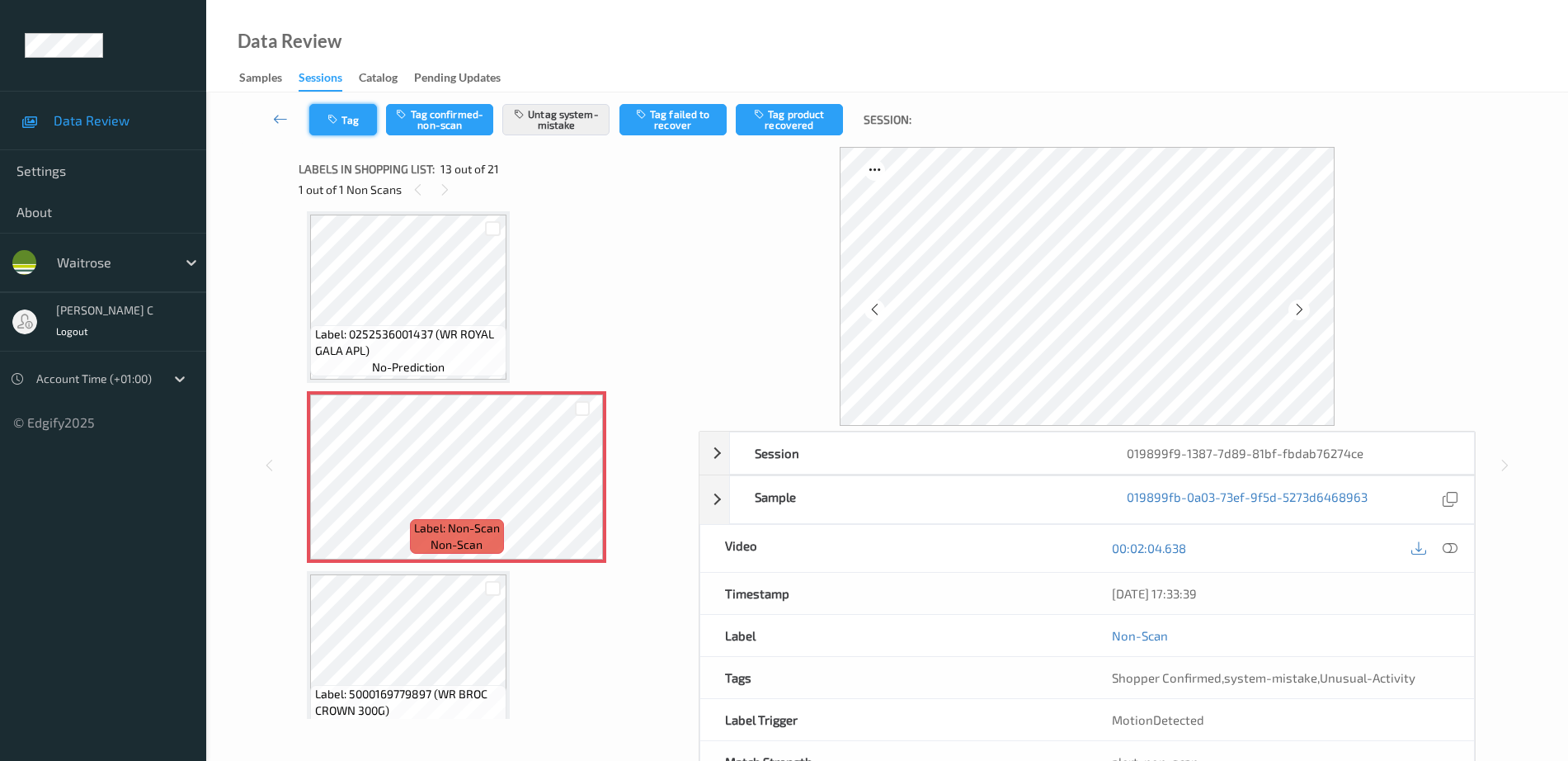
click at [350, 114] on button "Tag" at bounding box center [343, 120] width 67 height 31
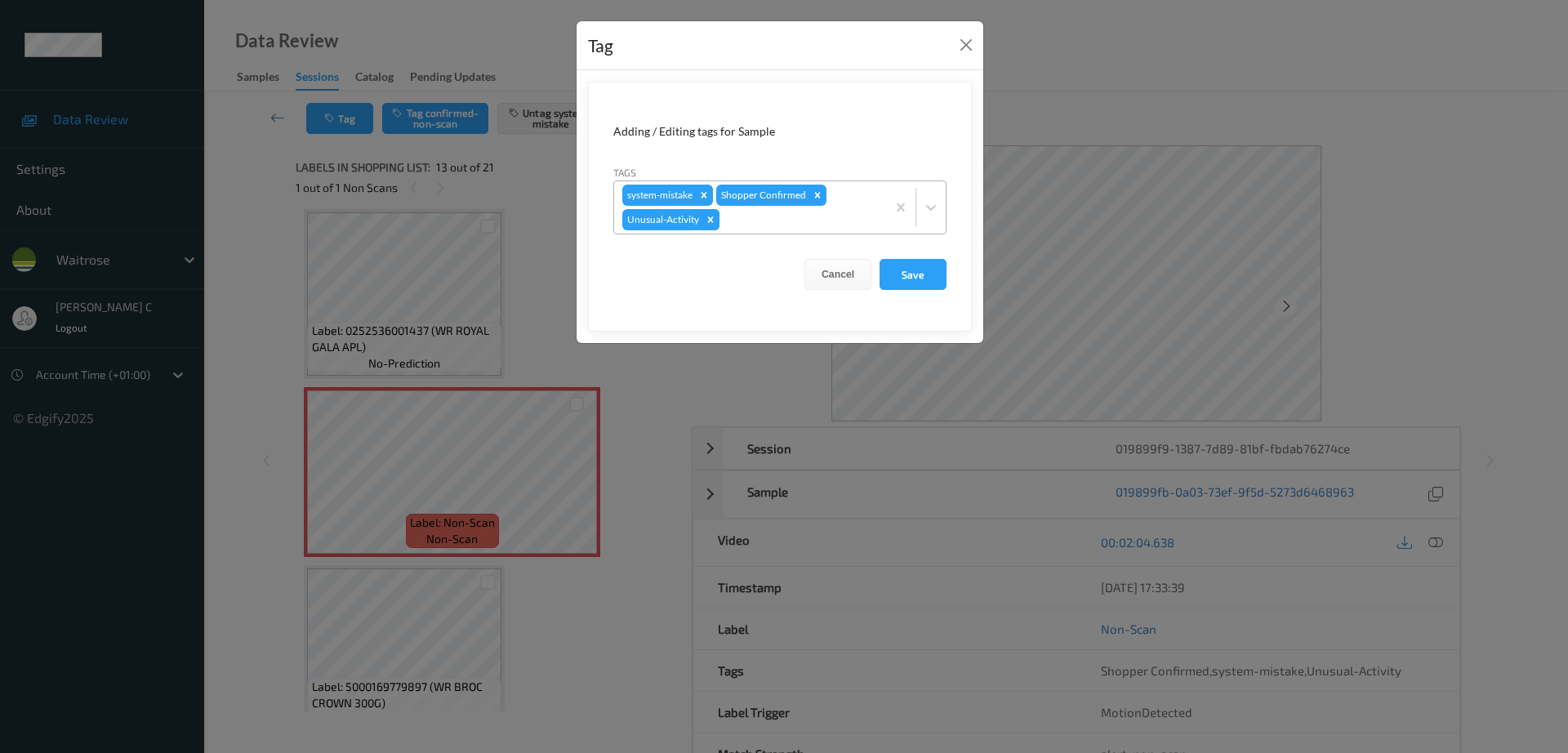
click at [710, 223] on icon "Remove Unusual-Activity" at bounding box center [710, 220] width 12 height 12
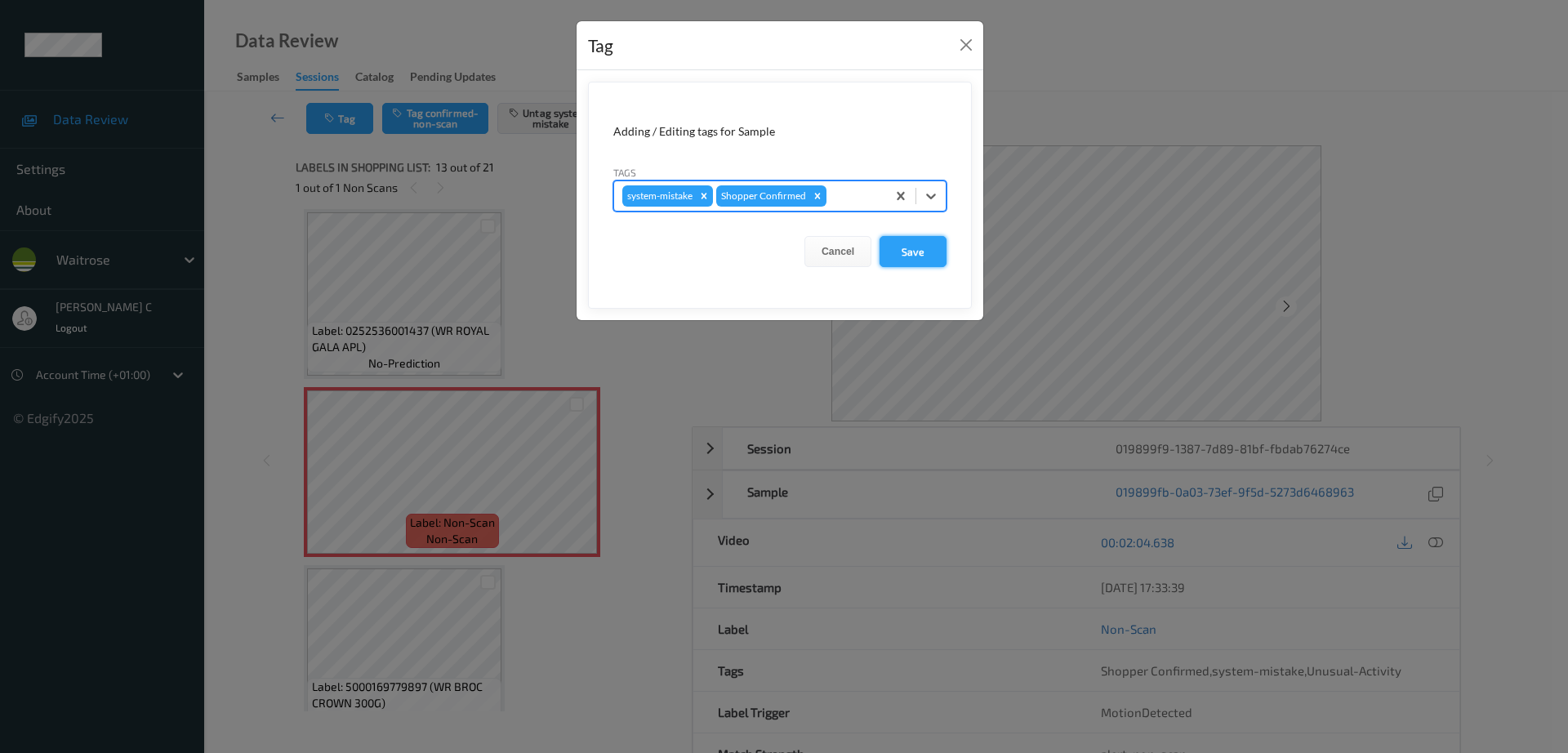
click at [911, 250] on button "Save" at bounding box center [913, 252] width 67 height 31
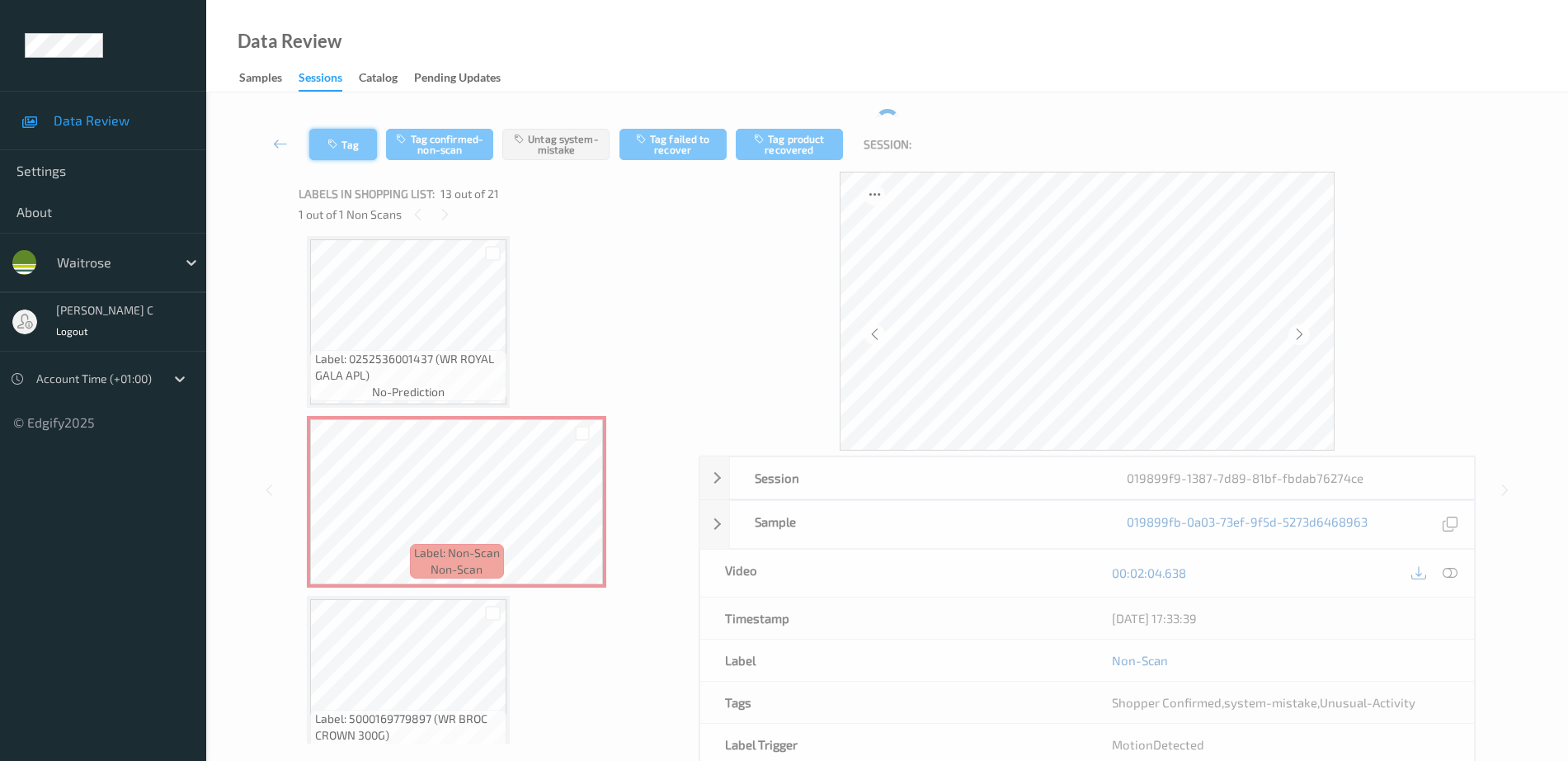
click at [348, 146] on button "Tag" at bounding box center [343, 145] width 67 height 31
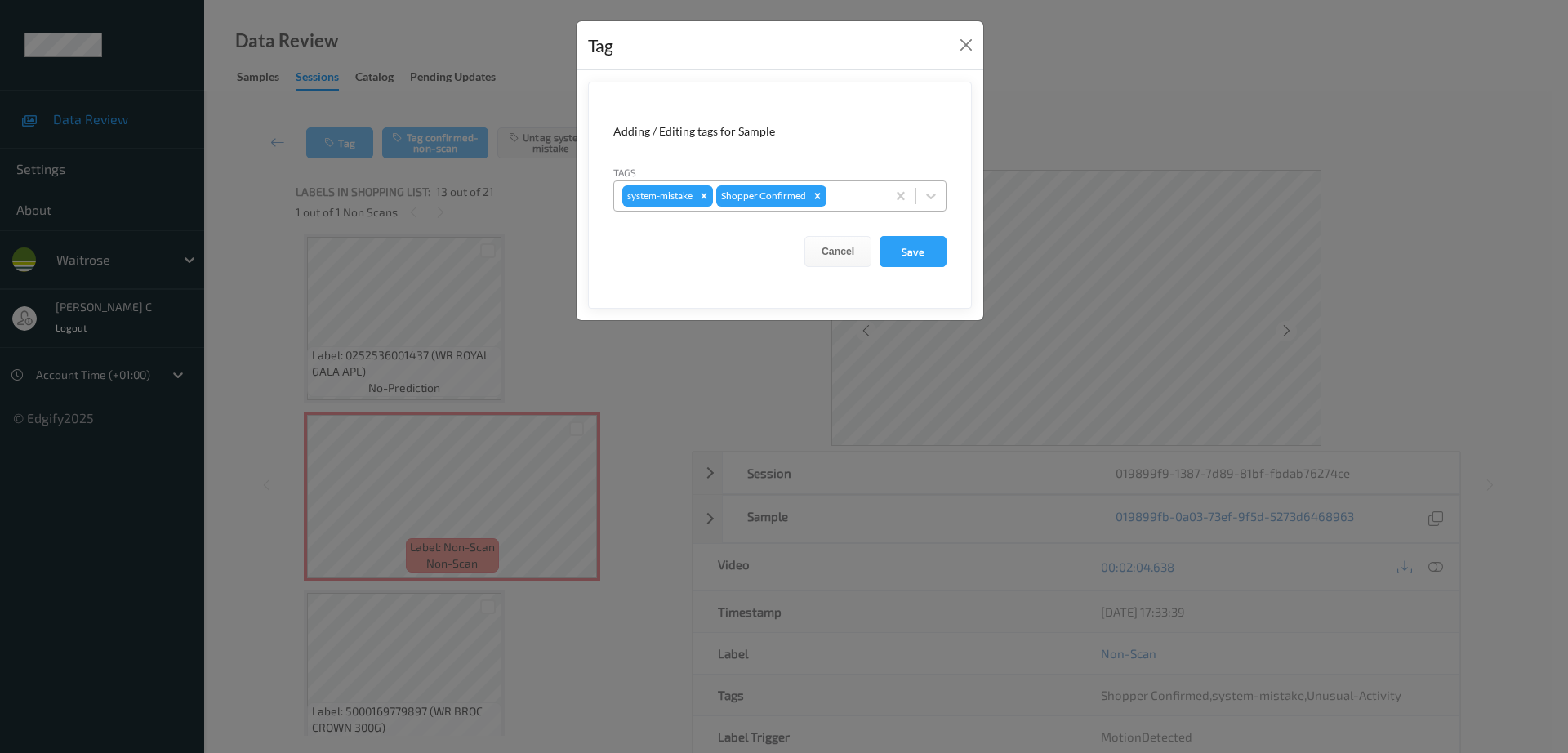
click at [839, 192] on div at bounding box center [853, 195] width 48 height 19
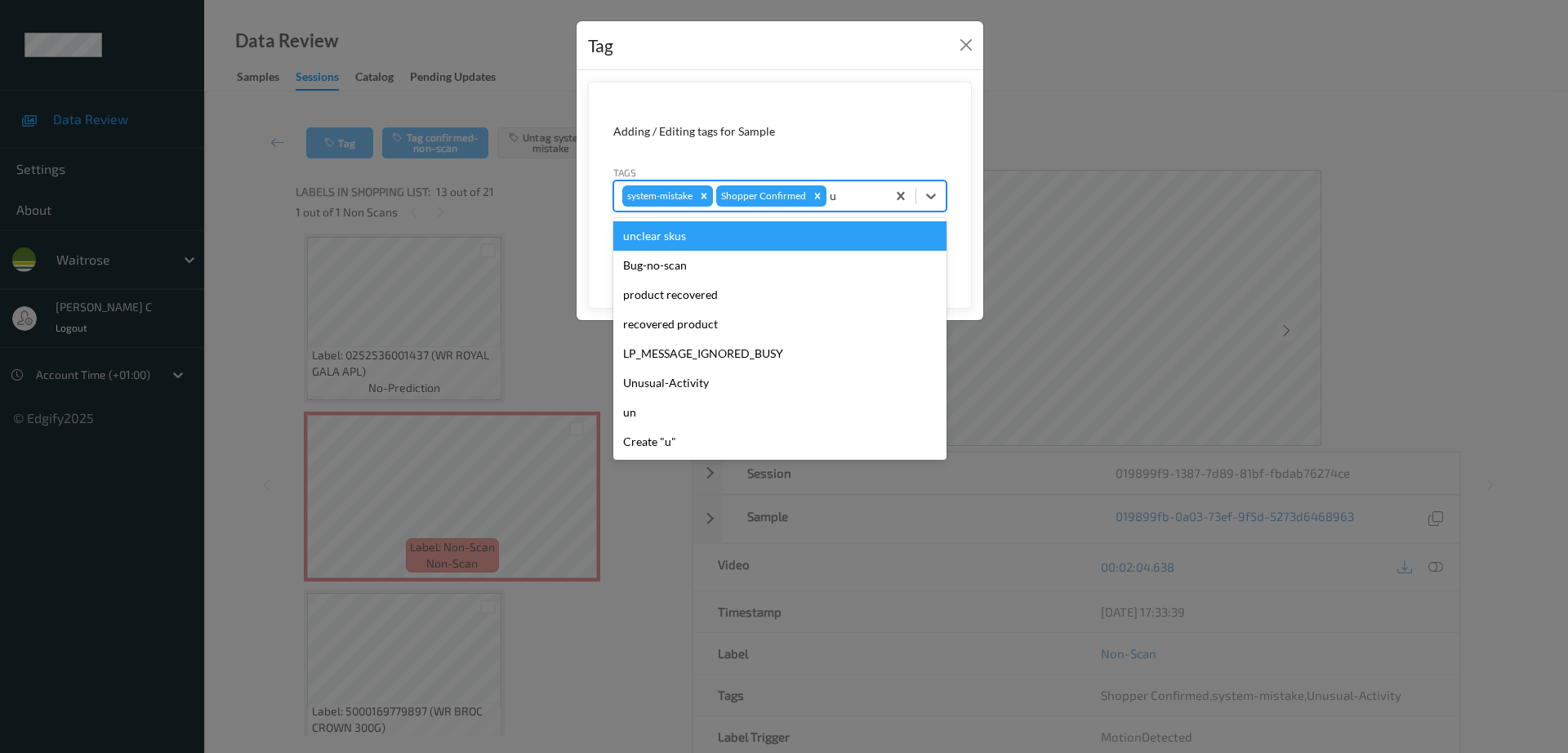
type input "un"
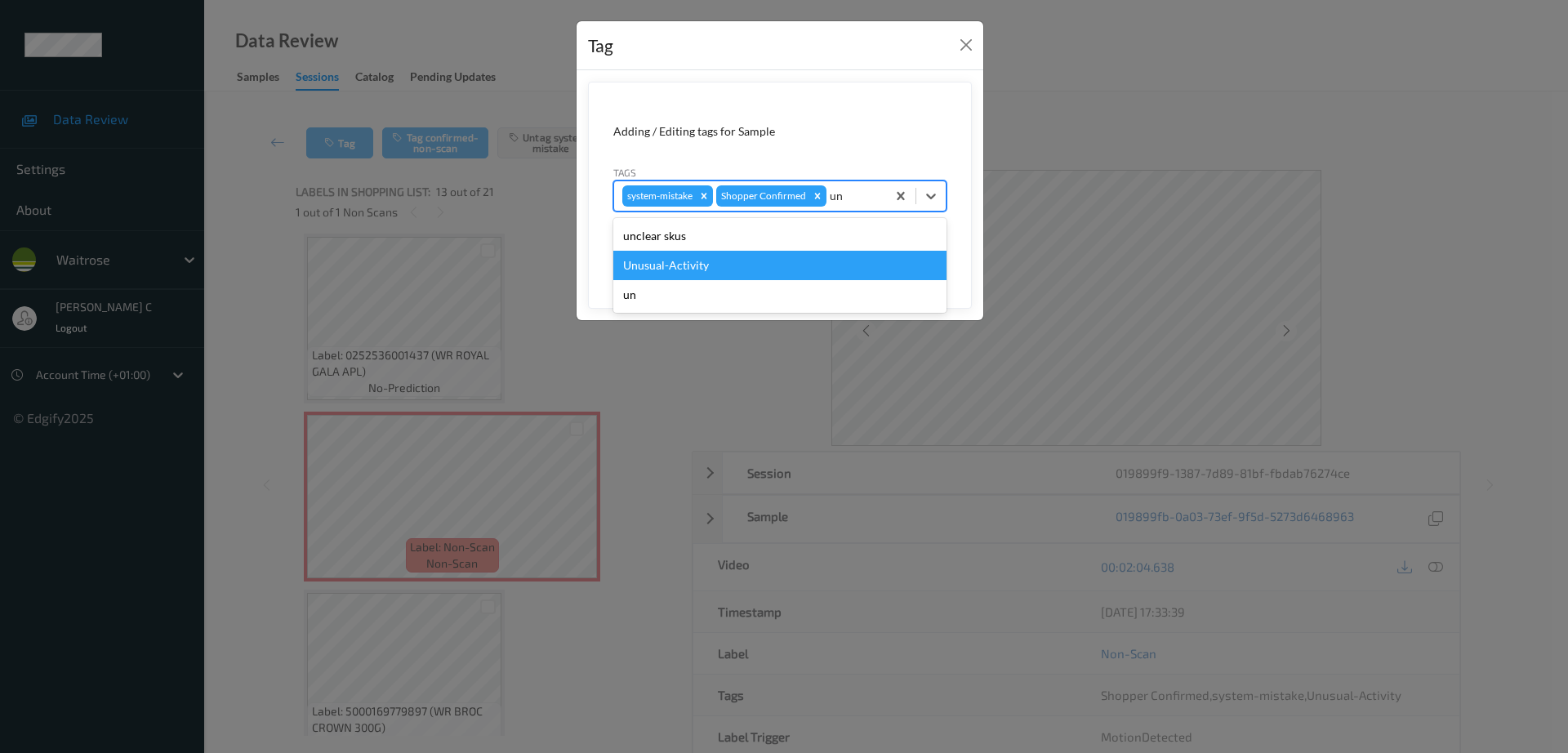
click at [714, 257] on div "Unusual-Activity" at bounding box center [779, 265] width 333 height 29
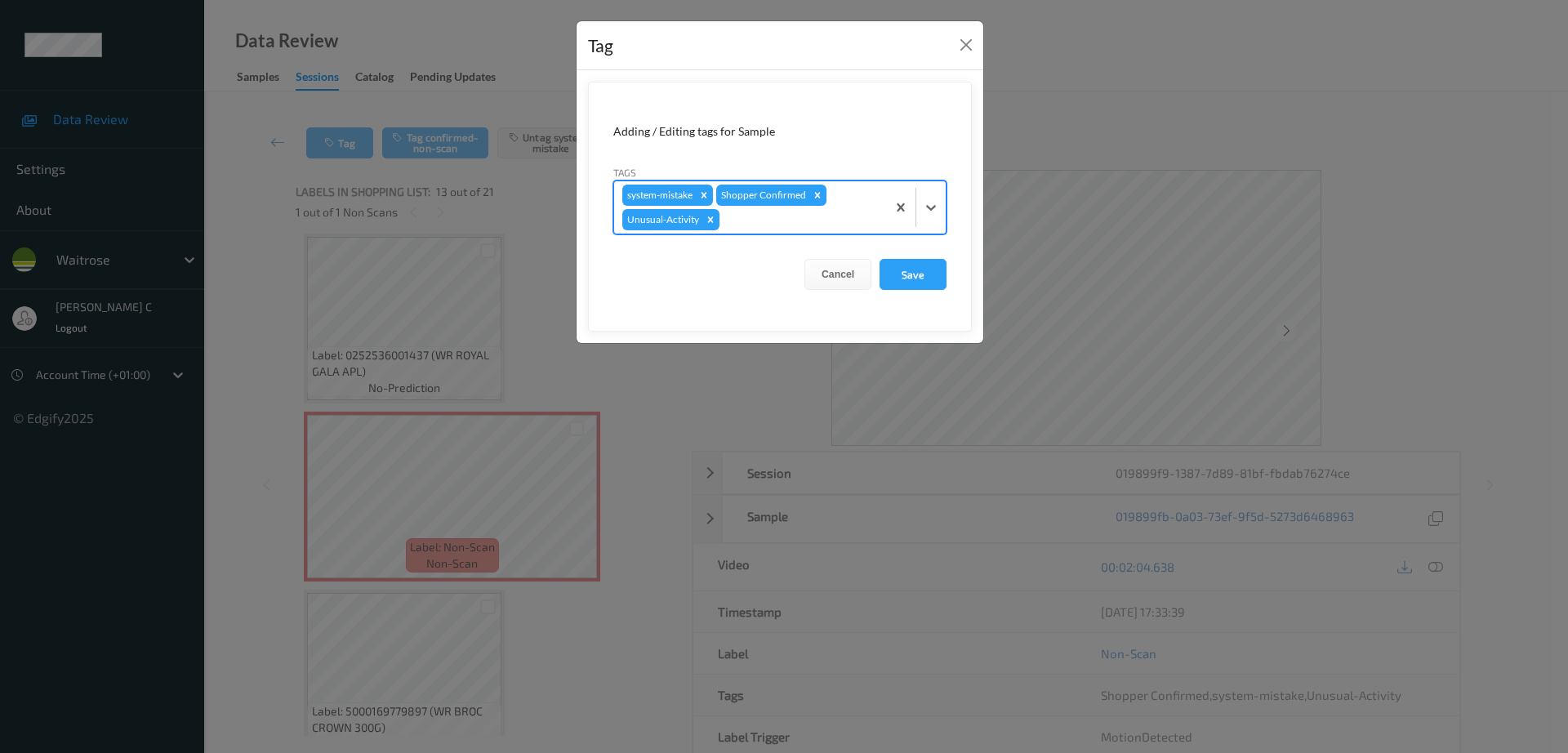
click at [915, 298] on form "Adding / Editing tags for Sample Tags option Unusual-Activity, selected. Select…" at bounding box center [779, 207] width 384 height 250
click at [913, 274] on button "Save" at bounding box center [913, 274] width 67 height 31
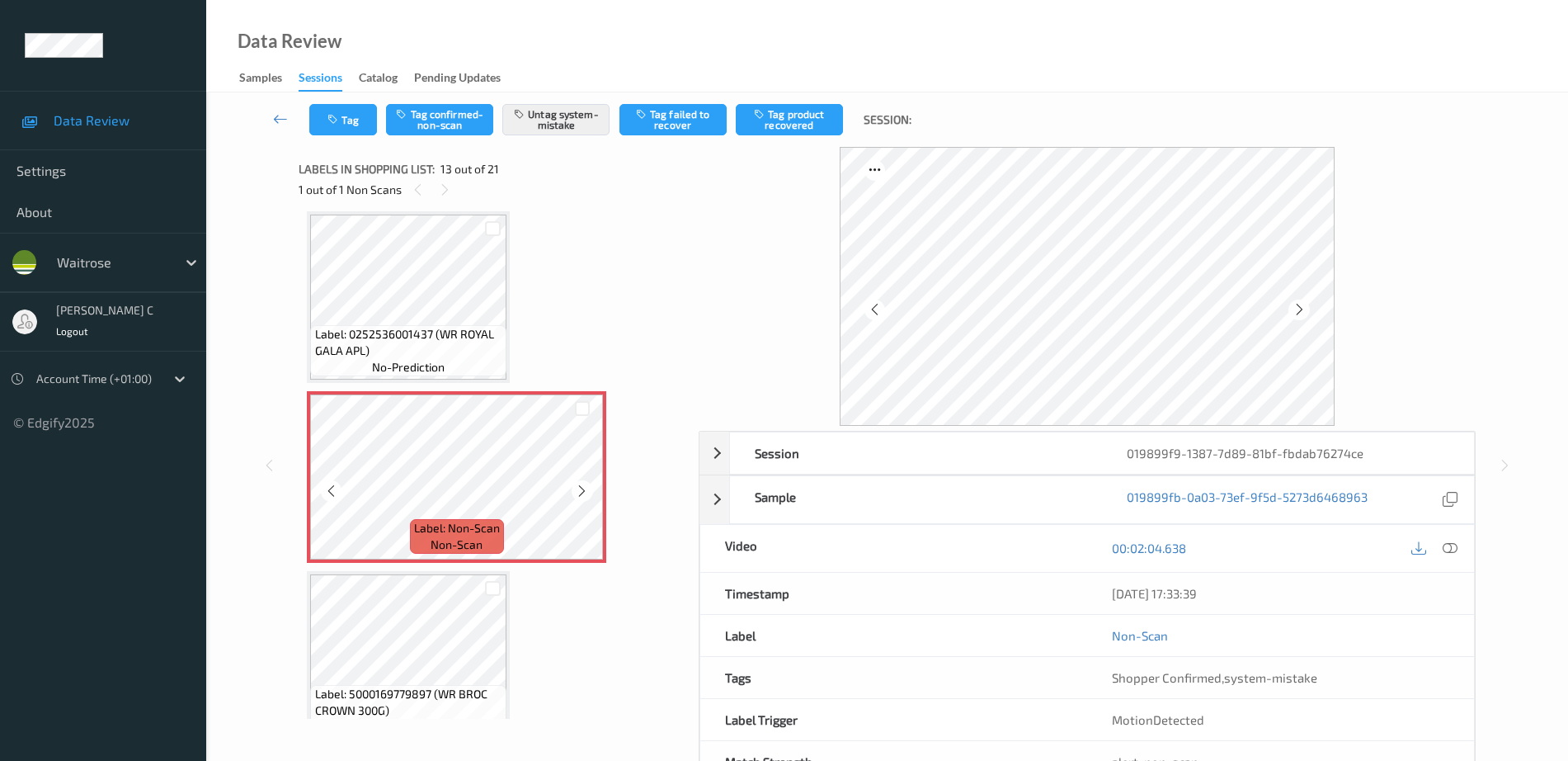
scroll to position [2194, 0]
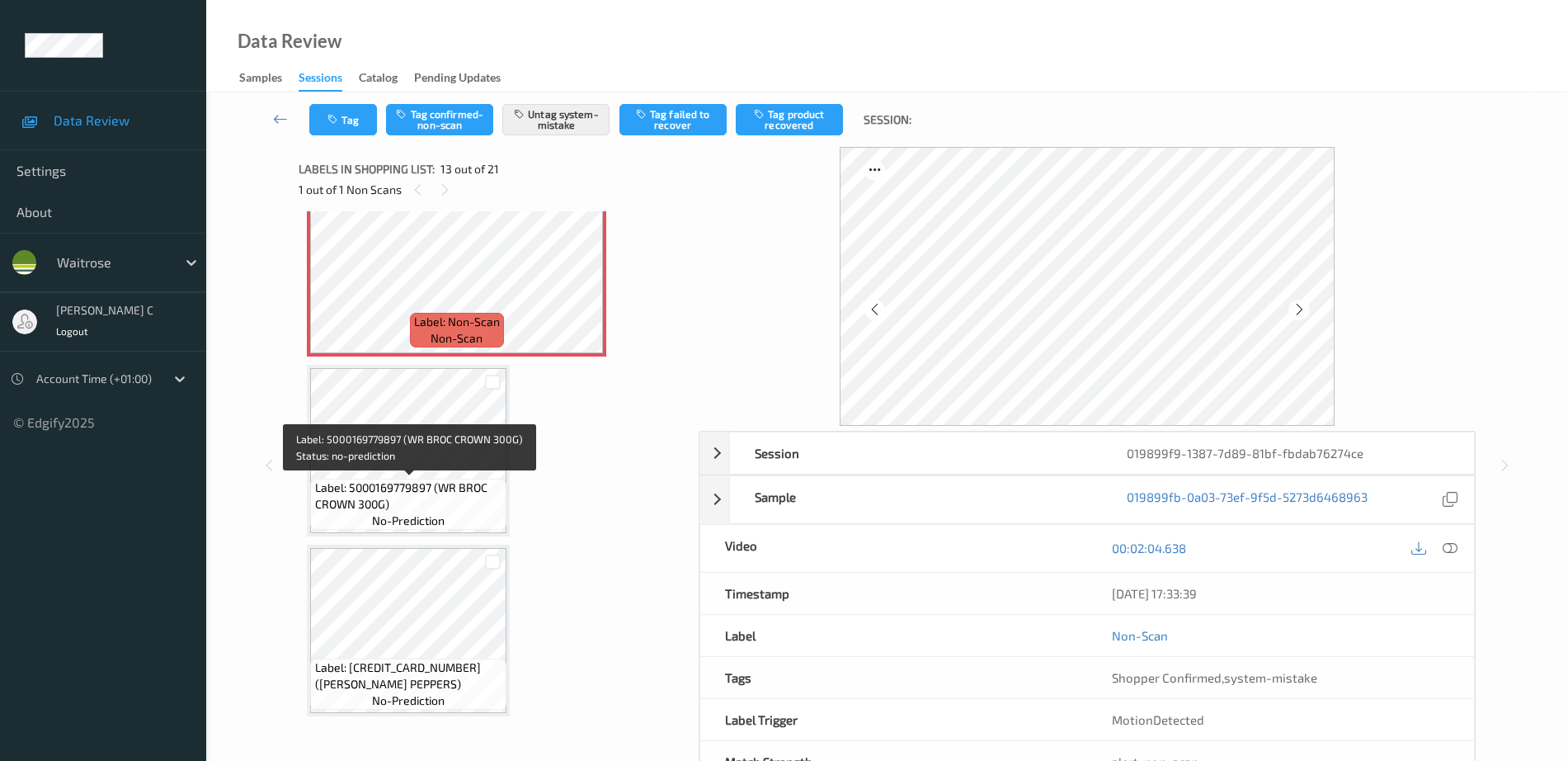
click at [453, 518] on div "Label: 5000169779897 (WR BROC CROWN 300G) no-prediction" at bounding box center [408, 505] width 196 height 52
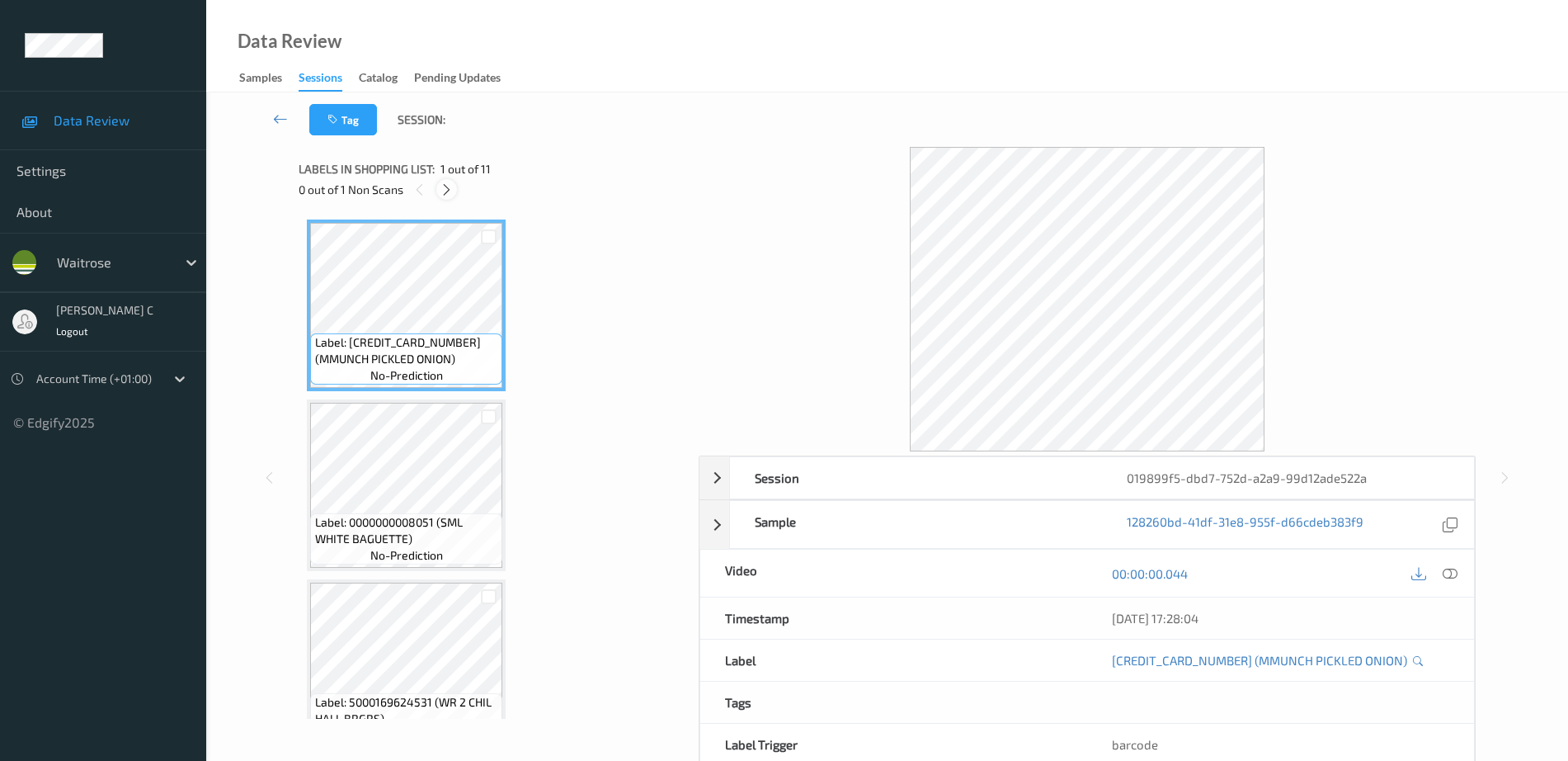
click at [449, 188] on icon at bounding box center [446, 190] width 14 height 15
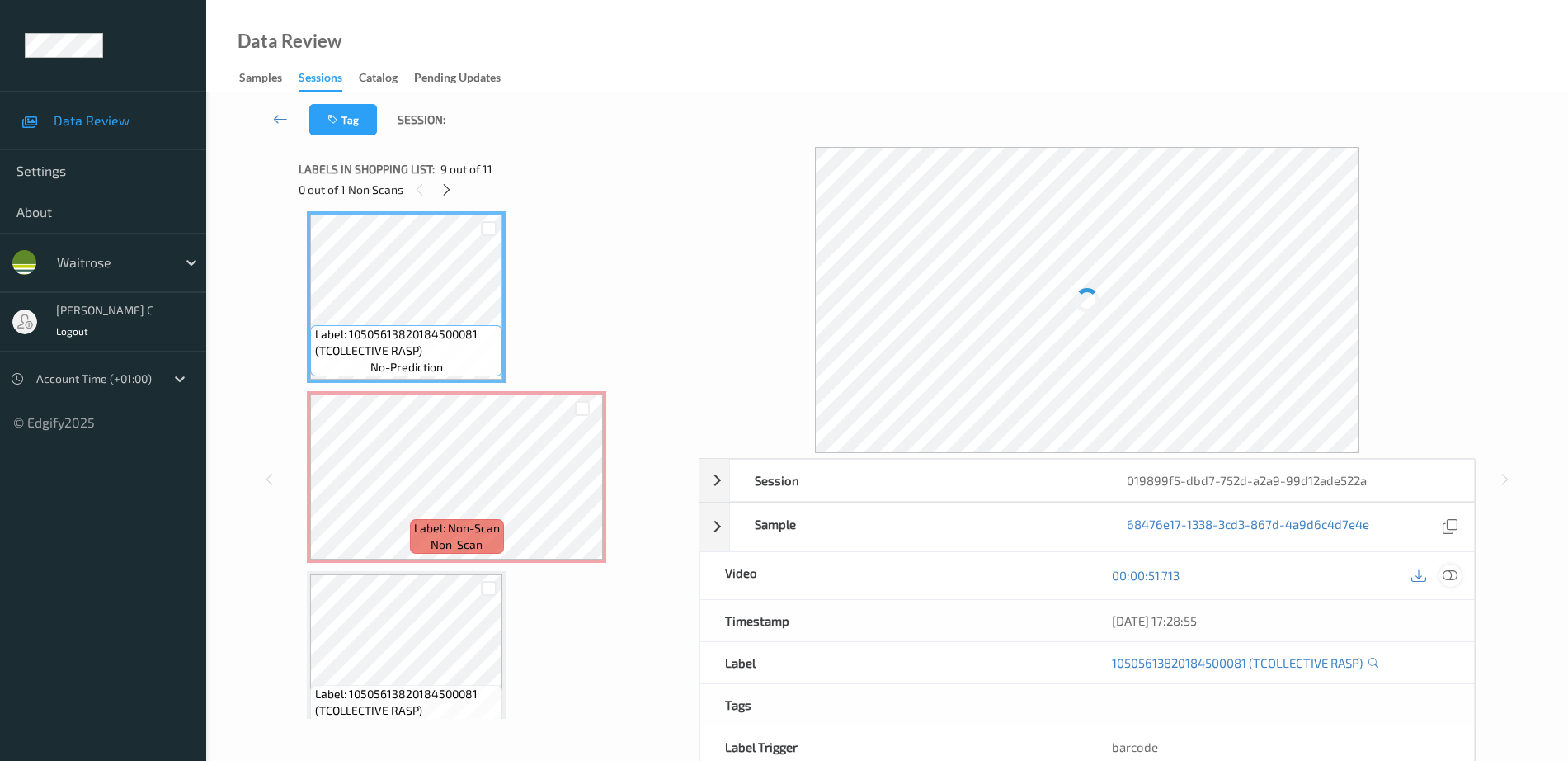
click at [1449, 578] on icon at bounding box center [1450, 575] width 15 height 15
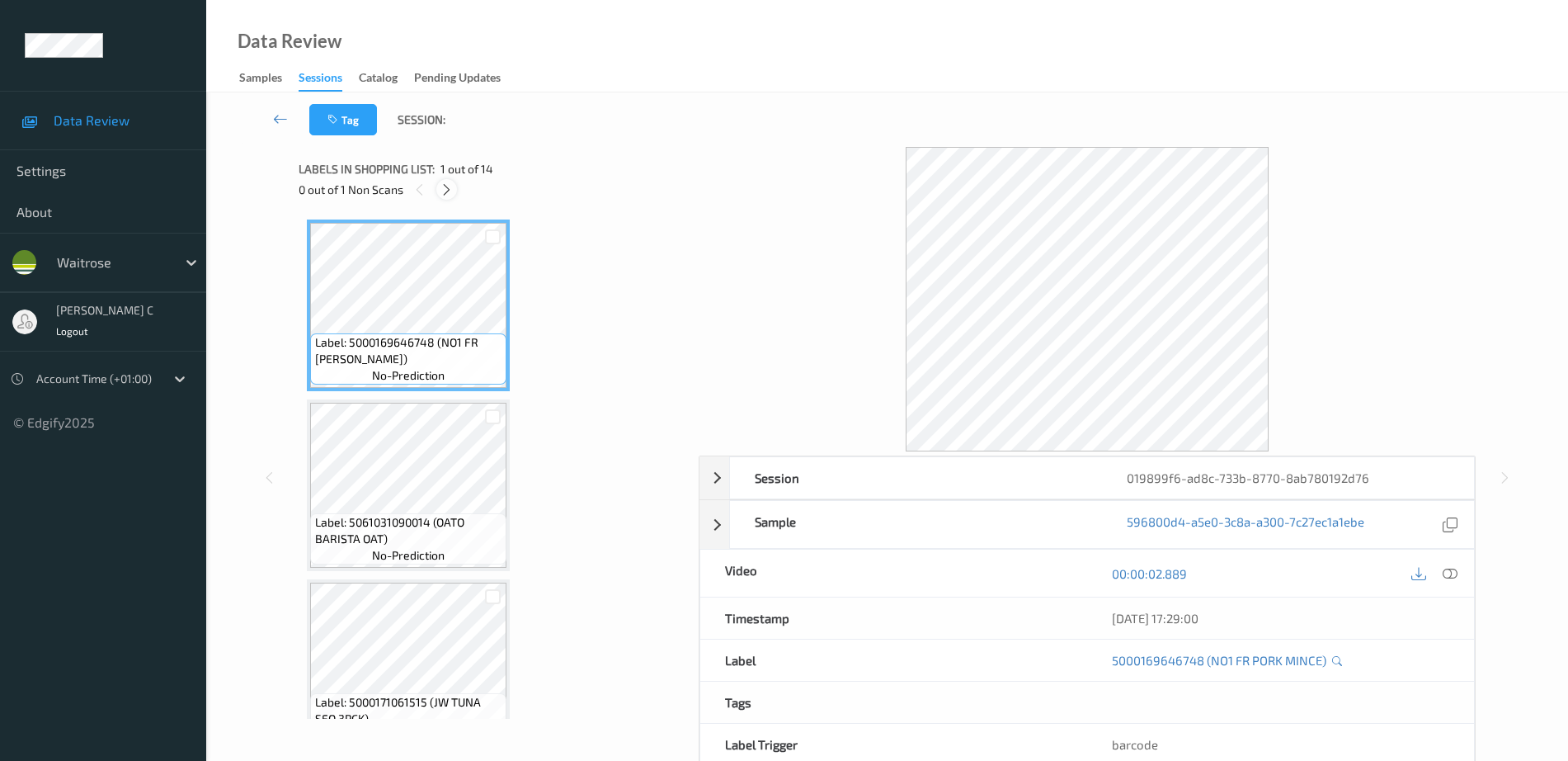
click at [449, 182] on icon at bounding box center [446, 190] width 14 height 15
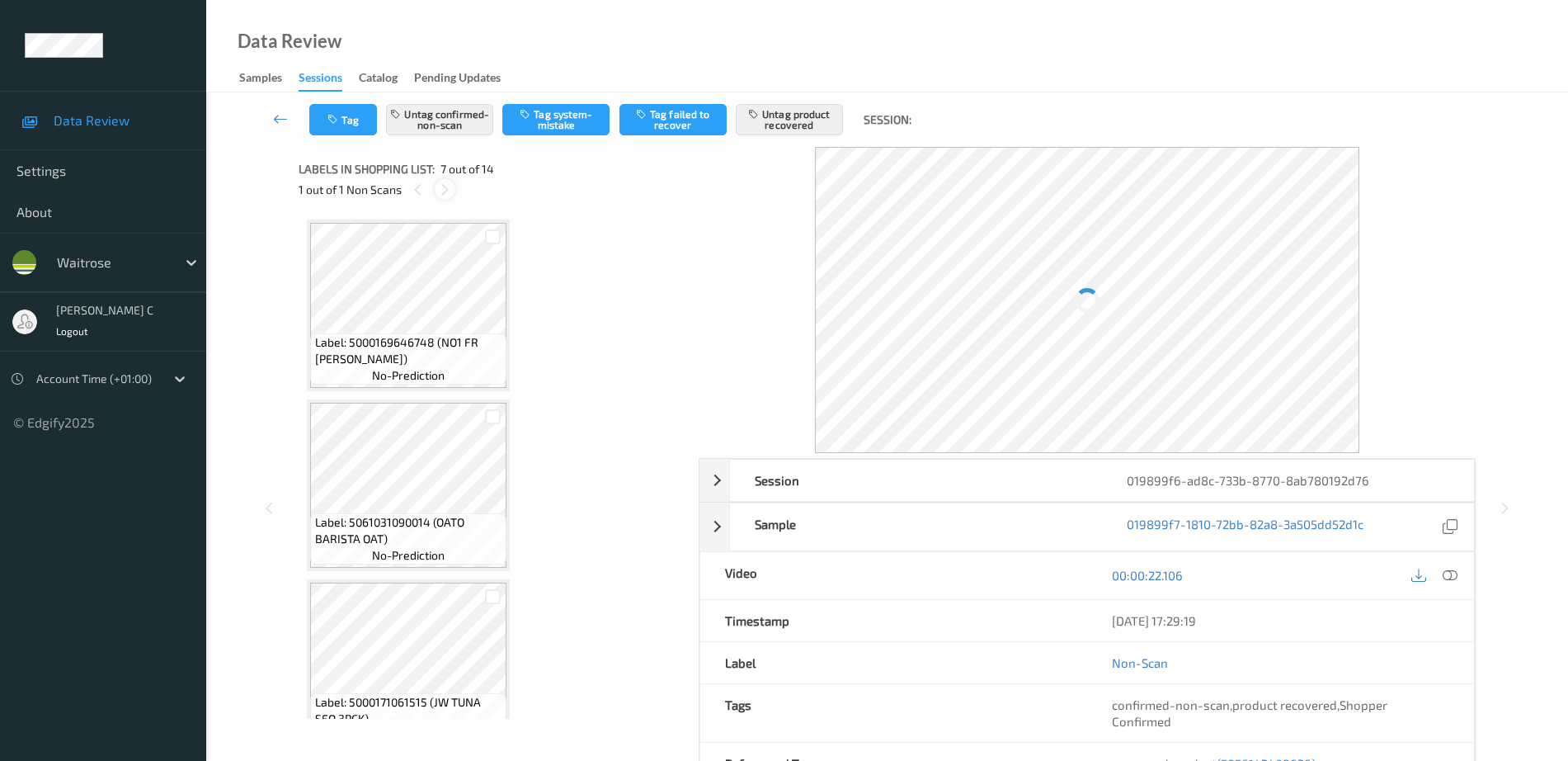
scroll to position [907, 0]
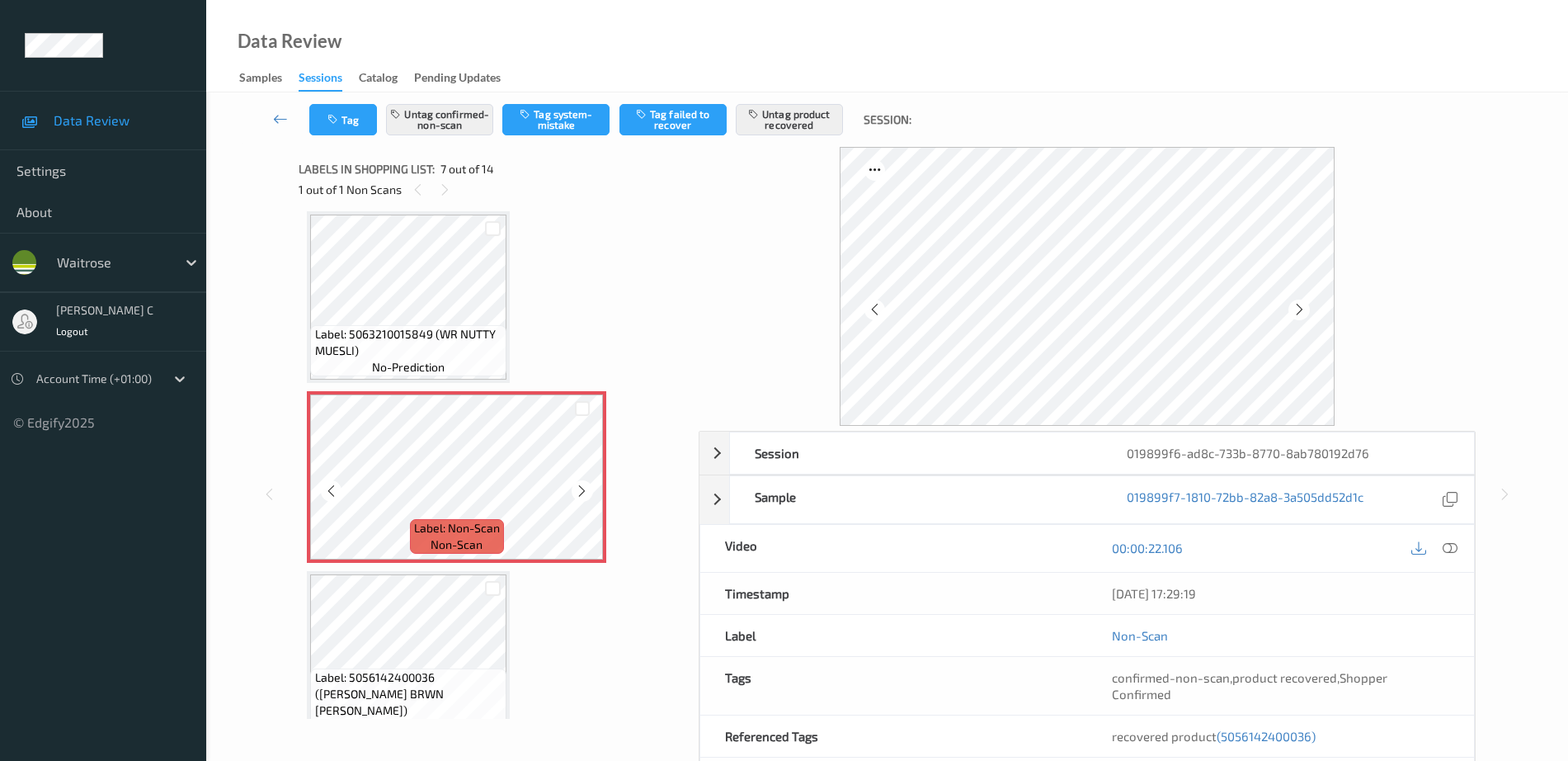
click at [577, 487] on icon at bounding box center [581, 491] width 14 height 15
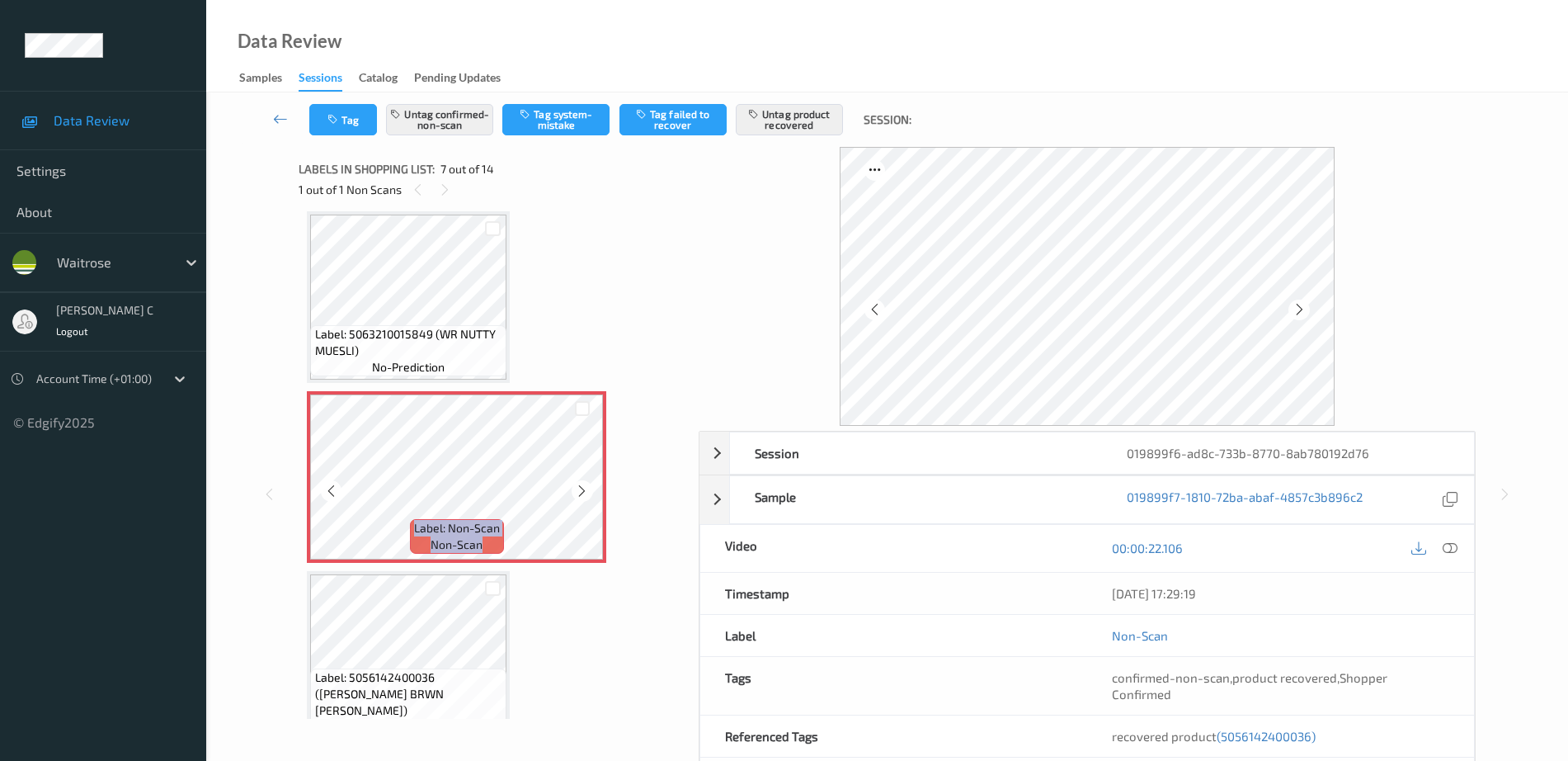
click at [577, 487] on icon at bounding box center [581, 491] width 14 height 15
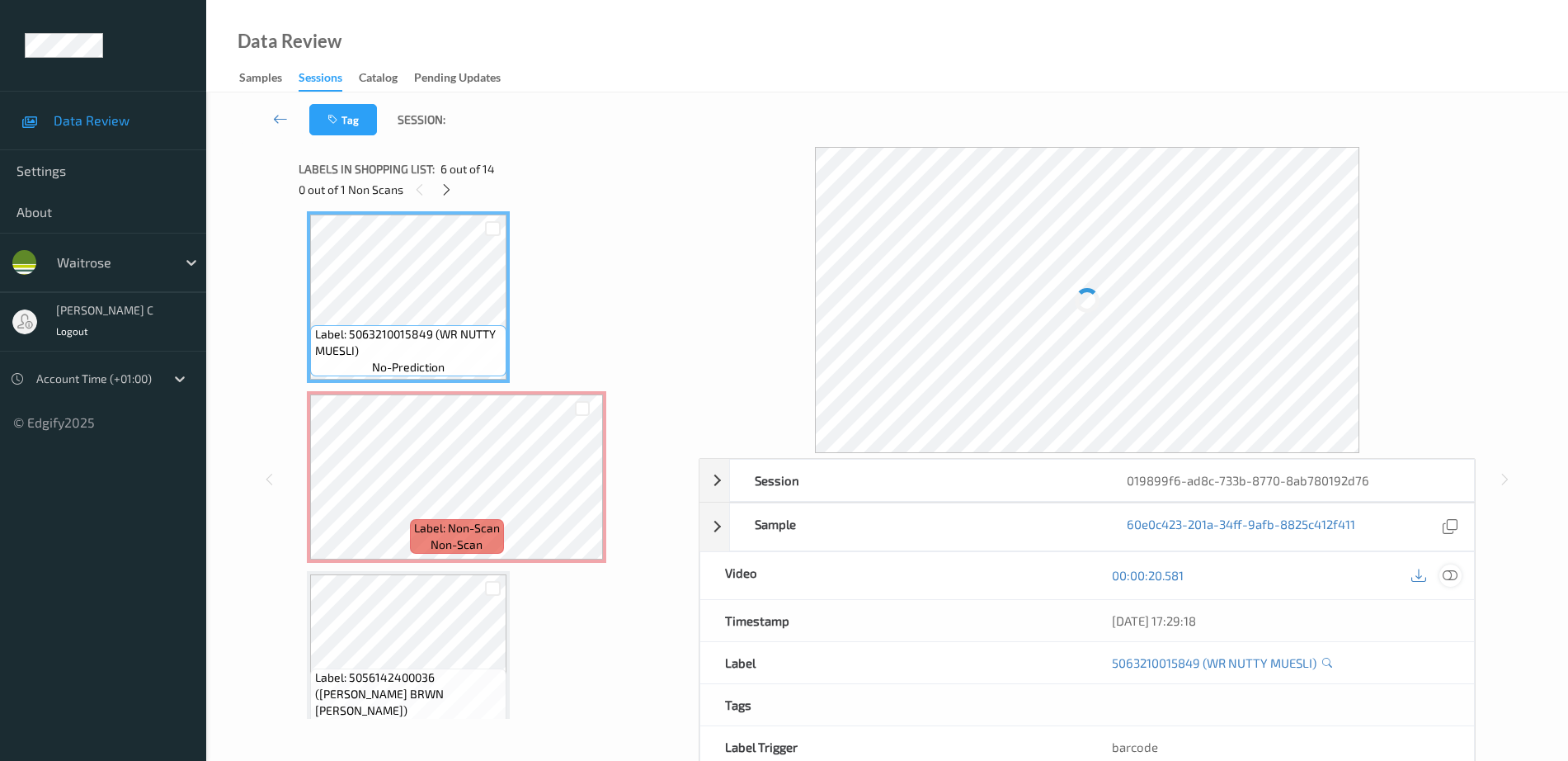
click at [1443, 579] on icon at bounding box center [1450, 575] width 15 height 15
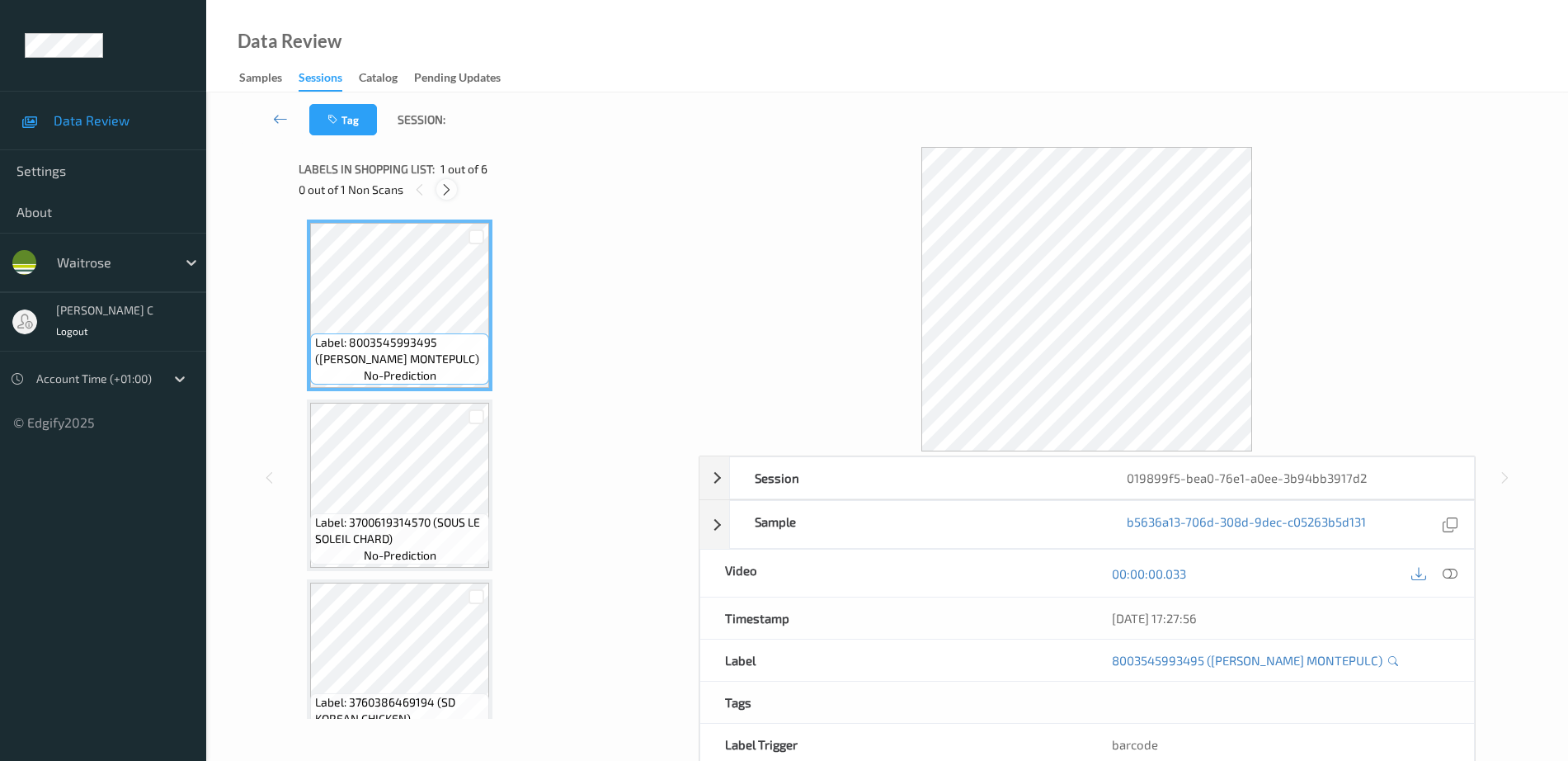
click at [439, 181] on div "0 out of 1 Non Scans" at bounding box center [493, 189] width 389 height 20
click at [442, 189] on icon at bounding box center [446, 190] width 14 height 15
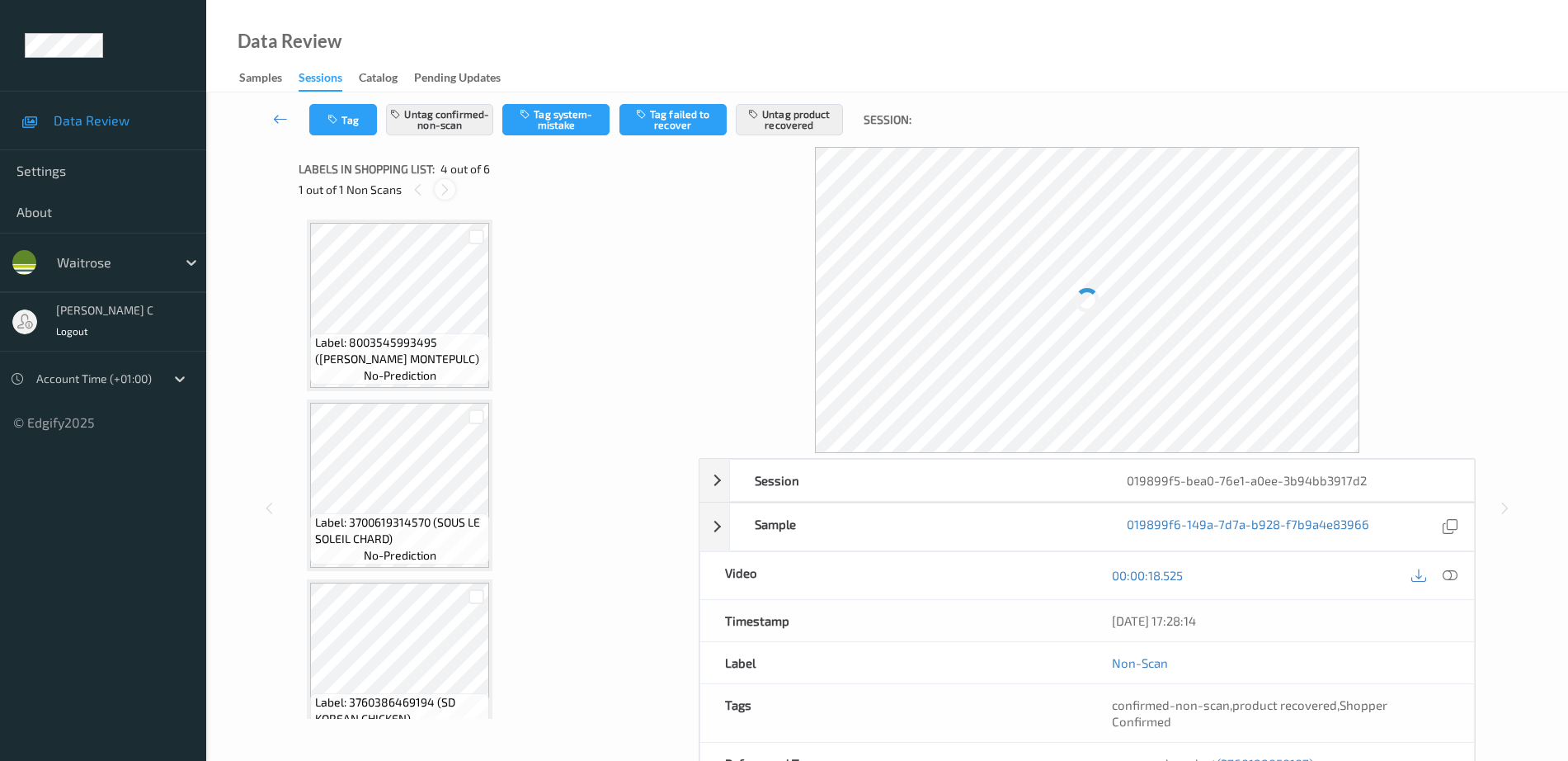
scroll to position [369, 0]
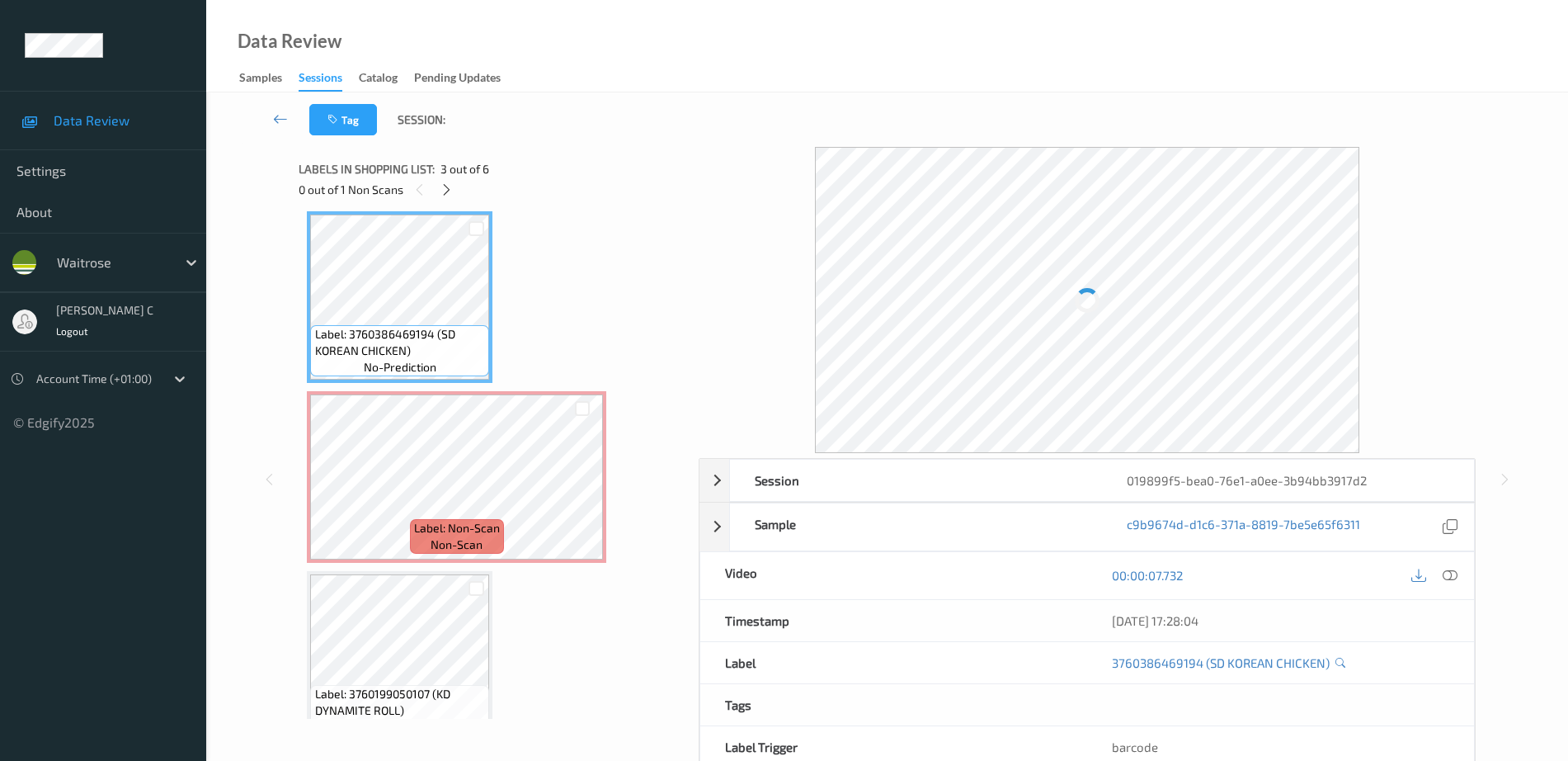
click at [1460, 579] on div at bounding box center [1450, 576] width 22 height 22
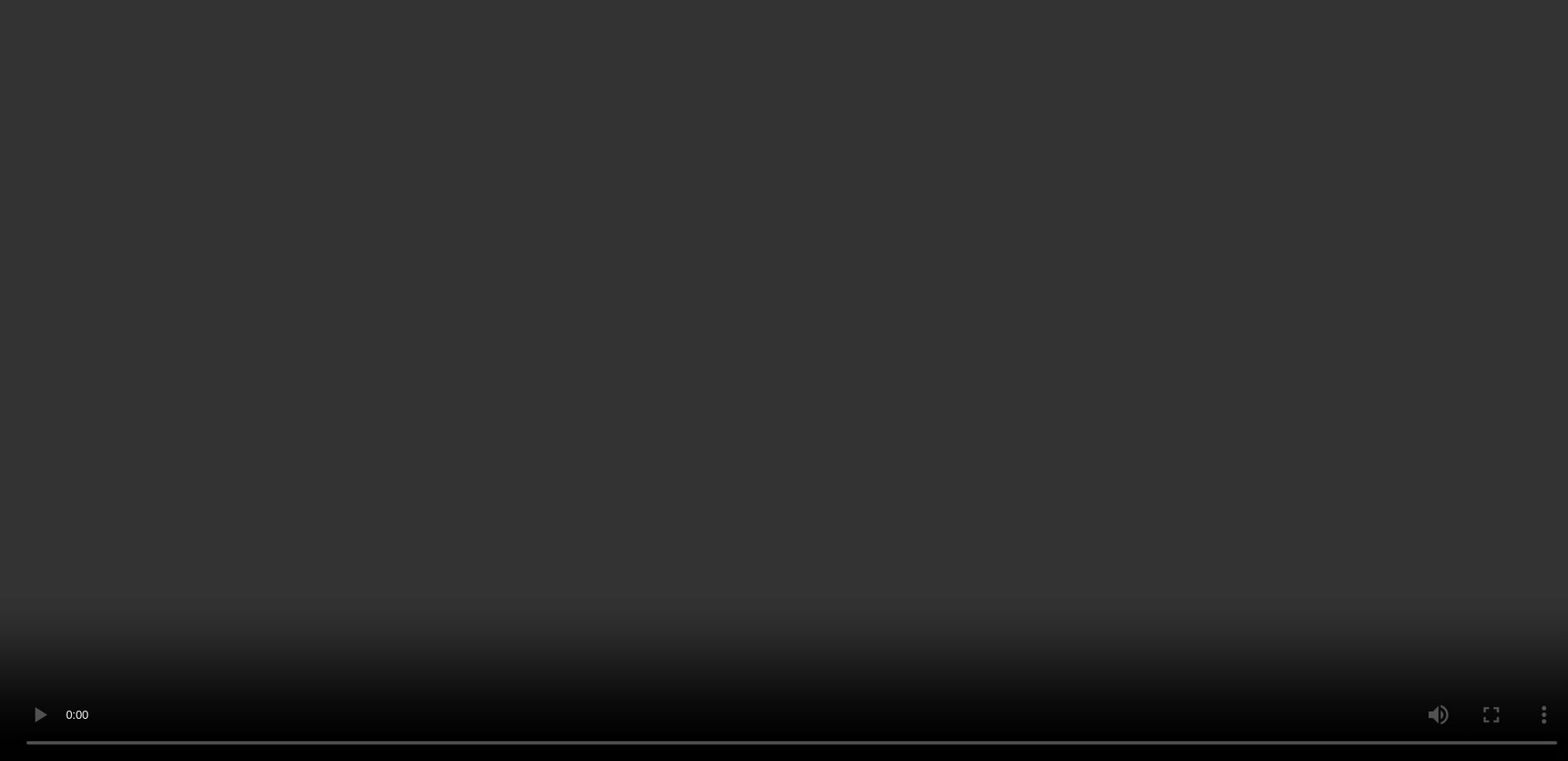
scroll to position [472, 0]
